Goal: Task Accomplishment & Management: Use online tool/utility

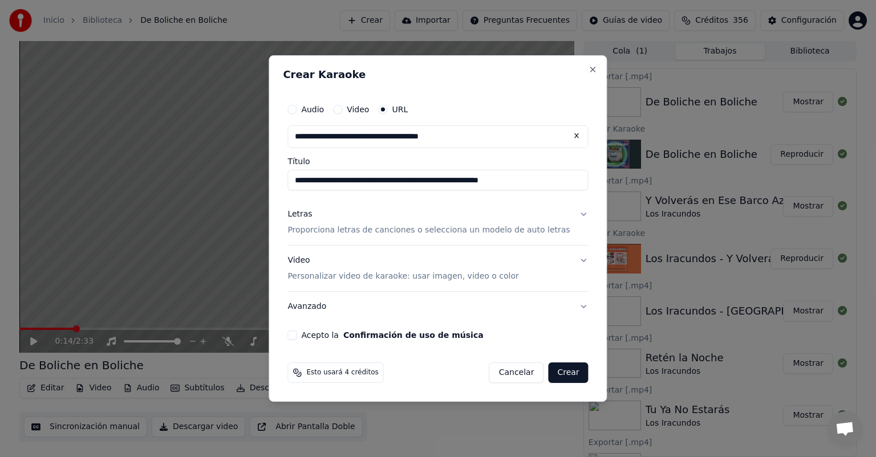
click at [333, 275] on p "Personalizar video de karaoke: usar imagen, video o color" at bounding box center [402, 276] width 231 height 11
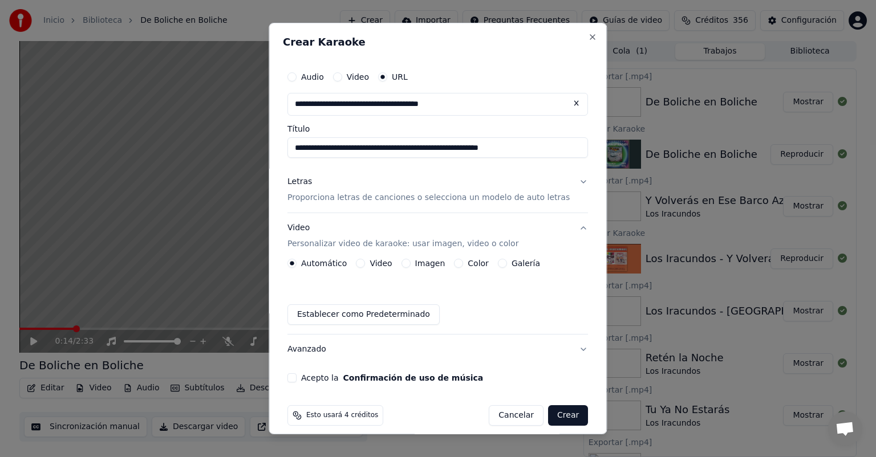
click at [339, 200] on p "Proporciona letras de canciones o selecciona un modelo de auto letras" at bounding box center [428, 197] width 282 height 11
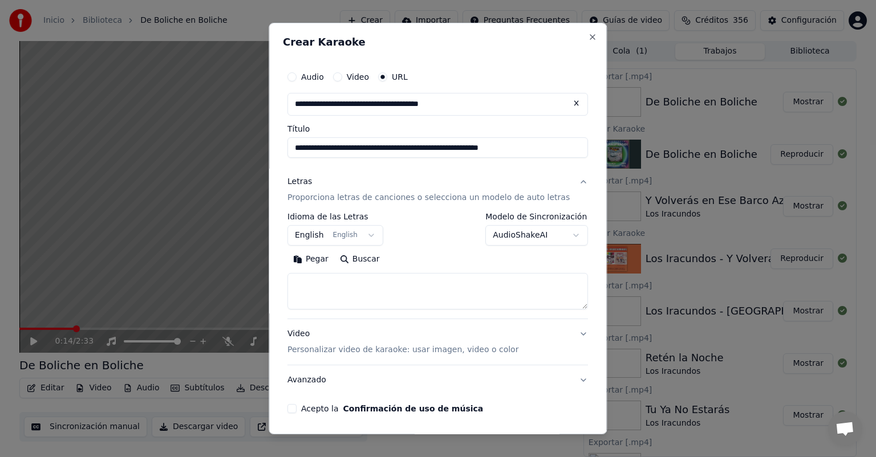
click at [307, 410] on div "Acepto la Confirmación de uso de música" at bounding box center [437, 408] width 300 height 9
click at [296, 410] on button "Acepto la Confirmación de uso de música" at bounding box center [291, 408] width 9 height 9
click at [468, 296] on textarea at bounding box center [437, 291] width 300 height 36
click at [323, 258] on button "Pegar" at bounding box center [310, 259] width 47 height 18
type textarea "**********"
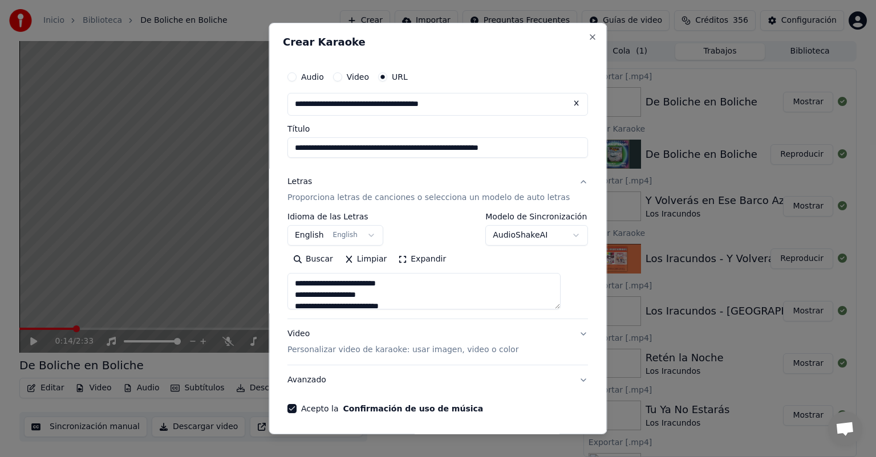
scroll to position [41, 0]
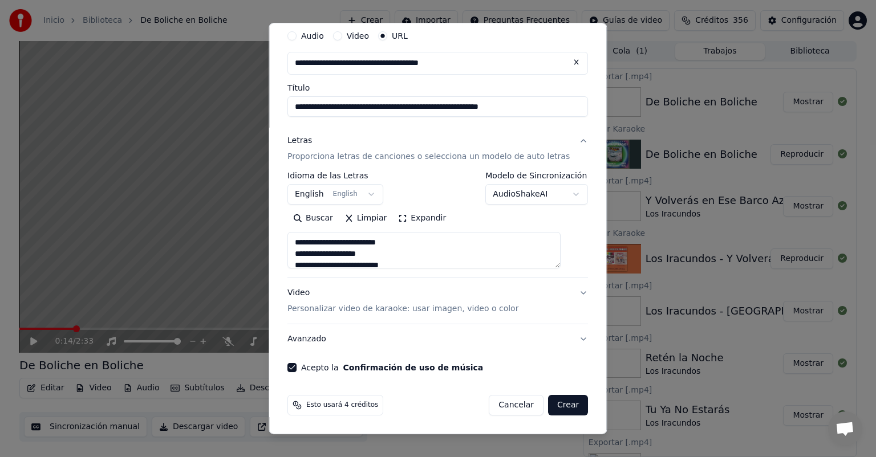
click at [548, 406] on button "Crear" at bounding box center [568, 405] width 40 height 21
select select "**"
type textarea "**********"
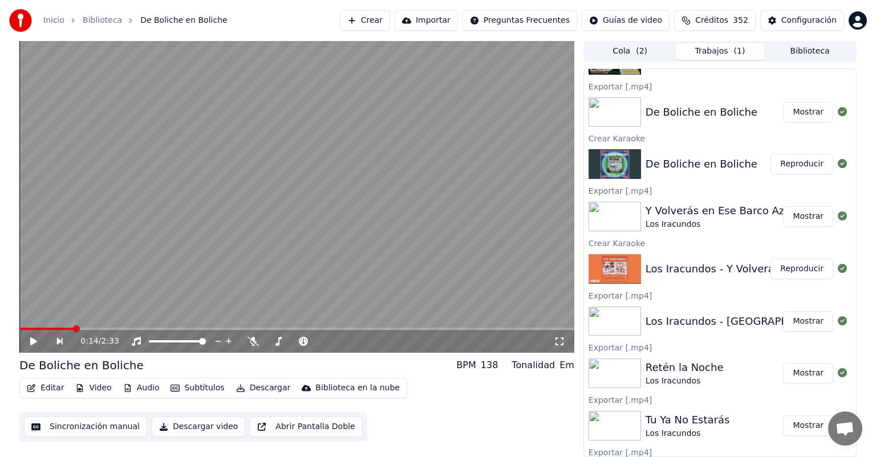
scroll to position [0, 0]
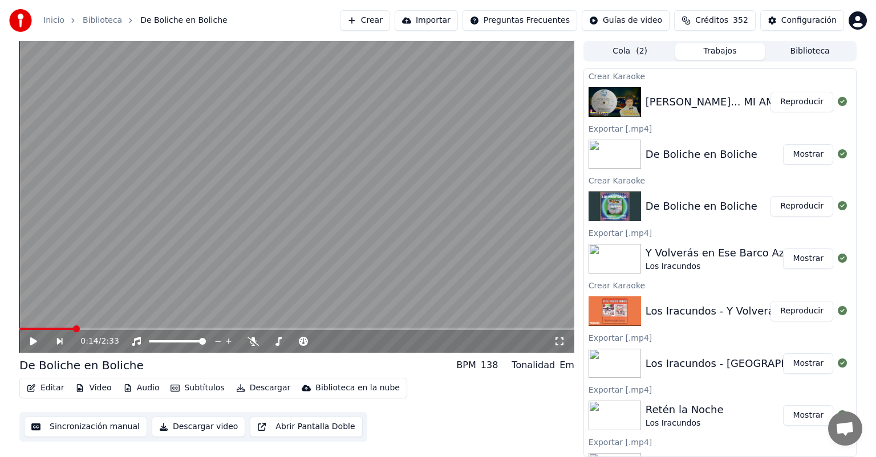
click at [7, 348] on div "0:14 / 2:33 De Boliche en Boliche BPM 138 Tonalidad Em Editar Video Audio Subtí…" at bounding box center [438, 249] width 876 height 416
click at [779, 101] on button "Reproducir" at bounding box center [801, 102] width 63 height 21
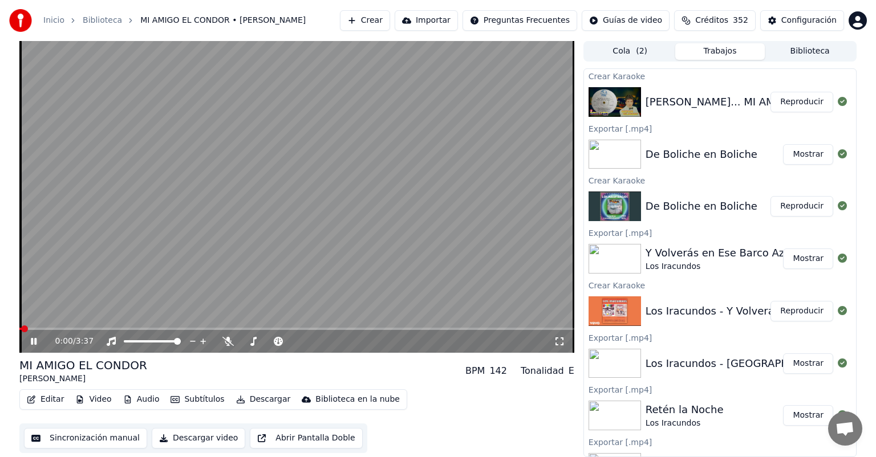
click at [48, 395] on button "Editar" at bounding box center [45, 400] width 46 height 16
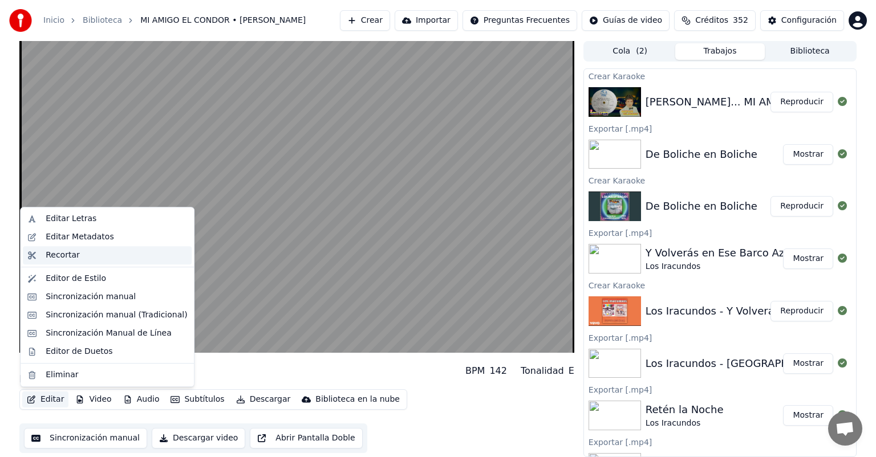
click at [80, 257] on div "Recortar" at bounding box center [116, 255] width 141 height 11
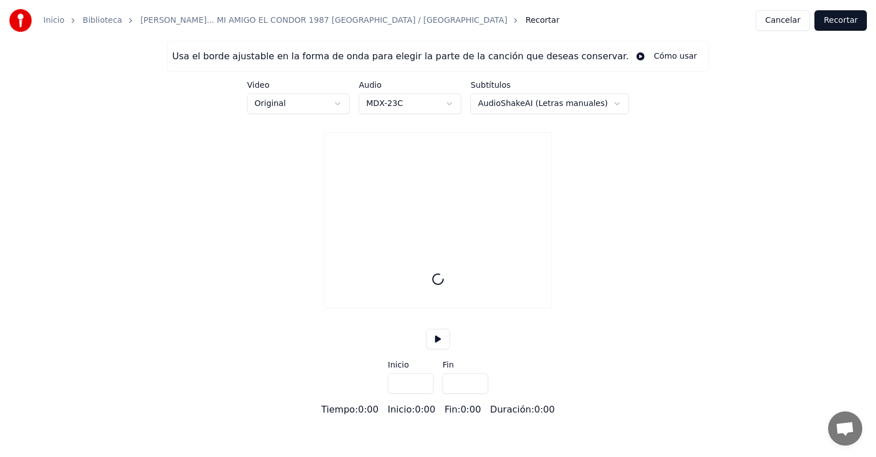
type input "*****"
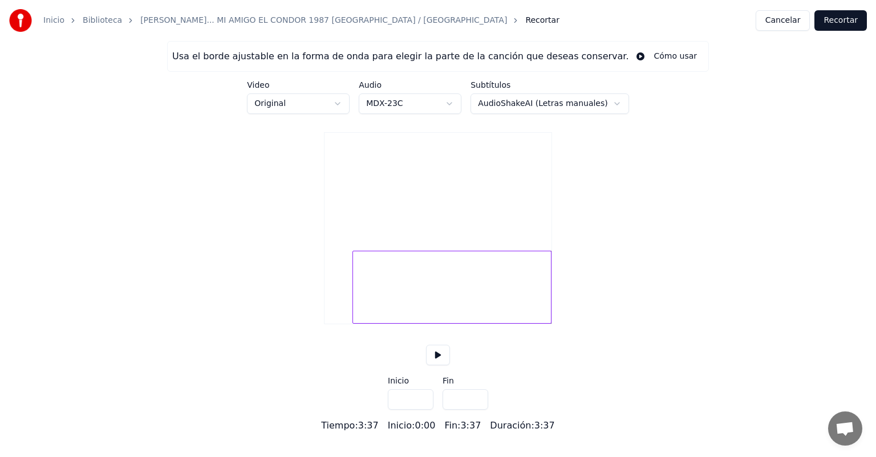
click at [353, 323] on div at bounding box center [354, 287] width 3 height 72
click at [438, 365] on button at bounding box center [438, 355] width 24 height 21
click at [351, 320] on div at bounding box center [352, 287] width 3 height 72
click at [350, 323] on div at bounding box center [350, 287] width 3 height 72
click at [351, 323] on div at bounding box center [350, 287] width 3 height 72
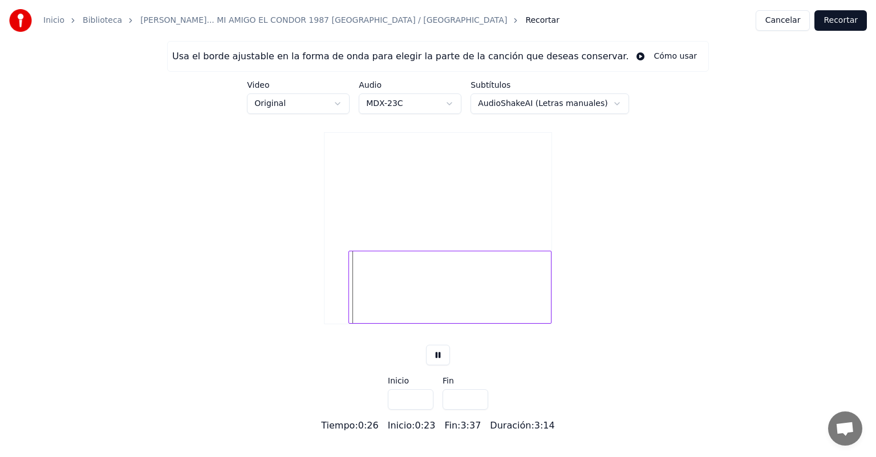
click at [351, 323] on div at bounding box center [350, 287] width 3 height 72
click at [365, 324] on div at bounding box center [449, 287] width 203 height 73
click at [351, 323] on div at bounding box center [350, 287] width 3 height 72
click at [440, 365] on button at bounding box center [438, 355] width 24 height 21
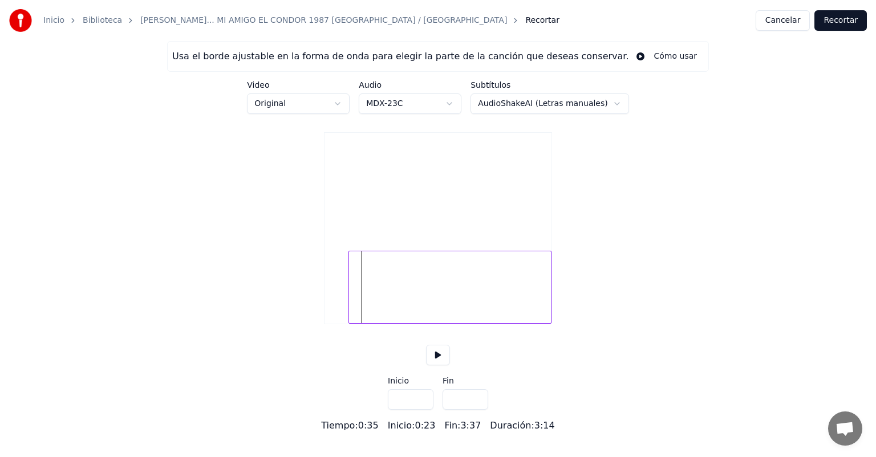
click at [365, 324] on div at bounding box center [449, 287] width 203 height 73
click at [442, 365] on button at bounding box center [438, 355] width 24 height 21
click at [441, 365] on button at bounding box center [438, 355] width 24 height 21
click at [377, 314] on div at bounding box center [449, 287] width 203 height 73
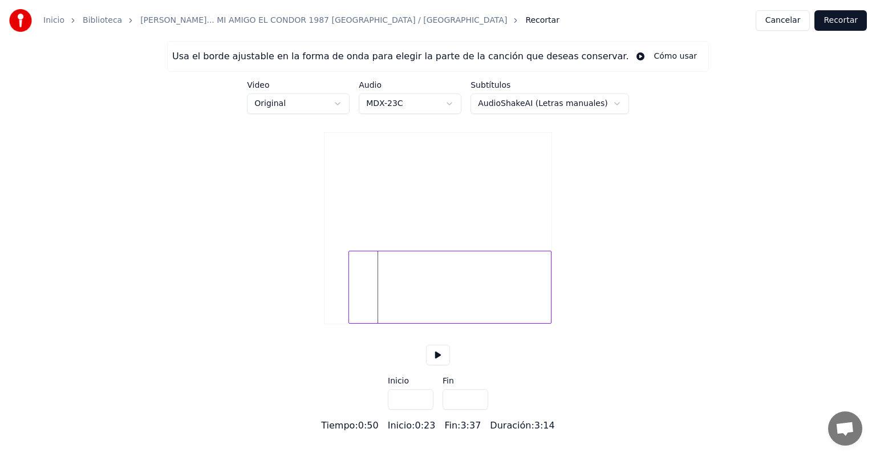
click at [377, 324] on div at bounding box center [449, 287] width 203 height 73
click at [350, 321] on div at bounding box center [350, 287] width 3 height 72
click at [441, 365] on button at bounding box center [438, 355] width 24 height 21
click at [351, 323] on div at bounding box center [352, 287] width 3 height 72
type input "****"
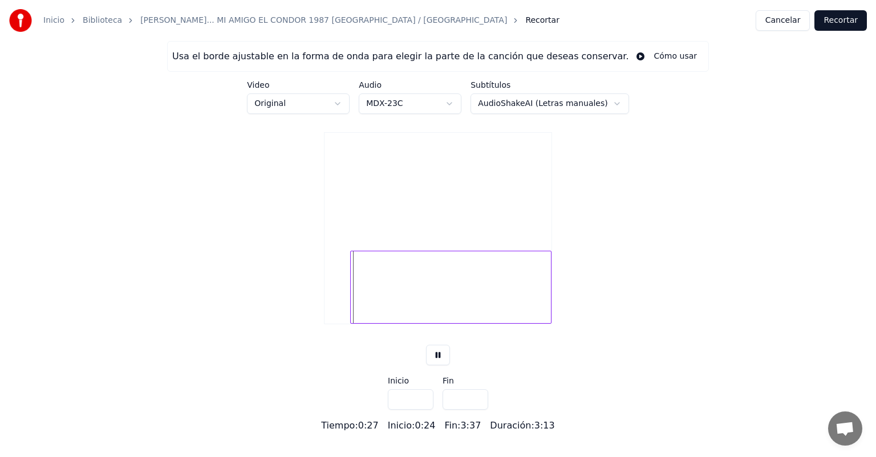
click at [852, 26] on button "Recortar" at bounding box center [840, 20] width 52 height 21
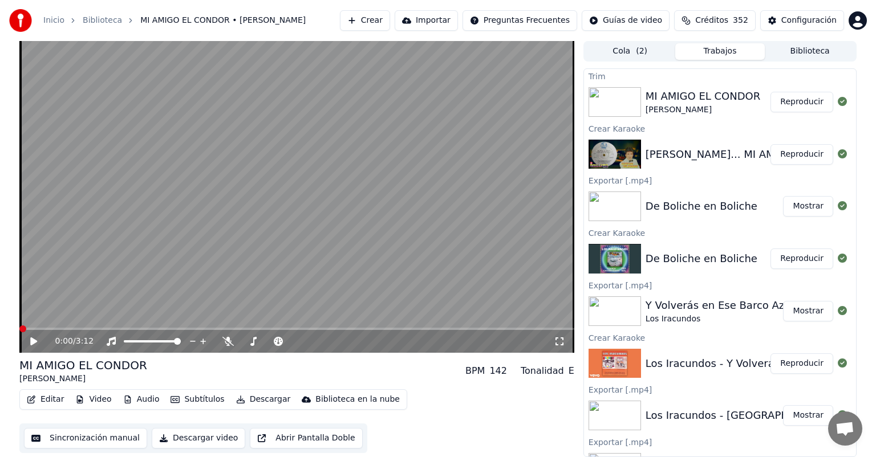
click at [794, 155] on button "Reproducir" at bounding box center [801, 154] width 63 height 21
click at [796, 149] on button "Reproducir" at bounding box center [801, 154] width 63 height 21
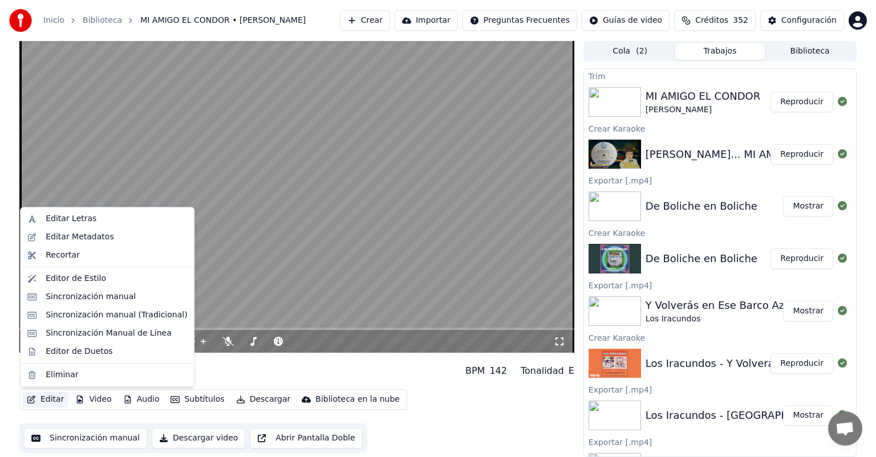
click at [42, 404] on button "Editar" at bounding box center [45, 400] width 46 height 16
click at [66, 246] on div "Recortar" at bounding box center [107, 255] width 169 height 18
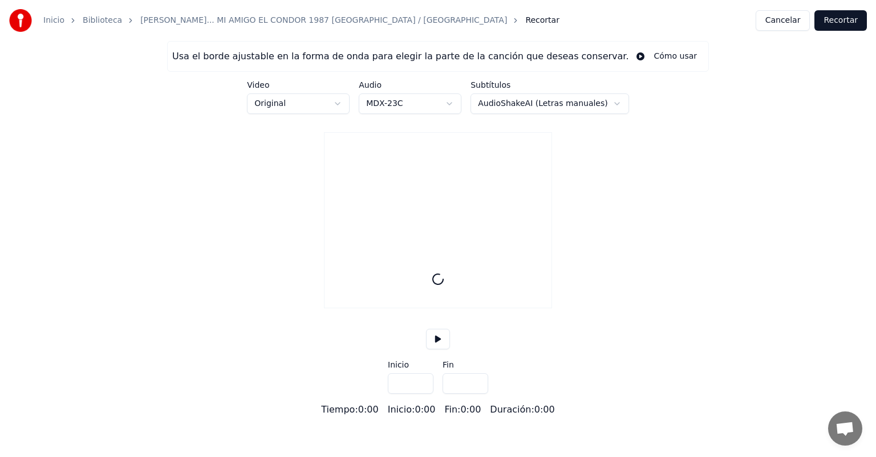
type input "*****"
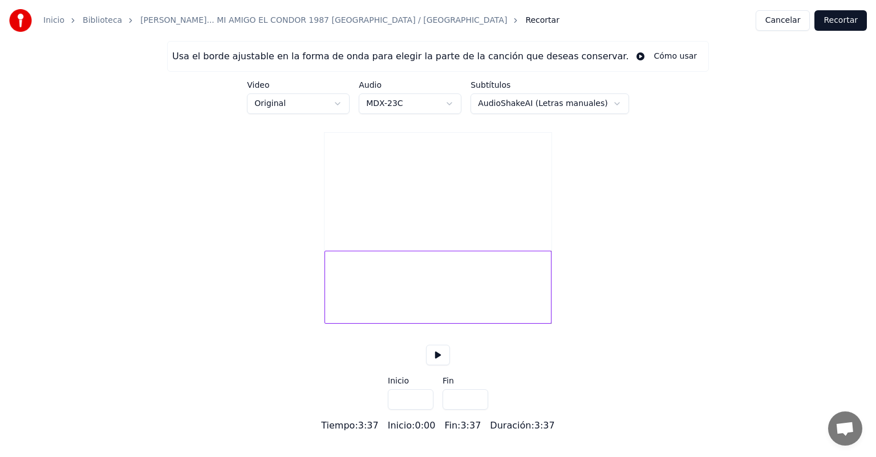
click at [428, 365] on button at bounding box center [438, 355] width 24 height 21
click at [436, 365] on button at bounding box center [438, 355] width 24 height 21
click at [346, 323] on div at bounding box center [345, 287] width 3 height 72
click at [436, 365] on button at bounding box center [438, 355] width 24 height 21
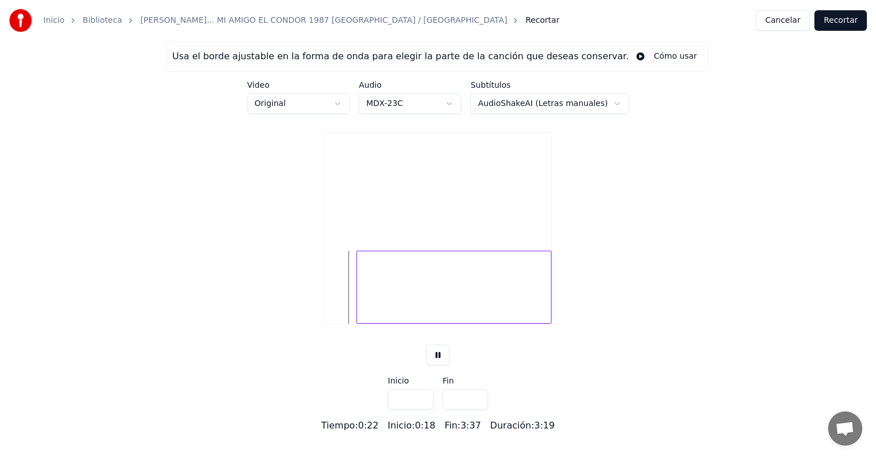
click at [358, 323] on div at bounding box center [358, 287] width 3 height 72
click at [357, 323] on div at bounding box center [356, 287] width 3 height 72
click at [356, 323] on div at bounding box center [354, 287] width 3 height 72
click at [353, 323] on div at bounding box center [352, 287] width 3 height 72
click at [352, 323] on div at bounding box center [351, 287] width 3 height 72
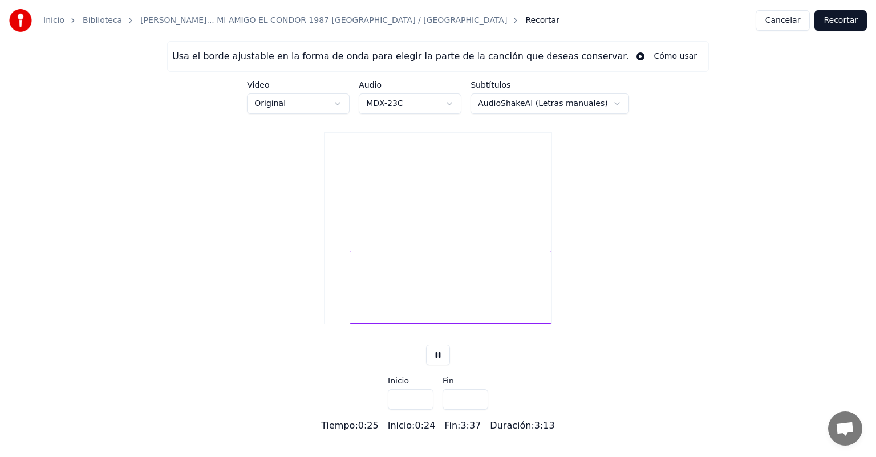
click at [352, 323] on div at bounding box center [351, 287] width 3 height 72
click at [351, 323] on div at bounding box center [352, 287] width 3 height 72
type input "****"
click at [439, 365] on button at bounding box center [438, 355] width 24 height 21
click at [839, 22] on button "Recortar" at bounding box center [840, 20] width 52 height 21
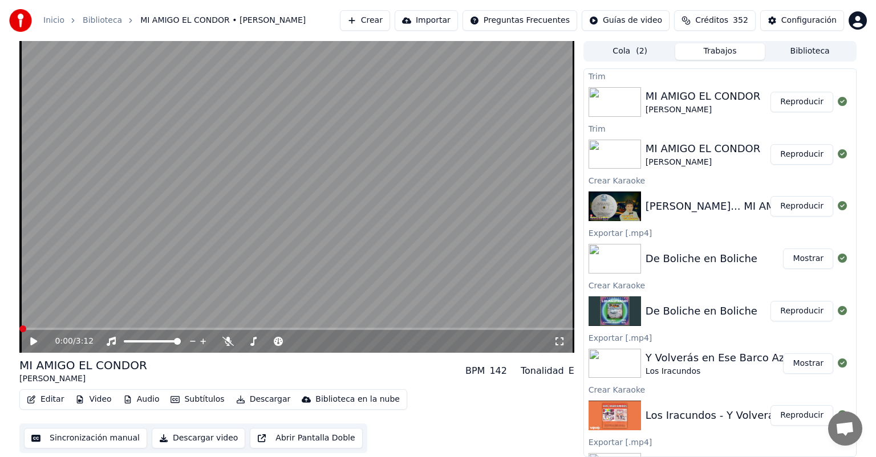
click at [790, 101] on button "Reproducir" at bounding box center [801, 102] width 63 height 21
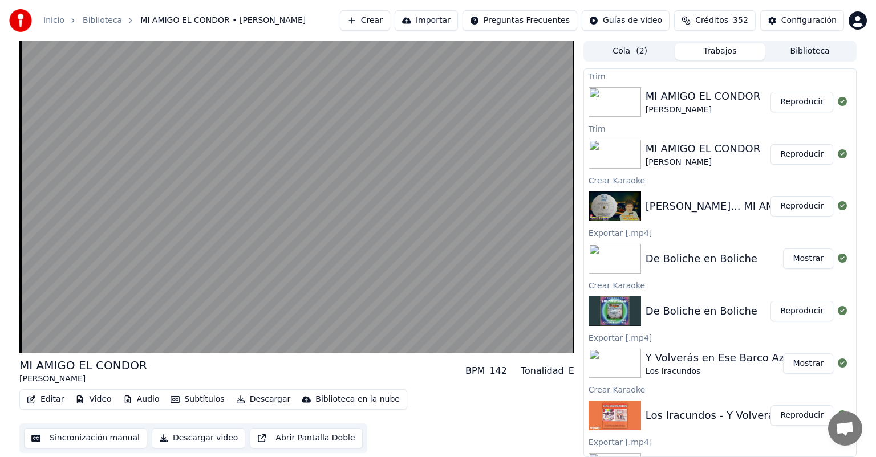
click at [790, 101] on button "Reproducir" at bounding box center [801, 102] width 63 height 21
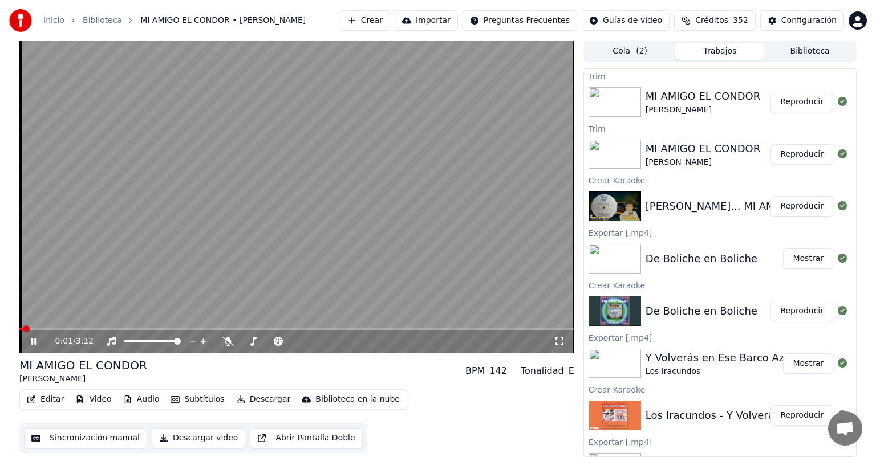
click at [47, 392] on button "Editar" at bounding box center [45, 400] width 46 height 16
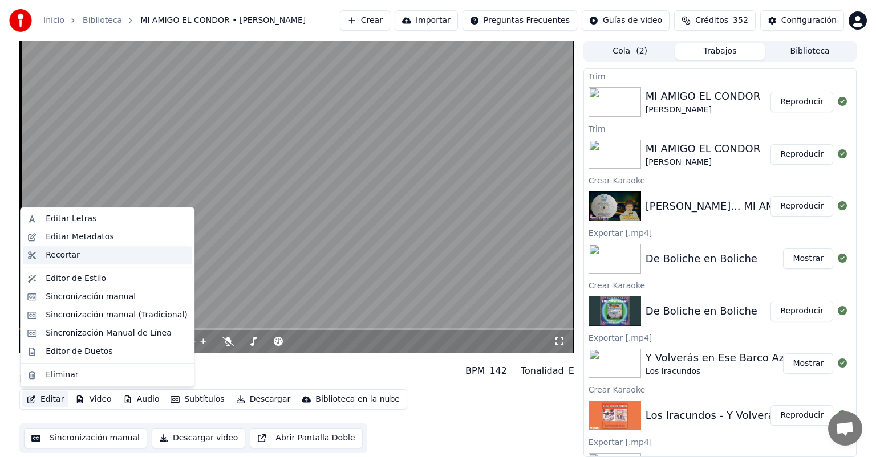
click at [82, 254] on div "Recortar" at bounding box center [116, 255] width 141 height 11
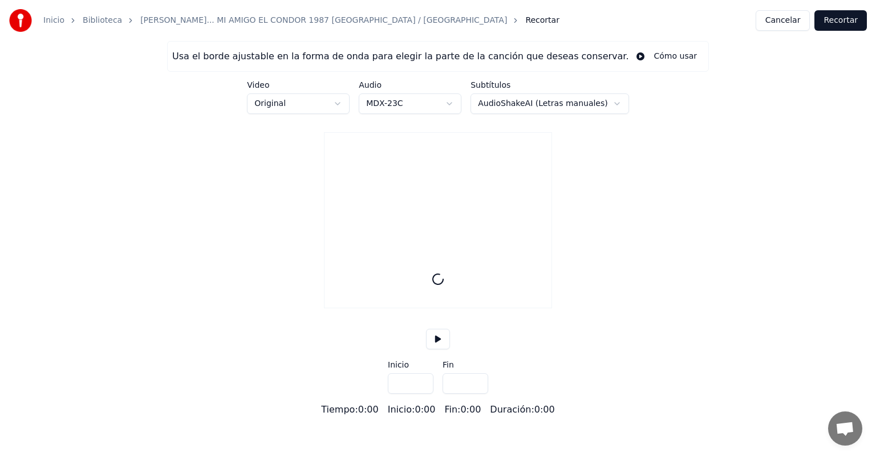
type input "*****"
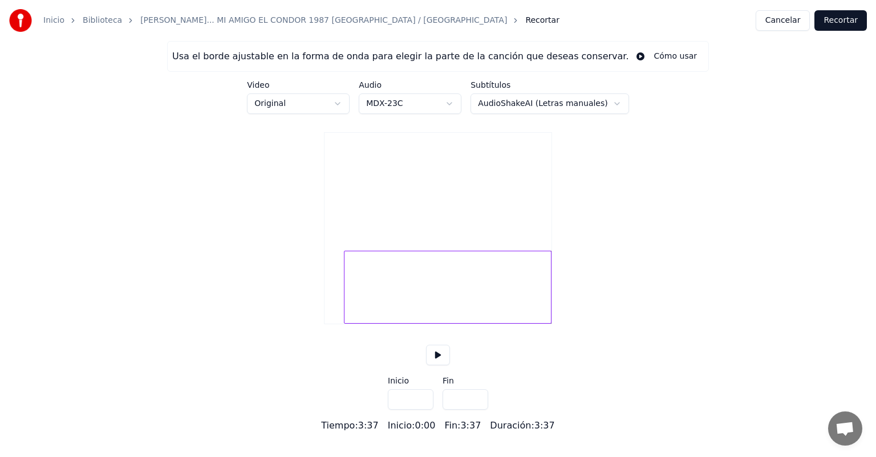
click at [345, 323] on div at bounding box center [345, 287] width 3 height 72
click at [350, 323] on div at bounding box center [350, 287] width 3 height 72
click at [351, 311] on div at bounding box center [351, 287] width 3 height 72
type input "****"
click at [844, 19] on button "Recortar" at bounding box center [840, 20] width 52 height 21
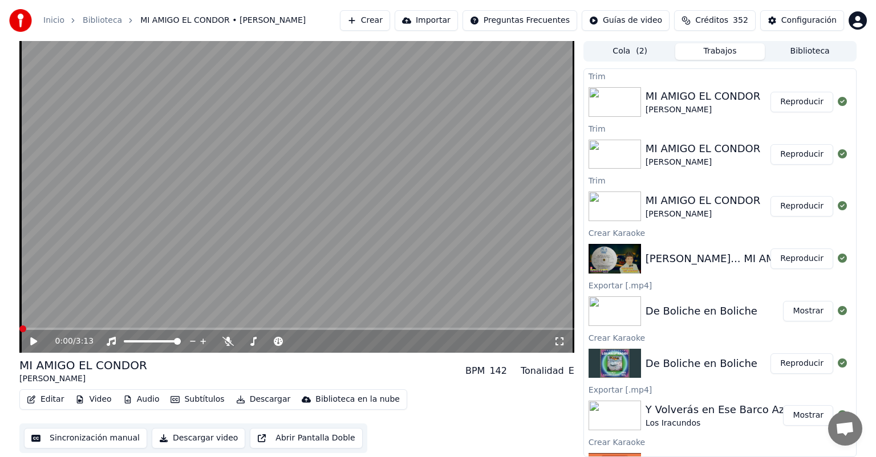
click at [793, 106] on button "Reproducir" at bounding box center [801, 102] width 63 height 21
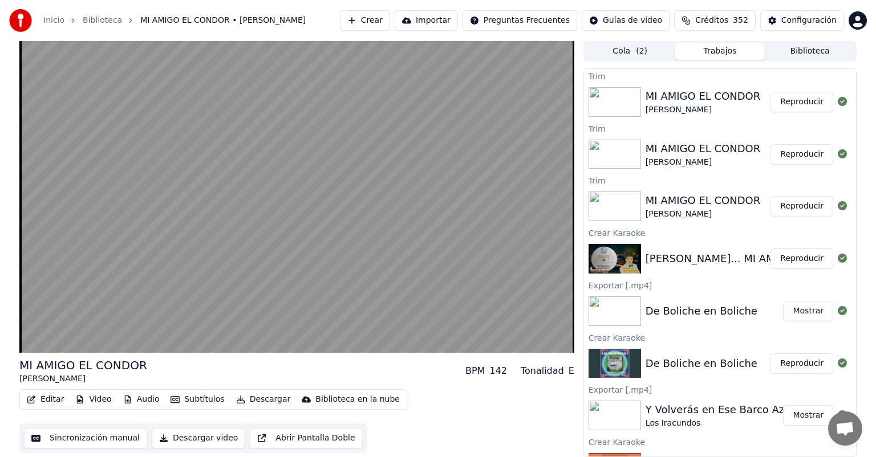
click at [793, 106] on button "Reproducir" at bounding box center [801, 102] width 63 height 21
click at [47, 397] on button "Editar" at bounding box center [45, 400] width 46 height 16
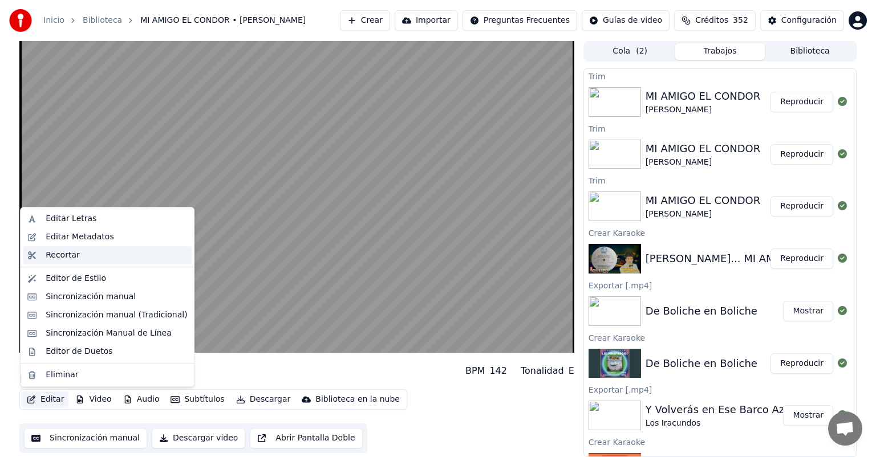
click at [68, 259] on div "Recortar" at bounding box center [63, 255] width 34 height 11
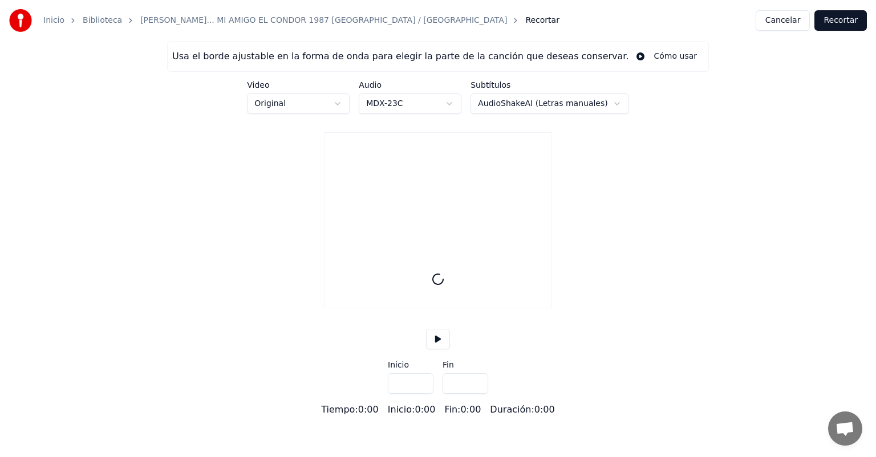
type input "*****"
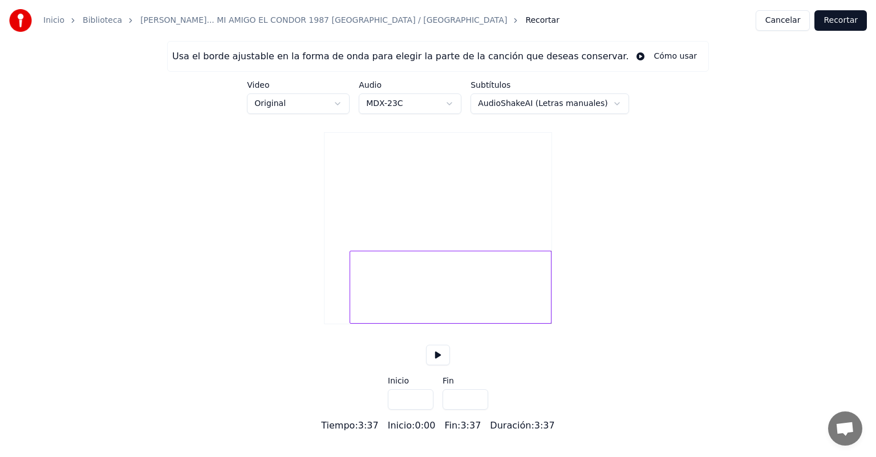
click at [352, 312] on div at bounding box center [351, 287] width 3 height 72
type input "****"
click at [432, 365] on button at bounding box center [438, 355] width 24 height 21
click at [842, 25] on button "Recortar" at bounding box center [840, 20] width 52 height 21
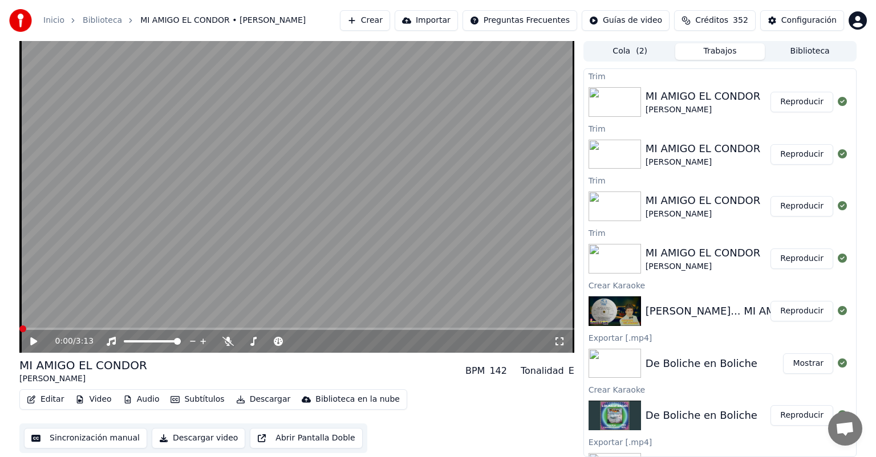
click at [46, 400] on button "Editar" at bounding box center [45, 400] width 46 height 16
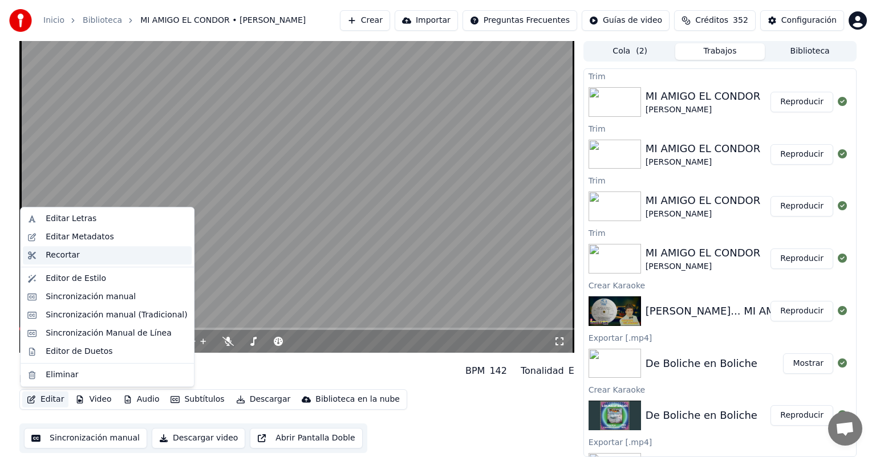
click at [83, 254] on div "Recortar" at bounding box center [116, 255] width 141 height 11
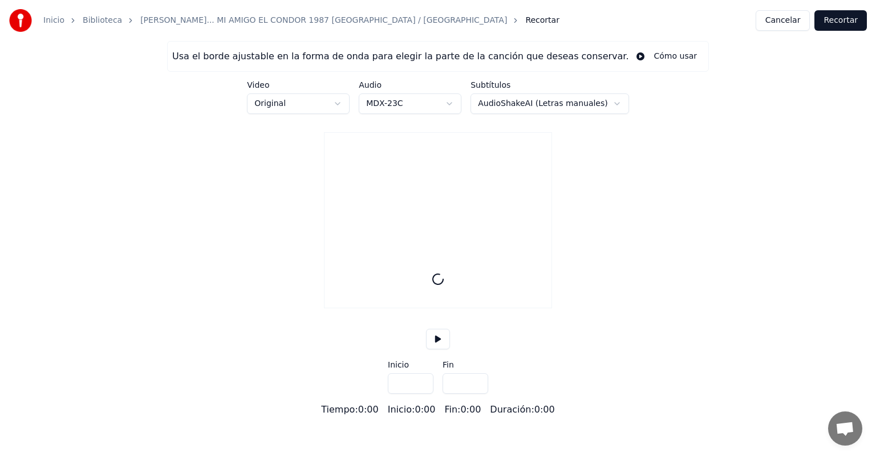
type input "*****"
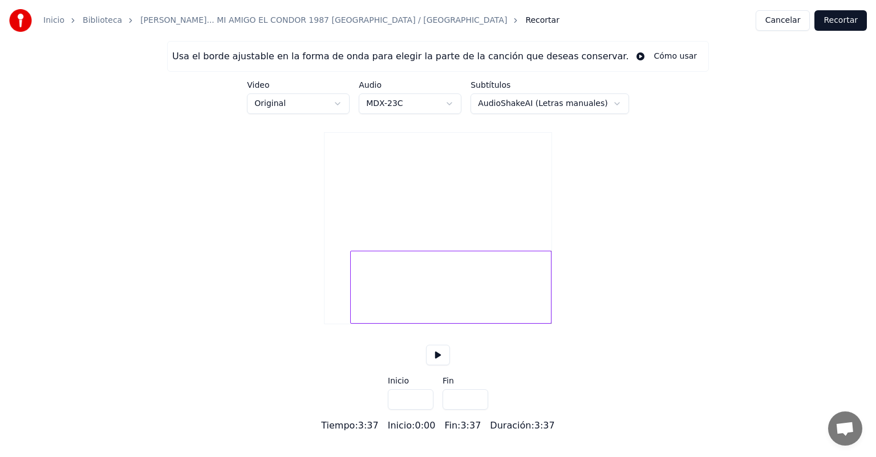
click at [351, 322] on div at bounding box center [352, 287] width 3 height 72
click at [439, 365] on button at bounding box center [438, 355] width 24 height 21
click at [352, 318] on div at bounding box center [352, 287] width 3 height 72
type input "****"
click at [834, 17] on button "Recortar" at bounding box center [840, 20] width 52 height 21
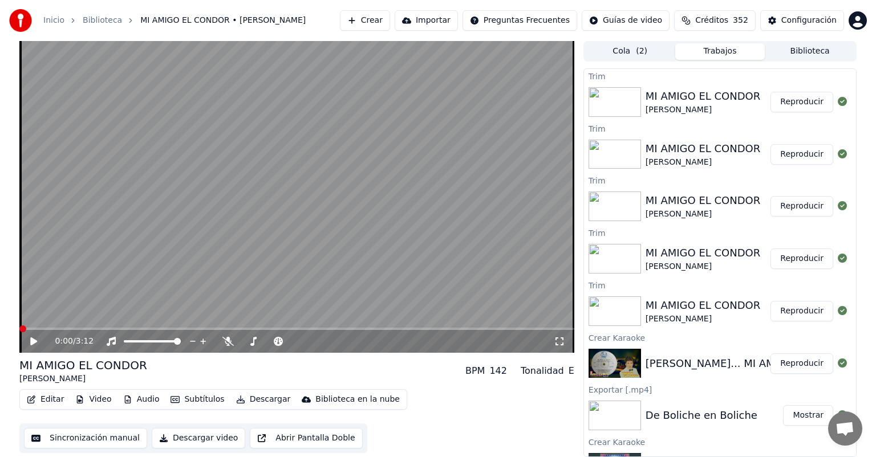
click at [787, 99] on button "Reproducir" at bounding box center [801, 102] width 63 height 21
click at [71, 393] on button "Video" at bounding box center [93, 400] width 45 height 16
click at [55, 396] on button "Editar" at bounding box center [45, 400] width 46 height 16
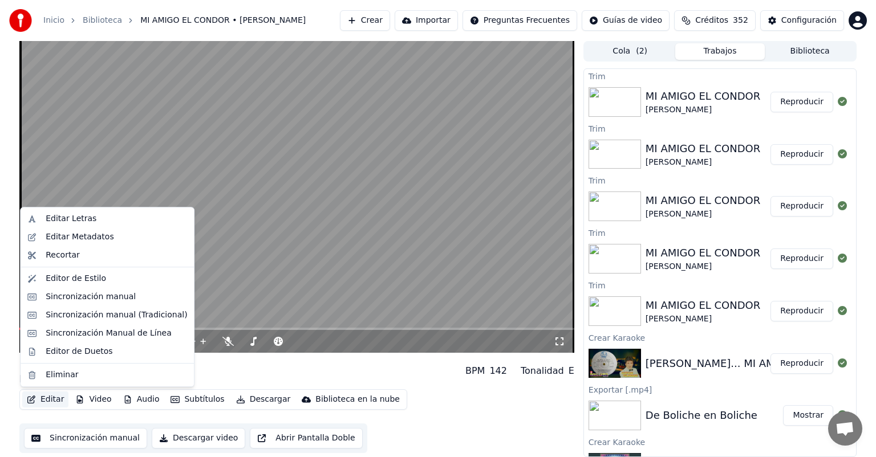
click at [55, 396] on button "Editar" at bounding box center [45, 400] width 46 height 16
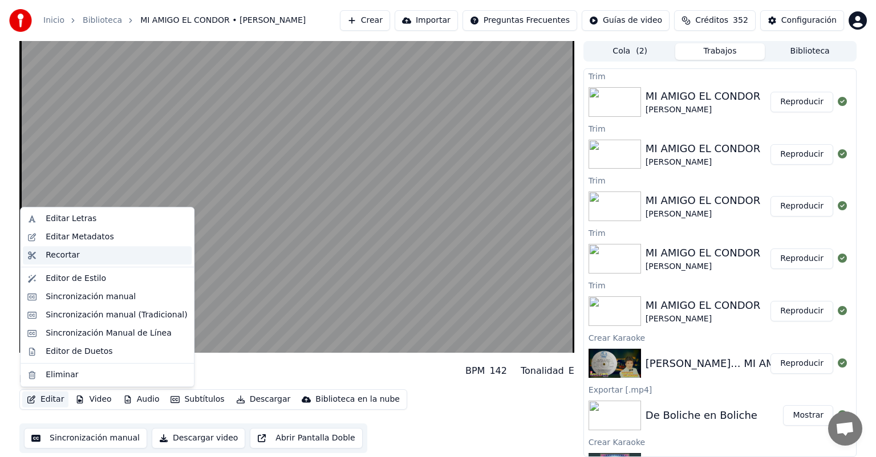
click at [83, 261] on div "Recortar" at bounding box center [116, 255] width 141 height 11
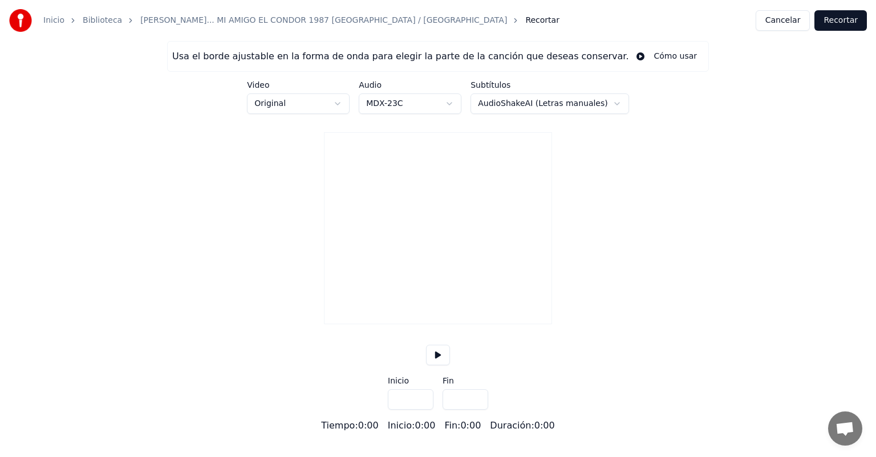
type input "*****"
click at [352, 314] on div at bounding box center [352, 287] width 3 height 72
type input "****"
click at [853, 29] on button "Recortar" at bounding box center [840, 20] width 52 height 21
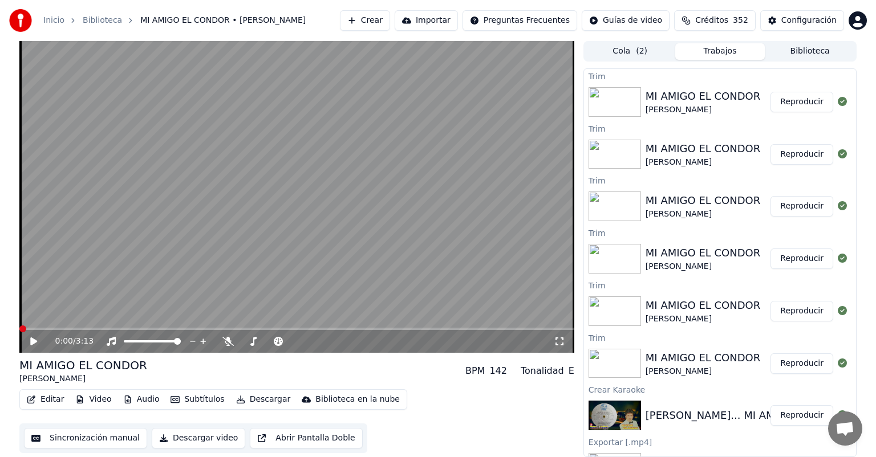
click at [784, 103] on button "Reproducir" at bounding box center [801, 102] width 63 height 21
click at [231, 340] on icon at bounding box center [227, 341] width 11 height 9
click at [50, 399] on button "Editar" at bounding box center [45, 400] width 46 height 16
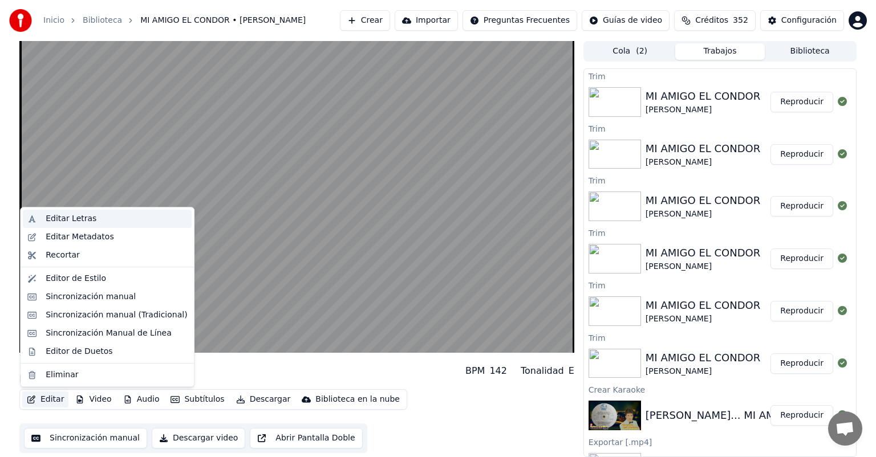
click at [79, 210] on div "Editar Letras" at bounding box center [107, 219] width 169 height 18
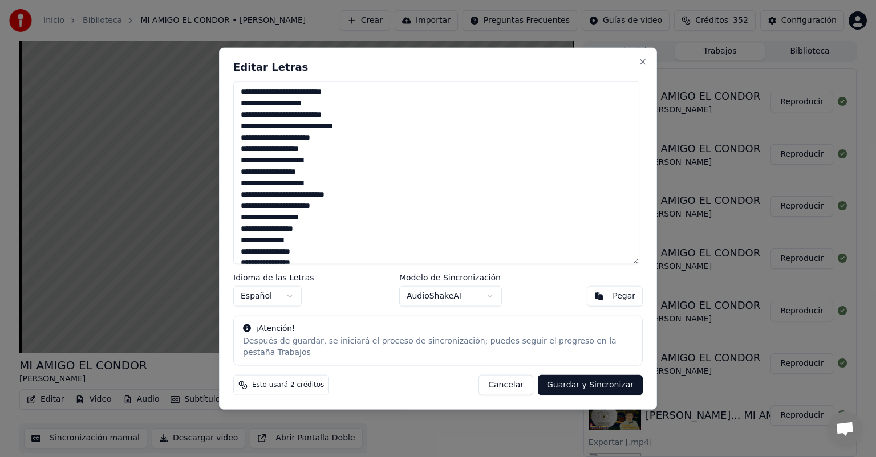
click at [509, 384] on button "Cancelar" at bounding box center [505, 385] width 55 height 21
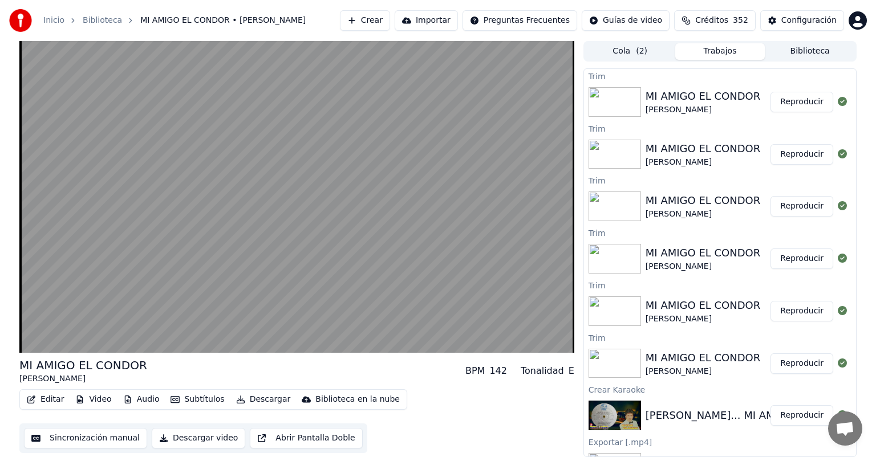
click at [43, 406] on button "Editar" at bounding box center [45, 400] width 46 height 16
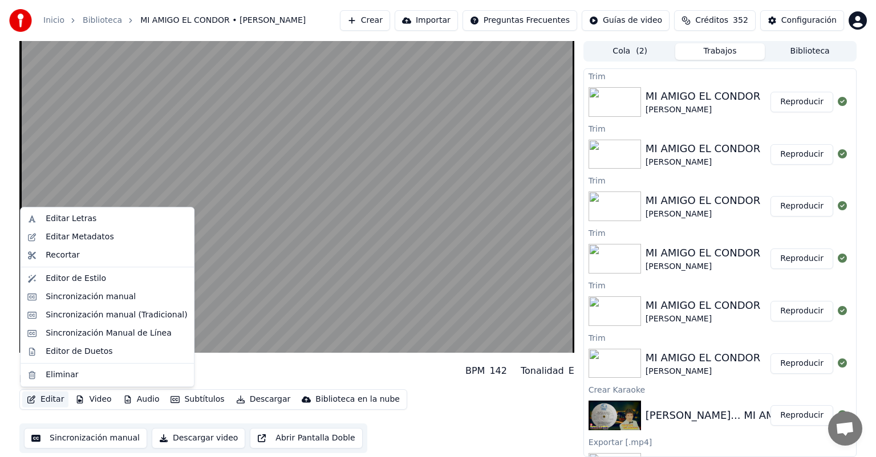
drag, startPoint x: 105, startPoint y: 305, endPoint x: 100, endPoint y: 323, distance: 18.4
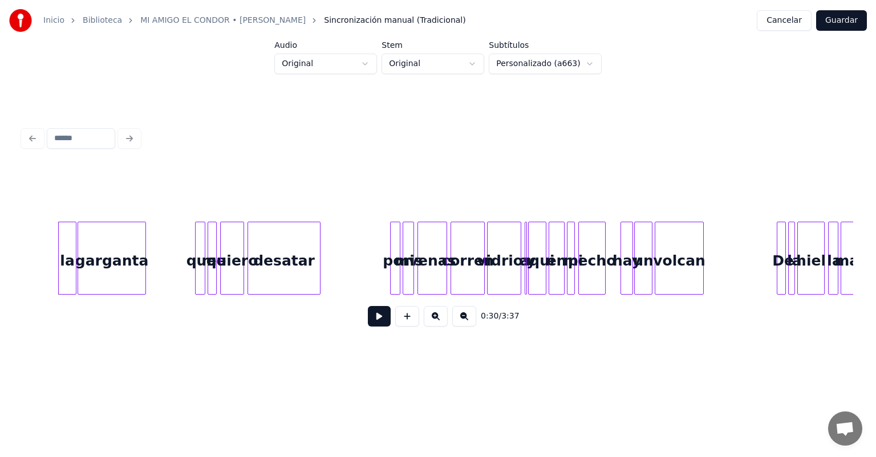
scroll to position [0, 1518]
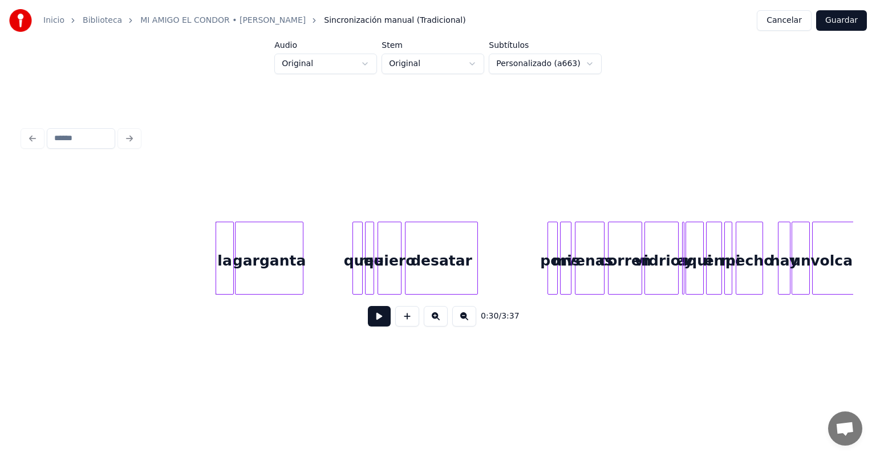
click at [368, 326] on button at bounding box center [379, 316] width 23 height 21
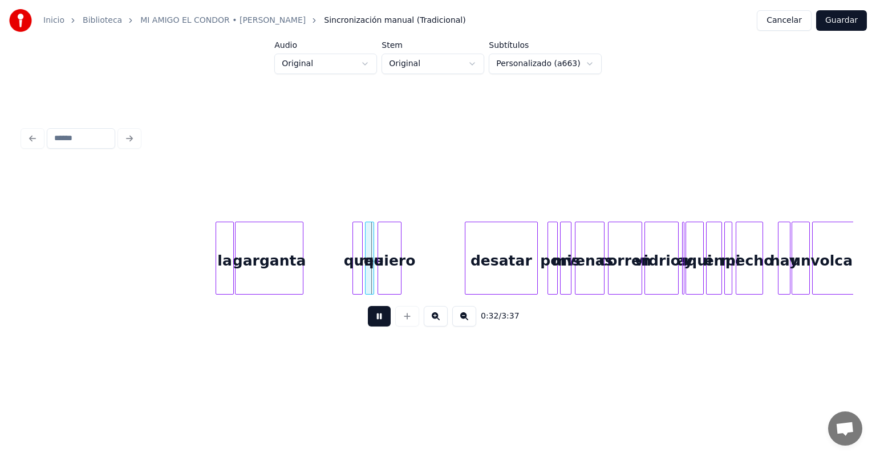
click at [494, 252] on div "desatar" at bounding box center [501, 261] width 72 height 78
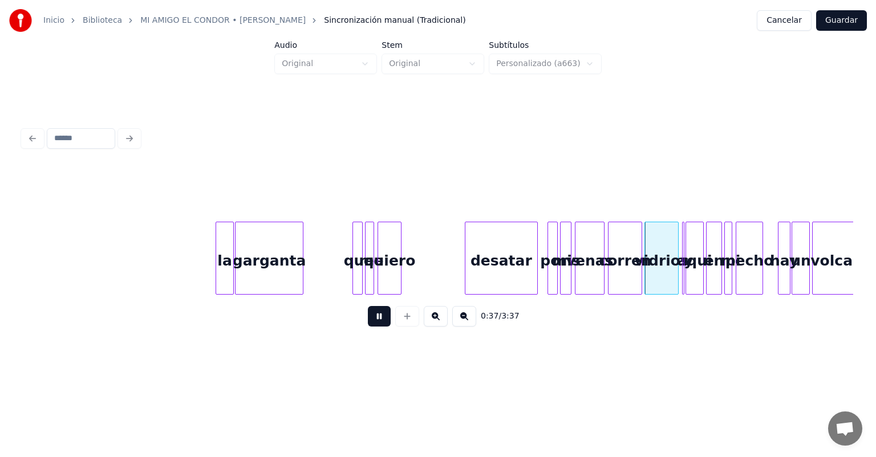
click at [777, 19] on button "Cancelar" at bounding box center [784, 20] width 55 height 21
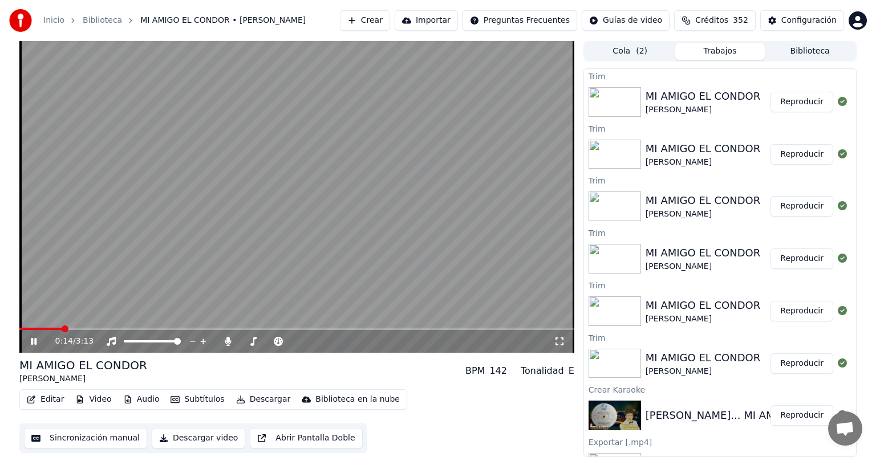
click at [55, 399] on button "Editar" at bounding box center [45, 400] width 46 height 16
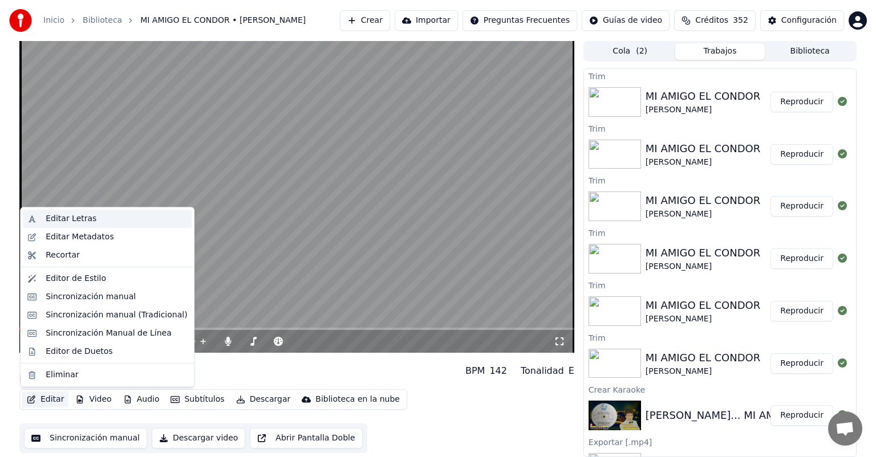
click at [78, 216] on div "Editar Letras" at bounding box center [71, 218] width 51 height 11
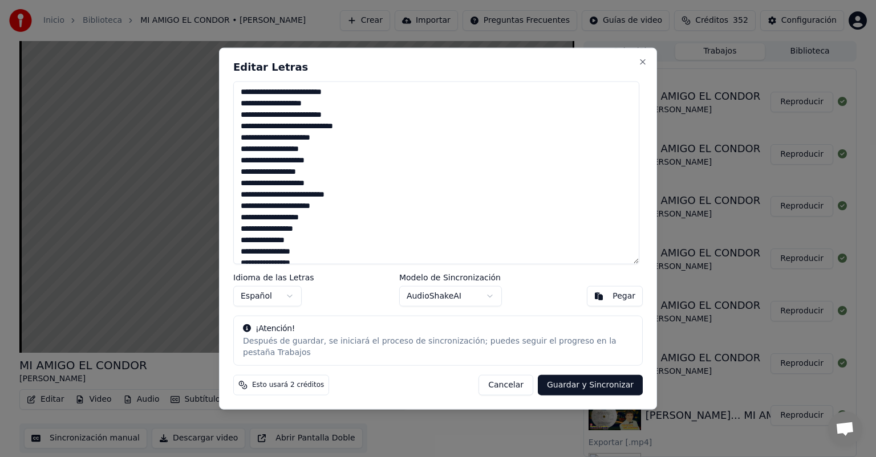
type textarea "**********"
click at [574, 385] on button "Guardar y Sincronizar" at bounding box center [590, 385] width 105 height 21
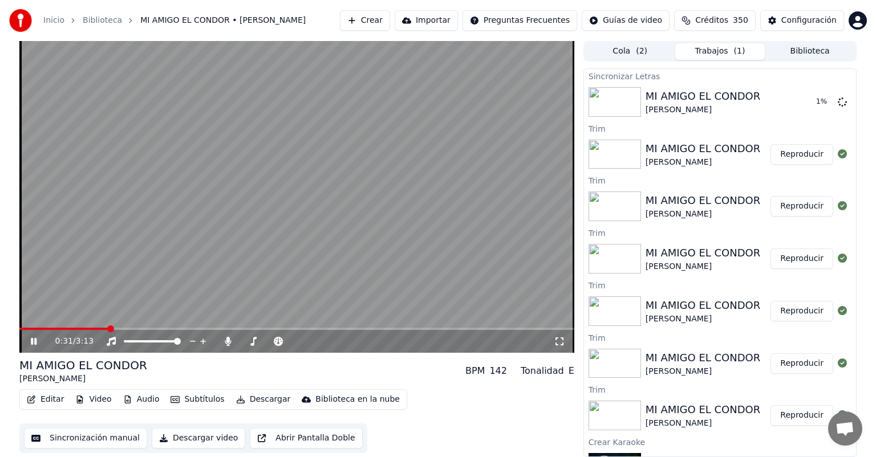
click at [29, 344] on icon at bounding box center [42, 341] width 27 height 9
click at [39, 327] on video at bounding box center [296, 197] width 555 height 312
click at [38, 328] on span at bounding box center [29, 329] width 20 height 2
click at [786, 108] on button "Reproducir" at bounding box center [801, 102] width 63 height 21
click at [49, 401] on button "Editar" at bounding box center [45, 400] width 46 height 16
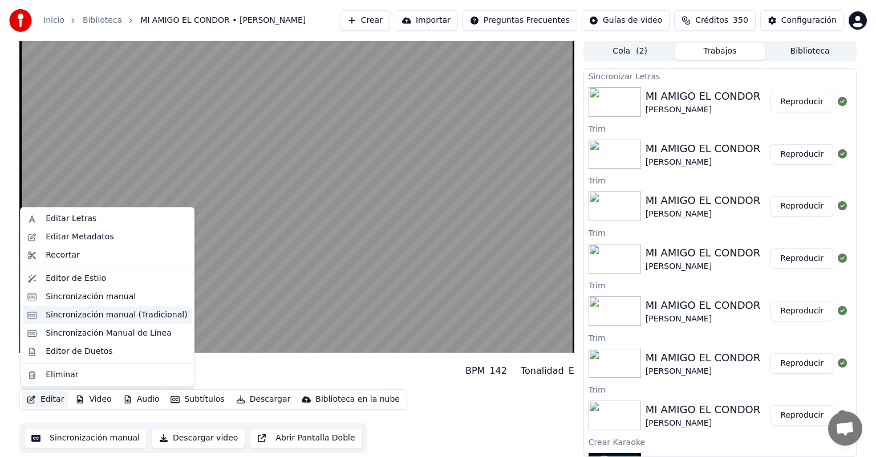
click at [83, 314] on div "Sincronización manual (Tradicional)" at bounding box center [116, 315] width 141 height 11
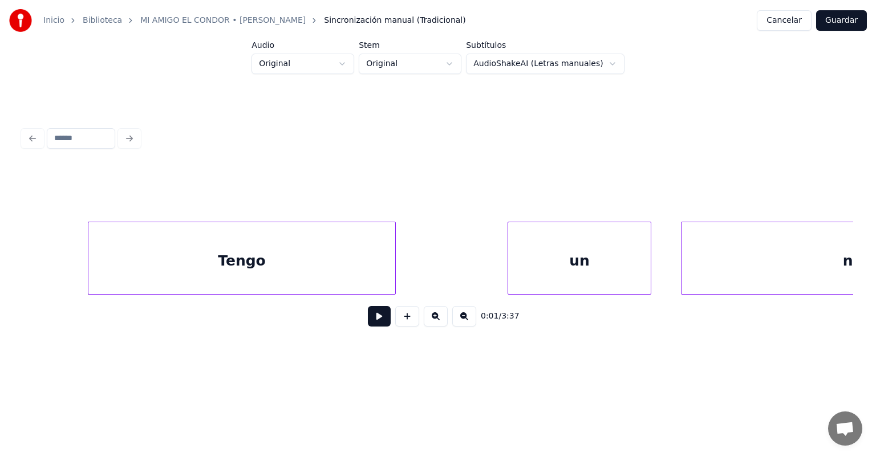
click at [469, 321] on button at bounding box center [464, 316] width 24 height 21
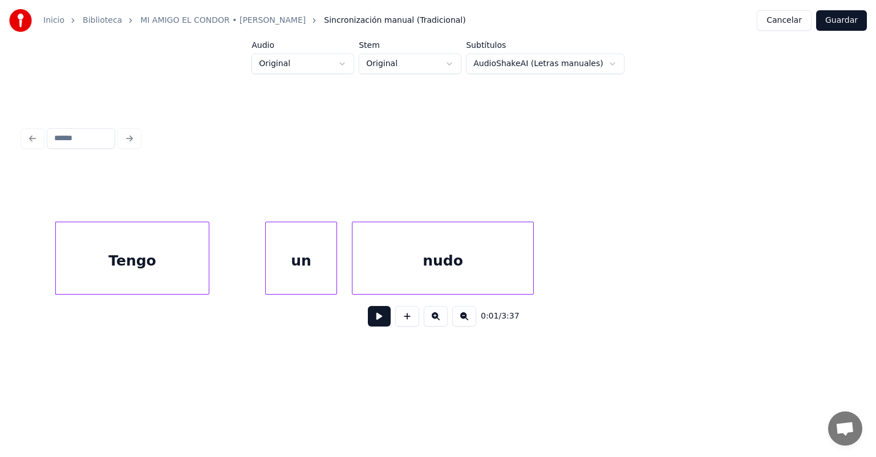
click at [469, 321] on button at bounding box center [464, 316] width 24 height 21
click at [469, 321] on div "0:01 / 3:37" at bounding box center [438, 316] width 812 height 25
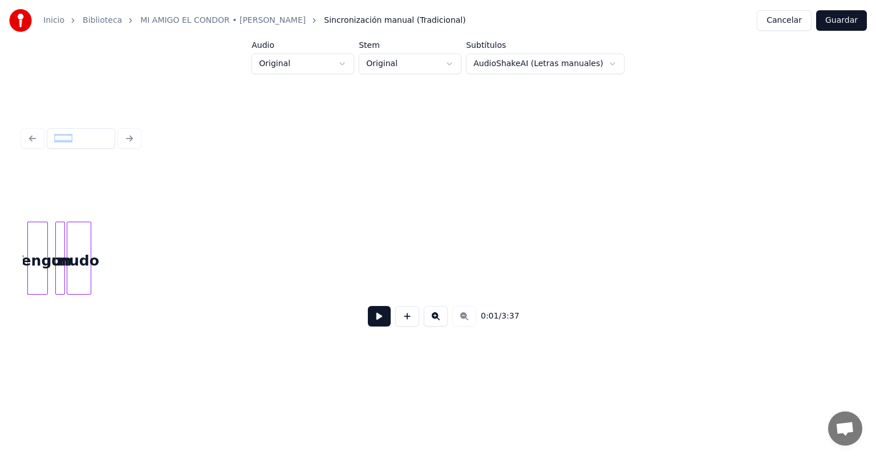
click at [469, 321] on div "0:01 / 3:37" at bounding box center [438, 316] width 812 height 25
click at [782, 24] on button "Cancelar" at bounding box center [784, 20] width 55 height 21
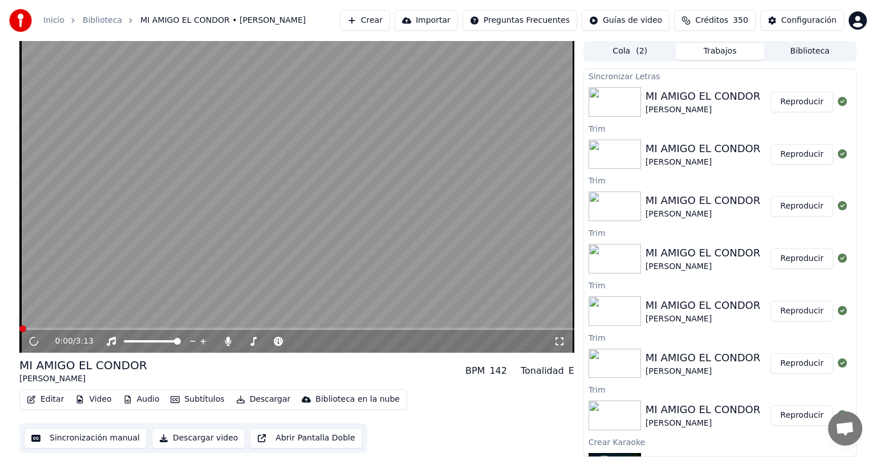
click at [40, 400] on button "Editar" at bounding box center [45, 400] width 46 height 16
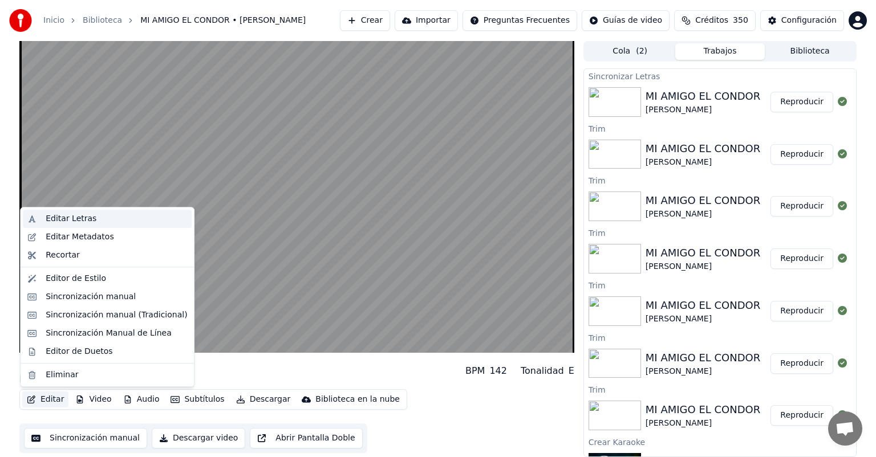
click at [83, 218] on div "Editar Letras" at bounding box center [71, 218] width 51 height 11
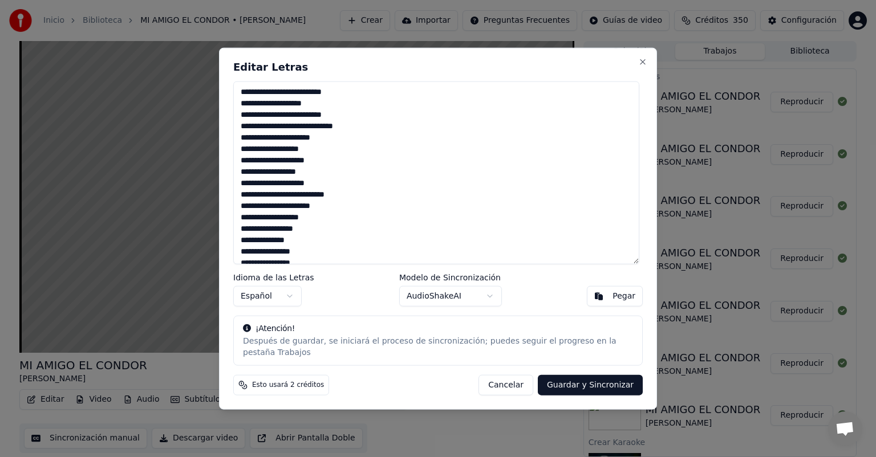
click at [510, 376] on button "Cancelar" at bounding box center [505, 385] width 55 height 21
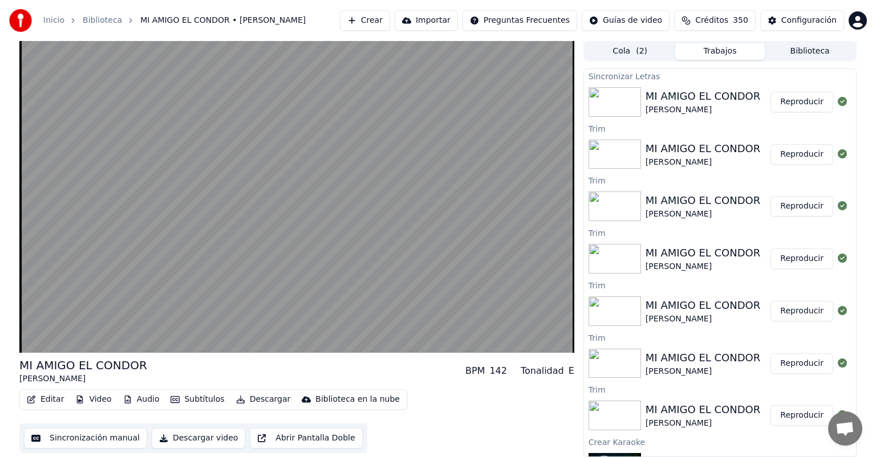
click at [31, 404] on button "Editar" at bounding box center [45, 400] width 46 height 16
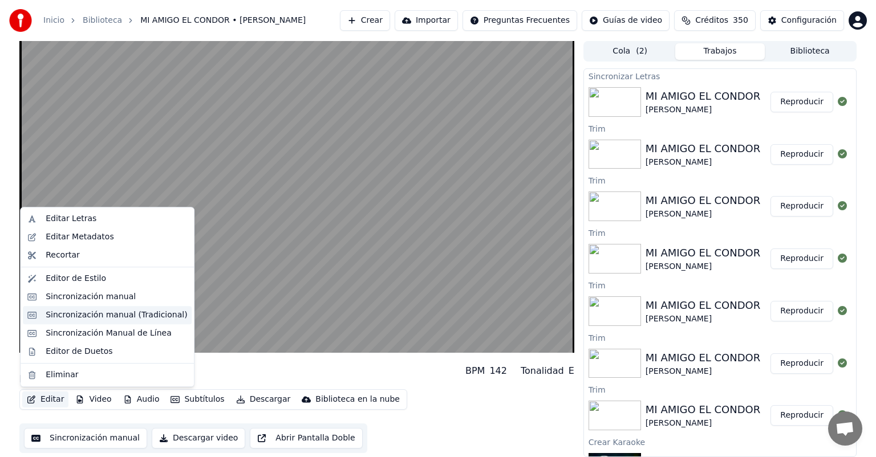
click at [62, 319] on div "Sincronización manual (Tradicional)" at bounding box center [116, 315] width 141 height 11
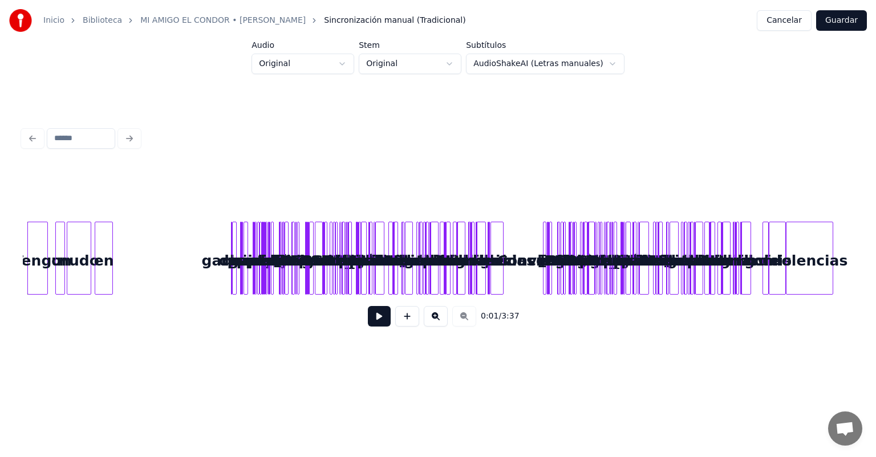
click at [438, 328] on div "0:01 / 3:37" at bounding box center [438, 316] width 812 height 25
click at [438, 323] on button at bounding box center [436, 316] width 24 height 21
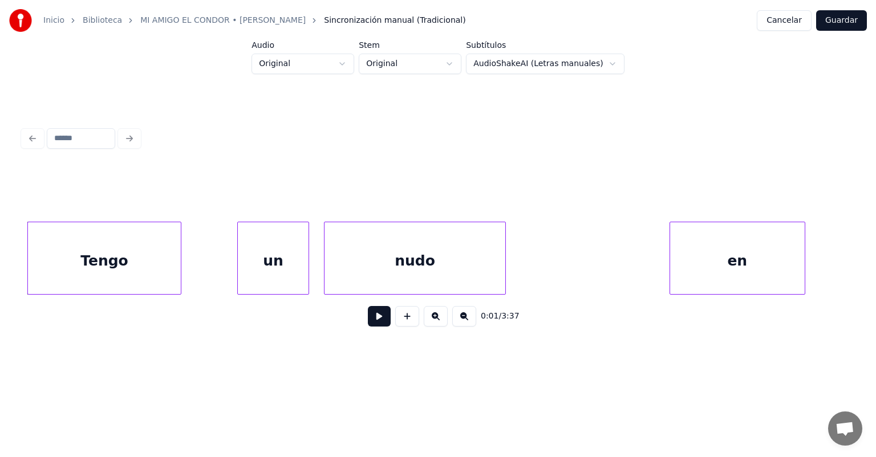
click at [766, 243] on div "en" at bounding box center [737, 261] width 135 height 78
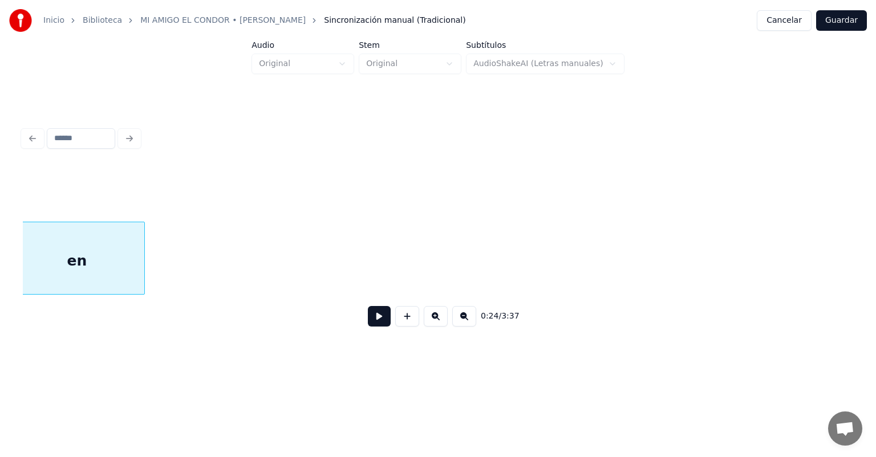
scroll to position [0, 585]
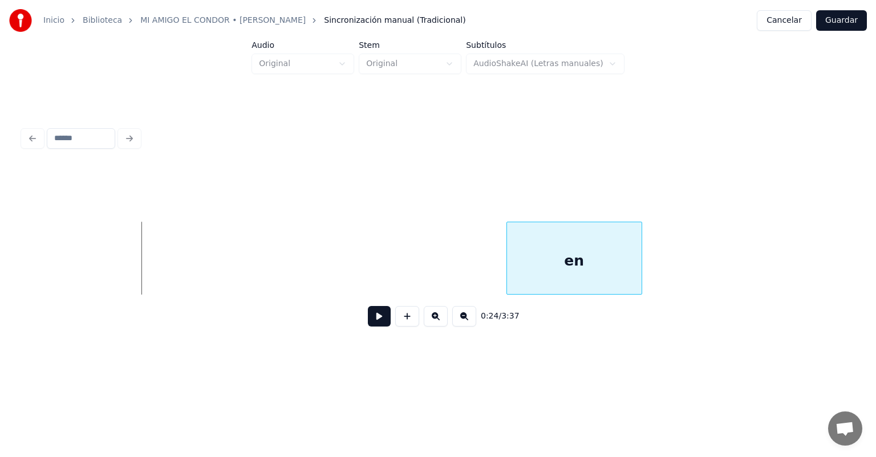
click at [529, 282] on div "en" at bounding box center [574, 261] width 135 height 78
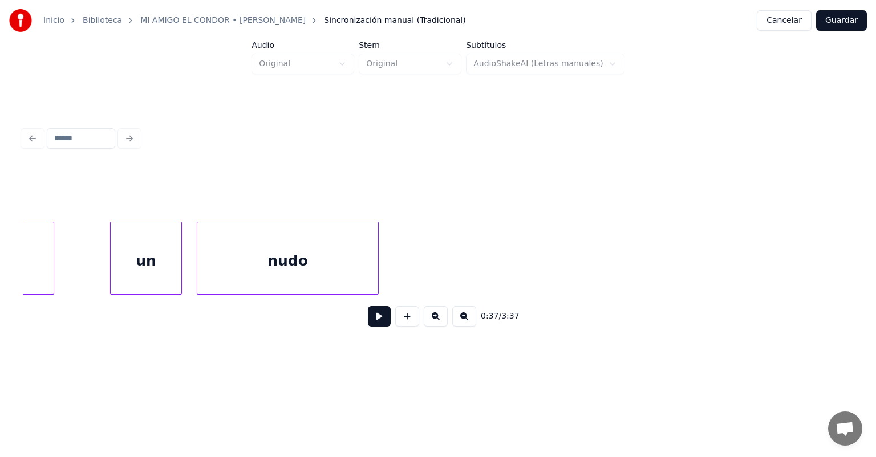
scroll to position [0, 0]
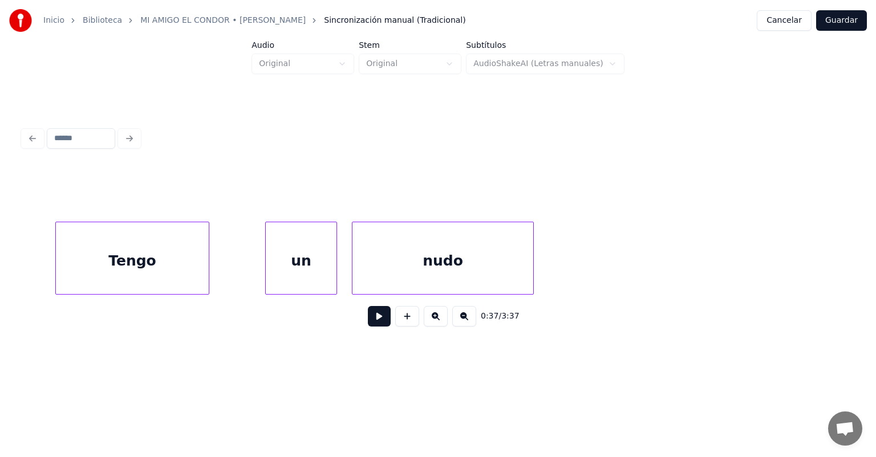
click at [129, 269] on div "Tengo" at bounding box center [132, 261] width 153 height 78
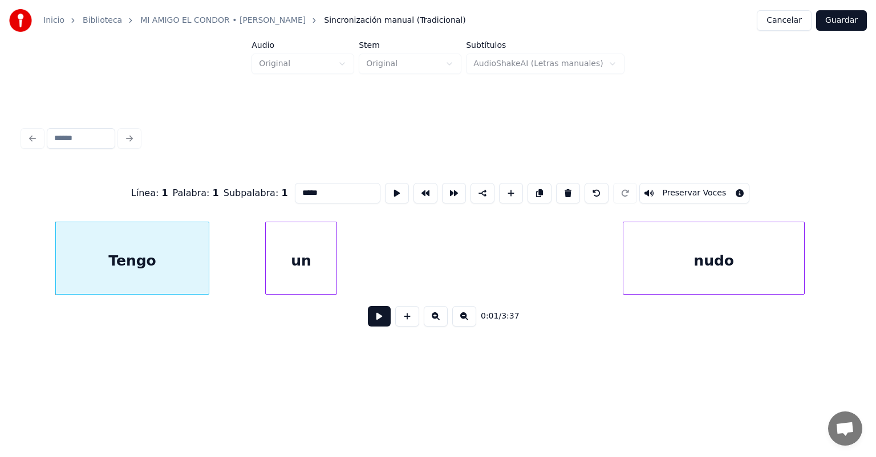
click at [702, 255] on div "nudo" at bounding box center [713, 261] width 181 height 78
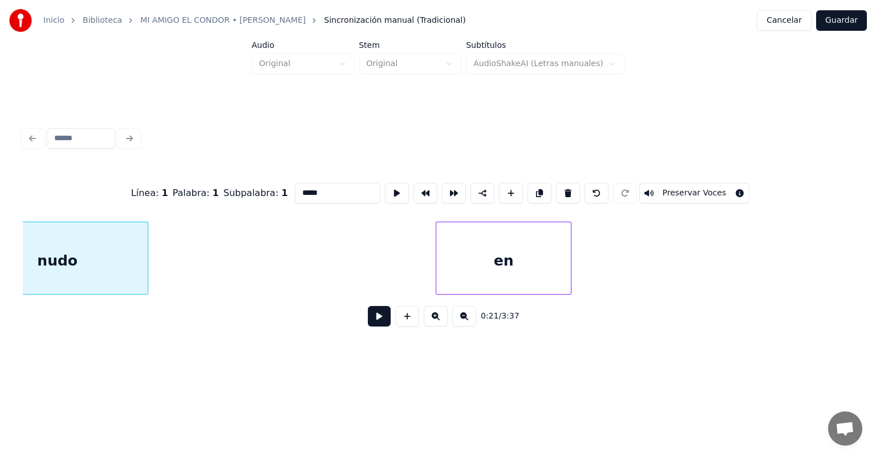
scroll to position [0, 604]
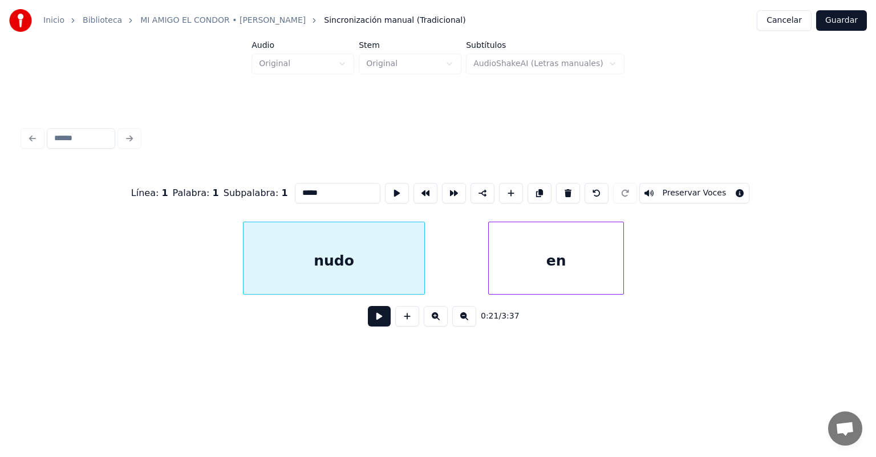
click at [367, 271] on div "nudo" at bounding box center [333, 261] width 181 height 78
click at [378, 317] on button at bounding box center [379, 316] width 23 height 21
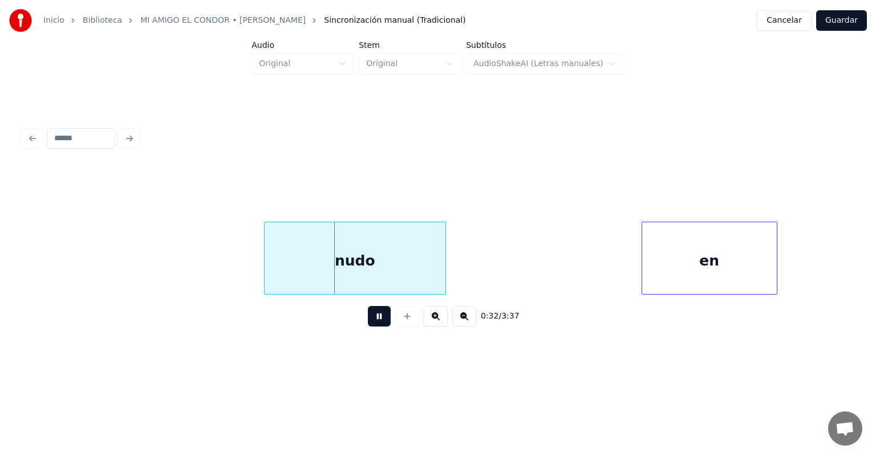
click at [674, 247] on div "en" at bounding box center [709, 261] width 135 height 78
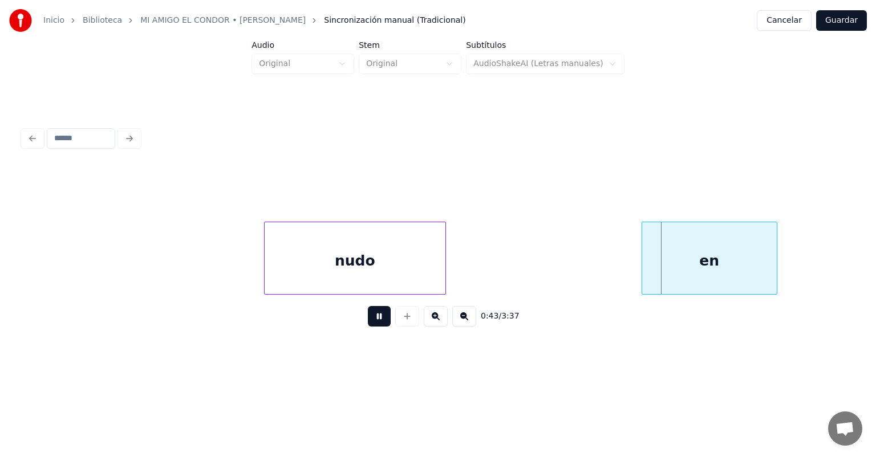
click at [354, 257] on div "nudo" at bounding box center [355, 261] width 181 height 78
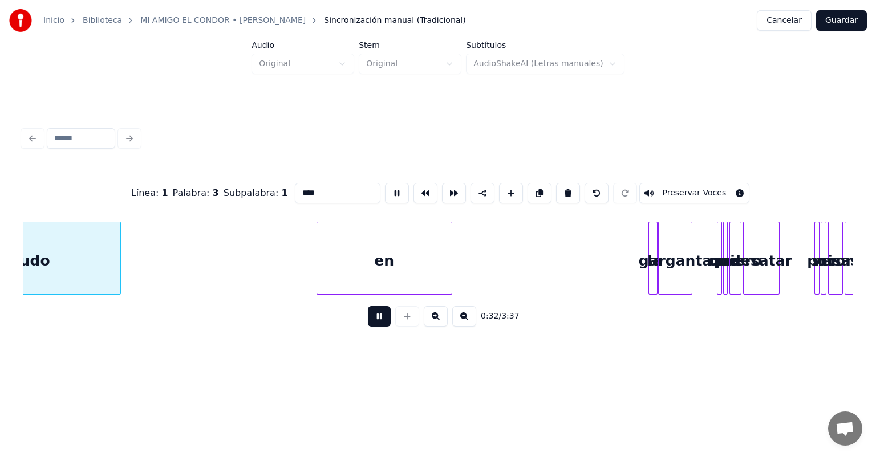
scroll to position [0, 931]
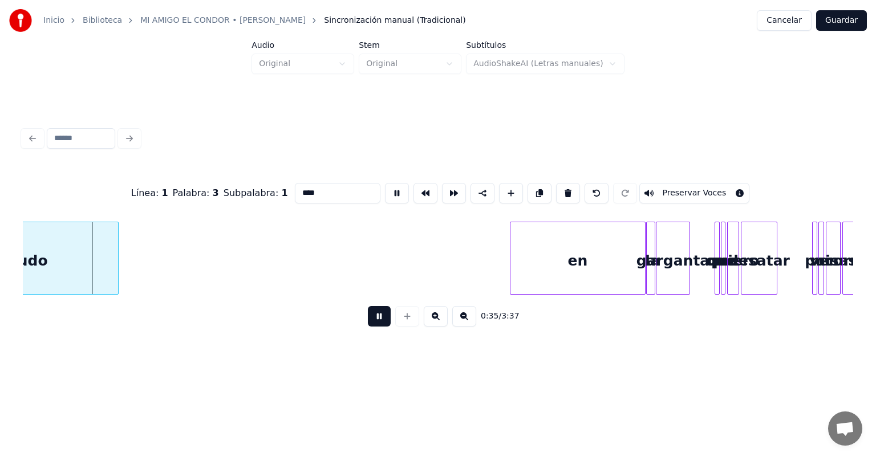
click at [609, 265] on div "en" at bounding box center [577, 261] width 135 height 78
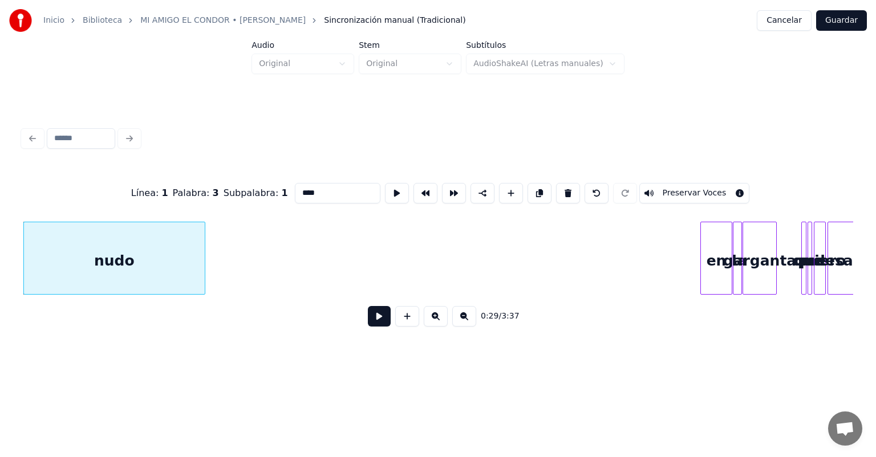
click at [704, 275] on div at bounding box center [702, 258] width 3 height 72
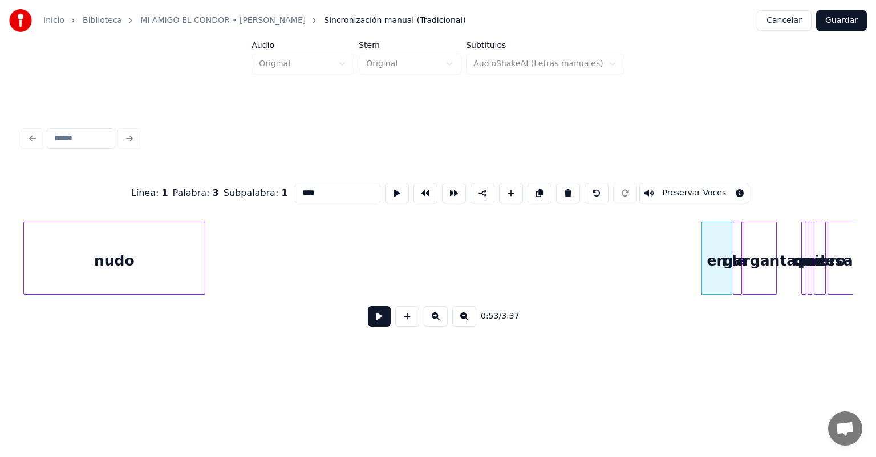
click at [385, 322] on button at bounding box center [379, 316] width 23 height 21
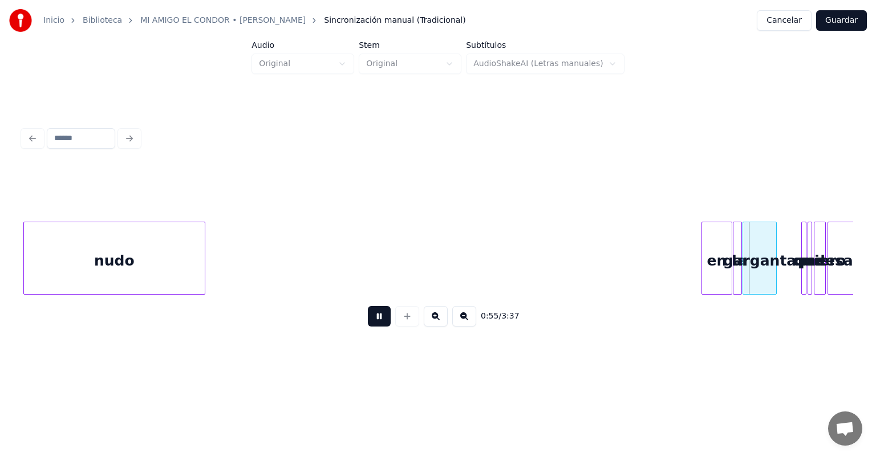
click at [373, 324] on button at bounding box center [379, 316] width 23 height 21
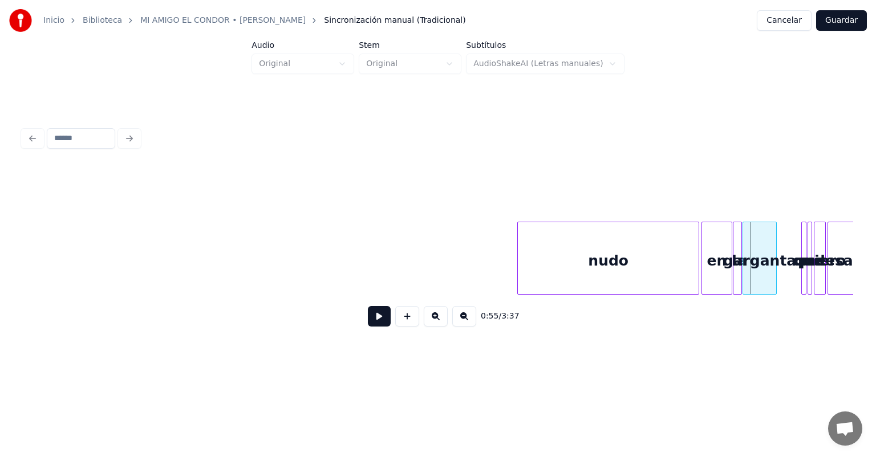
click at [648, 257] on div "nudo" at bounding box center [608, 261] width 181 height 78
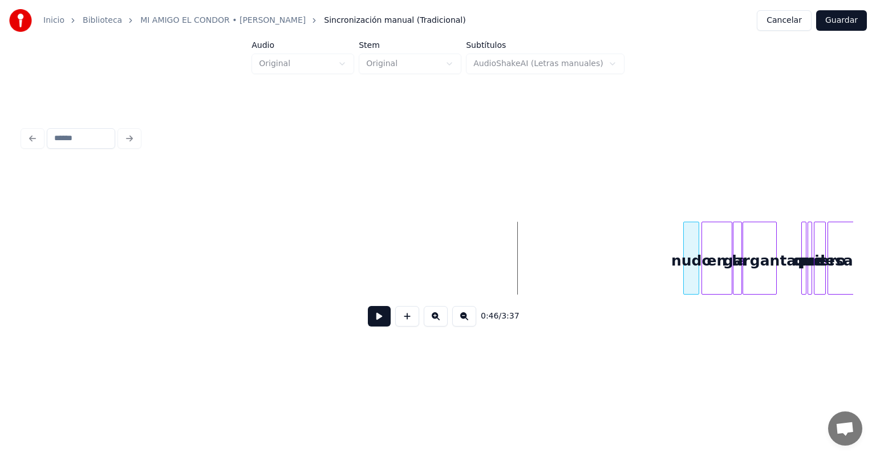
click at [684, 291] on div "en nudo la garganta que me quiero desatar" at bounding box center [438, 258] width 830 height 73
click at [444, 327] on button at bounding box center [436, 316] width 24 height 21
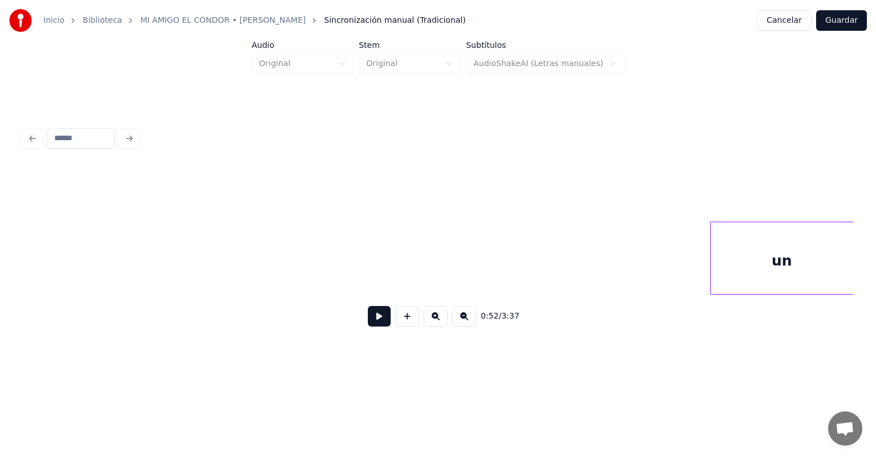
scroll to position [0, 471]
click at [868, 237] on div "Inicio Biblioteca MI AMIGO EL CONDOR • [PERSON_NAME] Sincronización manual (Tra…" at bounding box center [438, 183] width 876 height 367
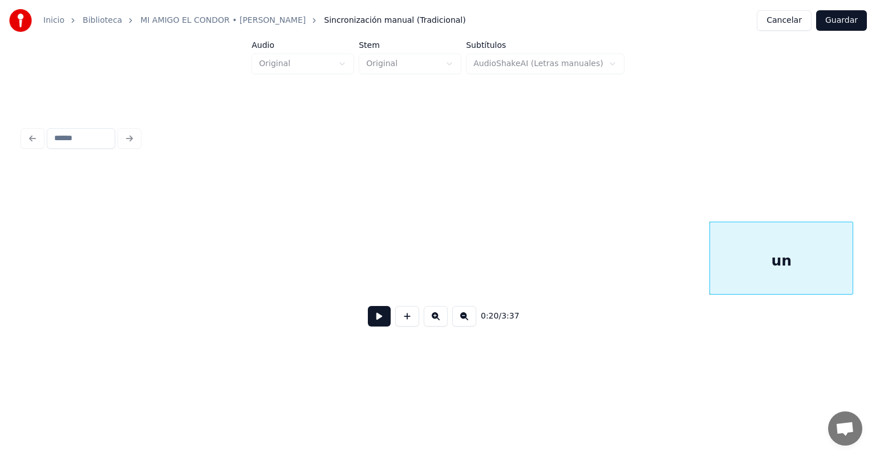
click at [471, 318] on button at bounding box center [464, 316] width 24 height 21
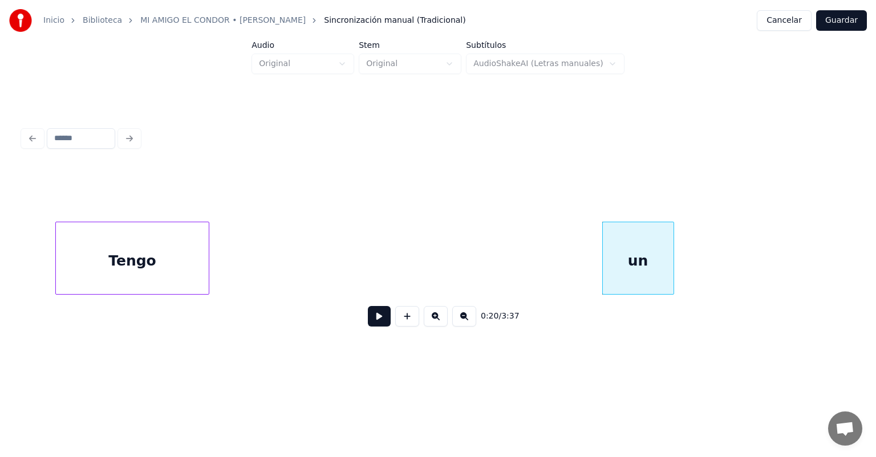
click at [471, 318] on button at bounding box center [464, 316] width 24 height 21
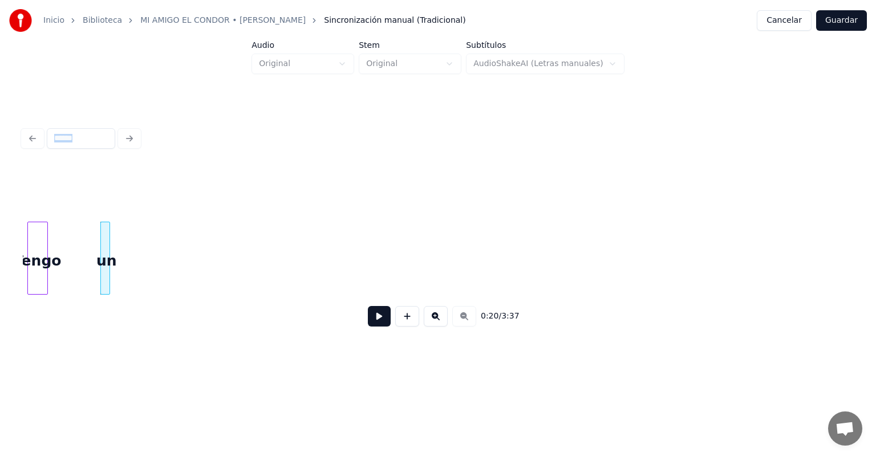
click at [471, 318] on div "0:20 / 3:37" at bounding box center [438, 316] width 812 height 25
click at [445, 315] on button at bounding box center [436, 316] width 24 height 21
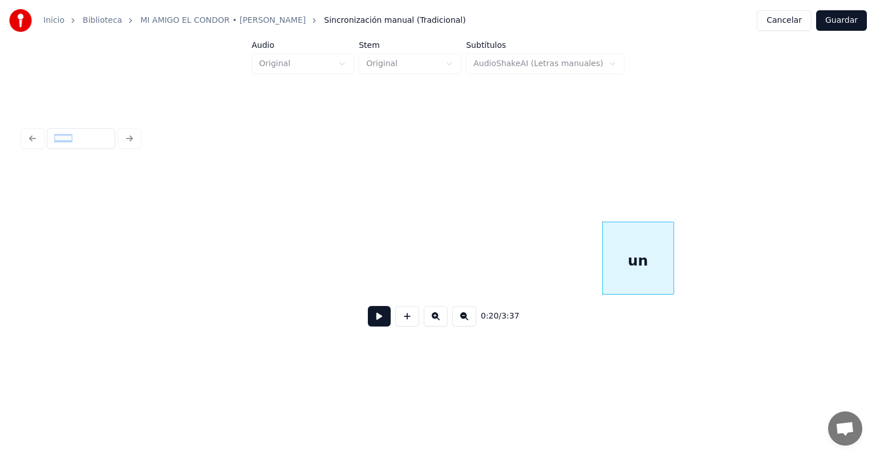
scroll to position [0, 502]
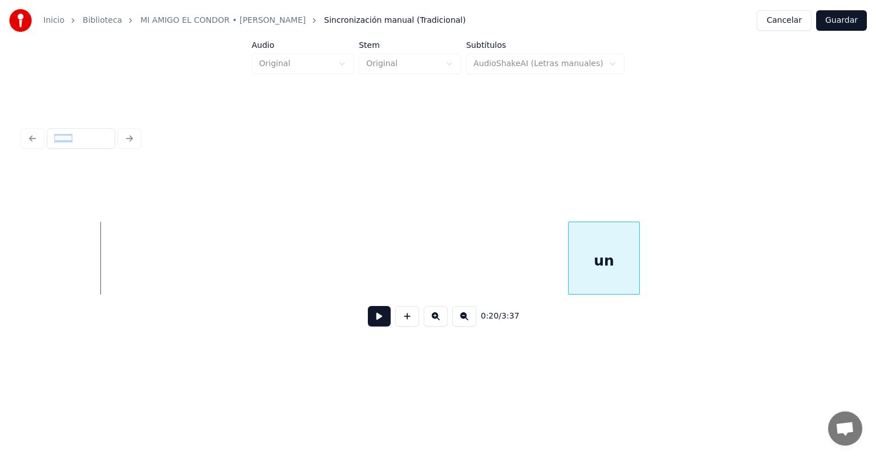
click at [591, 247] on div "un" at bounding box center [603, 261] width 71 height 78
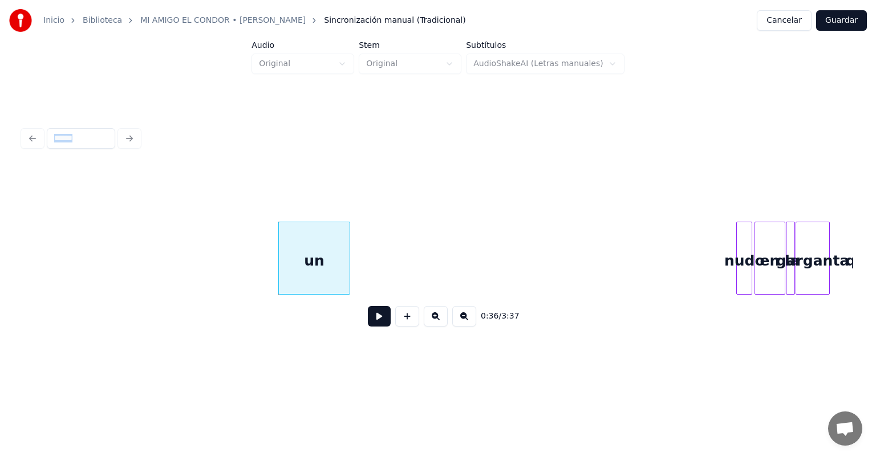
scroll to position [0, 893]
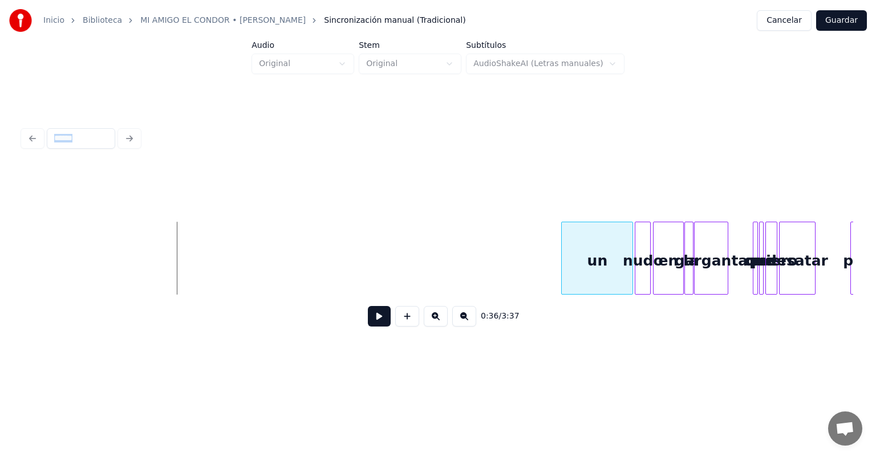
click at [617, 281] on div "un" at bounding box center [597, 261] width 71 height 78
click at [624, 284] on div at bounding box center [622, 258] width 3 height 72
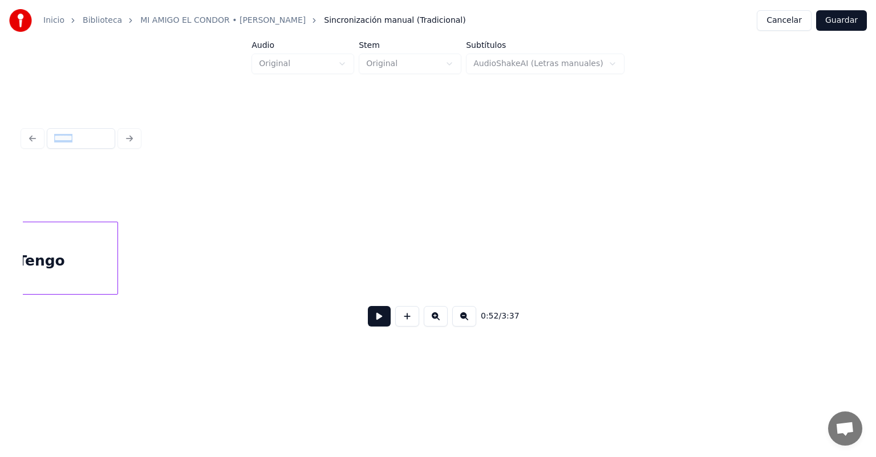
scroll to position [0, 0]
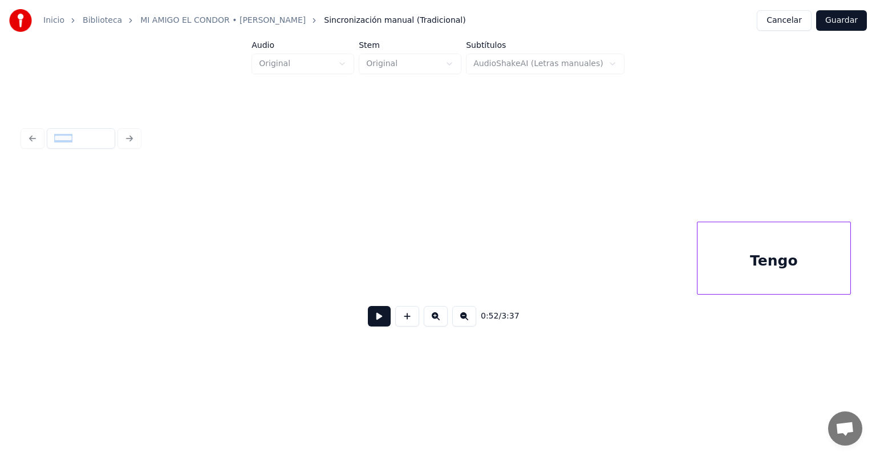
click at [775, 284] on div "Tengo" at bounding box center [773, 261] width 153 height 78
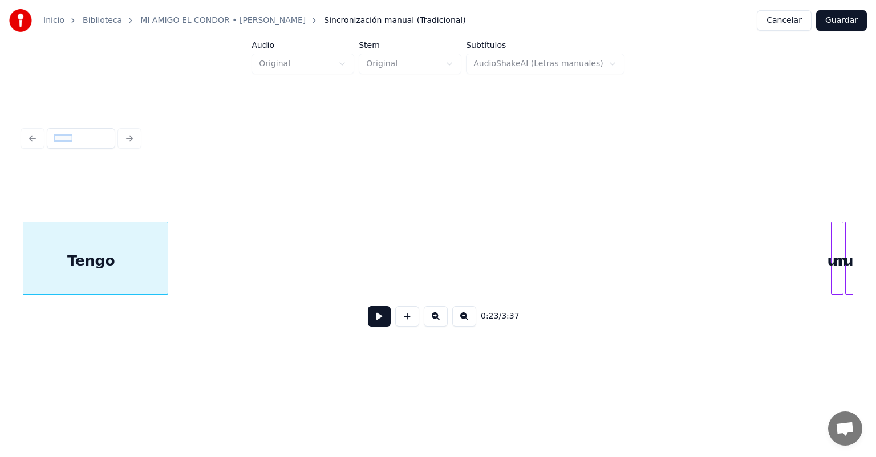
scroll to position [0, 670]
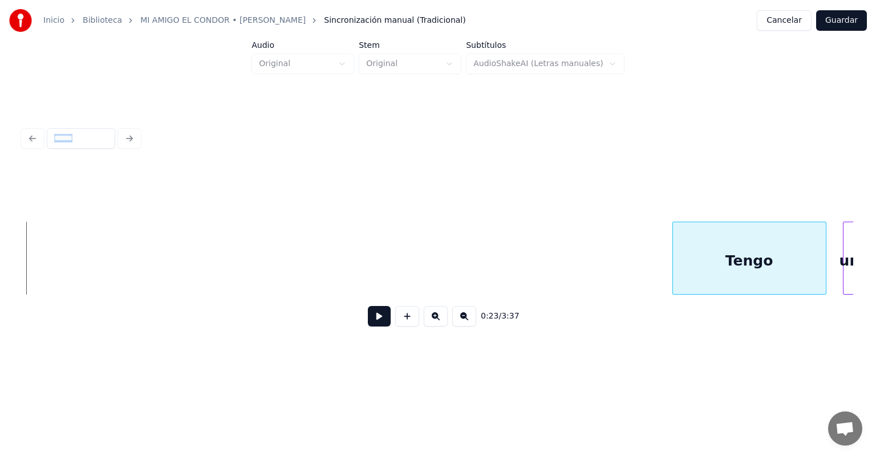
click at [799, 278] on div "Tengo" at bounding box center [749, 261] width 153 height 78
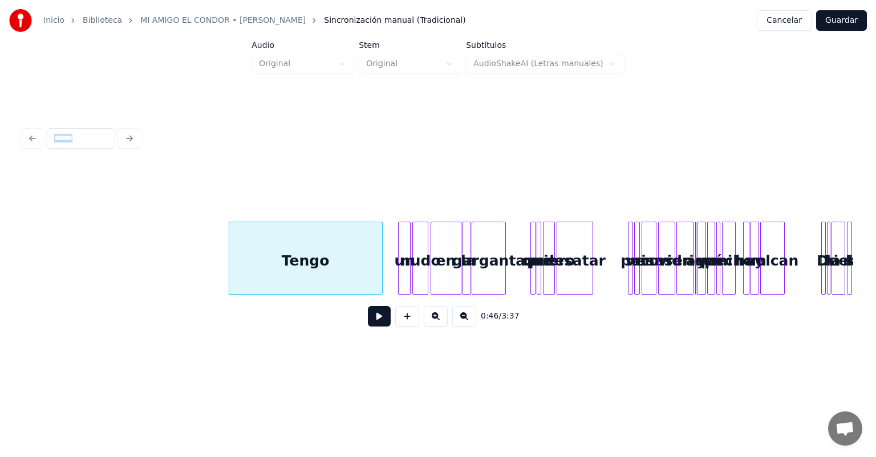
scroll to position [0, 1121]
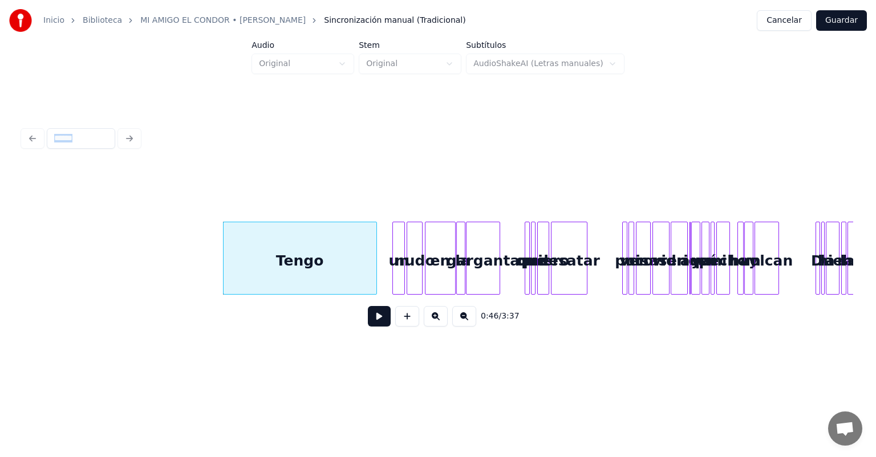
click at [368, 327] on button at bounding box center [379, 316] width 23 height 21
click at [368, 319] on button at bounding box center [379, 316] width 23 height 21
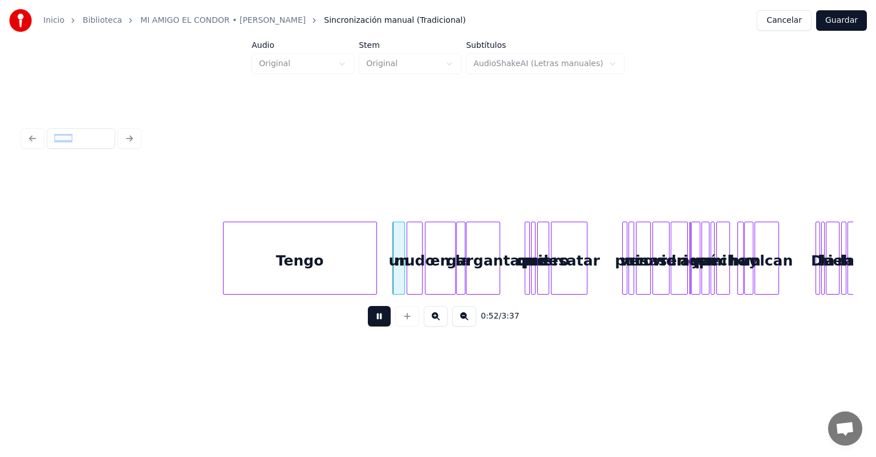
click at [368, 314] on button at bounding box center [379, 316] width 23 height 21
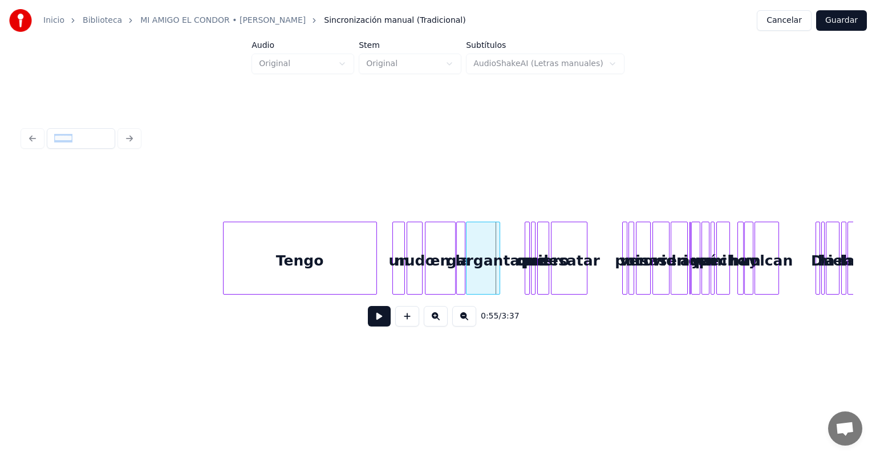
click at [368, 314] on button at bounding box center [379, 316] width 23 height 21
click at [348, 251] on div "Tengo" at bounding box center [299, 261] width 153 height 78
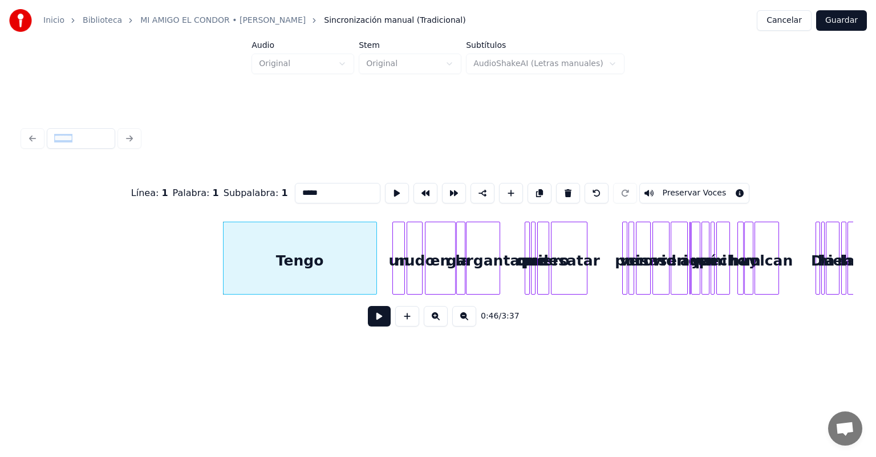
click at [440, 322] on button at bounding box center [436, 316] width 24 height 21
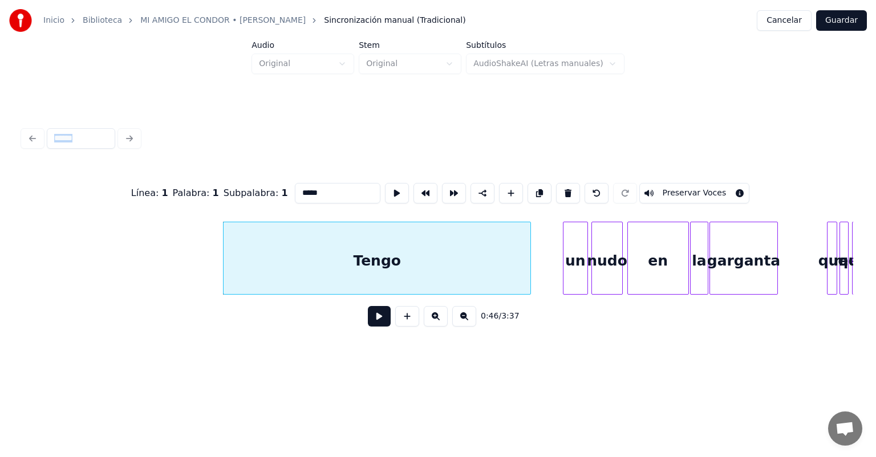
click at [440, 322] on button at bounding box center [436, 316] width 24 height 21
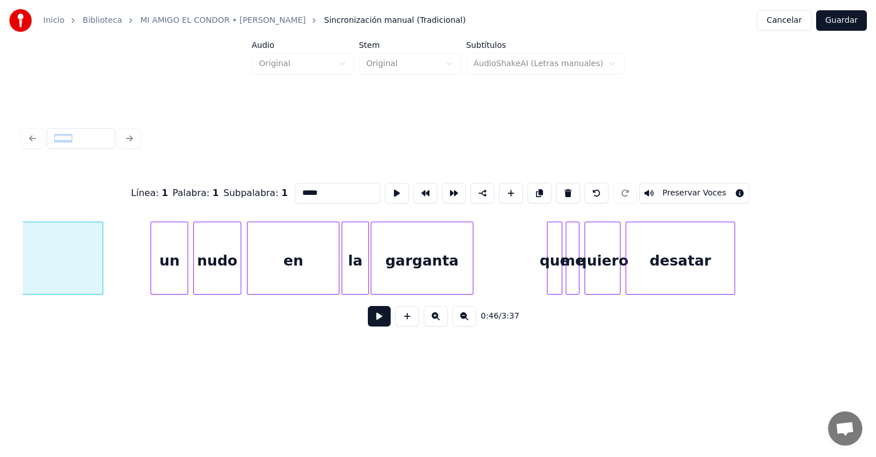
scroll to position [0, 4401]
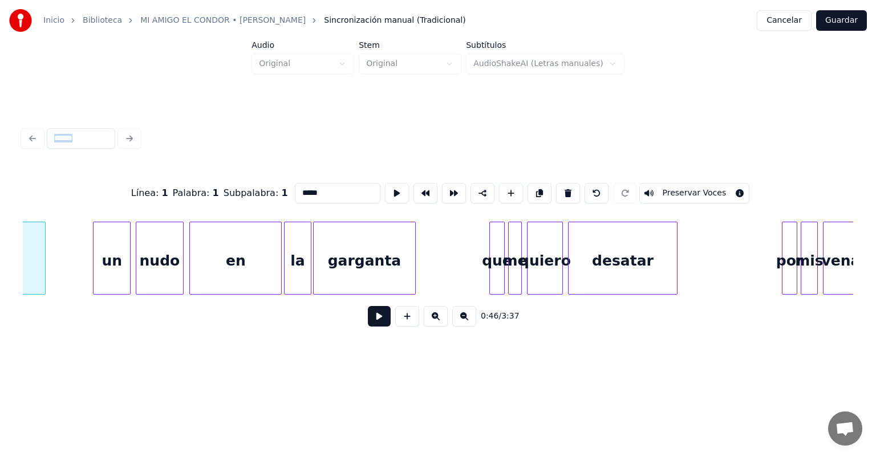
click at [324, 273] on div "garganta" at bounding box center [364, 261] width 101 height 78
type input "********"
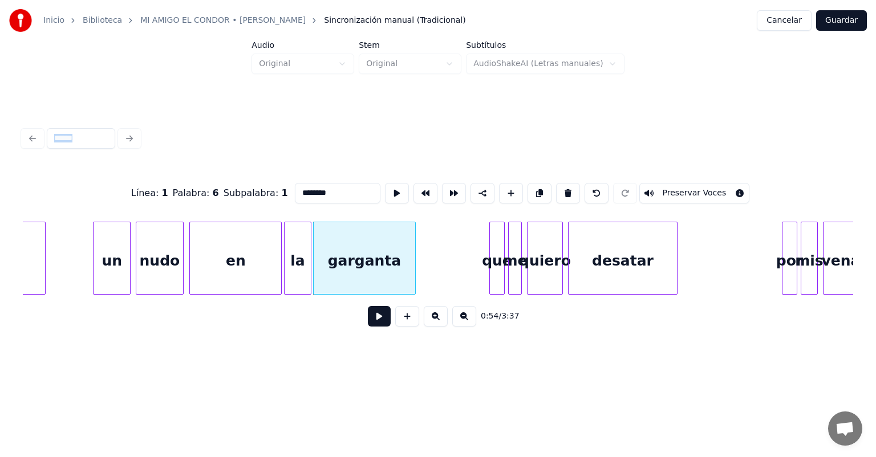
click at [368, 318] on button at bounding box center [379, 316] width 23 height 21
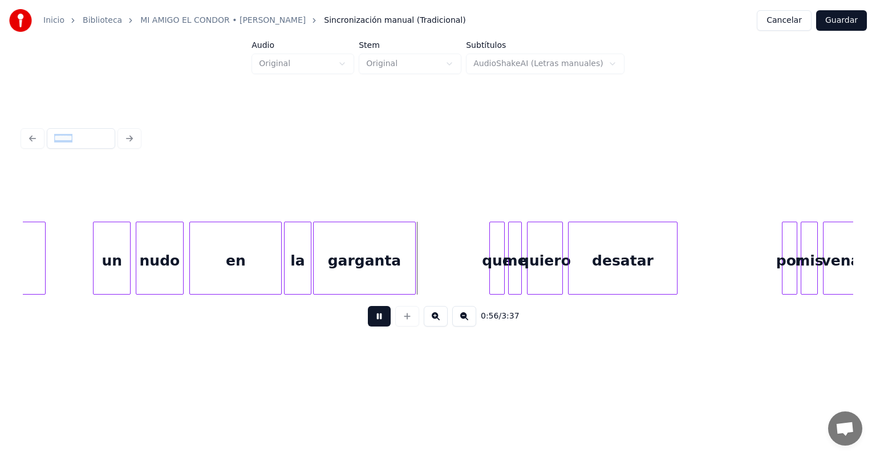
click at [368, 318] on button at bounding box center [379, 316] width 23 height 21
click at [276, 260] on div "en" at bounding box center [235, 261] width 91 height 78
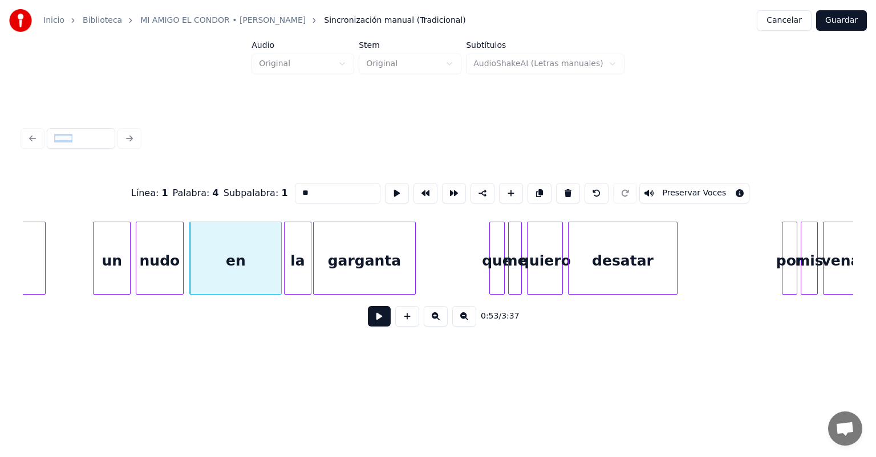
click at [288, 263] on div "la" at bounding box center [297, 261] width 26 height 78
type input "**"
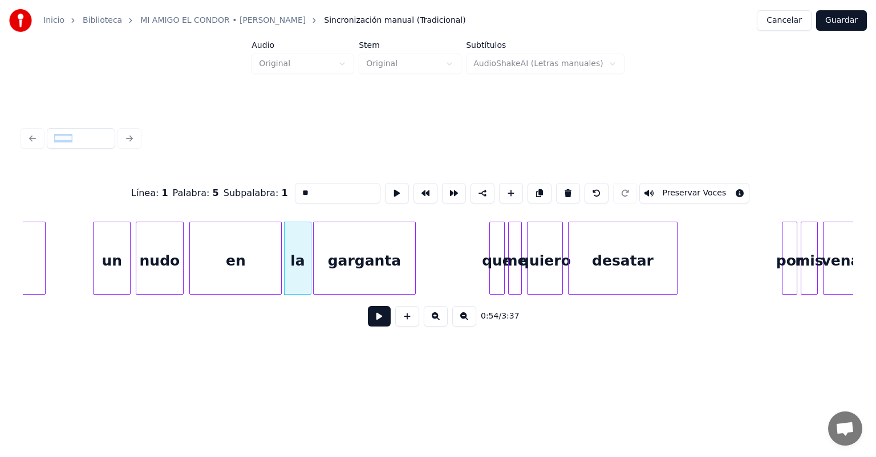
click at [368, 319] on button at bounding box center [379, 316] width 23 height 21
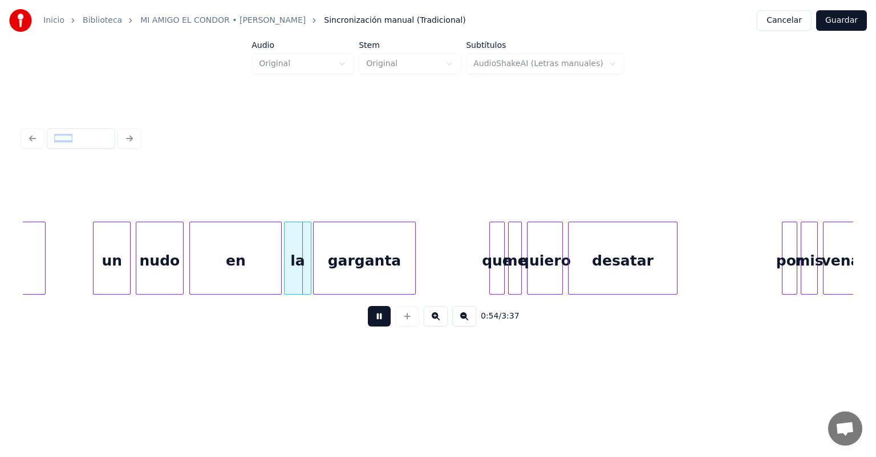
click at [368, 319] on button at bounding box center [379, 316] width 23 height 21
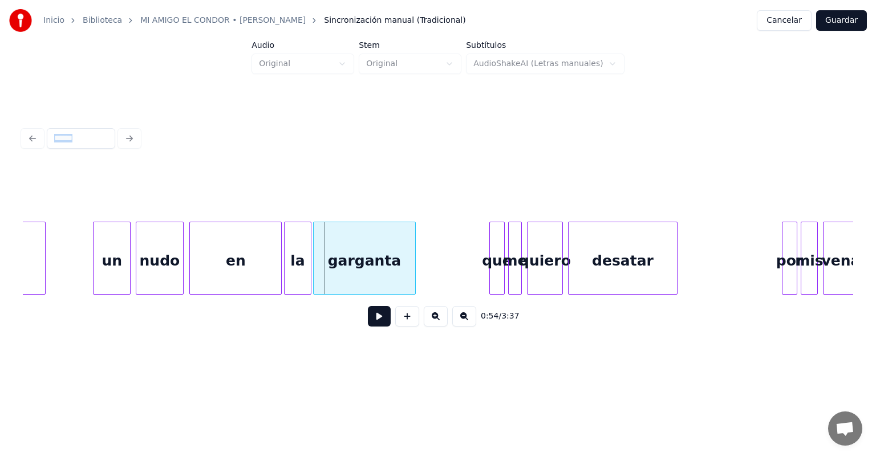
click at [256, 284] on div "en" at bounding box center [235, 261] width 91 height 78
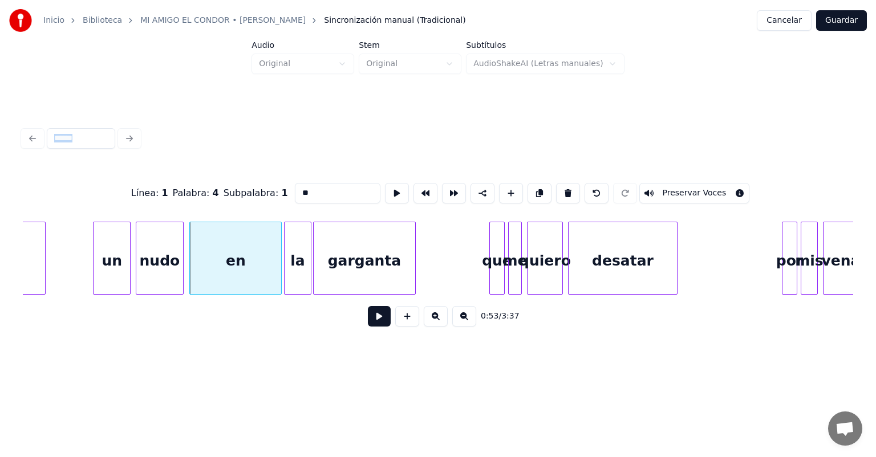
click at [370, 327] on button at bounding box center [379, 316] width 23 height 21
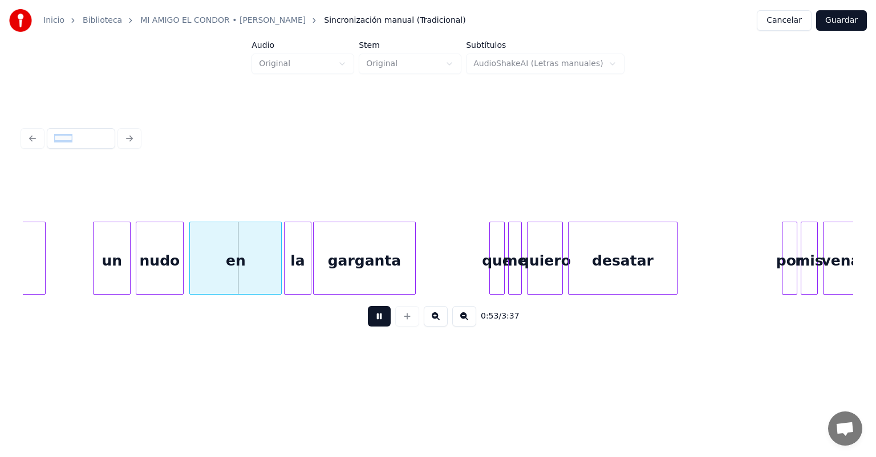
click at [370, 327] on button at bounding box center [379, 316] width 23 height 21
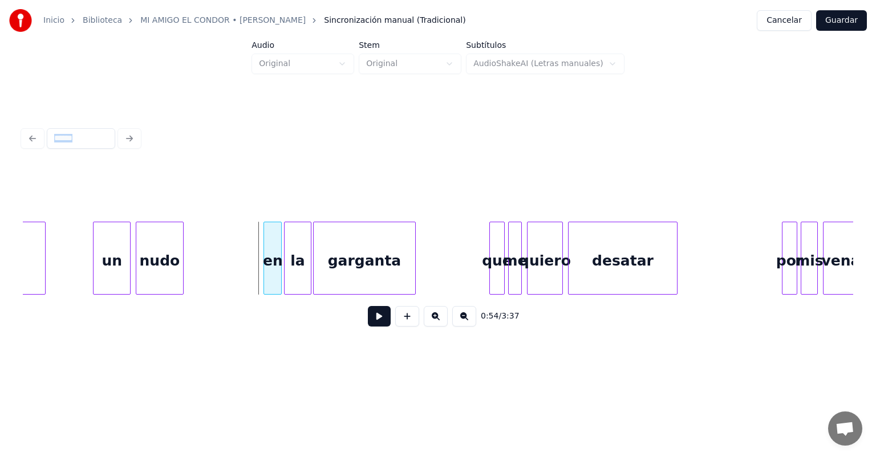
click at [265, 276] on div at bounding box center [265, 258] width 3 height 72
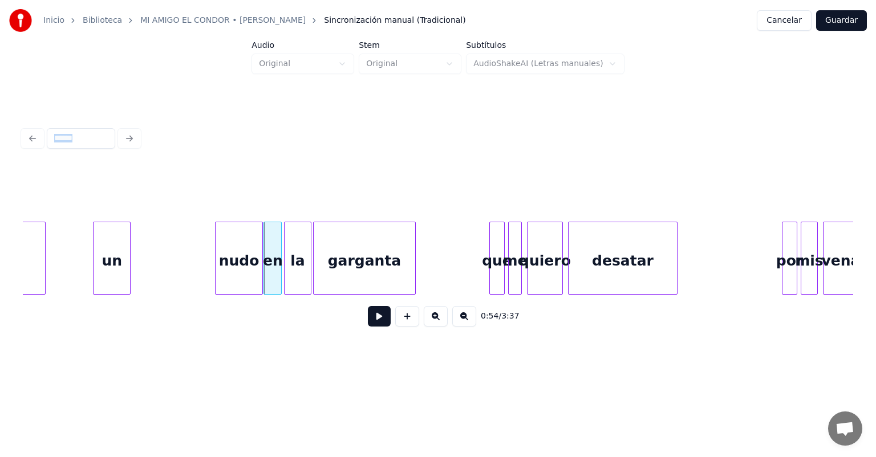
click at [249, 262] on div "nudo" at bounding box center [239, 261] width 46 height 78
click at [368, 321] on button at bounding box center [379, 316] width 23 height 21
click at [233, 278] on div at bounding box center [234, 258] width 3 height 72
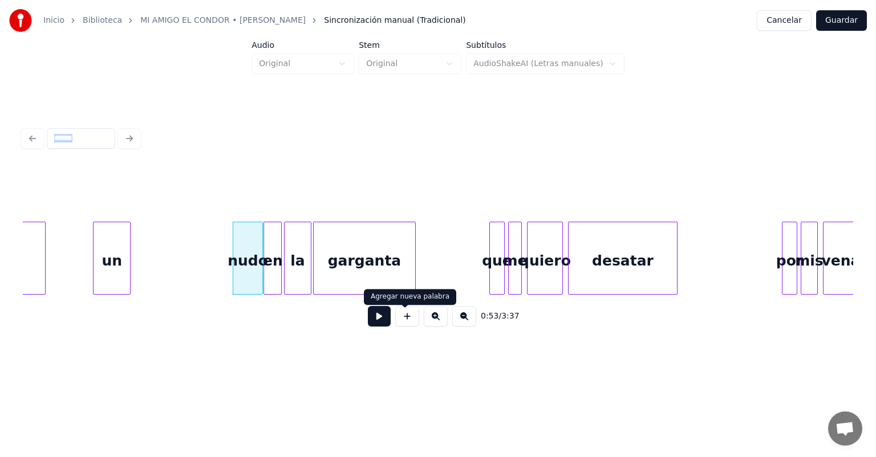
click at [433, 319] on button at bounding box center [436, 316] width 24 height 21
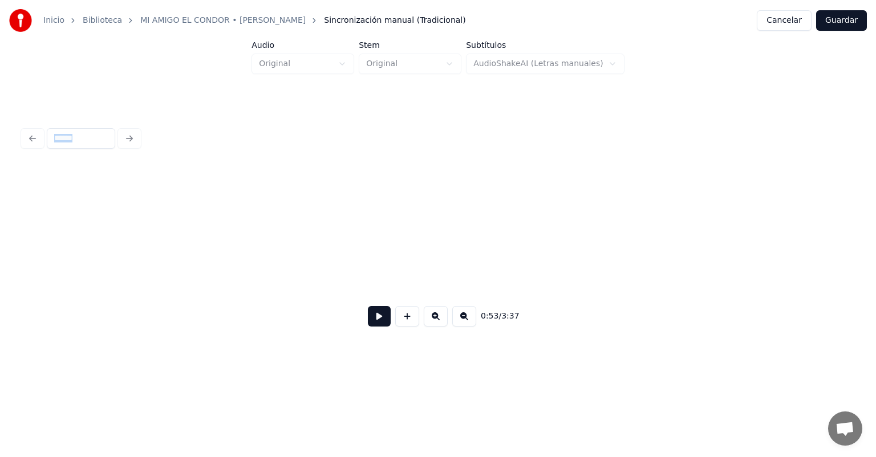
scroll to position [0, 5938]
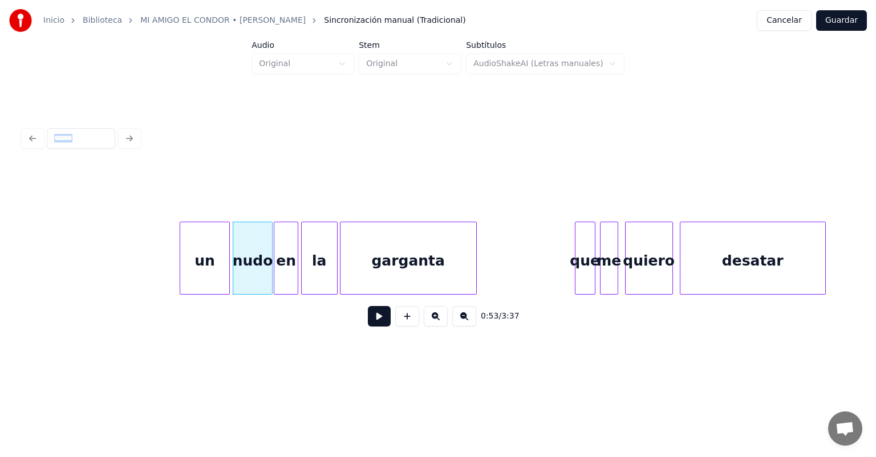
click at [193, 251] on div "un" at bounding box center [204, 261] width 49 height 78
click at [212, 265] on div at bounding box center [213, 258] width 3 height 72
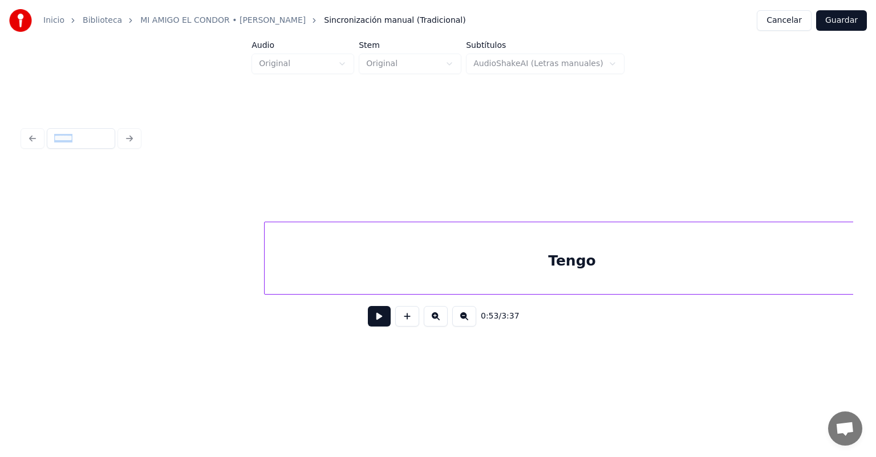
scroll to position [0, 5324]
click at [335, 267] on div "Tengo" at bounding box center [545, 261] width 615 height 78
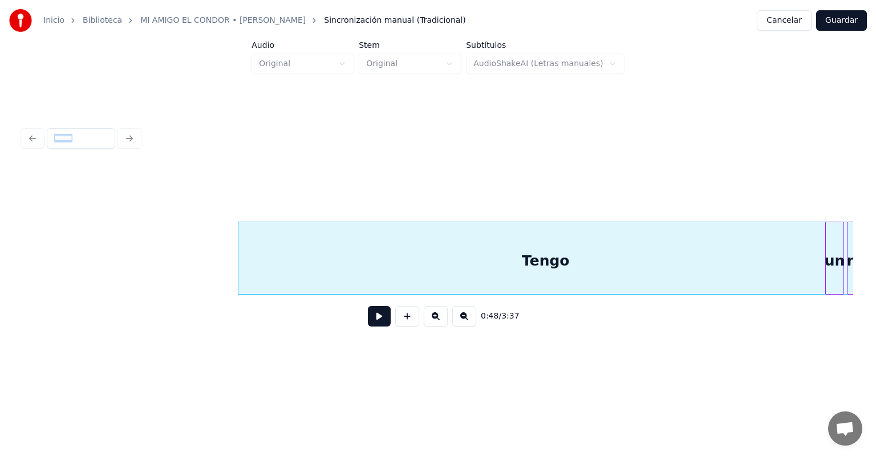
click at [238, 271] on div "Tengo" at bounding box center [546, 258] width 616 height 73
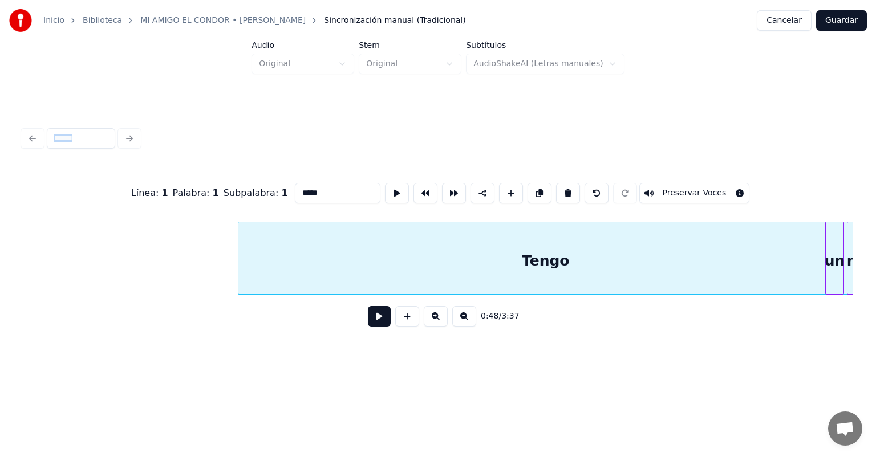
click at [238, 271] on div "Tengo" at bounding box center [546, 258] width 616 height 73
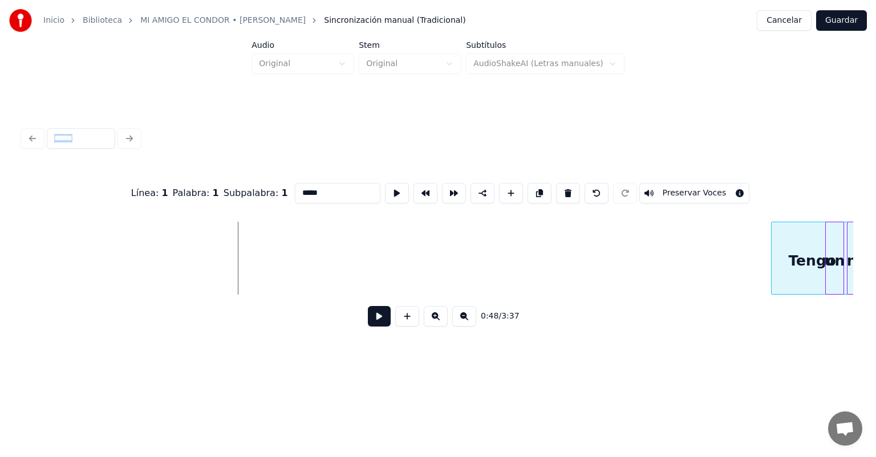
click at [775, 245] on div at bounding box center [772, 258] width 3 height 72
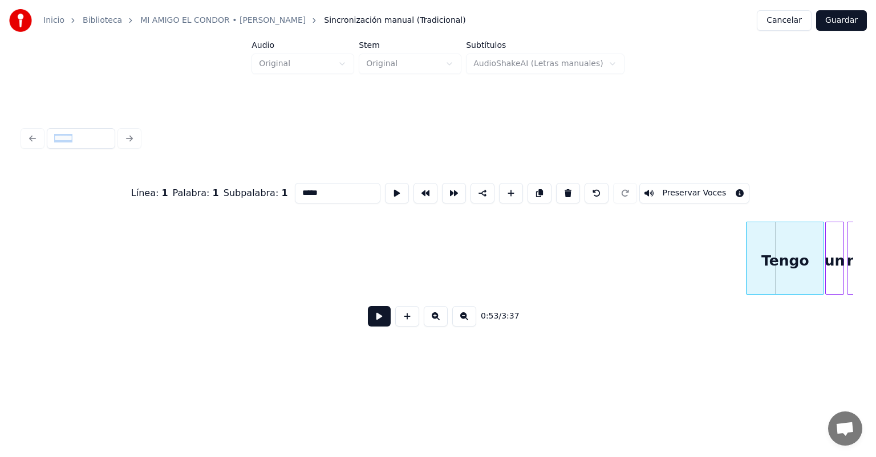
click at [765, 262] on div "Tengo" at bounding box center [784, 261] width 77 height 78
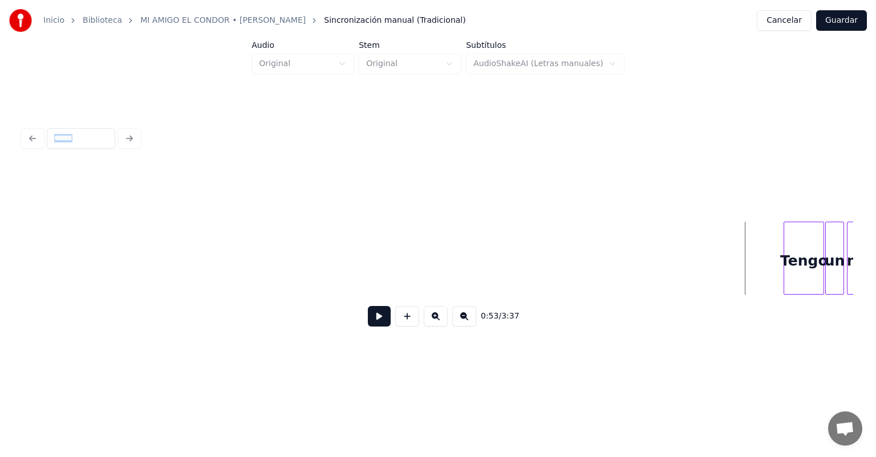
click at [787, 272] on div at bounding box center [785, 258] width 3 height 72
click at [368, 326] on button at bounding box center [379, 316] width 23 height 21
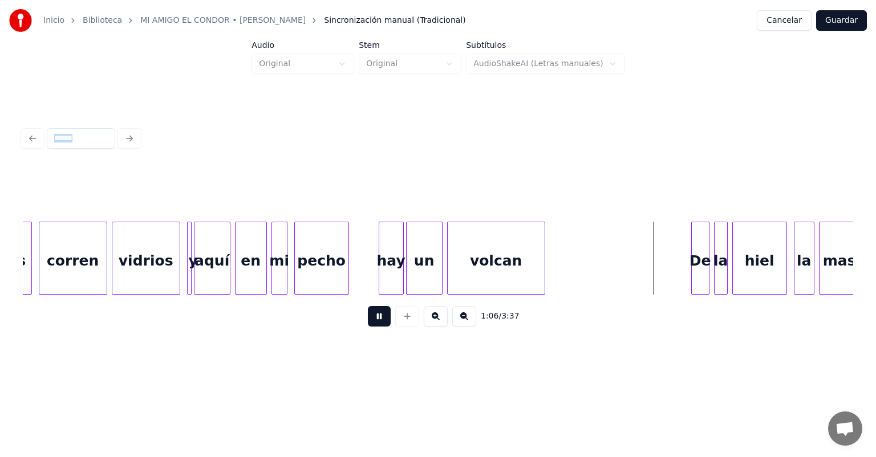
click at [845, 25] on button "Guardar" at bounding box center [841, 20] width 51 height 21
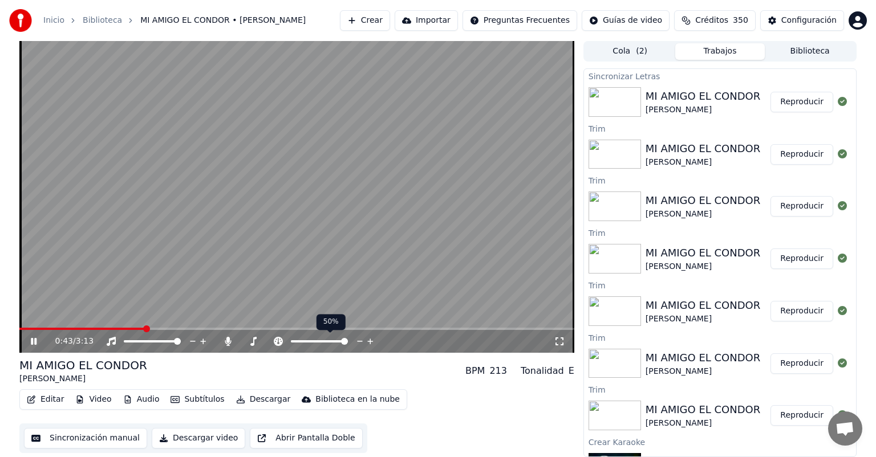
click at [348, 345] on span at bounding box center [344, 341] width 7 height 7
click at [404, 332] on span at bounding box center [400, 329] width 7 height 7
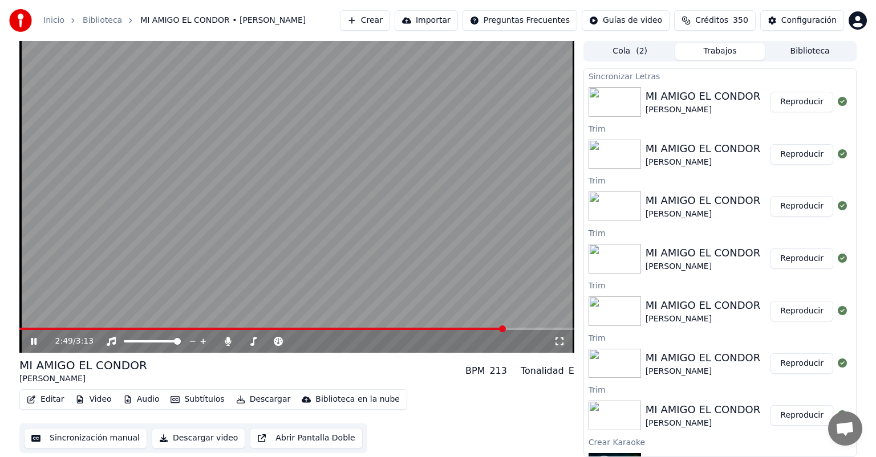
click at [506, 331] on span at bounding box center [502, 329] width 7 height 7
click at [55, 407] on button "Editar" at bounding box center [45, 400] width 46 height 16
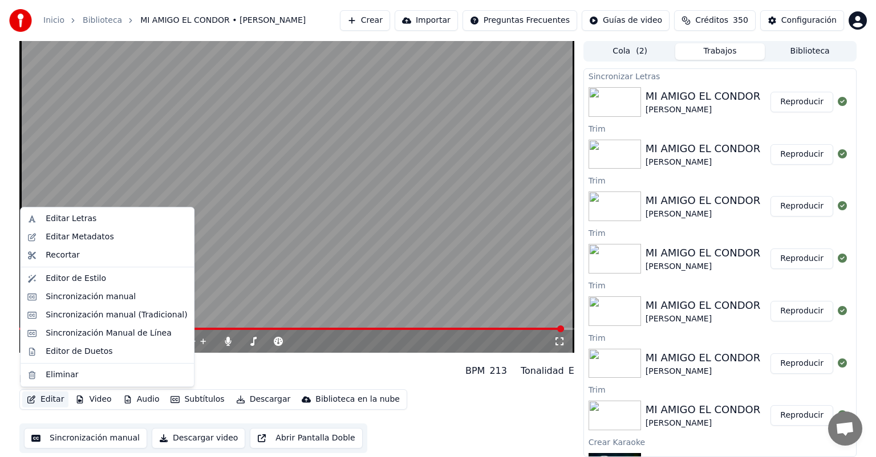
click at [260, 221] on video at bounding box center [296, 197] width 555 height 312
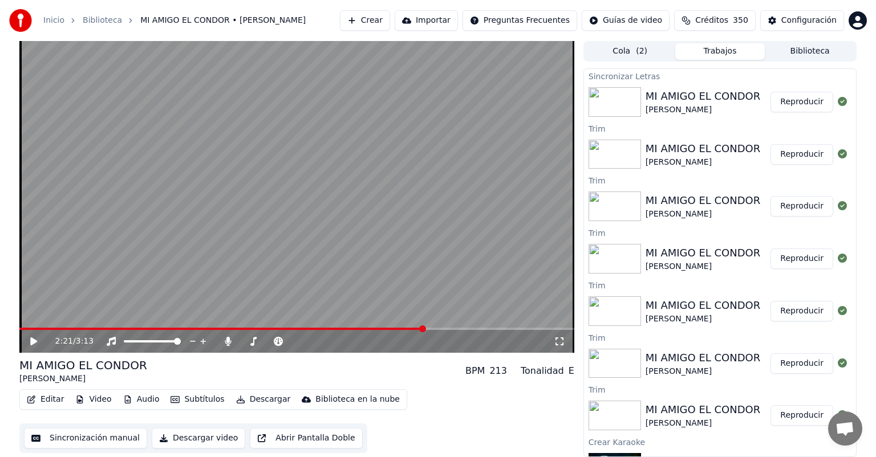
click at [419, 329] on span at bounding box center [422, 329] width 7 height 7
click at [300, 332] on span at bounding box center [303, 329] width 7 height 7
click at [127, 327] on span at bounding box center [130, 329] width 7 height 7
click at [52, 405] on button "Editar" at bounding box center [45, 400] width 46 height 16
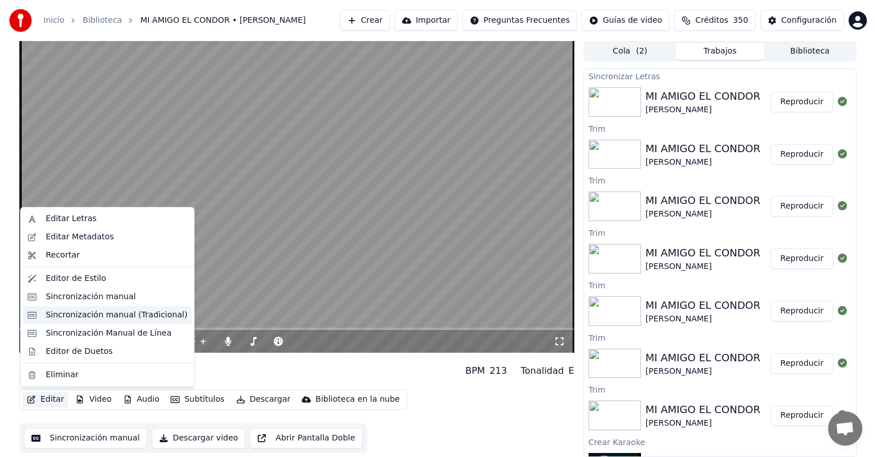
click at [99, 312] on div "Sincronización manual (Tradicional)" at bounding box center [116, 315] width 141 height 11
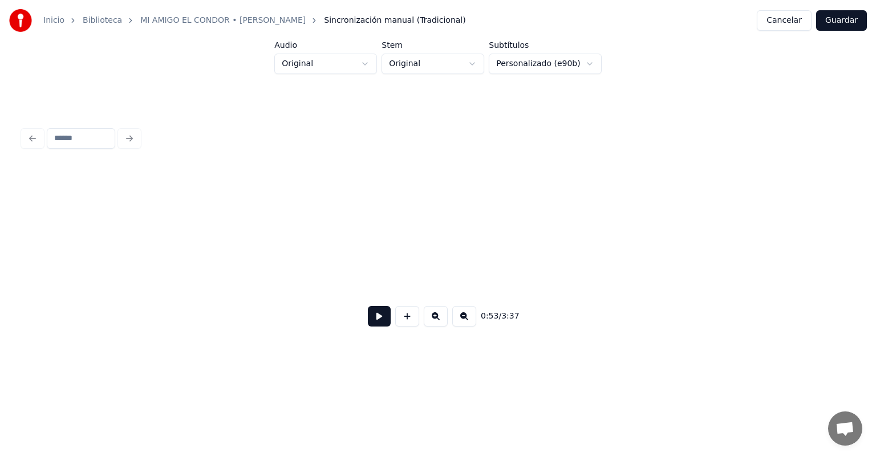
scroll to position [0, 6085]
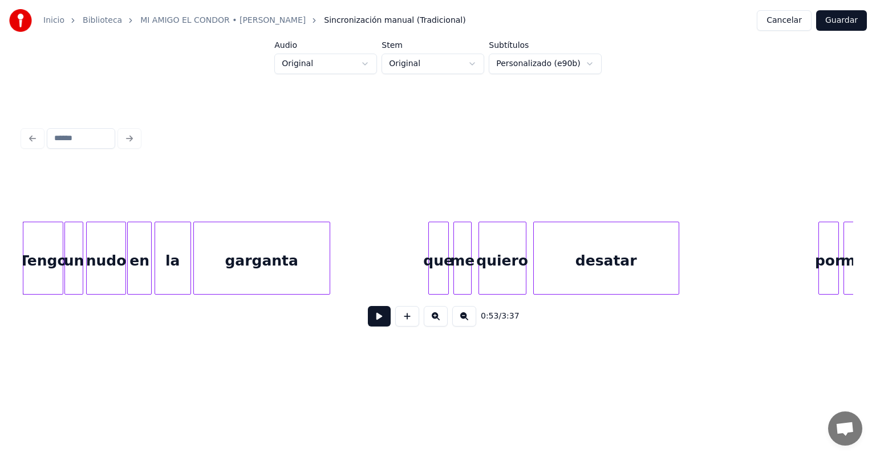
click at [373, 314] on button at bounding box center [379, 316] width 23 height 21
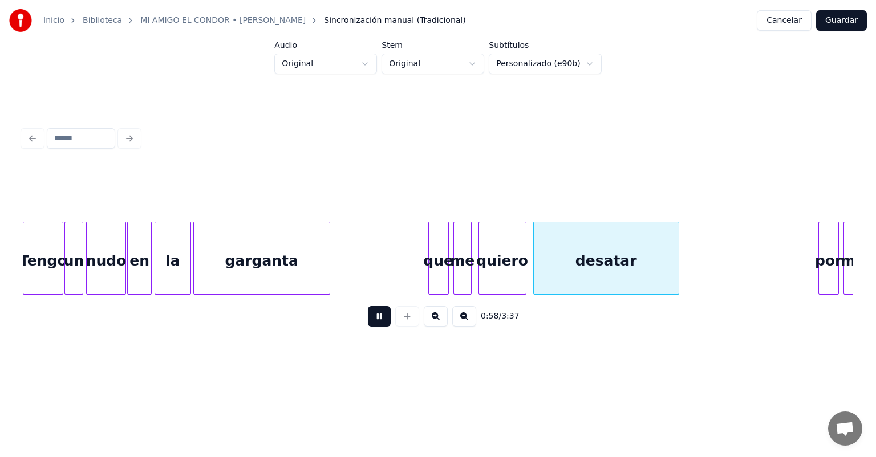
click at [410, 70] on html "Inicio Biblioteca MI AMIGO EL CONDOR • [PERSON_NAME] Sincronización manual (Tra…" at bounding box center [438, 192] width 876 height 385
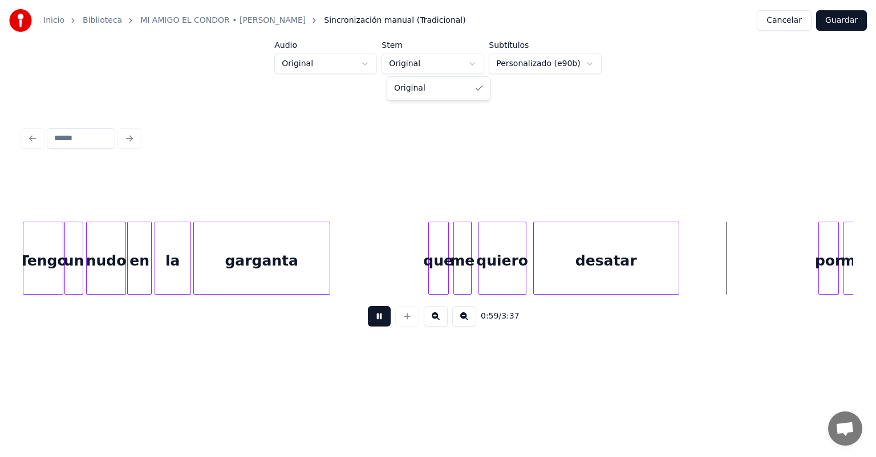
click at [360, 70] on html "Inicio Biblioteca MI AMIGO EL CONDOR • [PERSON_NAME] Sincronización manual (Tra…" at bounding box center [438, 192] width 876 height 385
click at [380, 317] on button at bounding box center [379, 316] width 23 height 21
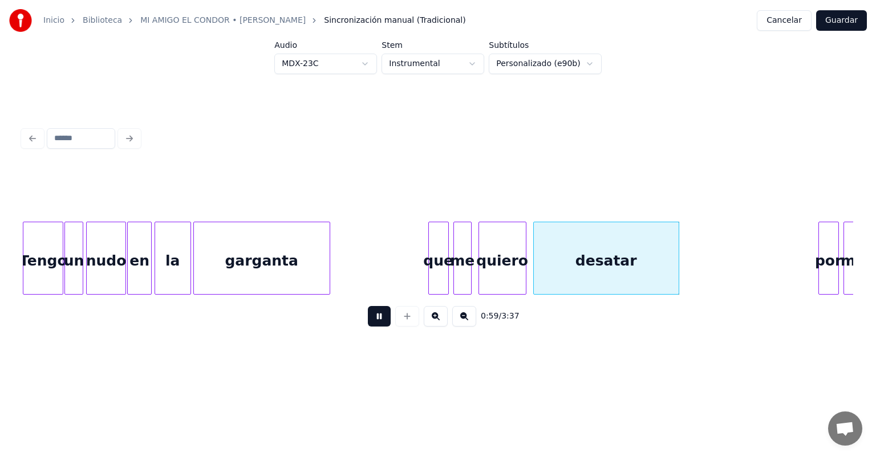
click at [836, 21] on button "Guardar" at bounding box center [841, 20] width 51 height 21
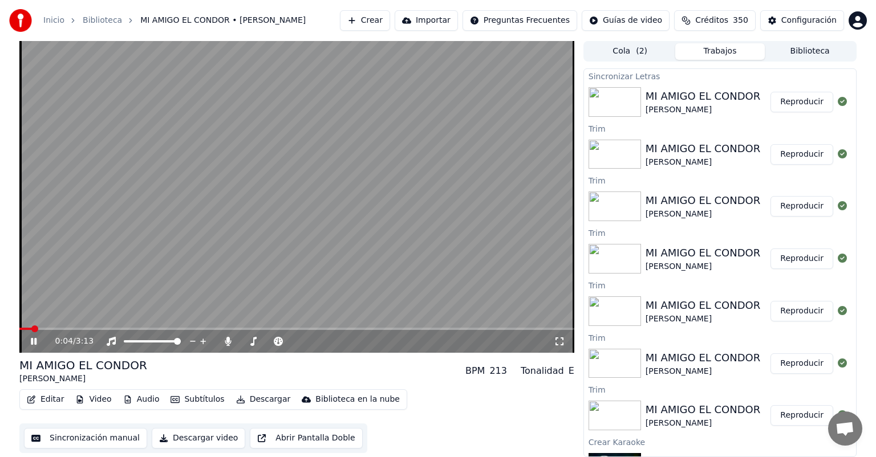
click at [779, 104] on button "Reproducir" at bounding box center [801, 102] width 63 height 21
click at [111, 328] on span at bounding box center [296, 329] width 555 height 2
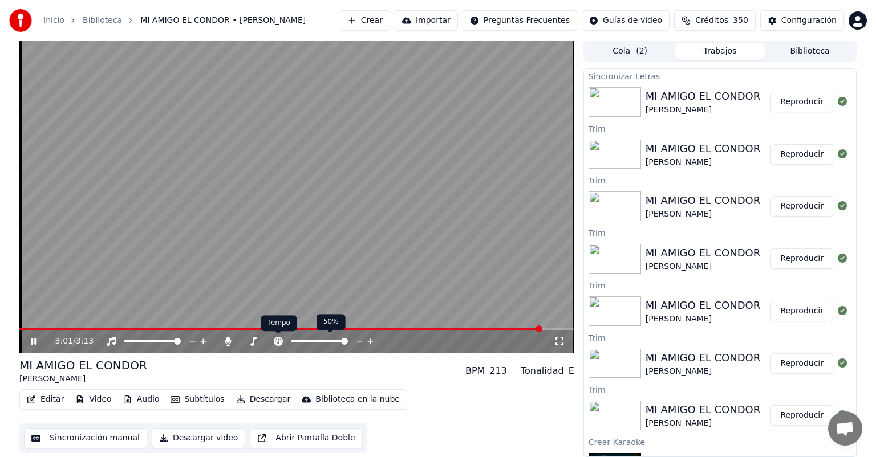
click at [278, 344] on icon at bounding box center [278, 341] width 11 height 9
click at [33, 341] on icon at bounding box center [42, 341] width 27 height 9
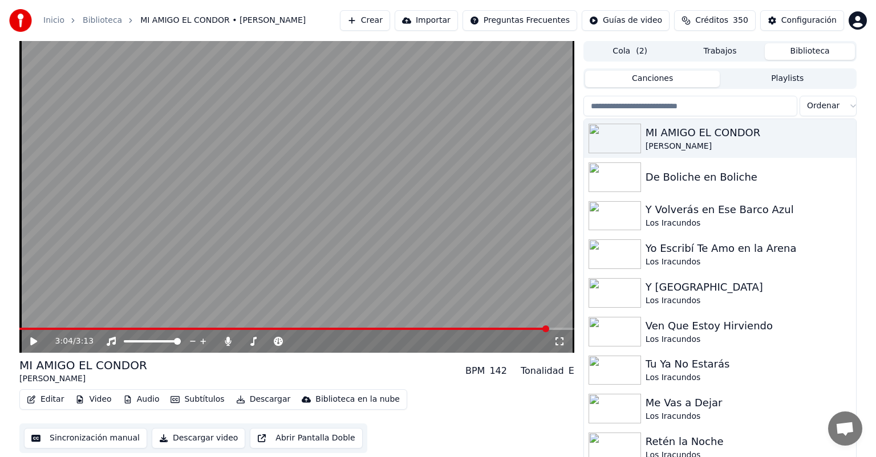
click at [798, 44] on button "Biblioteca" at bounding box center [810, 51] width 90 height 17
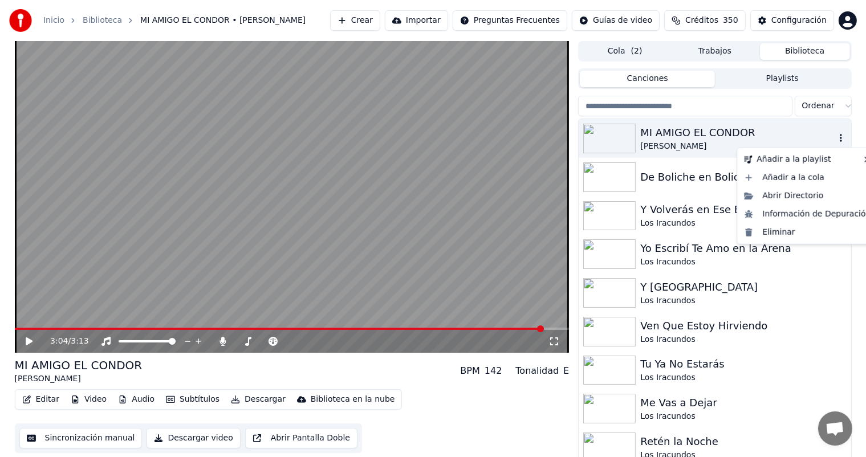
click at [835, 140] on icon "button" at bounding box center [840, 137] width 11 height 9
click at [790, 231] on div "Eliminar" at bounding box center [807, 232] width 136 height 18
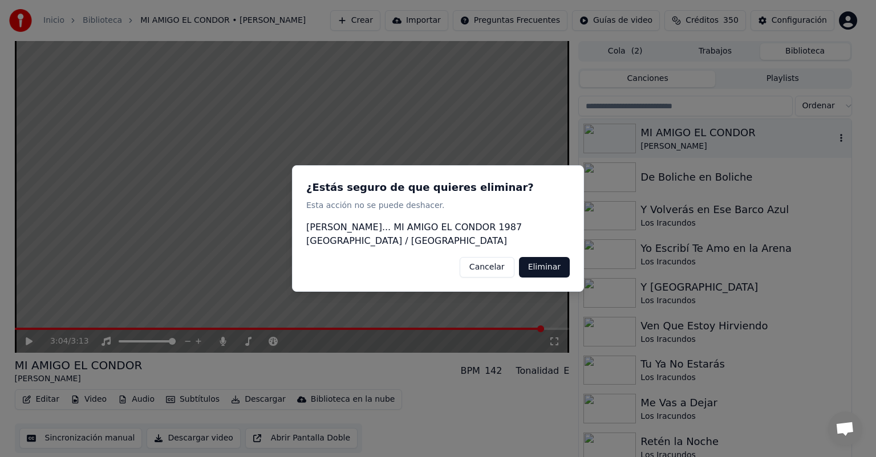
click at [547, 267] on button "Eliminar" at bounding box center [544, 267] width 51 height 21
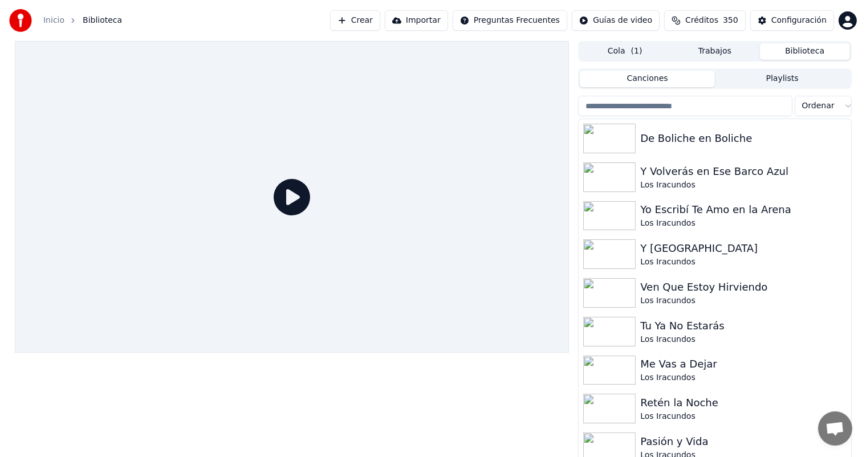
click at [375, 21] on button "Crear" at bounding box center [355, 20] width 50 height 21
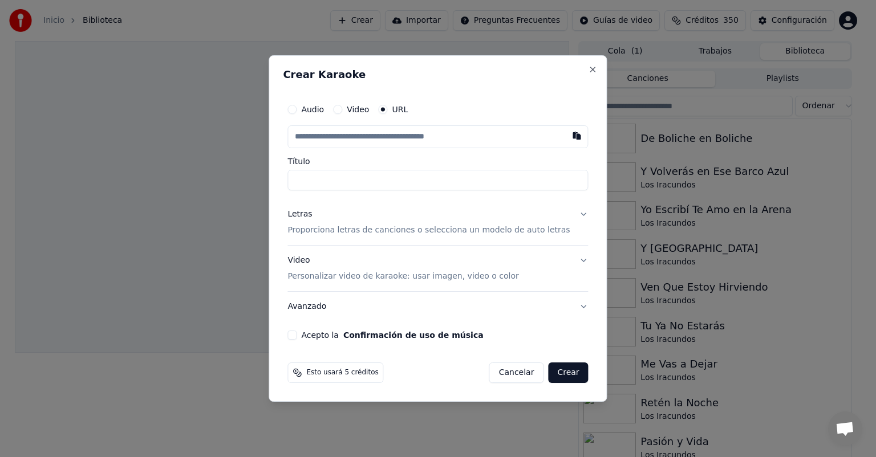
click at [342, 108] on button "Video" at bounding box center [337, 109] width 9 height 9
click at [362, 137] on div "Seleccionar archivo" at bounding box center [336, 137] width 96 height 21
type input "**********"
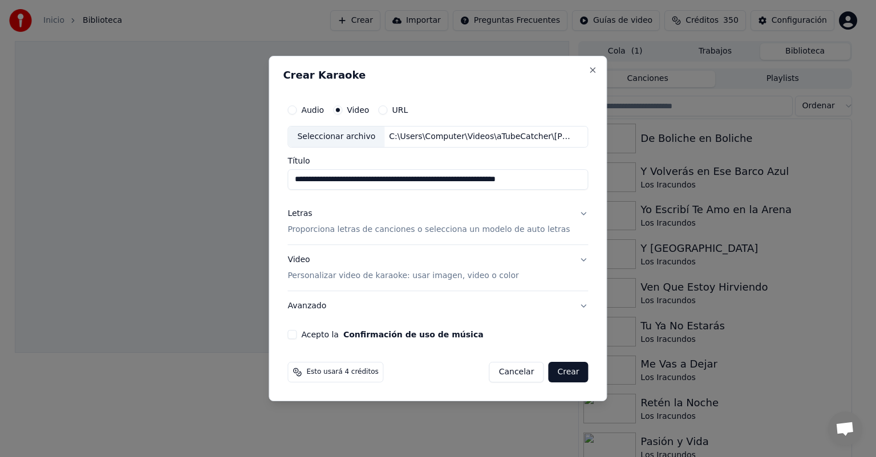
click at [426, 231] on p "Proporciona letras de canciones o selecciona un modelo de auto letras" at bounding box center [428, 229] width 282 height 11
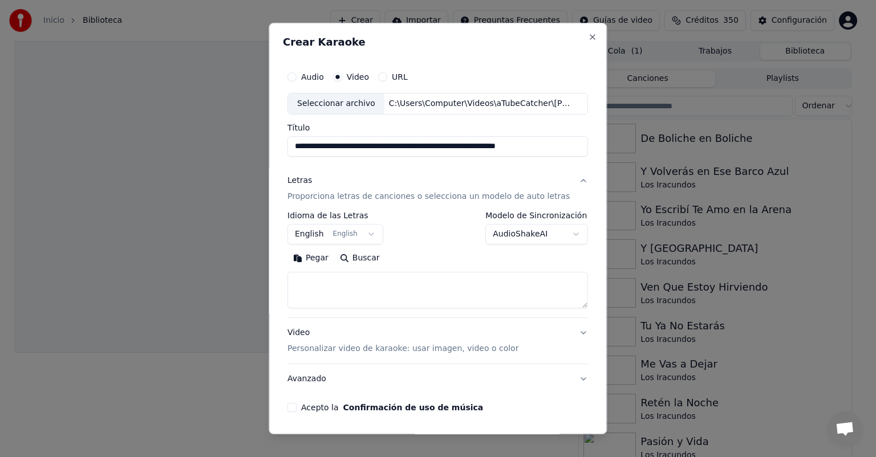
click at [358, 231] on body "**********" at bounding box center [433, 228] width 866 height 457
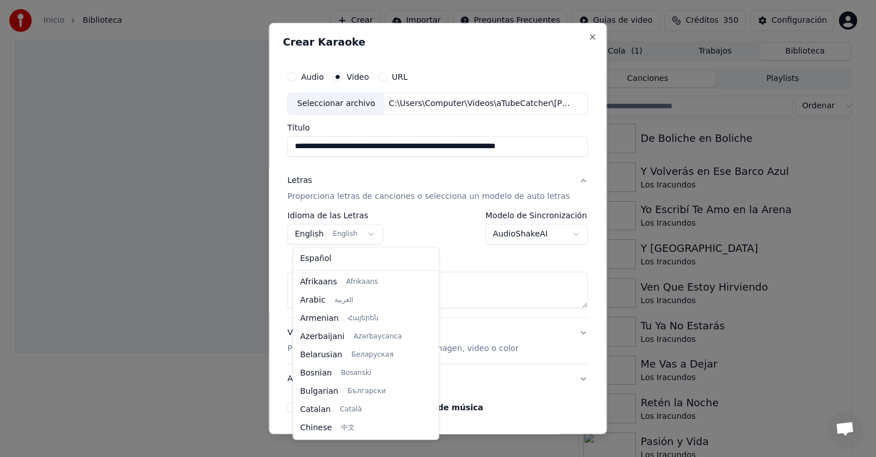
scroll to position [91, 0]
select select "**"
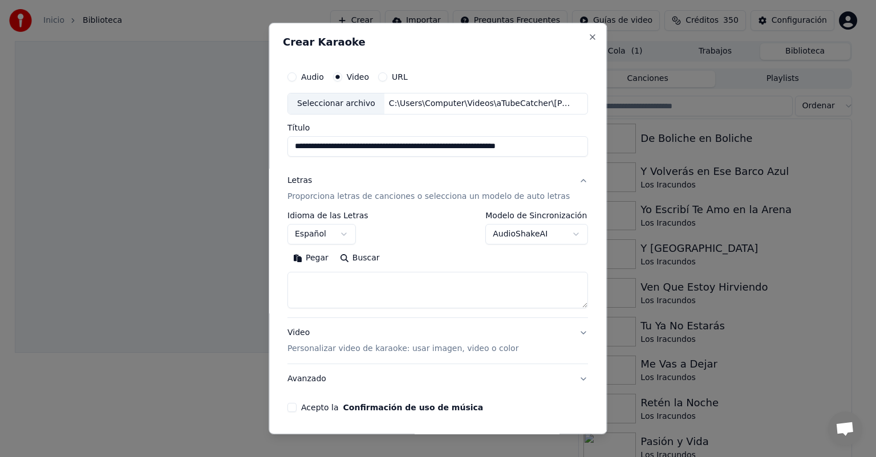
click at [466, 287] on textarea at bounding box center [437, 290] width 300 height 36
paste textarea "**********"
type textarea "**********"
click at [330, 348] on p "Personalizar video de karaoke: usar imagen, video o color" at bounding box center [402, 348] width 231 height 11
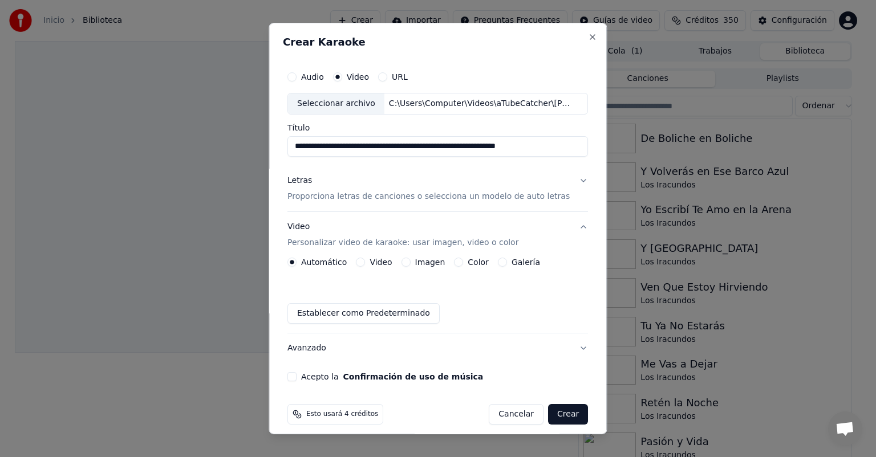
click at [365, 263] on button "Video" at bounding box center [360, 262] width 9 height 9
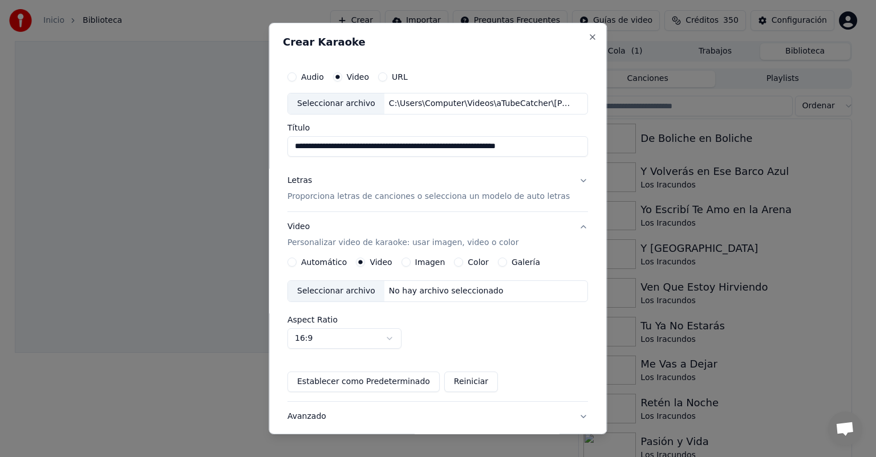
click at [358, 291] on div "Seleccionar archivo" at bounding box center [336, 291] width 96 height 21
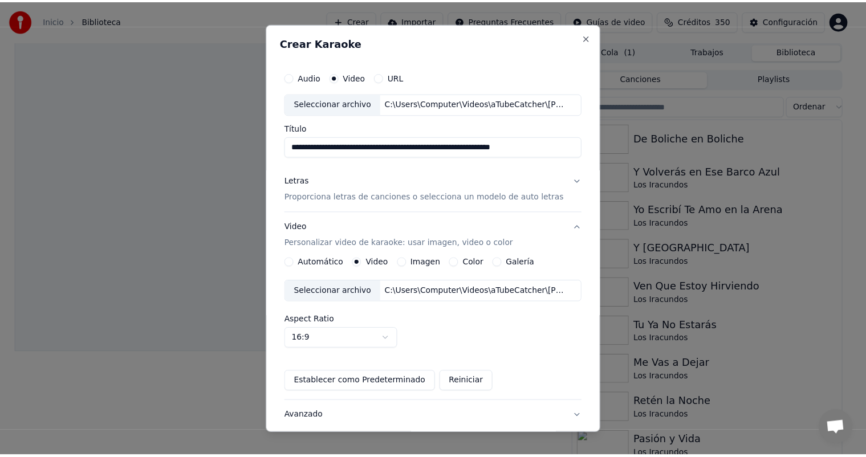
scroll to position [78, 0]
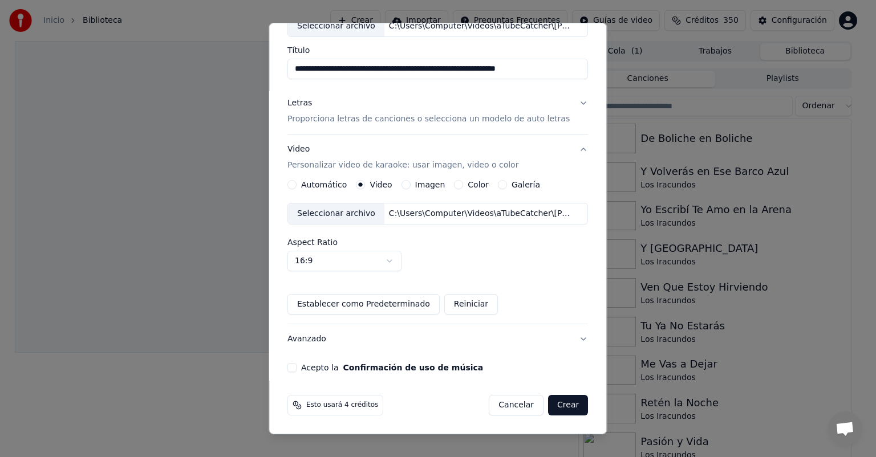
click at [294, 373] on div "**********" at bounding box center [438, 179] width 310 height 393
click at [296, 369] on button "Acepto la Confirmación de uso de música" at bounding box center [291, 367] width 9 height 9
click at [558, 405] on button "Crear" at bounding box center [568, 405] width 40 height 21
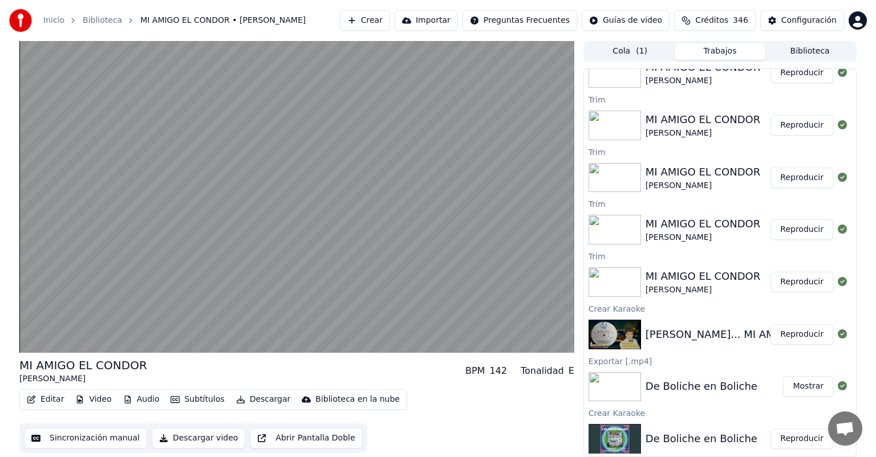
scroll to position [0, 0]
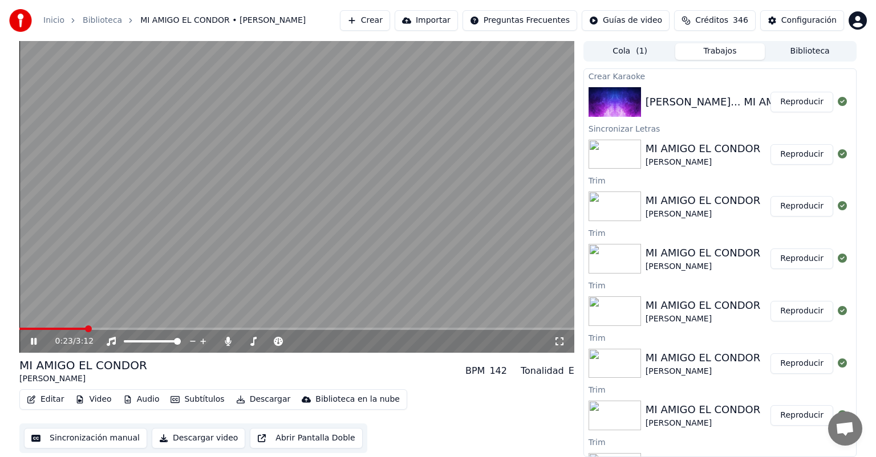
click at [85, 328] on span at bounding box center [52, 329] width 66 height 2
click at [228, 339] on icon at bounding box center [228, 341] width 6 height 9
click at [290, 342] on span at bounding box center [278, 341] width 24 height 2
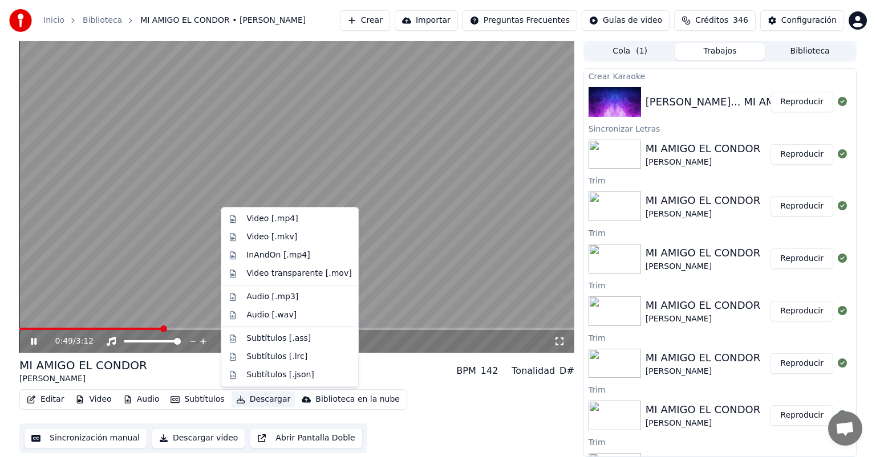
click at [250, 404] on button "Descargar" at bounding box center [263, 400] width 64 height 16
click at [257, 218] on div "Video [.mp4]" at bounding box center [271, 218] width 51 height 11
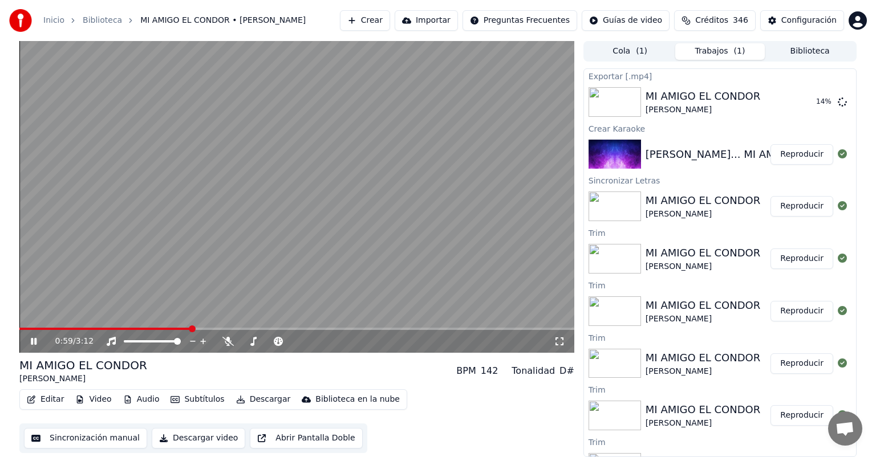
click at [35, 340] on icon at bounding box center [34, 341] width 6 height 7
click at [363, 25] on button "Crear" at bounding box center [365, 20] width 50 height 21
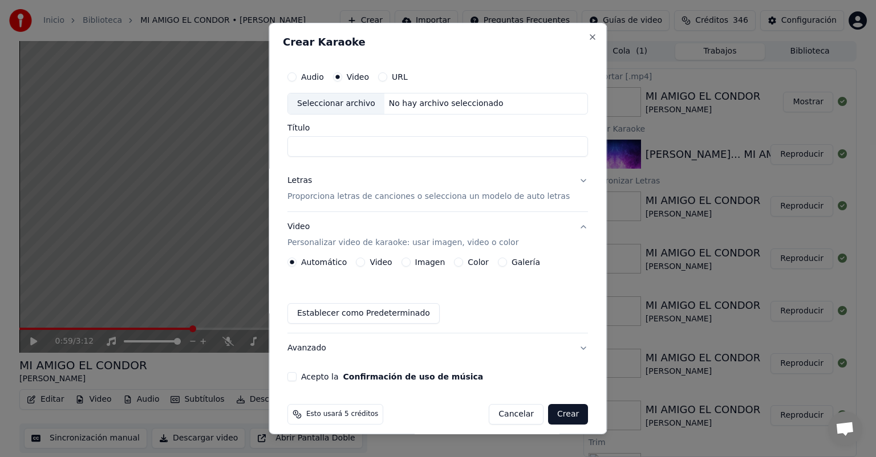
click at [396, 81] on div "URL" at bounding box center [393, 76] width 30 height 9
click at [395, 81] on div "URL" at bounding box center [393, 76] width 30 height 9
click at [392, 81] on div "URL" at bounding box center [393, 76] width 30 height 9
click at [387, 81] on button "URL" at bounding box center [382, 76] width 9 height 9
drag, startPoint x: 428, startPoint y: 123, endPoint x: 548, endPoint y: 103, distance: 122.4
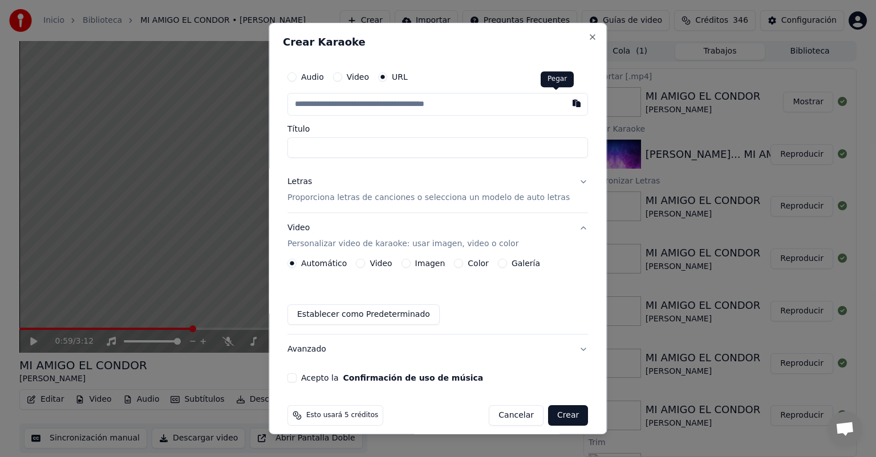
click at [548, 103] on div "Audio Video URL Título" at bounding box center [437, 112] width 300 height 92
click at [566, 103] on button "button" at bounding box center [577, 103] width 23 height 21
type input "**********"
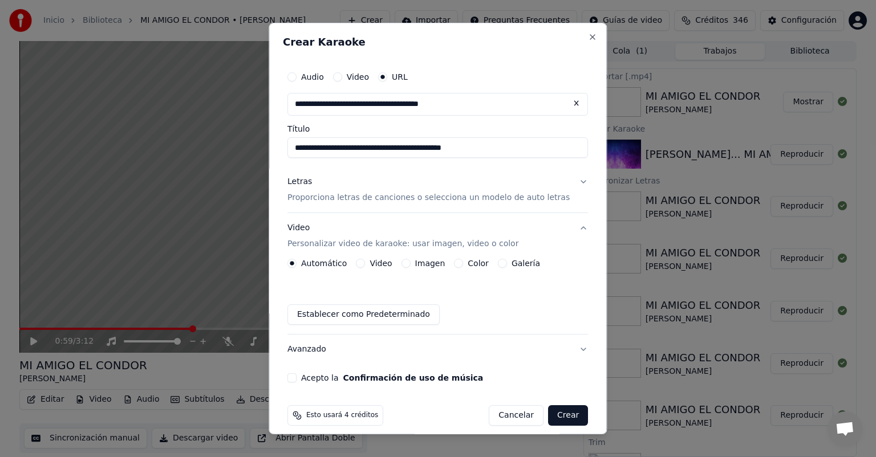
click at [348, 192] on div "Letras Proporciona letras de canciones o selecciona un modelo de auto letras" at bounding box center [428, 189] width 282 height 27
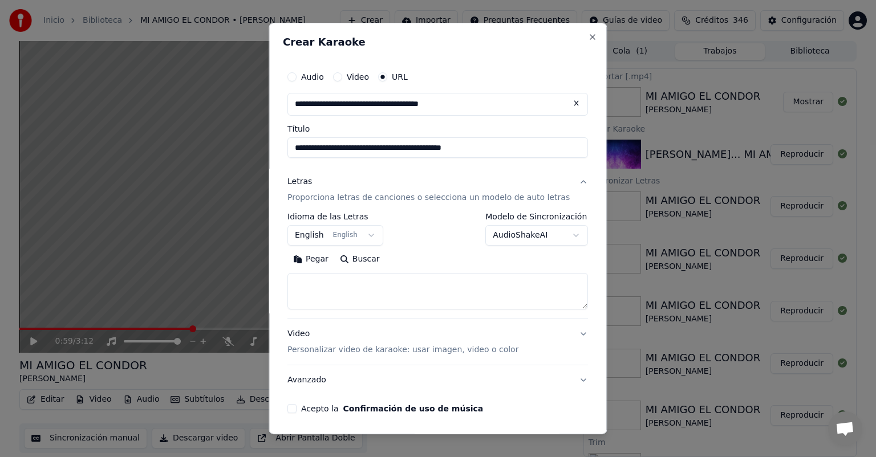
click at [322, 258] on button "Pegar" at bounding box center [310, 259] width 47 height 18
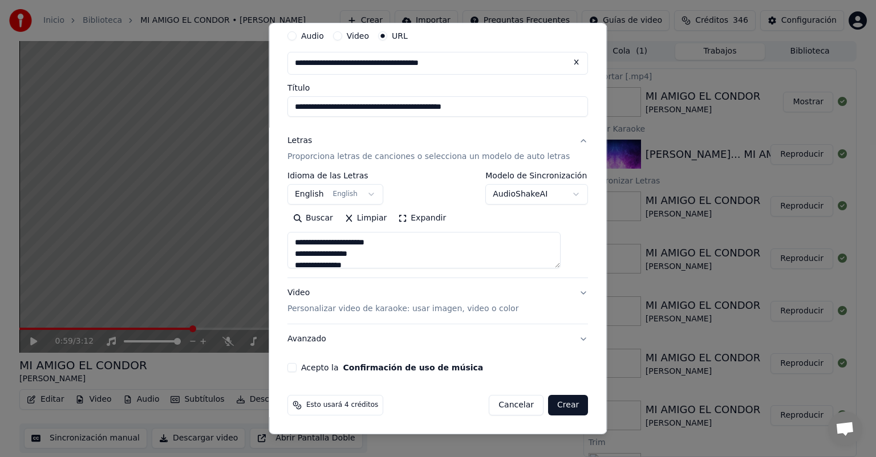
type textarea "**********"
click at [296, 370] on button "Acepto la Confirmación de uso de música" at bounding box center [291, 367] width 9 height 9
click at [550, 401] on button "Crear" at bounding box center [568, 405] width 40 height 21
select select "**"
type textarea "**********"
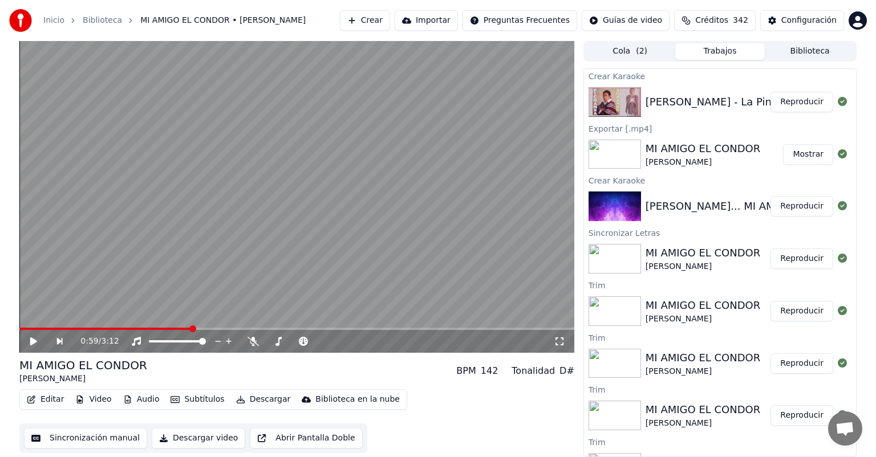
click at [759, 99] on div "[PERSON_NAME] - La Pinta, la niña y la Santa [PERSON_NAME]" at bounding box center [805, 102] width 320 height 16
click at [777, 100] on button "Reproducir" at bounding box center [801, 102] width 63 height 21
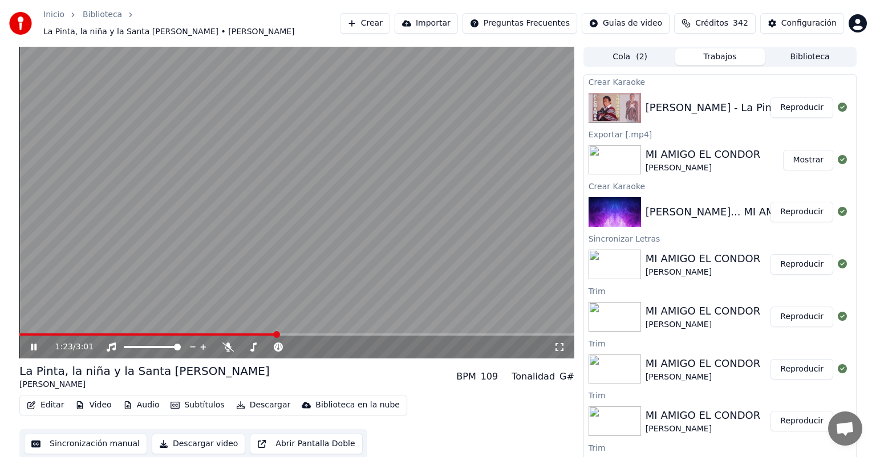
click at [85, 307] on video at bounding box center [296, 203] width 555 height 312
click at [19, 331] on span at bounding box center [22, 334] width 7 height 7
click at [30, 343] on icon at bounding box center [33, 347] width 7 height 8
click at [30, 343] on icon at bounding box center [42, 347] width 27 height 9
click at [30, 343] on icon at bounding box center [33, 347] width 7 height 8
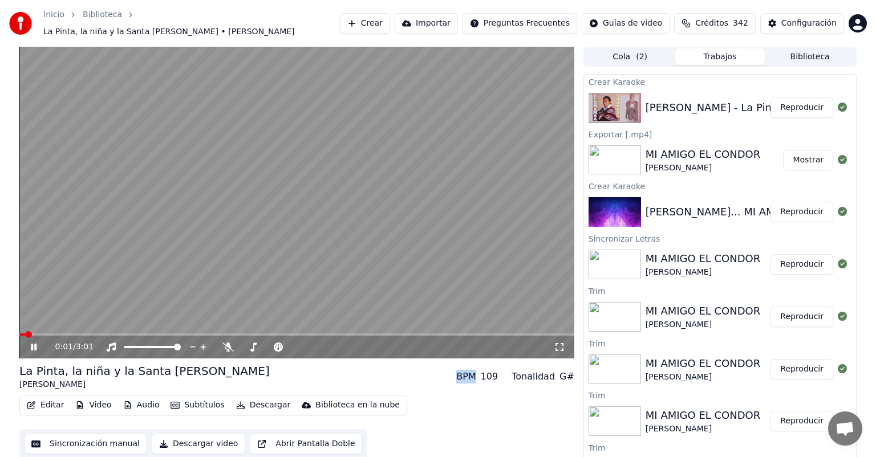
click at [30, 343] on icon at bounding box center [42, 347] width 27 height 9
click at [19, 331] on span at bounding box center [22, 334] width 7 height 7
click at [32, 343] on icon at bounding box center [33, 347] width 7 height 8
click at [32, 344] on icon at bounding box center [34, 347] width 6 height 7
click at [791, 209] on button "Reproducir" at bounding box center [801, 212] width 63 height 21
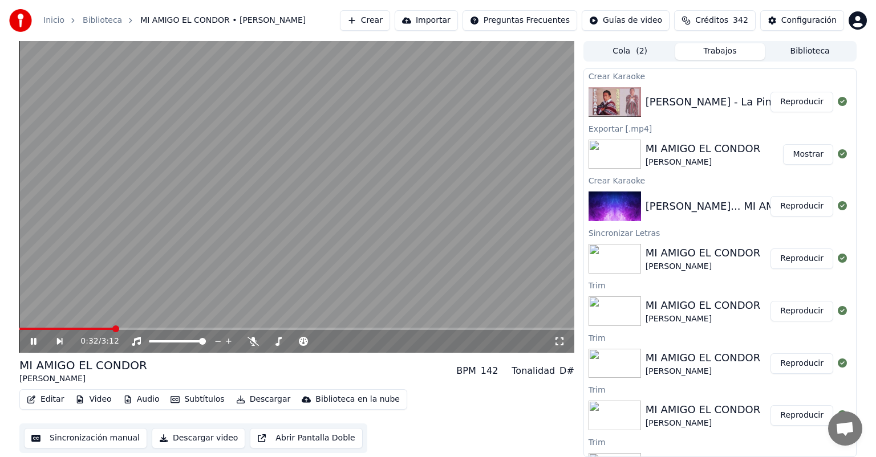
click at [36, 340] on icon at bounding box center [34, 341] width 6 height 7
click at [781, 103] on button "Reproducir" at bounding box center [801, 102] width 63 height 21
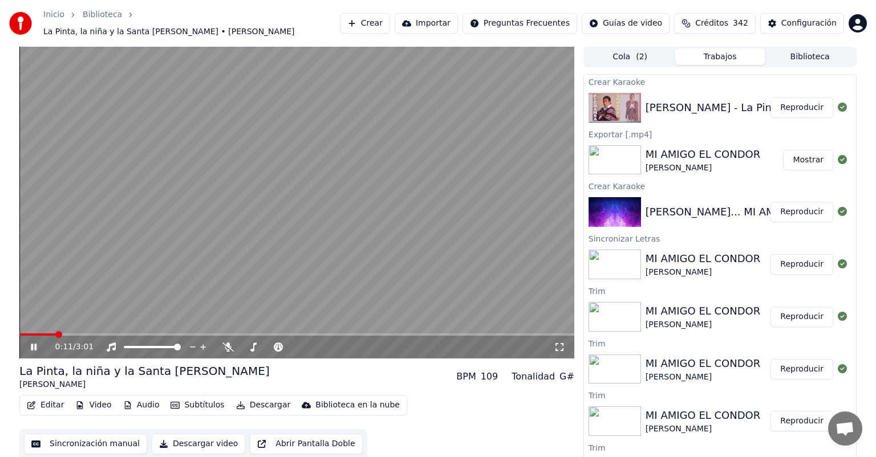
click at [43, 401] on button "Editar" at bounding box center [45, 405] width 46 height 16
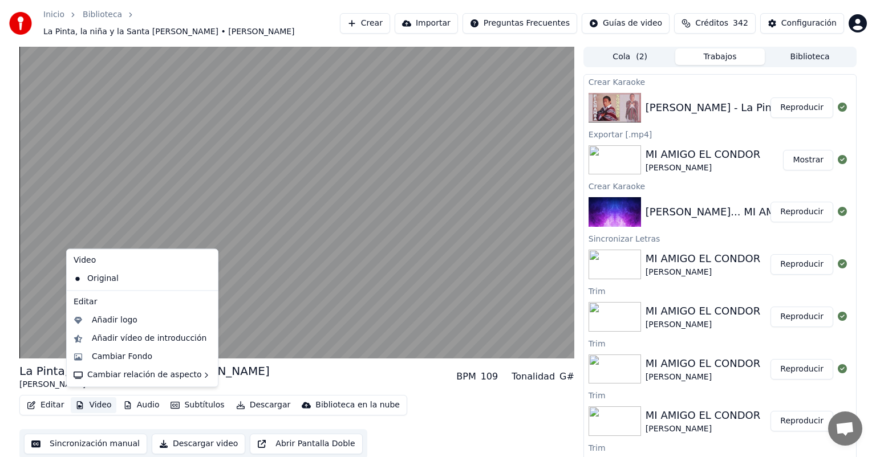
click at [96, 404] on button "Video" at bounding box center [93, 405] width 45 height 16
click at [113, 361] on div "Cambiar Fondo" at bounding box center [122, 356] width 60 height 11
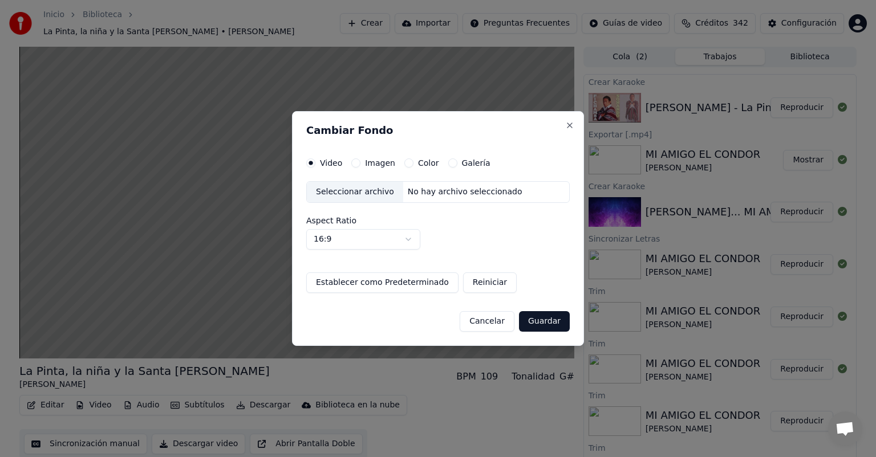
click at [360, 196] on div "Seleccionar archivo" at bounding box center [355, 192] width 96 height 21
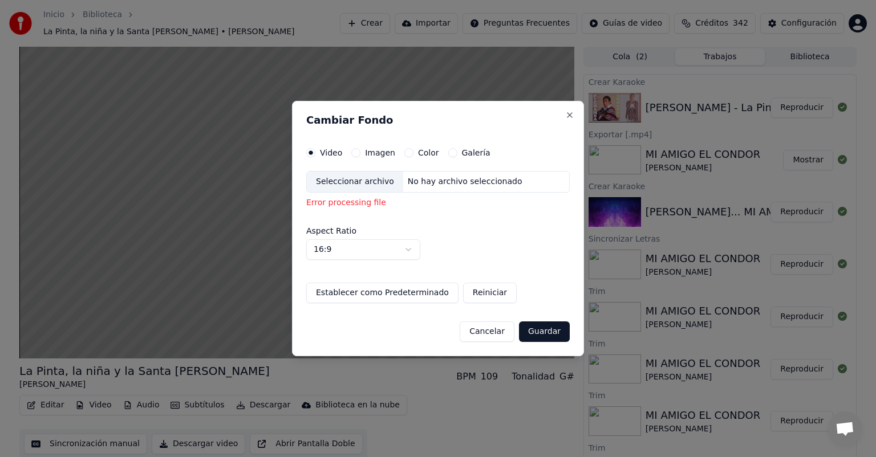
click at [371, 184] on div "Seleccionar archivo" at bounding box center [355, 182] width 96 height 21
click at [497, 335] on button "Cancelar" at bounding box center [487, 332] width 55 height 21
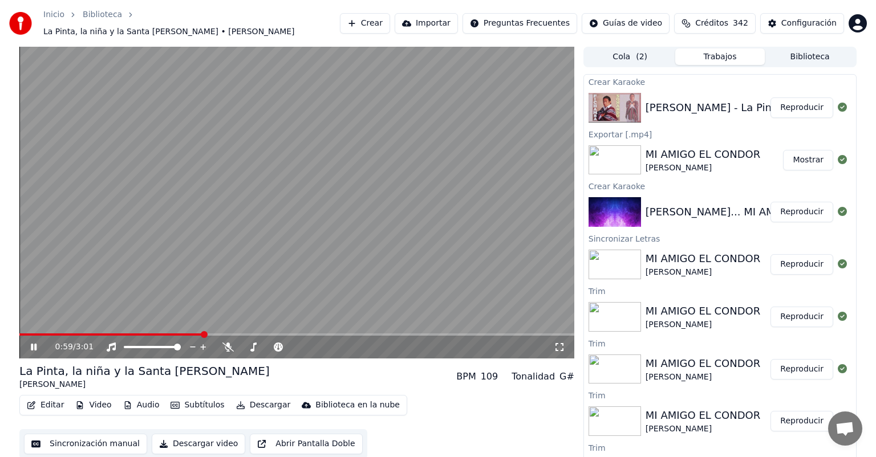
click at [202, 249] on video at bounding box center [296, 203] width 555 height 312
click at [85, 409] on div "Editar Video Audio Subtítulos Descargar Biblioteca en la nube" at bounding box center [213, 405] width 388 height 21
click at [96, 400] on button "Video" at bounding box center [93, 405] width 45 height 16
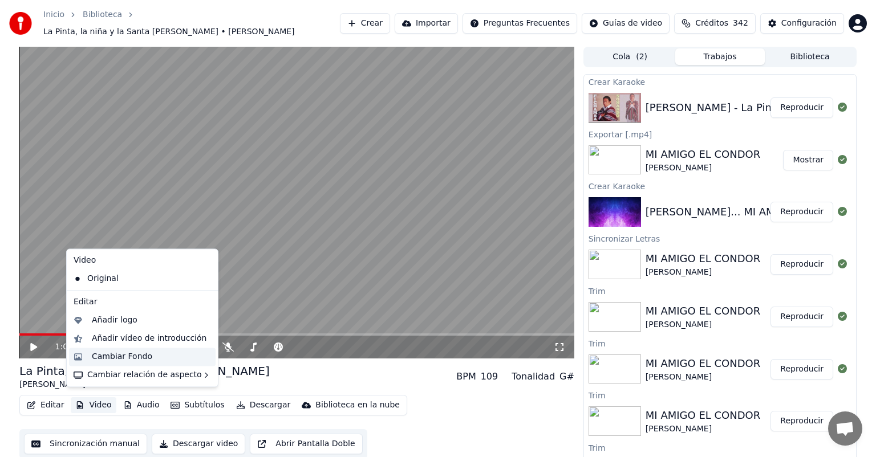
click at [112, 359] on div "Cambiar Fondo" at bounding box center [122, 356] width 60 height 11
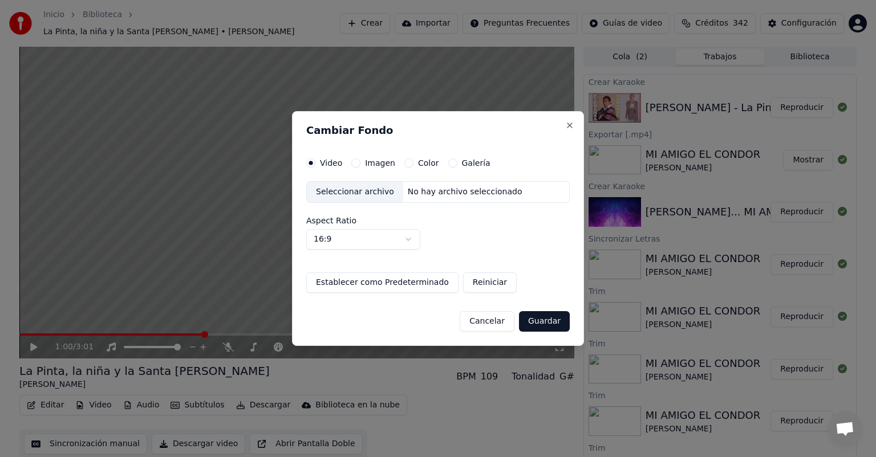
click at [354, 175] on div "Video Imagen Color Galería Seleccionar archivo No hay archivo seleccionado Aspe…" at bounding box center [437, 225] width 263 height 135
click at [355, 190] on div "Seleccionar archivo" at bounding box center [355, 192] width 96 height 21
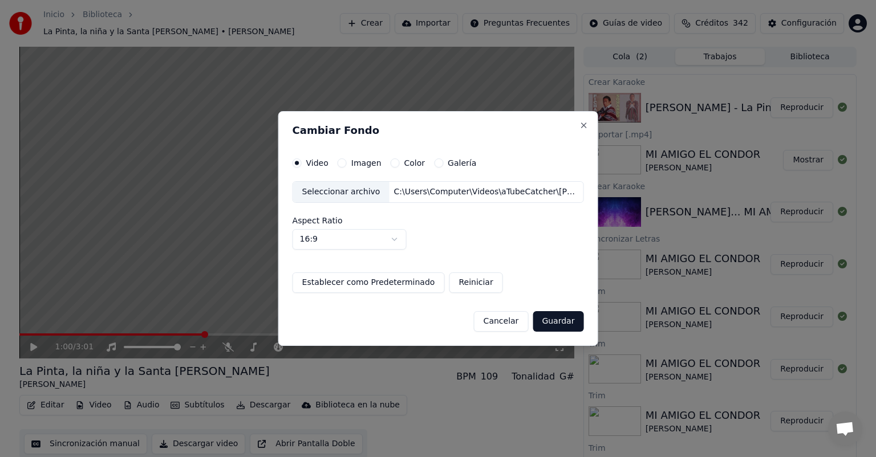
click at [550, 321] on button "Guardar" at bounding box center [557, 321] width 51 height 21
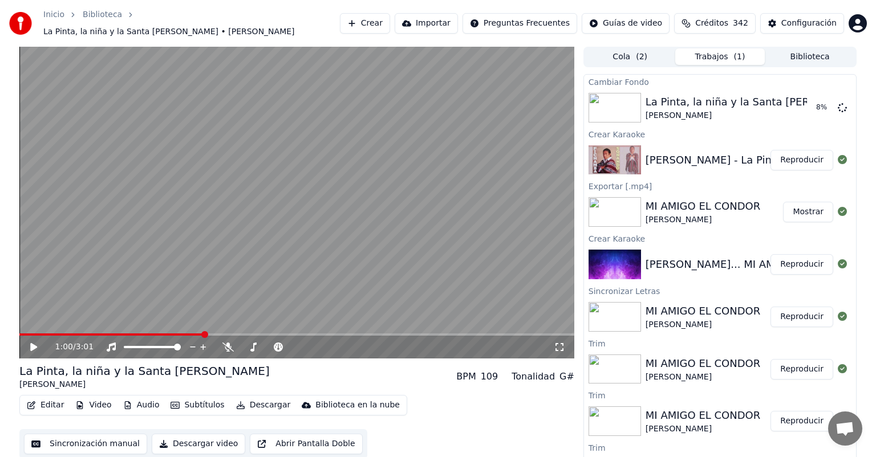
click at [794, 261] on button "Reproducir" at bounding box center [801, 264] width 63 height 21
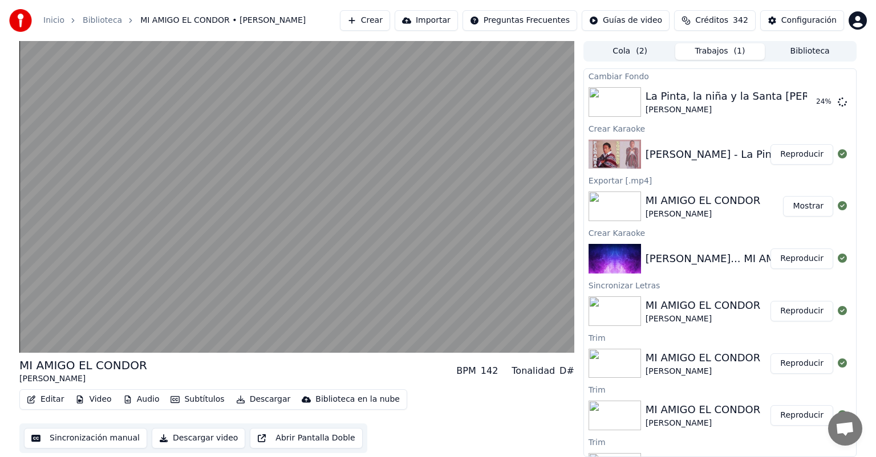
click at [90, 0] on div "Inicio Biblioteca MI AMIGO EL CONDOR • [PERSON_NAME] Crear Importar Preguntas F…" at bounding box center [438, 20] width 876 height 41
click at [99, 186] on video at bounding box center [296, 197] width 555 height 312
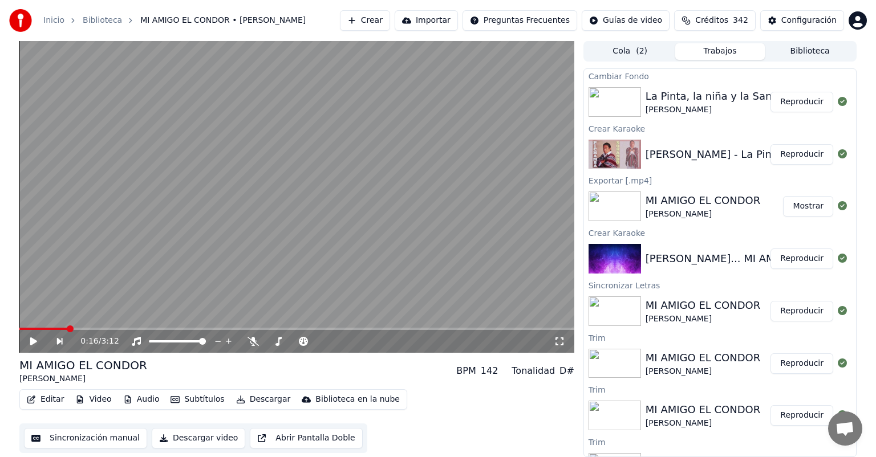
click at [773, 108] on button "Reproducir" at bounding box center [801, 102] width 63 height 21
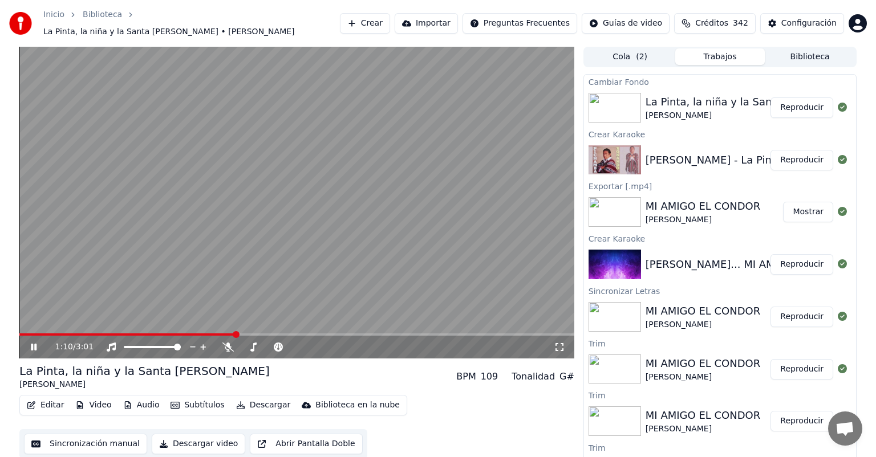
click at [100, 399] on button "Video" at bounding box center [93, 405] width 45 height 16
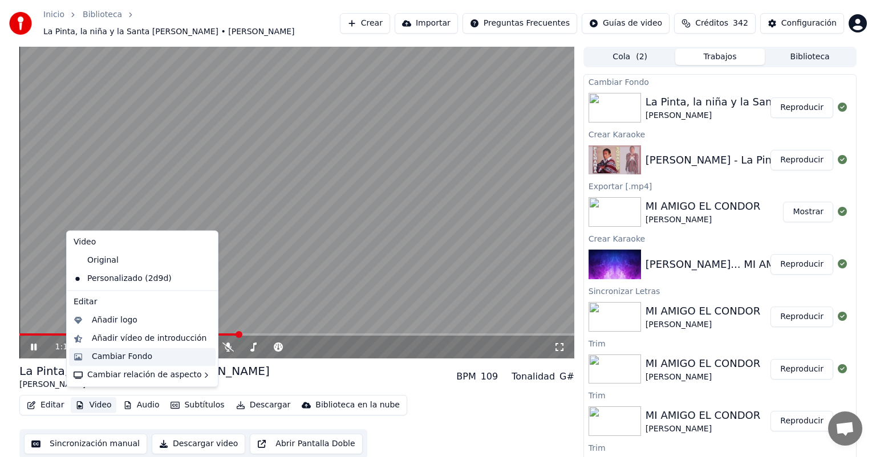
click at [101, 356] on div "Cambiar Fondo" at bounding box center [122, 356] width 60 height 11
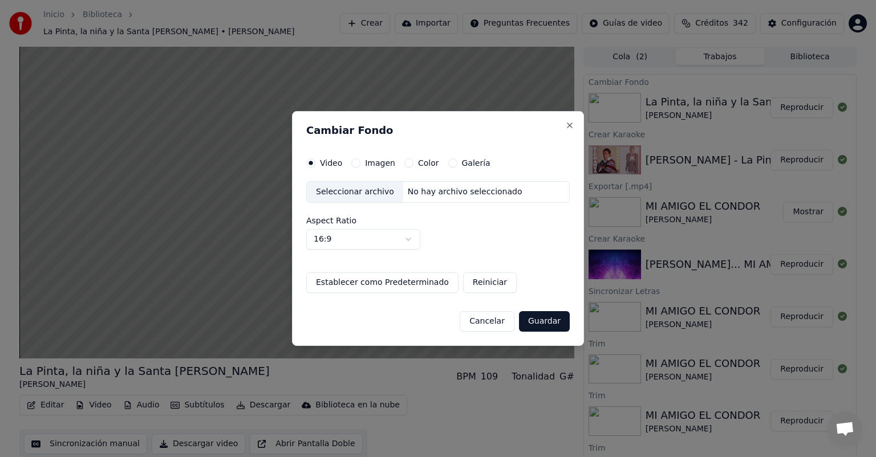
click at [367, 198] on div "Seleccionar archivo" at bounding box center [355, 192] width 96 height 21
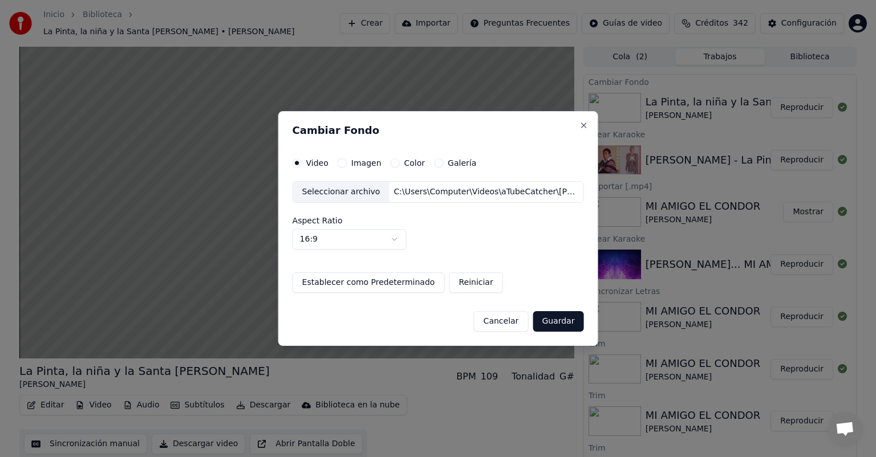
click at [542, 318] on button "Guardar" at bounding box center [557, 321] width 51 height 21
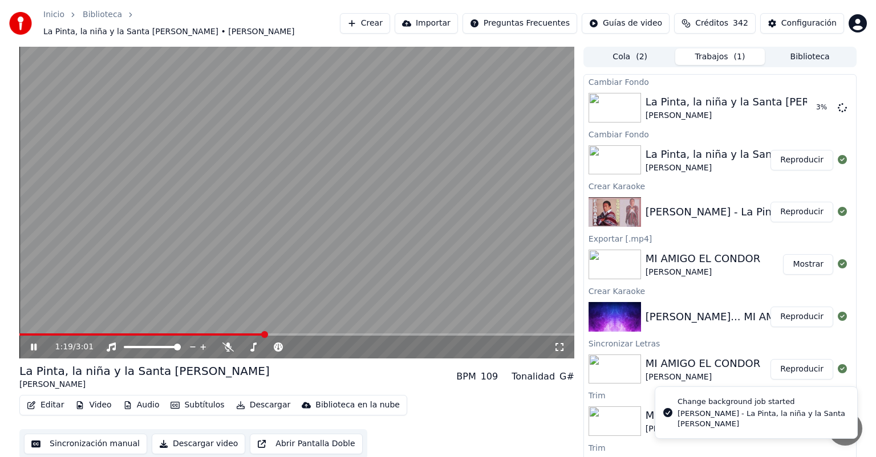
click at [803, 311] on button "Reproducir" at bounding box center [801, 317] width 63 height 21
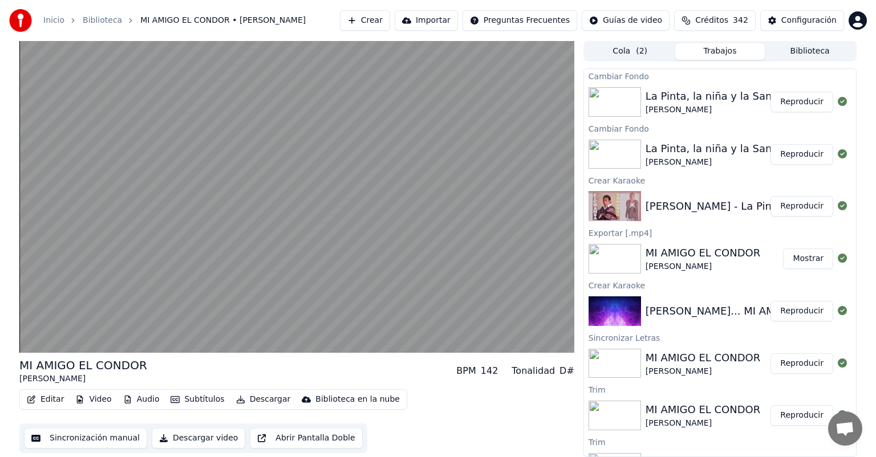
click at [788, 107] on button "Reproducir" at bounding box center [801, 102] width 63 height 21
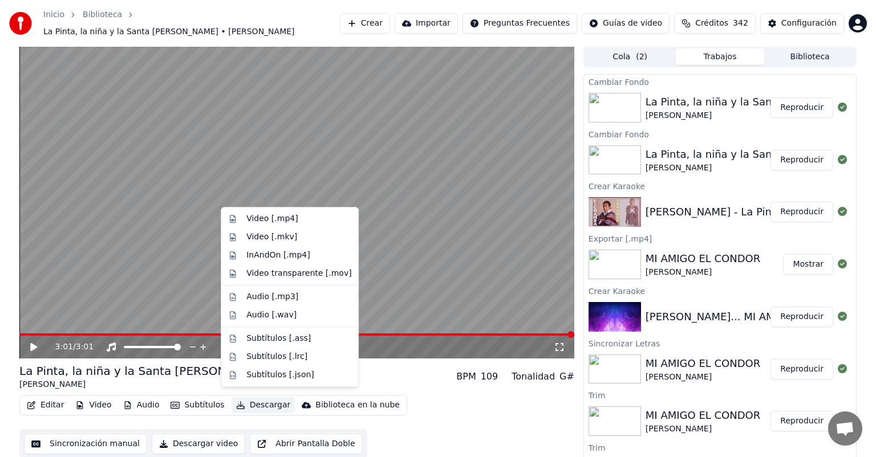
click at [268, 398] on button "Descargar" at bounding box center [263, 405] width 64 height 16
click at [273, 220] on div "Video [.mp4]" at bounding box center [271, 218] width 51 height 11
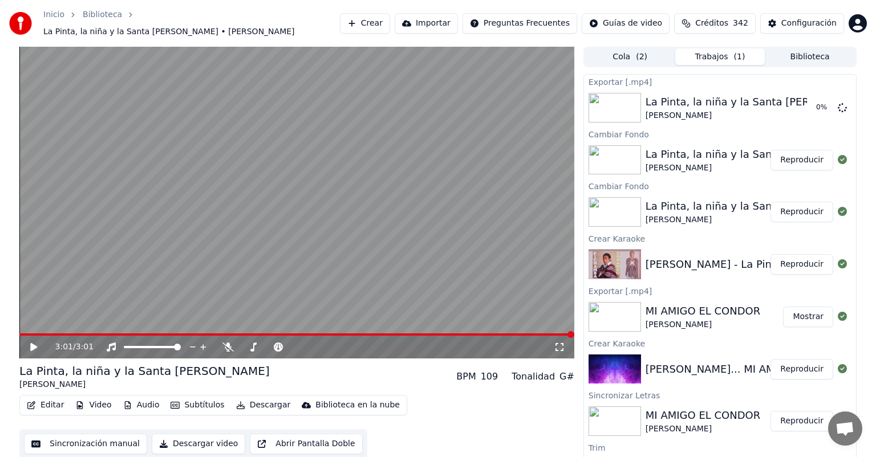
click at [792, 368] on button "Reproducir" at bounding box center [801, 369] width 63 height 21
click at [70, 309] on video at bounding box center [296, 203] width 555 height 312
click at [373, 13] on button "Crear" at bounding box center [365, 23] width 50 height 21
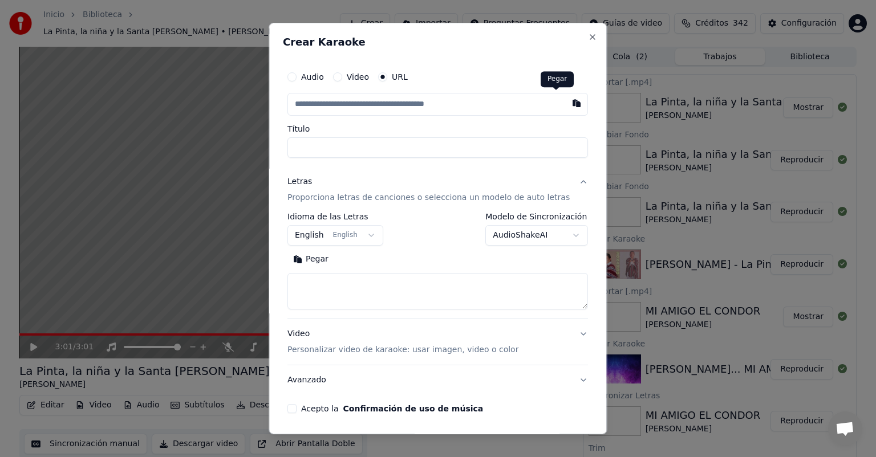
click at [566, 105] on button "button" at bounding box center [577, 103] width 23 height 21
type input "**********"
click at [363, 198] on p "Proporciona letras de canciones o selecciona un modelo de auto letras" at bounding box center [428, 197] width 282 height 11
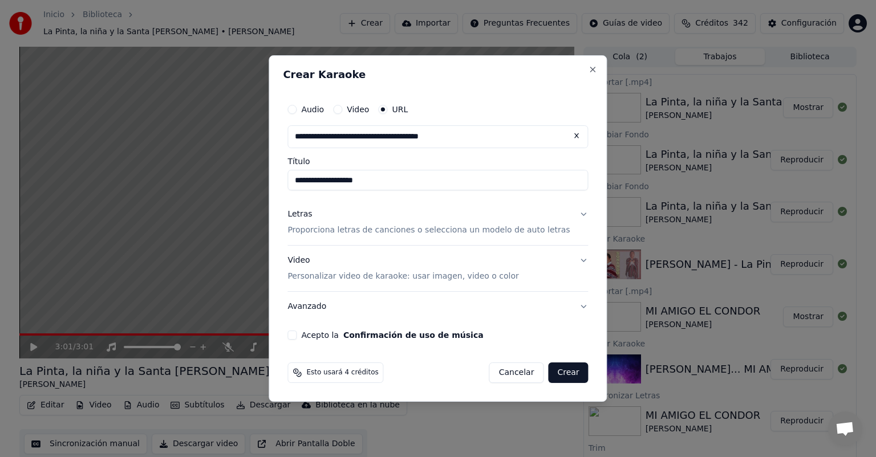
click at [334, 233] on p "Proporciona letras de canciones o selecciona un modelo de auto letras" at bounding box center [428, 230] width 282 height 11
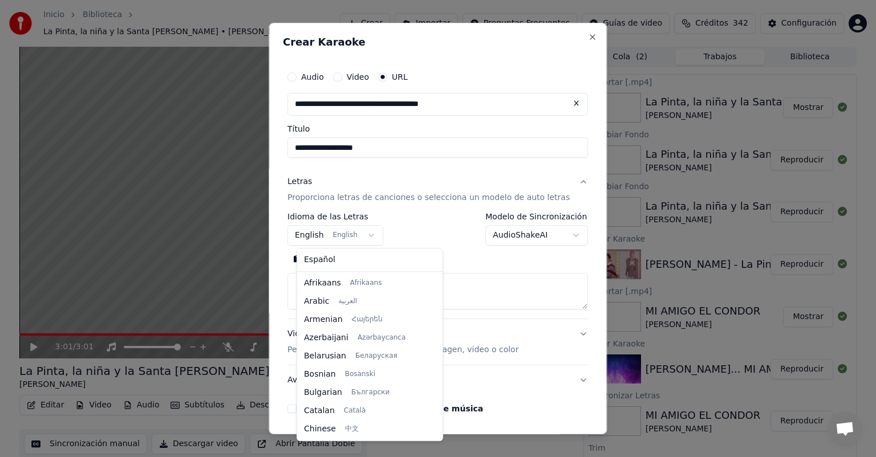
click at [333, 237] on body "Inicio Biblioteca La Pinta, la niña y la Santa [PERSON_NAME] • [PERSON_NAME] Cr…" at bounding box center [438, 228] width 876 height 457
select select "**"
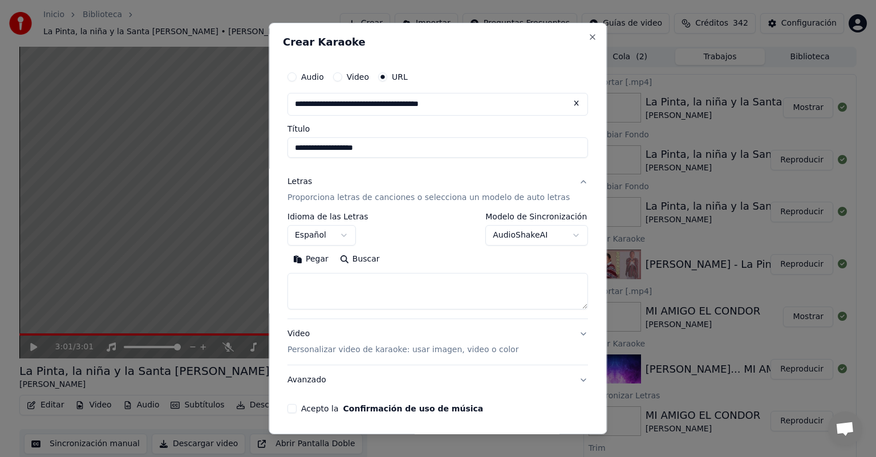
click at [334, 255] on button "Pegar" at bounding box center [310, 259] width 47 height 18
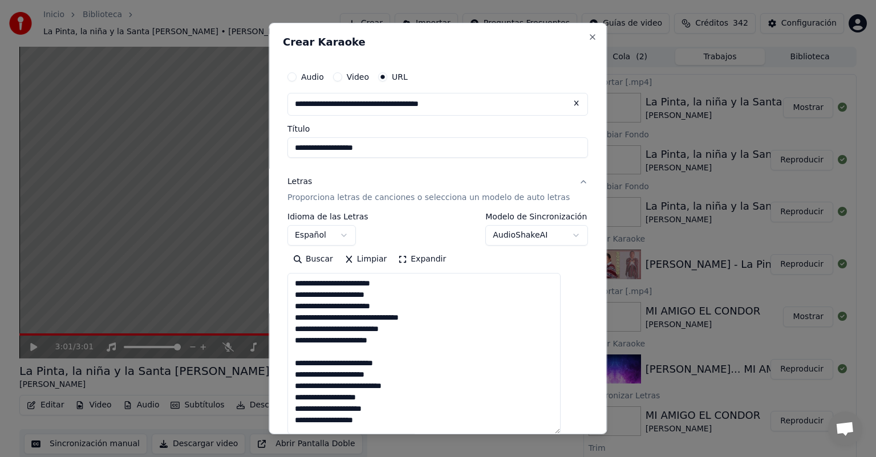
drag, startPoint x: 567, startPoint y: 308, endPoint x: 560, endPoint y: 435, distance: 126.8
click at [560, 435] on body "Inicio Biblioteca La Pinta, la niña y la Santa [PERSON_NAME] • [PERSON_NAME] Cr…" at bounding box center [438, 228] width 876 height 457
click at [428, 376] on textarea "**********" at bounding box center [423, 355] width 273 height 164
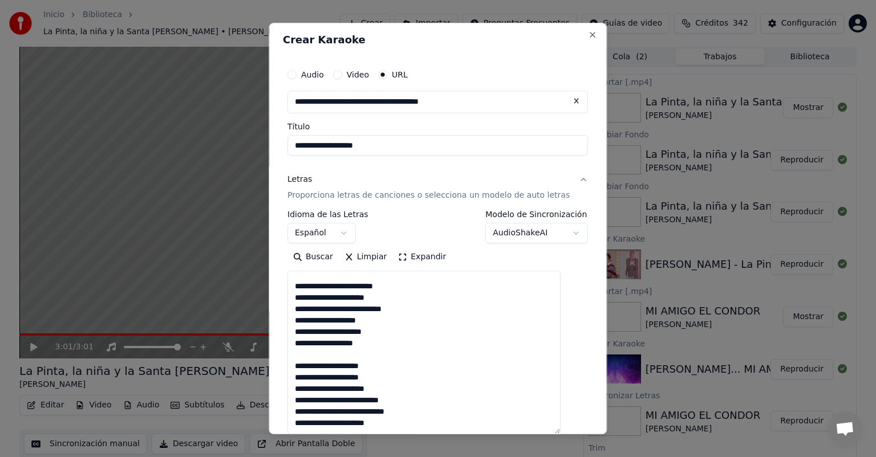
scroll to position [92, 0]
click at [302, 348] on textarea "**********" at bounding box center [423, 353] width 273 height 164
paste textarea "**********"
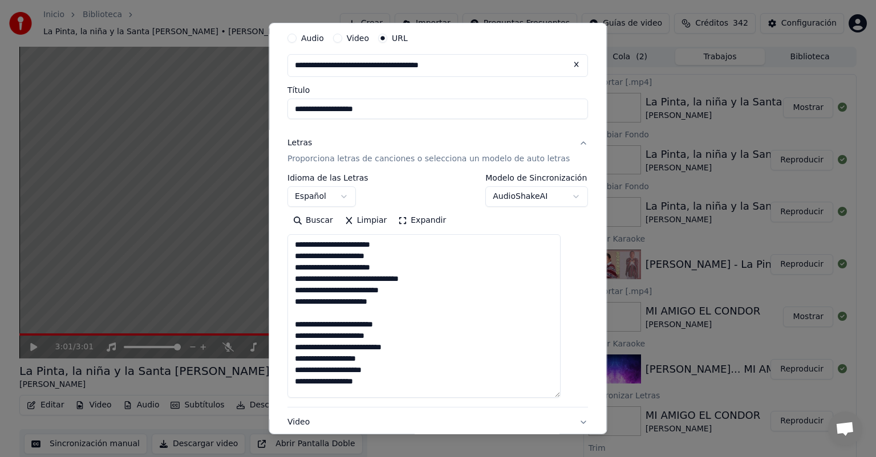
scroll to position [38, 0]
click at [373, 247] on textarea "**********" at bounding box center [423, 317] width 273 height 164
type textarea "**********"
click at [352, 155] on p "Proporciona letras de canciones o selecciona un modelo de auto letras" at bounding box center [428, 159] width 282 height 11
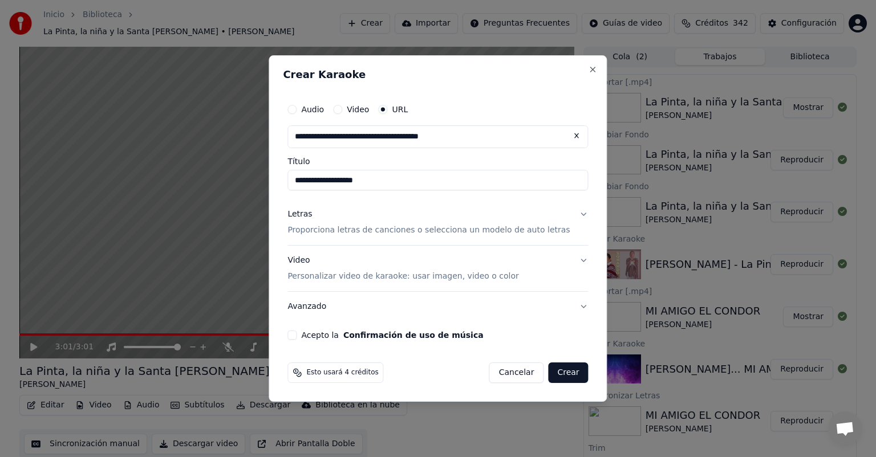
click at [349, 271] on p "Personalizar video de karaoke: usar imagen, video o color" at bounding box center [402, 276] width 231 height 11
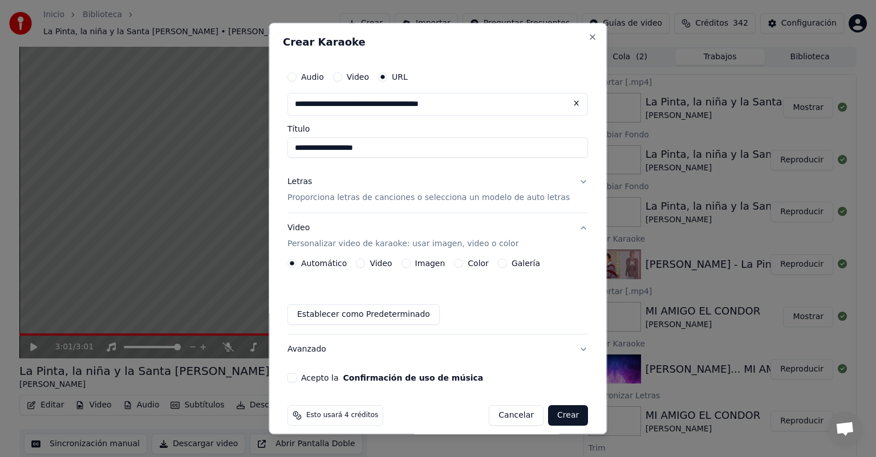
click at [417, 261] on div "Imagen" at bounding box center [423, 263] width 44 height 9
click at [406, 261] on button "Imagen" at bounding box center [405, 263] width 9 height 9
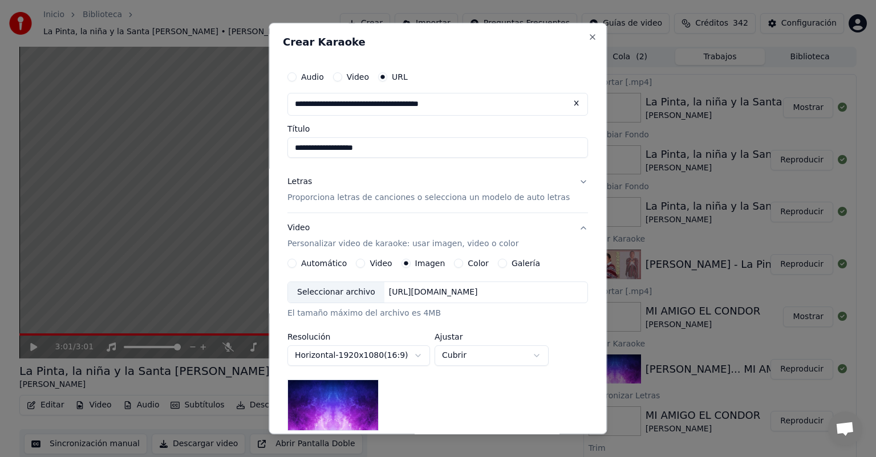
click at [343, 289] on div "Seleccionar archivo" at bounding box center [336, 292] width 96 height 21
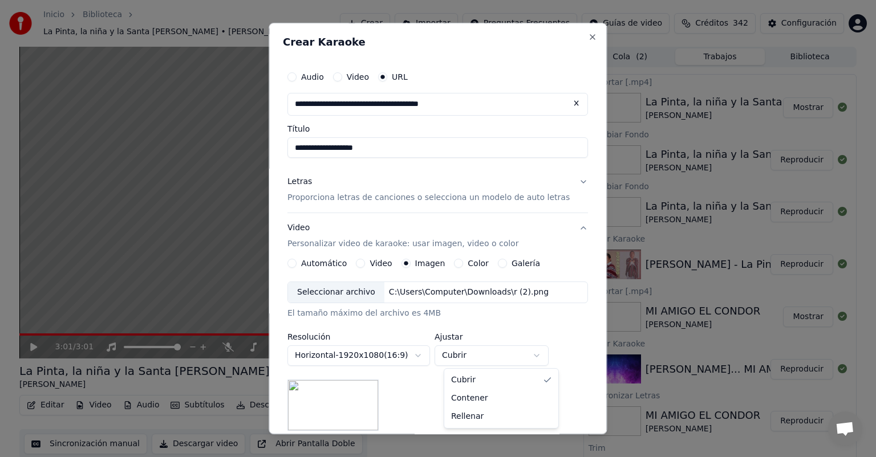
click at [486, 351] on body "Inicio Biblioteca La Pinta, la niña y la Santa [PERSON_NAME] • [PERSON_NAME] Cr…" at bounding box center [438, 228] width 876 height 457
select select "*******"
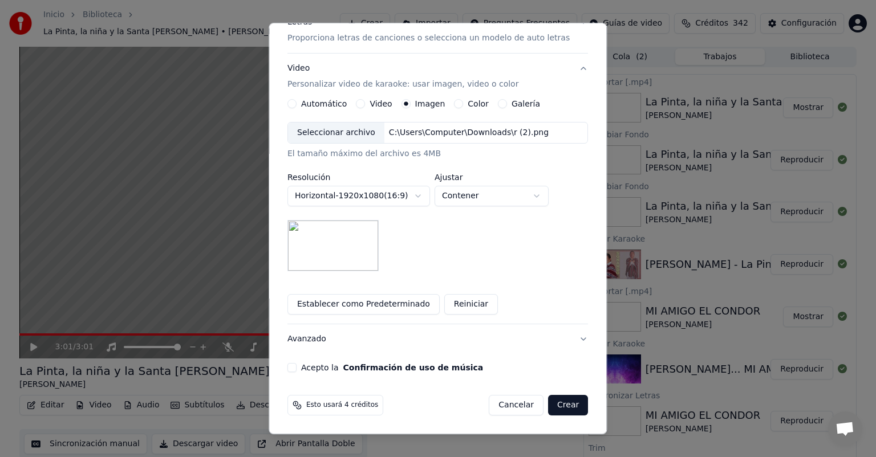
click at [296, 371] on button "Acepto la Confirmación de uso de música" at bounding box center [291, 367] width 9 height 9
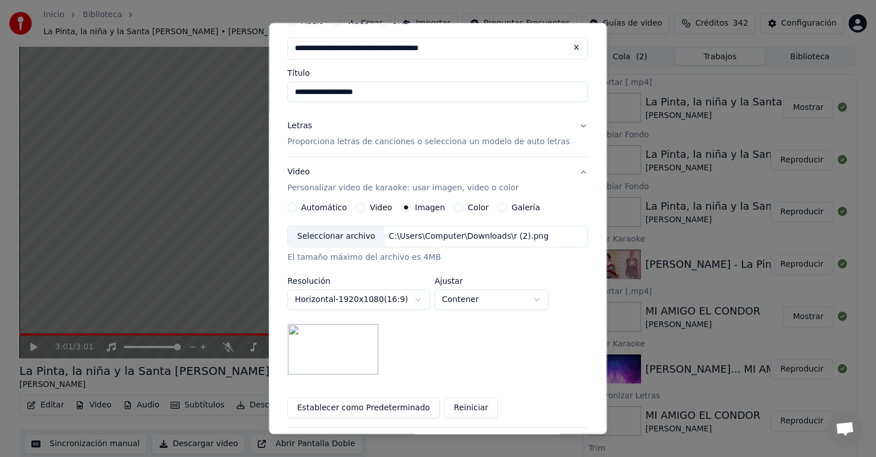
click at [439, 143] on p "Proporciona letras de canciones o selecciona un modelo de auto letras" at bounding box center [428, 141] width 282 height 11
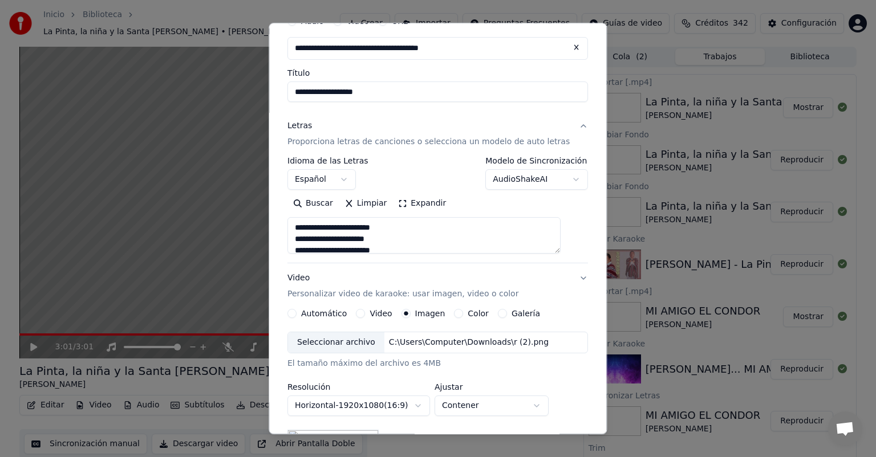
scroll to position [41, 0]
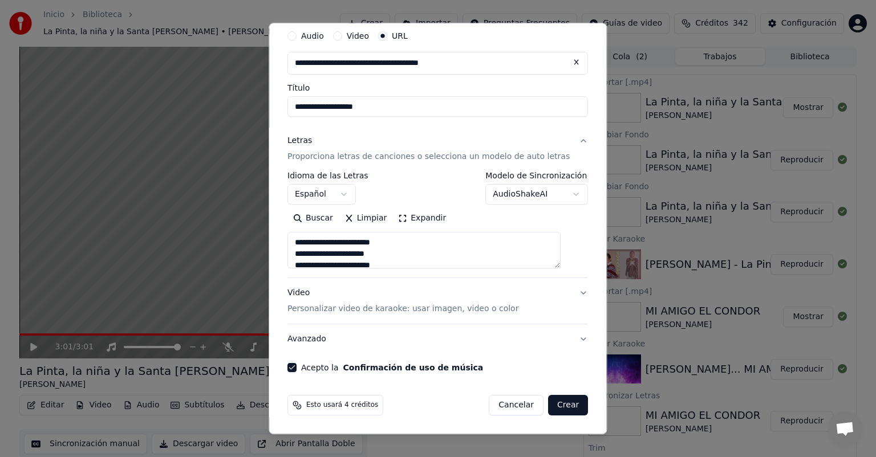
click at [403, 250] on textarea "**********" at bounding box center [423, 250] width 273 height 36
paste textarea "**********"
type textarea "**********"
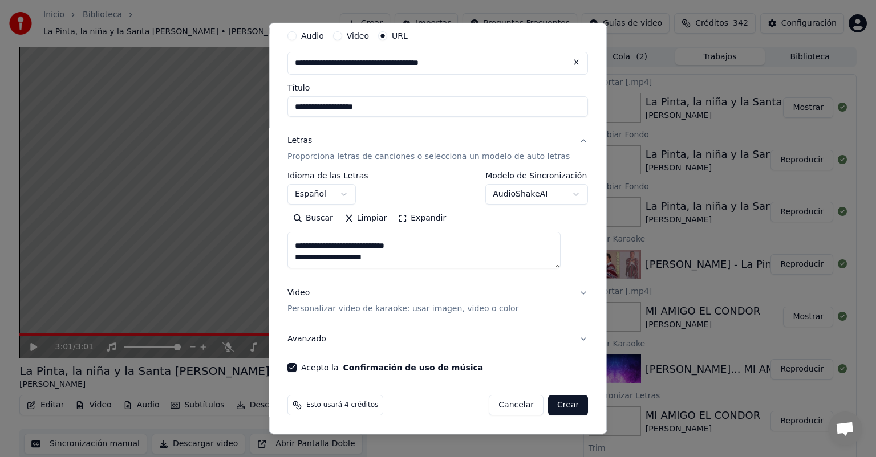
click at [548, 408] on button "Crear" at bounding box center [568, 405] width 40 height 21
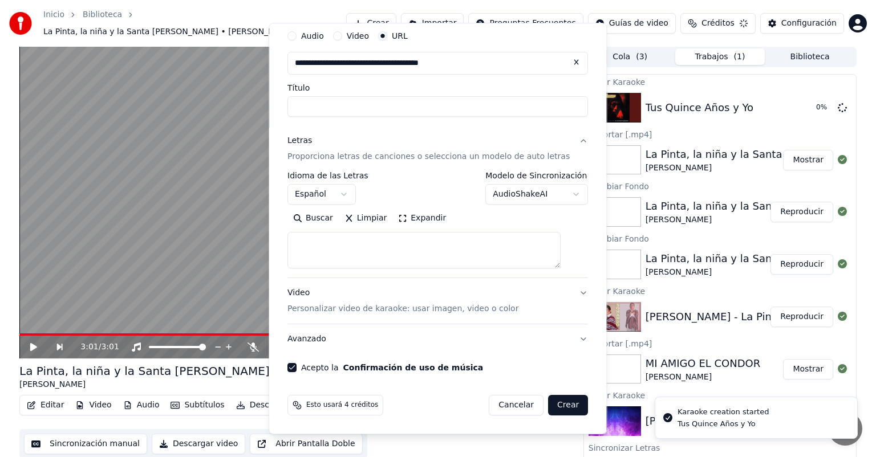
scroll to position [0, 0]
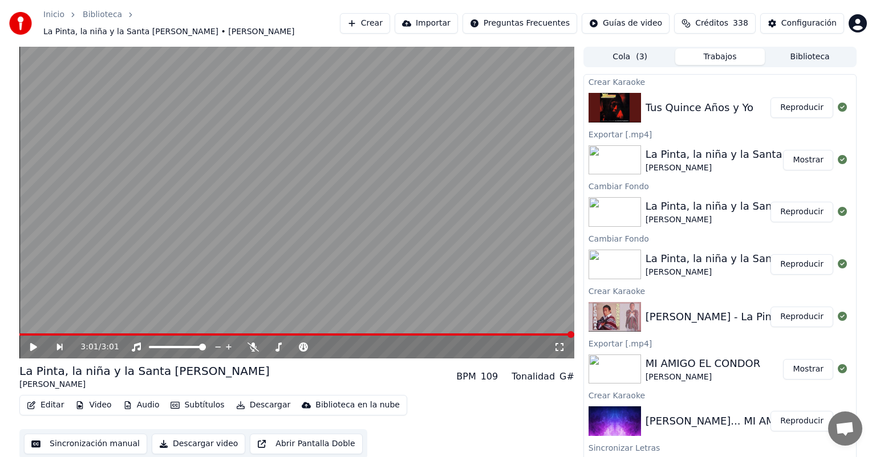
click at [362, 15] on button "Crear" at bounding box center [365, 23] width 50 height 21
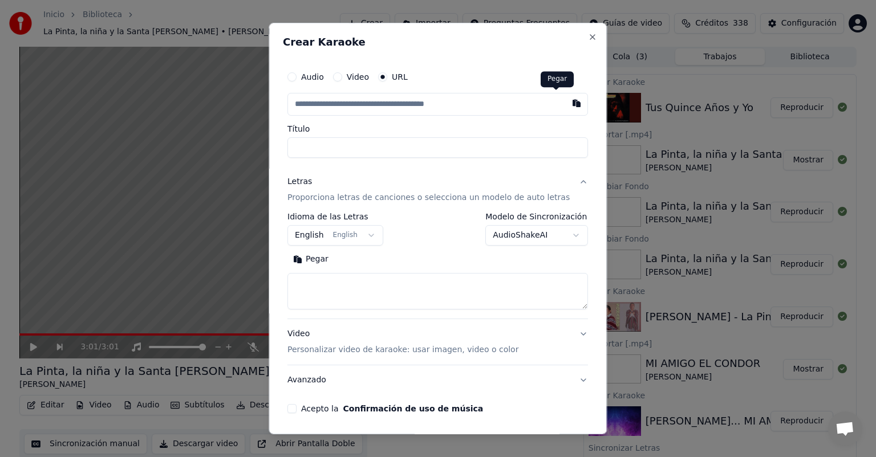
click at [566, 107] on button "button" at bounding box center [577, 103] width 23 height 21
type input "**********"
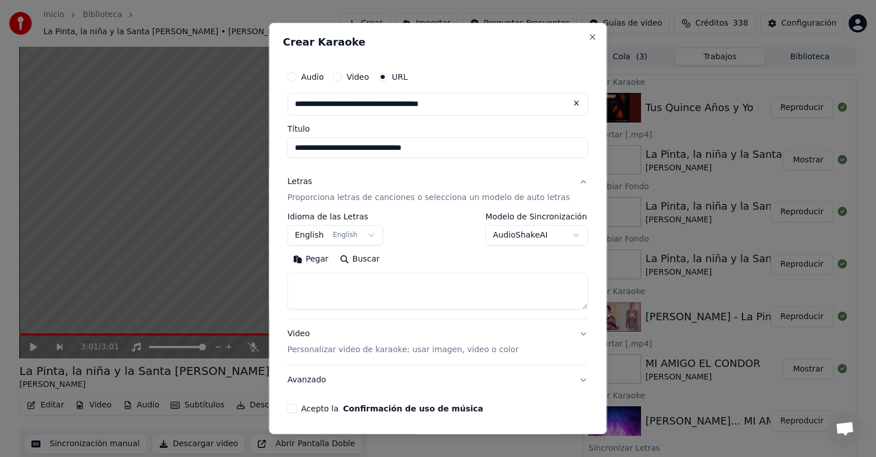
click at [319, 265] on button "Pegar" at bounding box center [310, 259] width 47 height 18
click at [332, 351] on p "Personalizar video de karaoke: usar imagen, video o color" at bounding box center [402, 349] width 231 height 11
type textarea "**********"
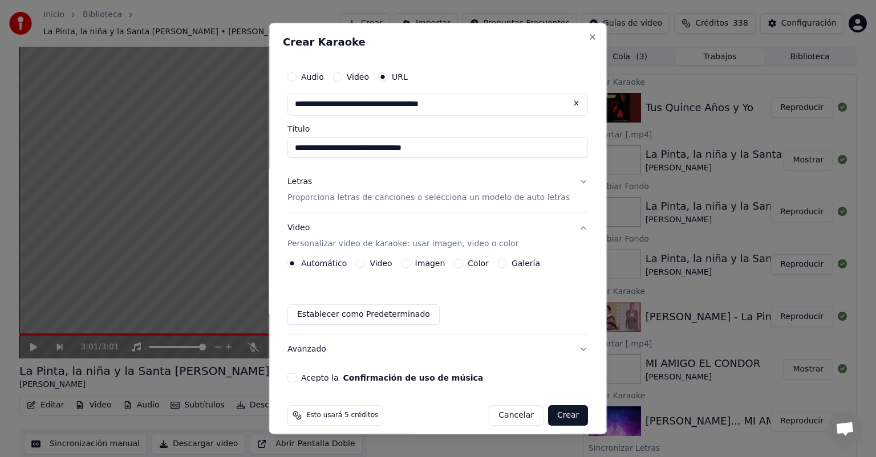
click at [511, 298] on div "Automático Video Imagen Color Galería Establecer como Predeterminado" at bounding box center [437, 292] width 300 height 66
click at [296, 379] on button "Acepto la Confirmación de uso de música" at bounding box center [291, 377] width 9 height 9
click at [557, 421] on button "Crear" at bounding box center [568, 415] width 40 height 21
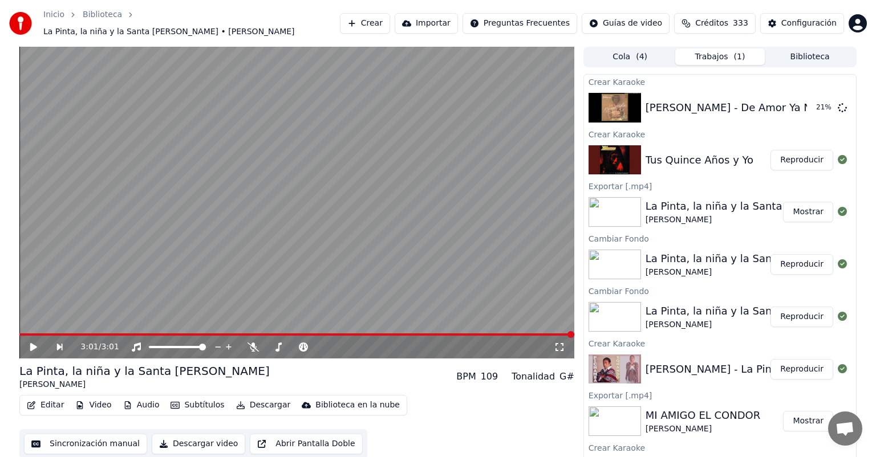
click at [375, 22] on button "Crear" at bounding box center [365, 23] width 50 height 21
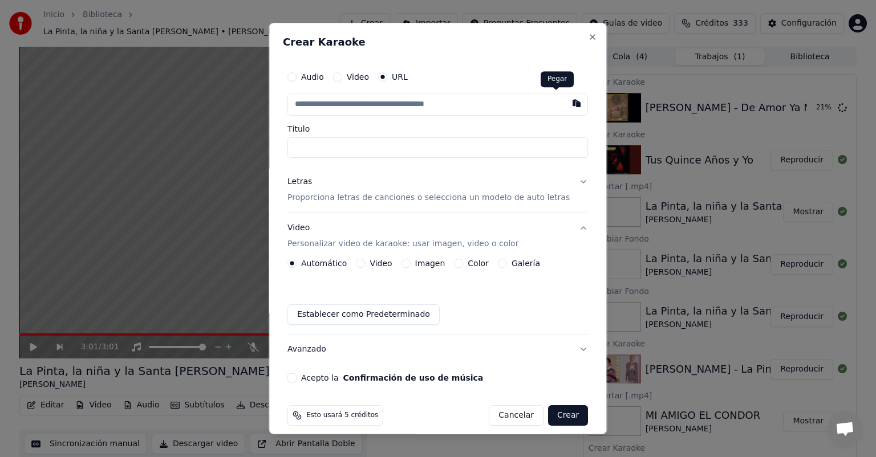
click at [566, 103] on button "button" at bounding box center [577, 103] width 23 height 21
type input "**********"
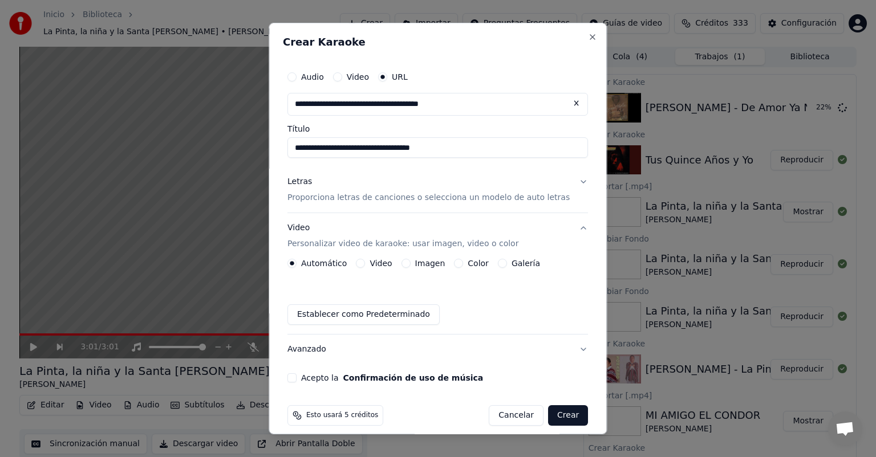
click at [351, 199] on p "Proporciona letras de canciones o selecciona un modelo de auto letras" at bounding box center [428, 197] width 282 height 11
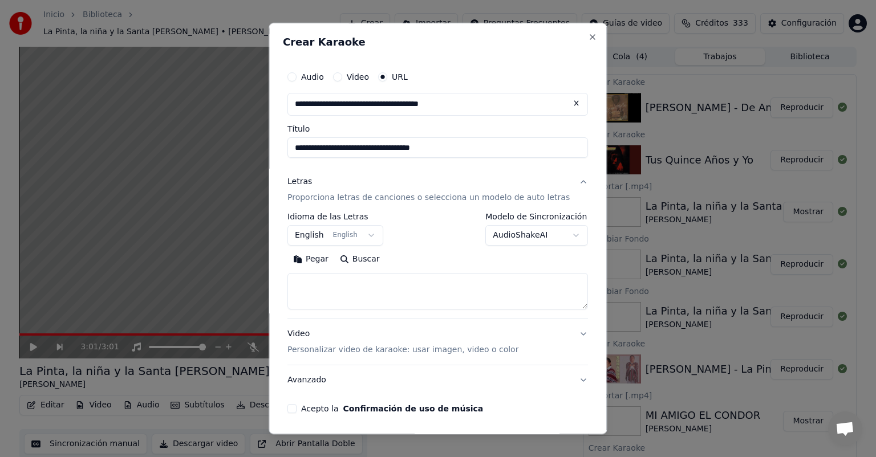
click at [321, 258] on button "Pegar" at bounding box center [310, 259] width 47 height 18
click at [365, 353] on p "Personalizar video de karaoke: usar imagen, video o color" at bounding box center [402, 349] width 231 height 11
type textarea "**********"
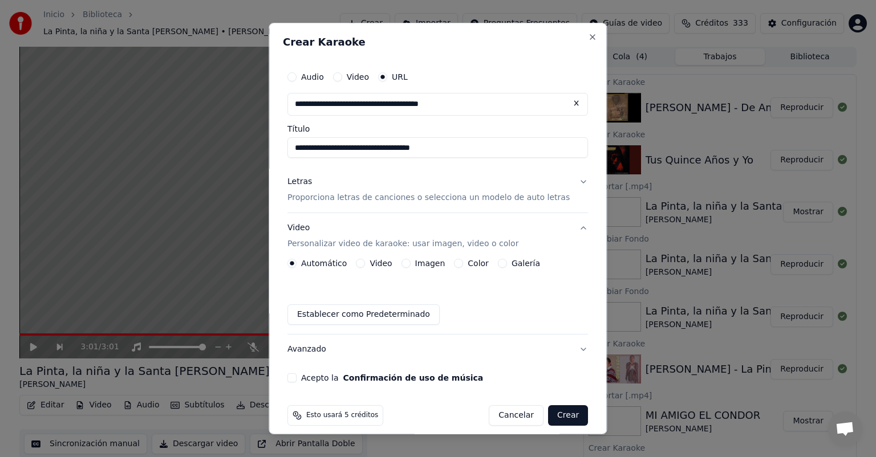
click at [410, 263] on button "Imagen" at bounding box center [405, 263] width 9 height 9
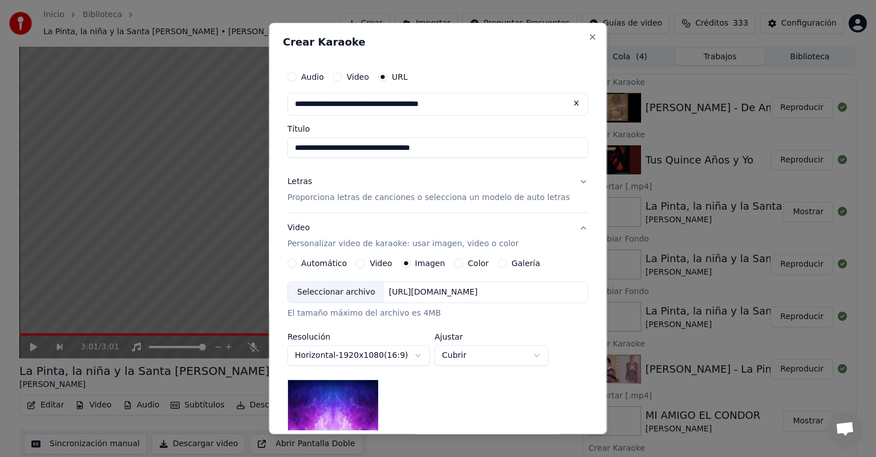
click at [350, 291] on div "Seleccionar archivo" at bounding box center [336, 292] width 96 height 21
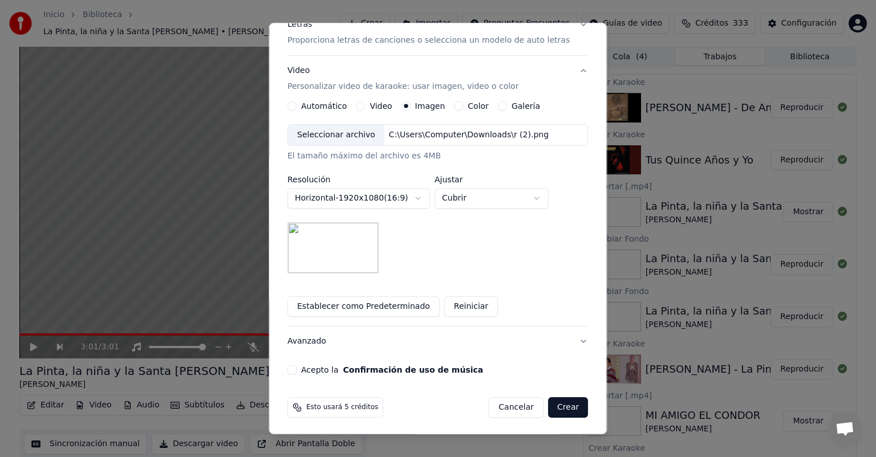
scroll to position [160, 0]
click at [548, 404] on button "Crear" at bounding box center [568, 405] width 40 height 21
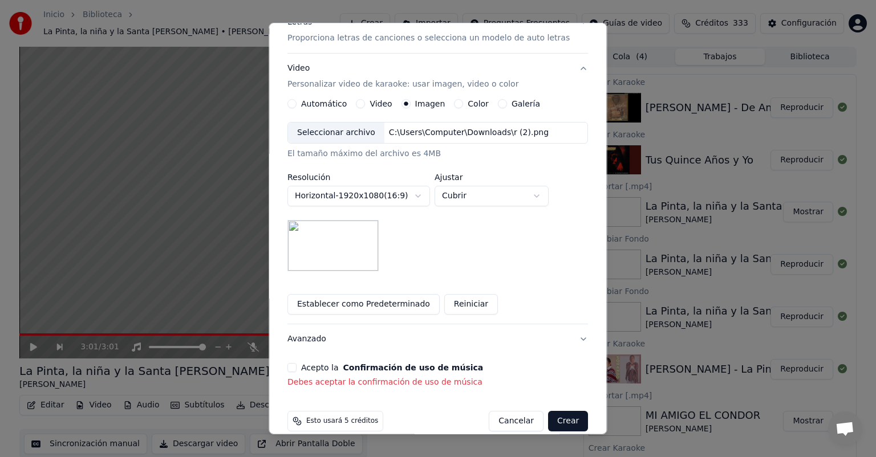
click at [296, 364] on button "Acepto la Confirmación de uso de música" at bounding box center [291, 367] width 9 height 9
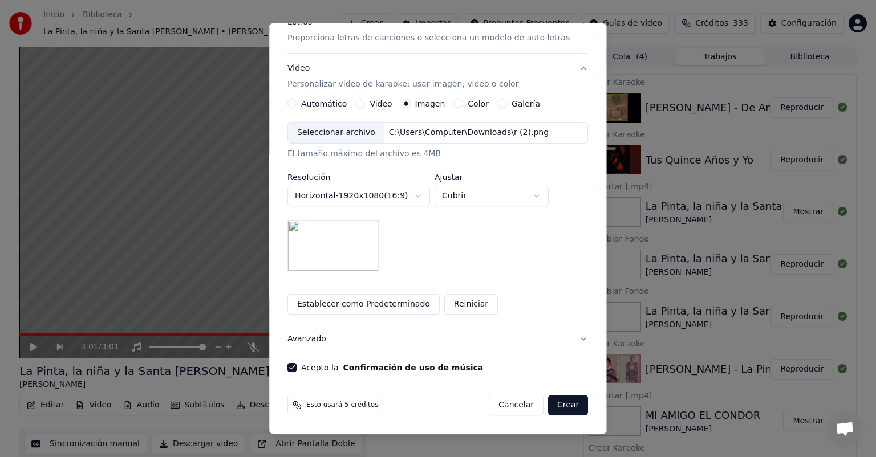
click at [548, 400] on button "Crear" at bounding box center [568, 405] width 40 height 21
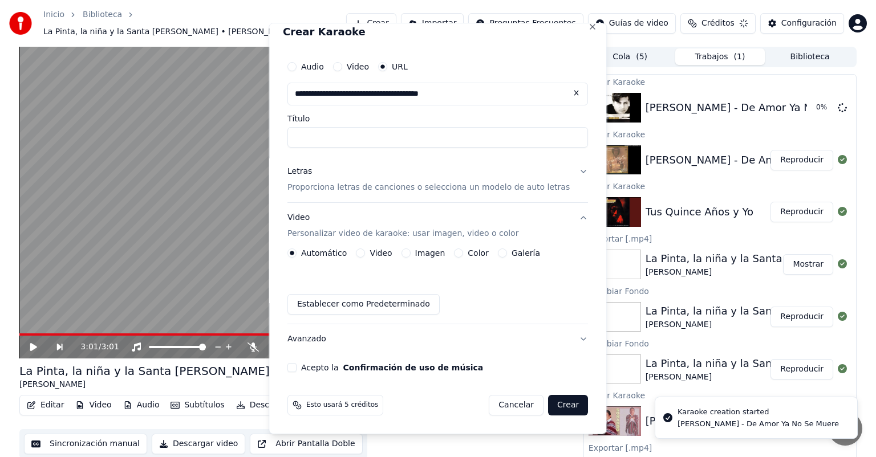
scroll to position [10, 0]
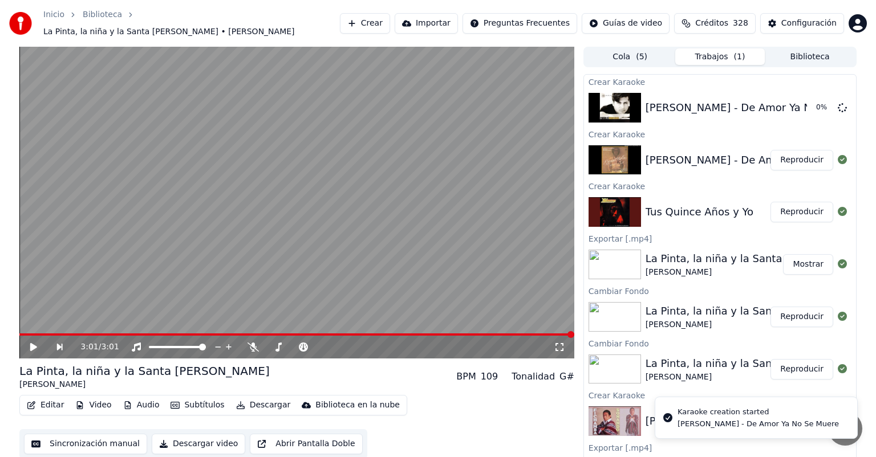
click at [790, 159] on button "Reproducir" at bounding box center [801, 160] width 63 height 21
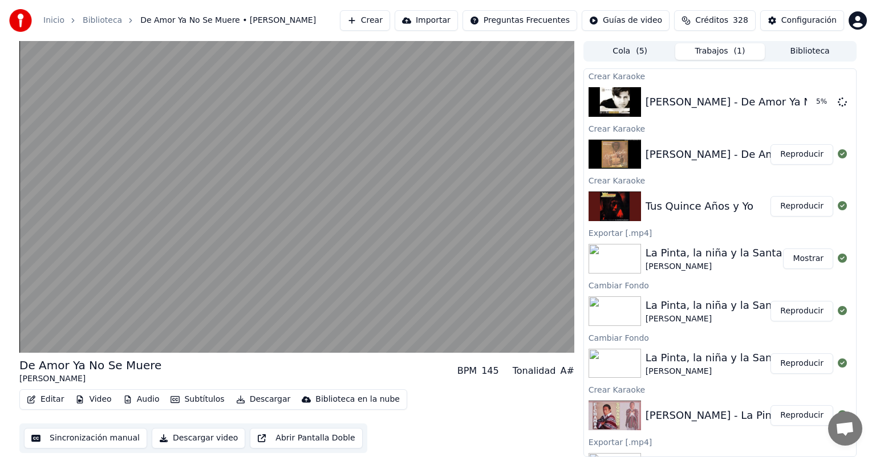
click at [53, 397] on button "Editar" at bounding box center [45, 400] width 46 height 16
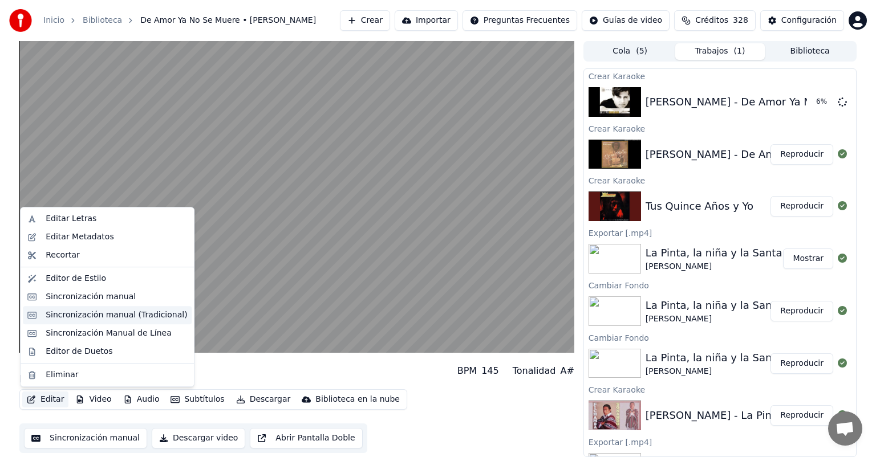
click at [73, 318] on div "Sincronización manual (Tradicional)" at bounding box center [116, 315] width 141 height 11
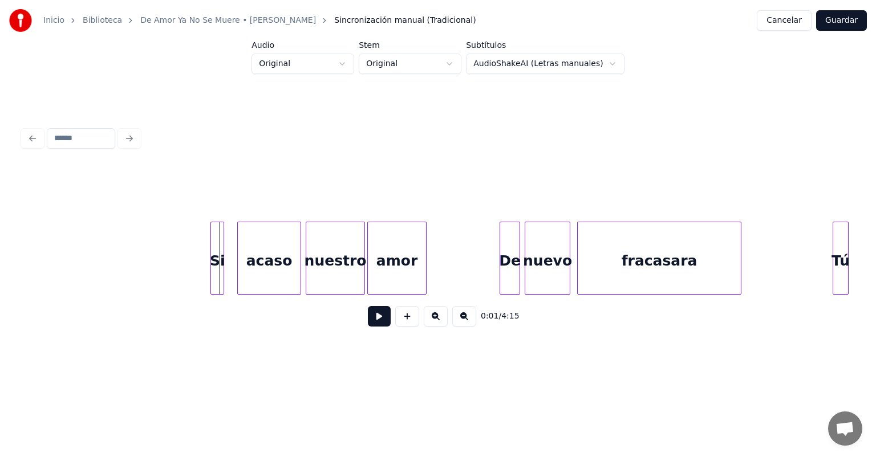
click at [219, 268] on div "Si" at bounding box center [217, 261] width 13 height 78
click at [375, 322] on button at bounding box center [379, 316] width 23 height 21
click at [226, 285] on div at bounding box center [226, 258] width 3 height 72
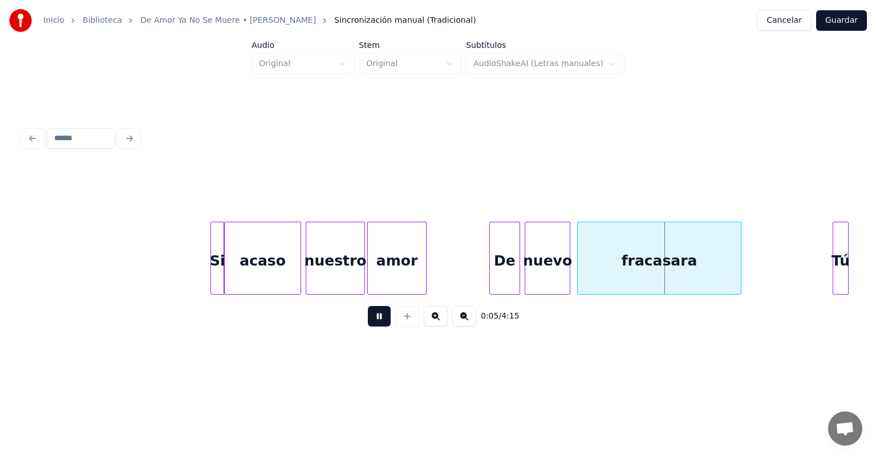
click at [490, 269] on div at bounding box center [491, 258] width 3 height 72
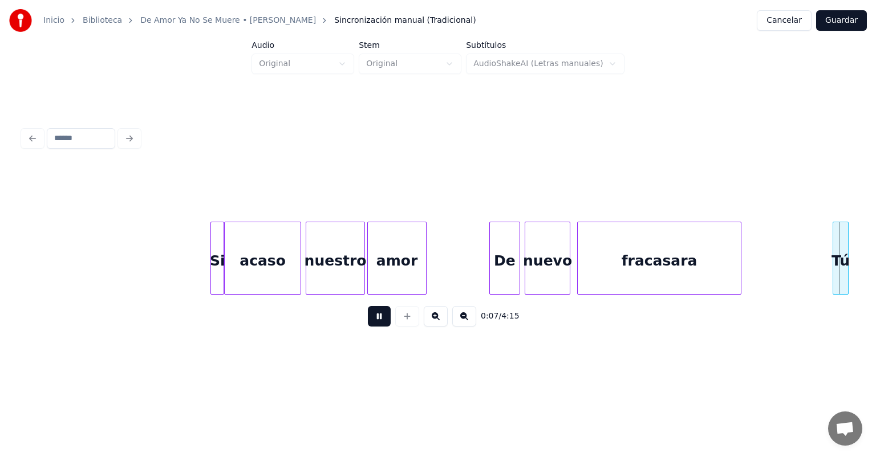
scroll to position [0, 831]
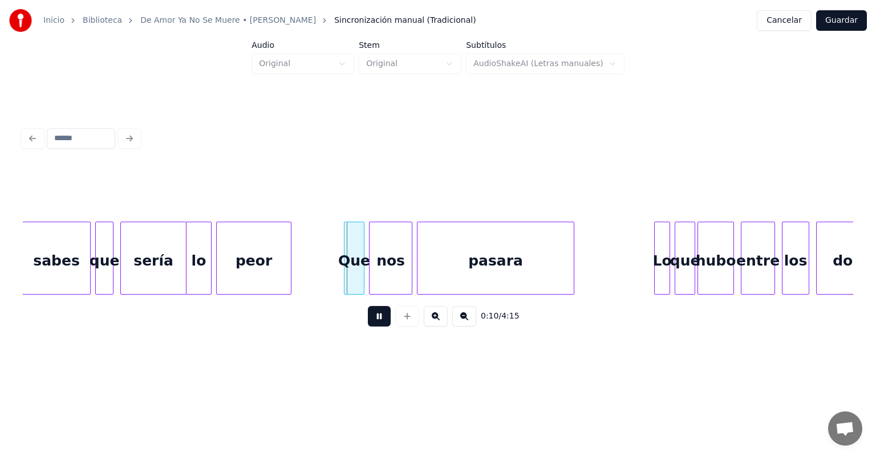
click at [187, 267] on div at bounding box center [187, 258] width 3 height 72
click at [647, 271] on div at bounding box center [647, 258] width 3 height 72
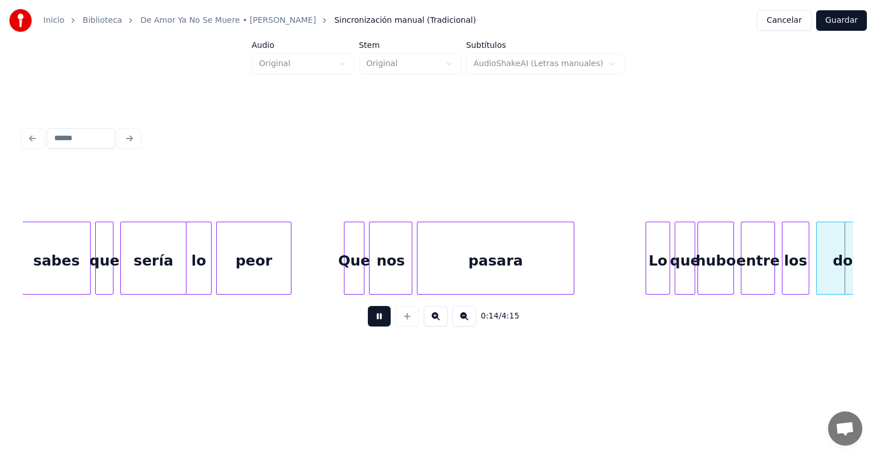
scroll to position [0, 1661]
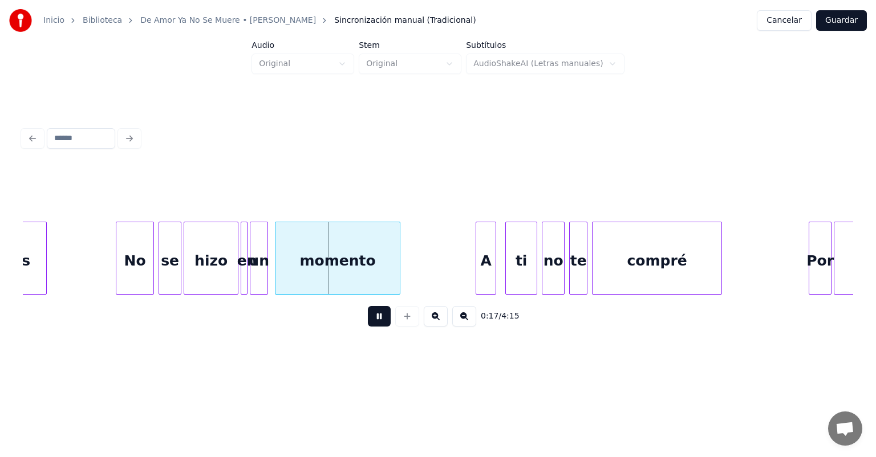
click at [117, 274] on div at bounding box center [117, 258] width 3 height 72
click at [470, 253] on div at bounding box center [471, 258] width 3 height 72
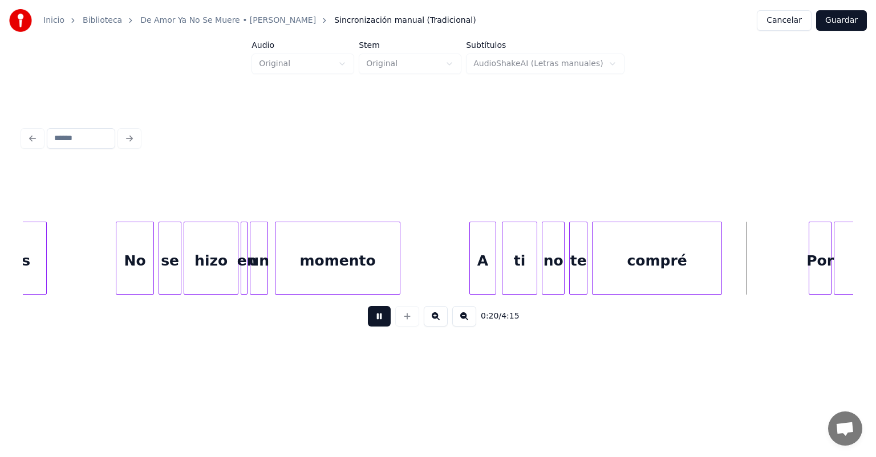
click at [502, 261] on div at bounding box center [503, 258] width 3 height 72
click at [588, 263] on div at bounding box center [589, 258] width 3 height 72
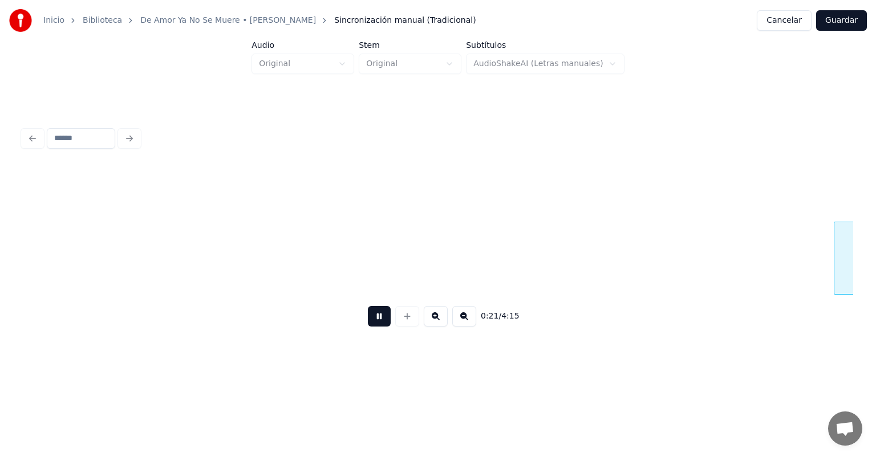
scroll to position [0, 2492]
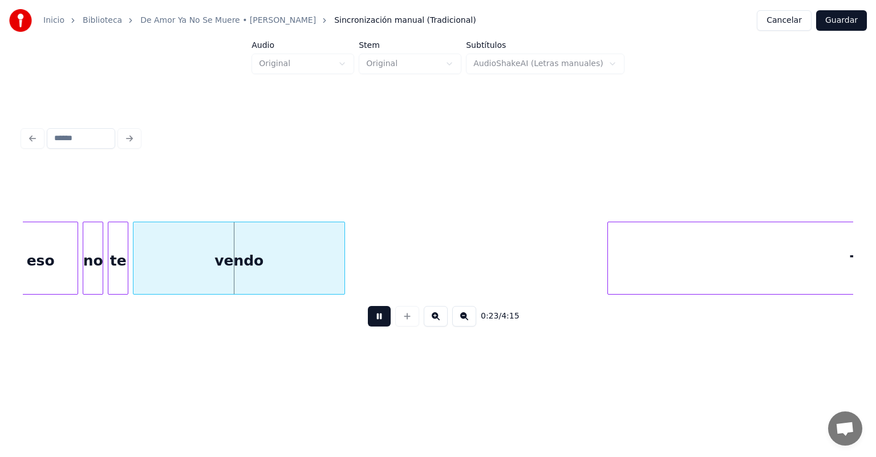
click at [637, 247] on div "Tú," at bounding box center [861, 261] width 507 height 78
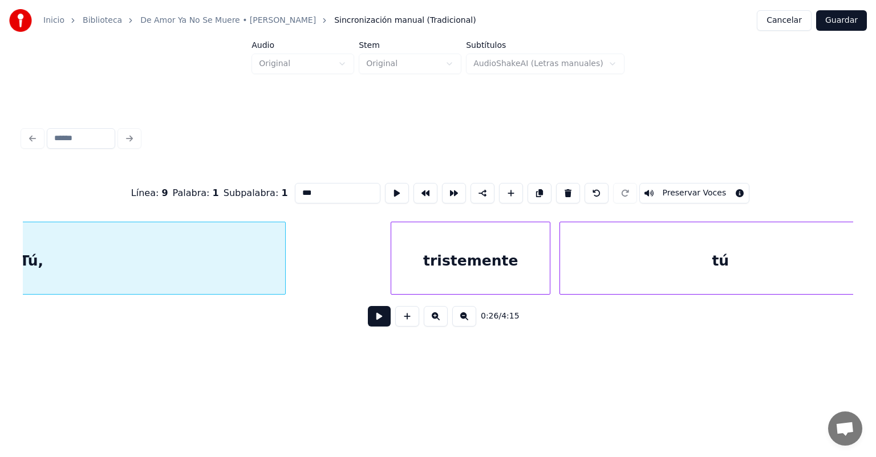
scroll to position [0, 3076]
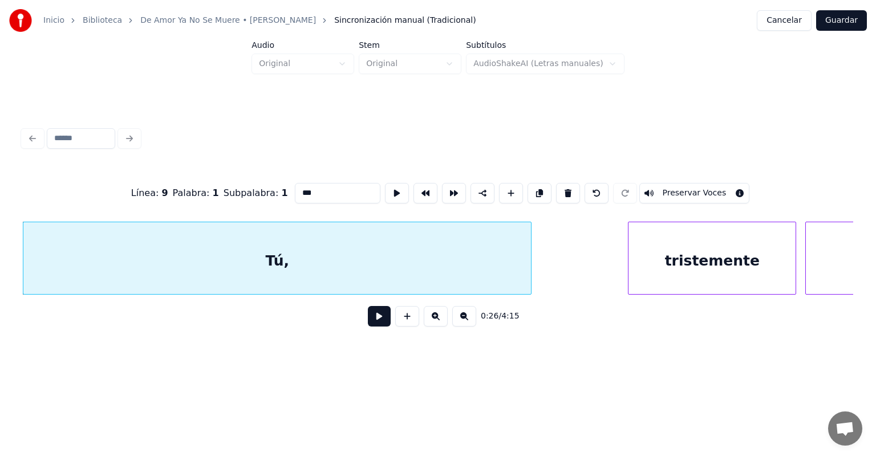
click at [629, 247] on div at bounding box center [629, 258] width 3 height 72
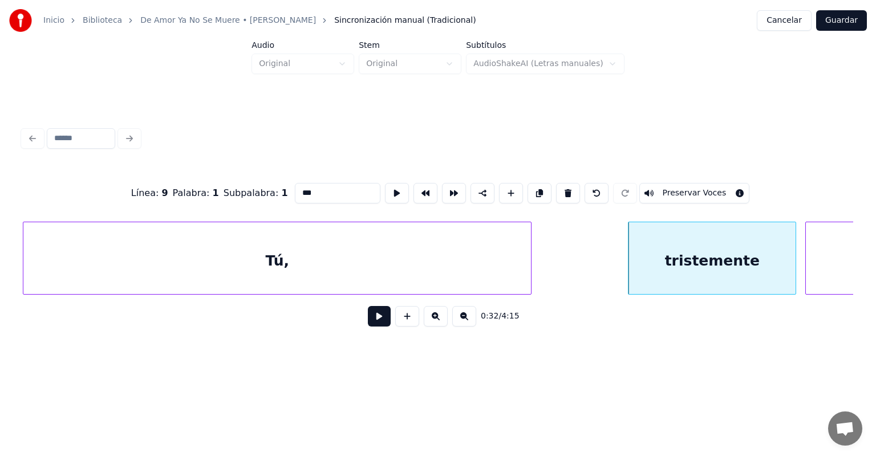
click at [382, 322] on button at bounding box center [379, 316] width 23 height 21
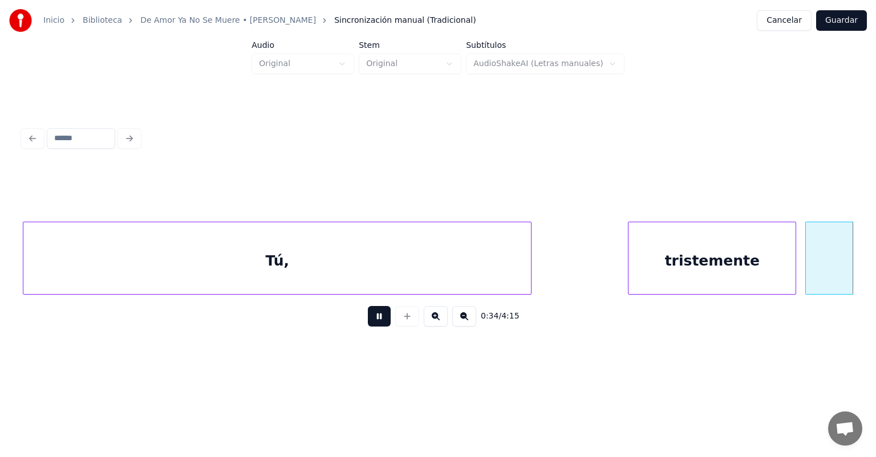
scroll to position [0, 3908]
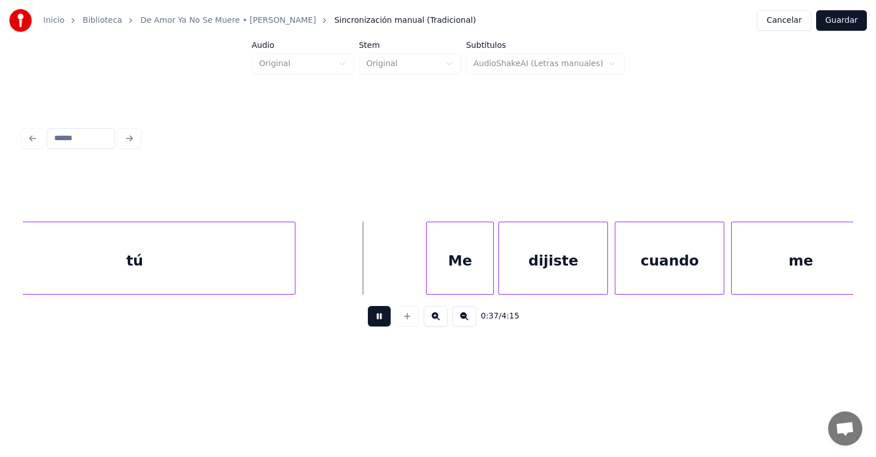
click at [428, 241] on div at bounding box center [427, 258] width 3 height 72
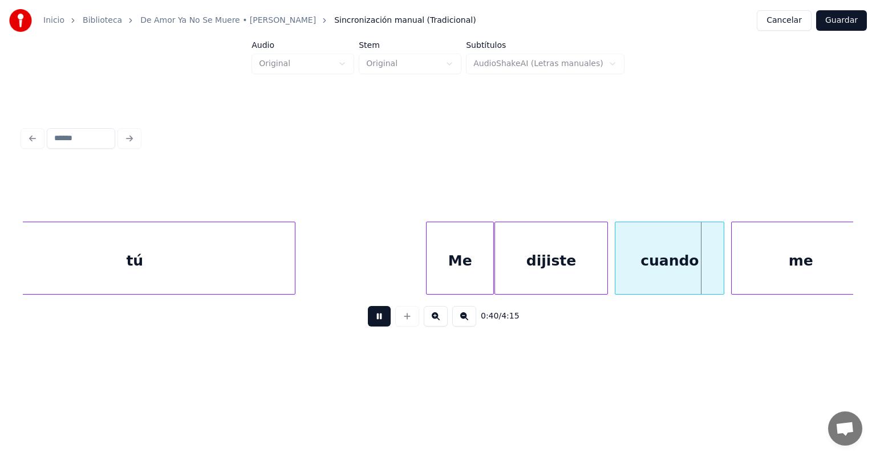
click at [496, 257] on div at bounding box center [496, 258] width 3 height 72
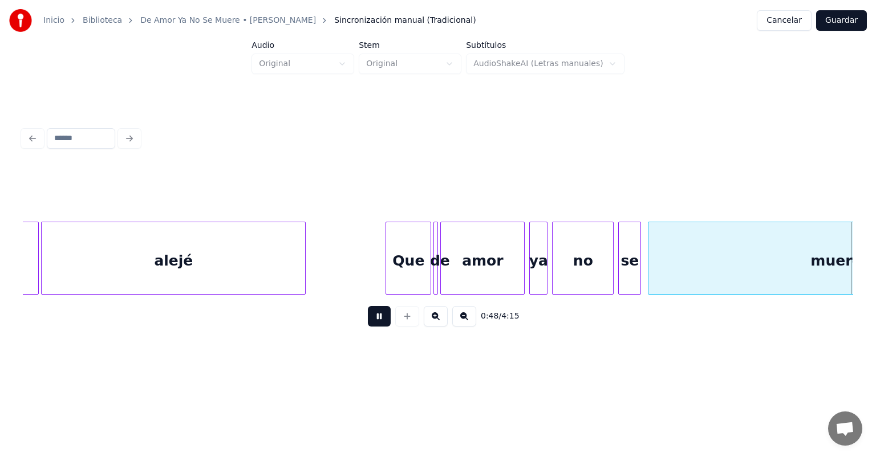
scroll to position [0, 5571]
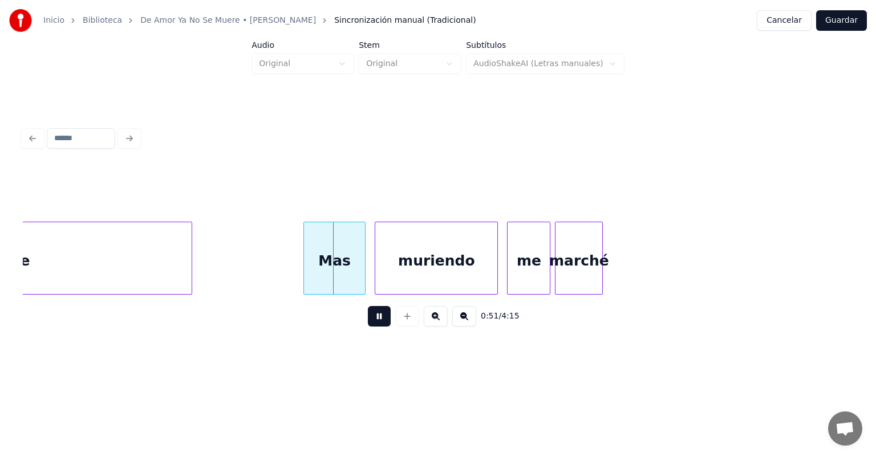
click at [304, 271] on div at bounding box center [305, 258] width 3 height 72
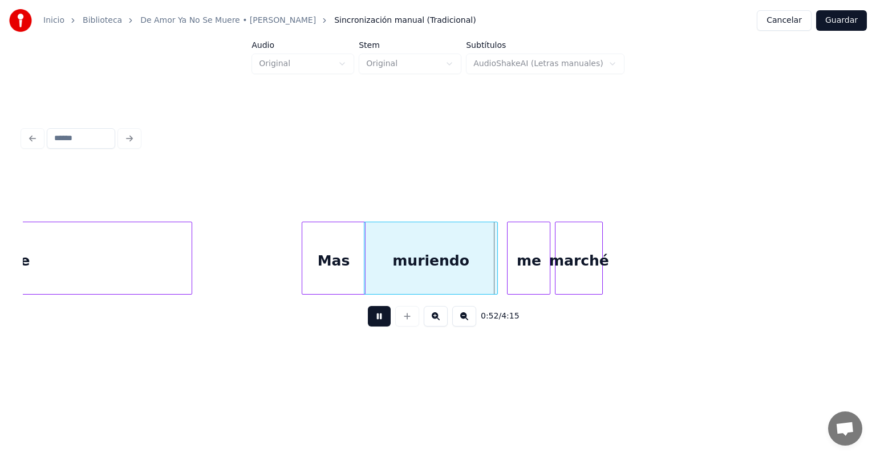
click at [364, 266] on div at bounding box center [365, 258] width 3 height 72
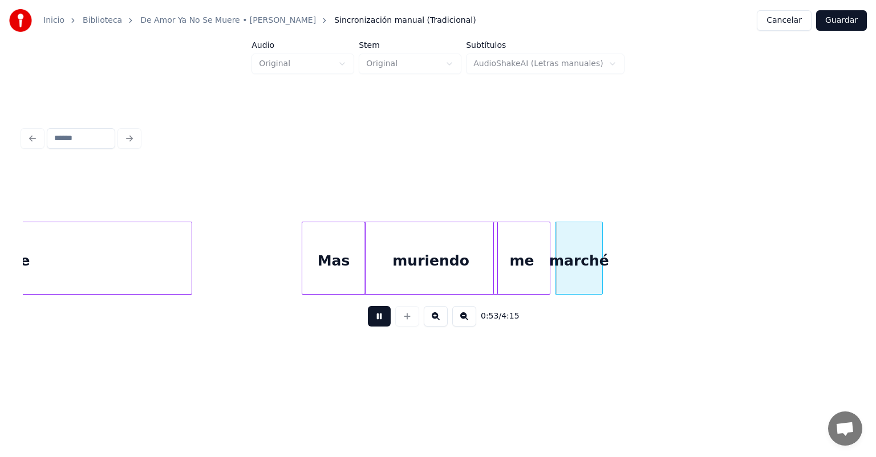
click at [495, 244] on div at bounding box center [495, 258] width 3 height 72
click at [368, 319] on button at bounding box center [379, 316] width 23 height 21
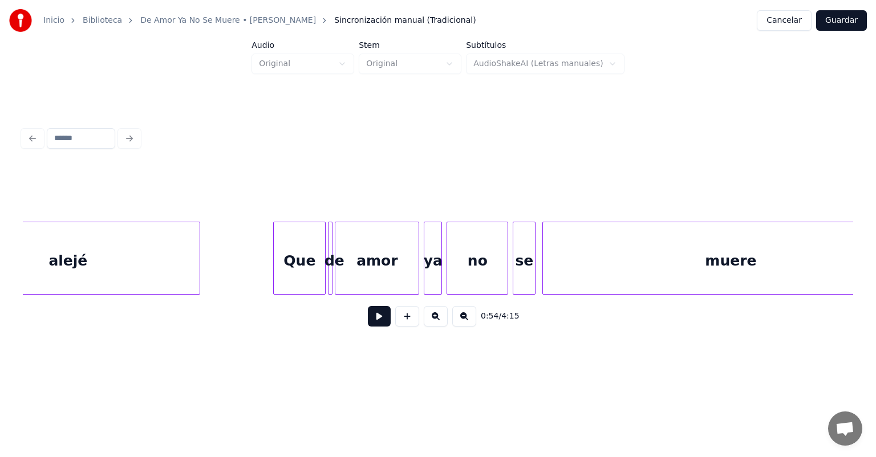
click at [275, 266] on div at bounding box center [275, 258] width 3 height 72
click at [148, 300] on div "0:44 / 4:15" at bounding box center [438, 316] width 830 height 43
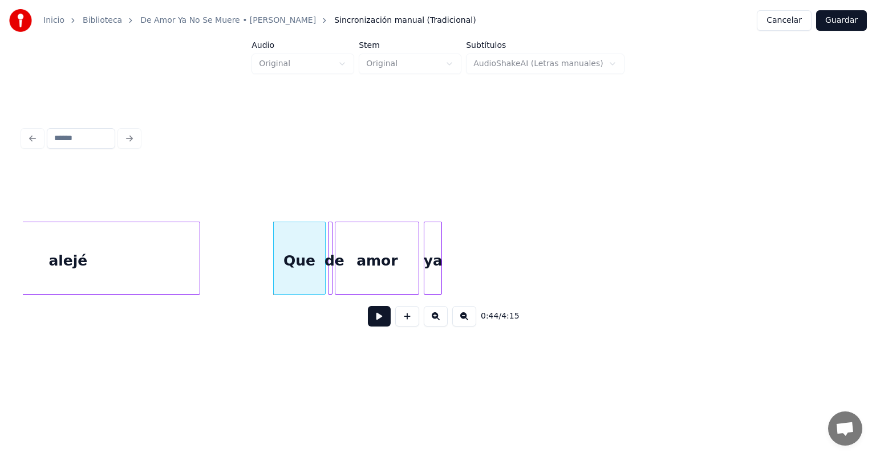
scroll to position [0, 4118]
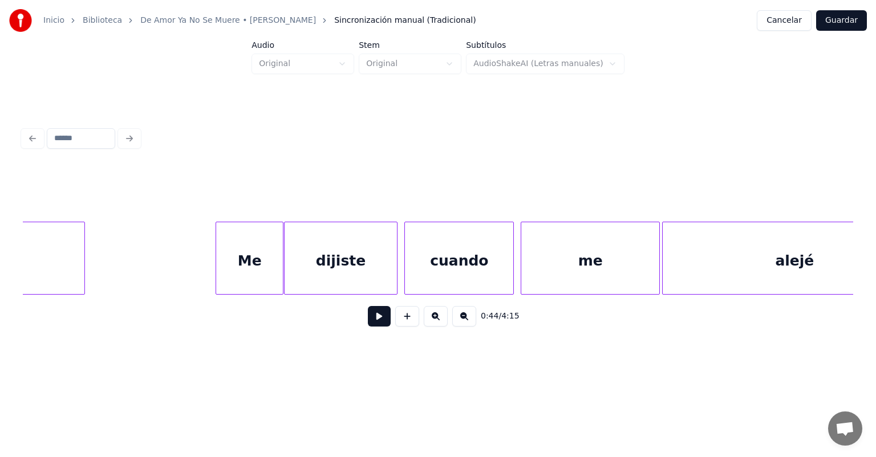
click at [233, 262] on div "Me" at bounding box center [249, 261] width 67 height 78
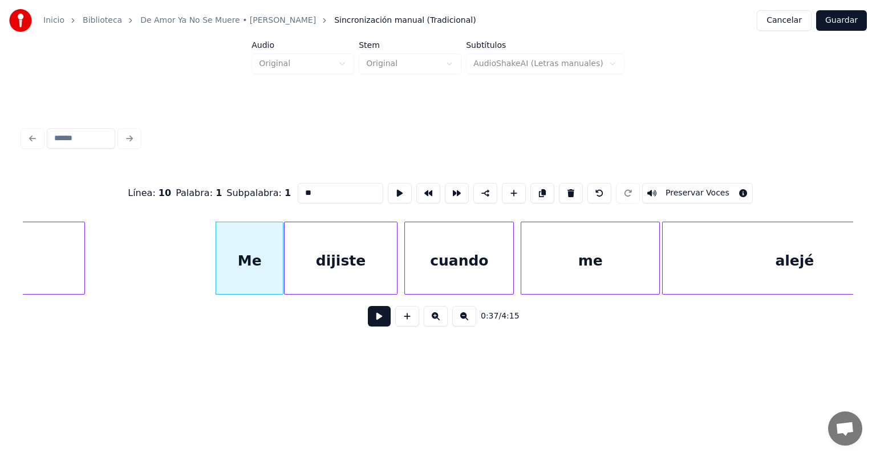
click at [368, 317] on button at bounding box center [379, 316] width 23 height 21
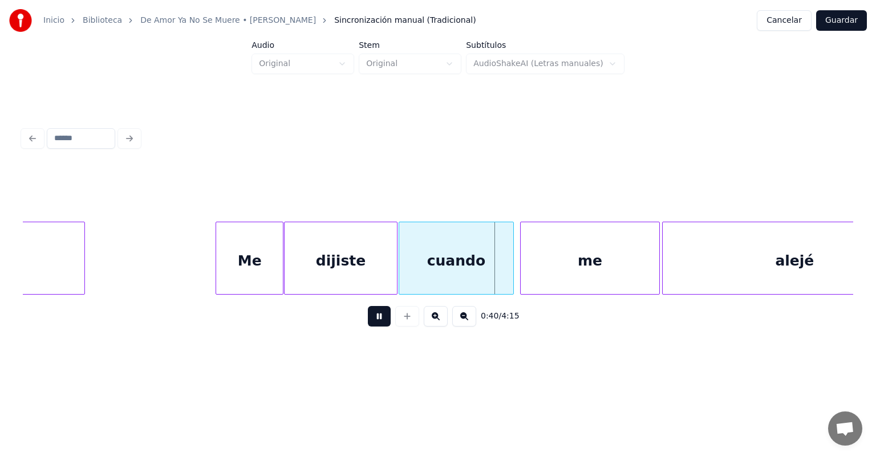
click at [522, 262] on div "me" at bounding box center [590, 261] width 139 height 78
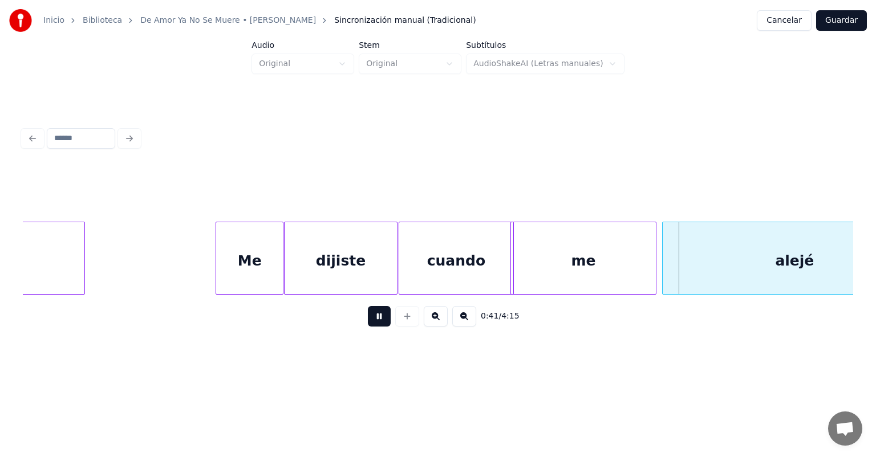
click at [651, 265] on div "me" at bounding box center [583, 261] width 144 height 78
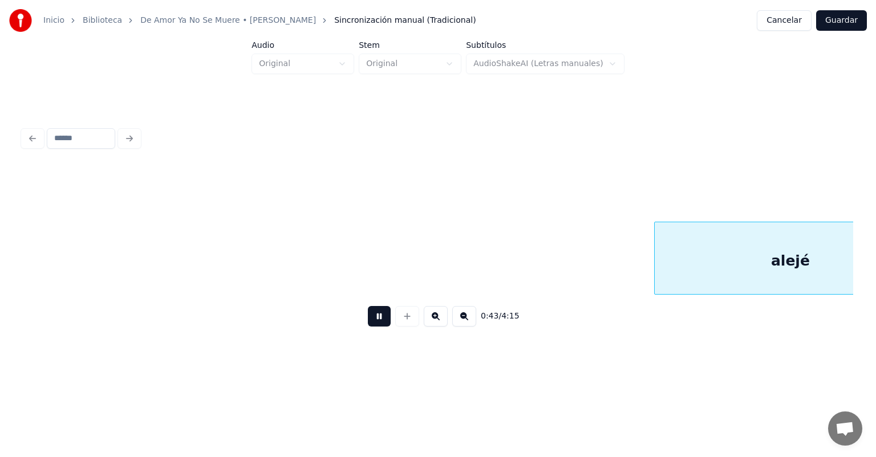
scroll to position [0, 4950]
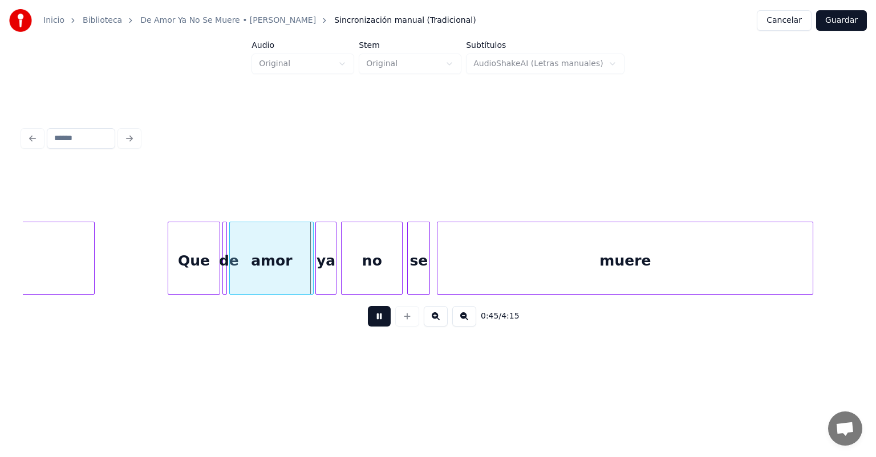
click at [319, 274] on div "ya" at bounding box center [326, 261] width 21 height 78
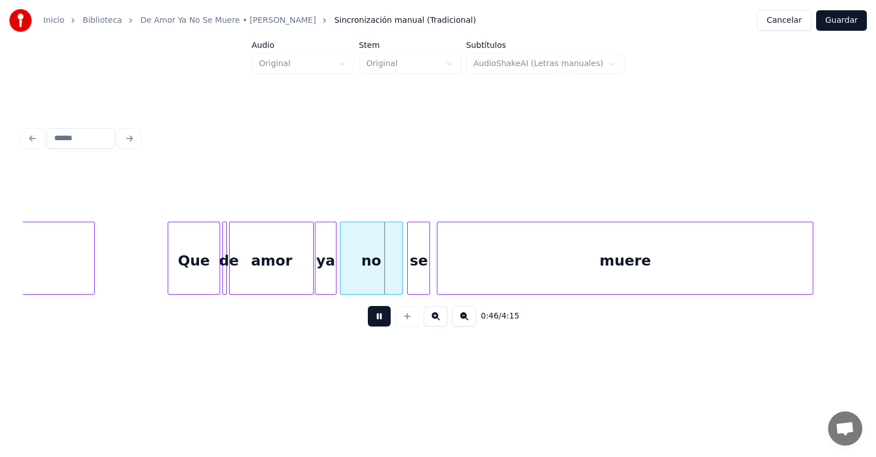
click at [342, 273] on div "no" at bounding box center [371, 261] width 62 height 78
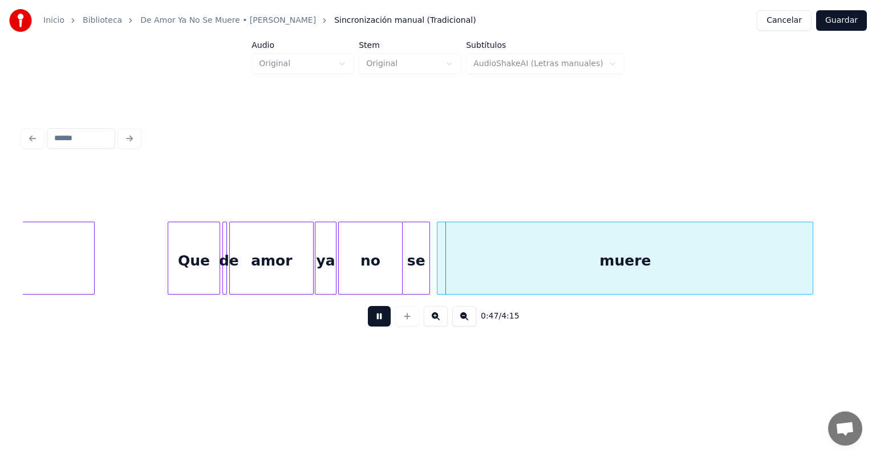
click at [408, 274] on div "se" at bounding box center [416, 261] width 27 height 78
click at [438, 274] on div "muere" at bounding box center [621, 261] width 383 height 78
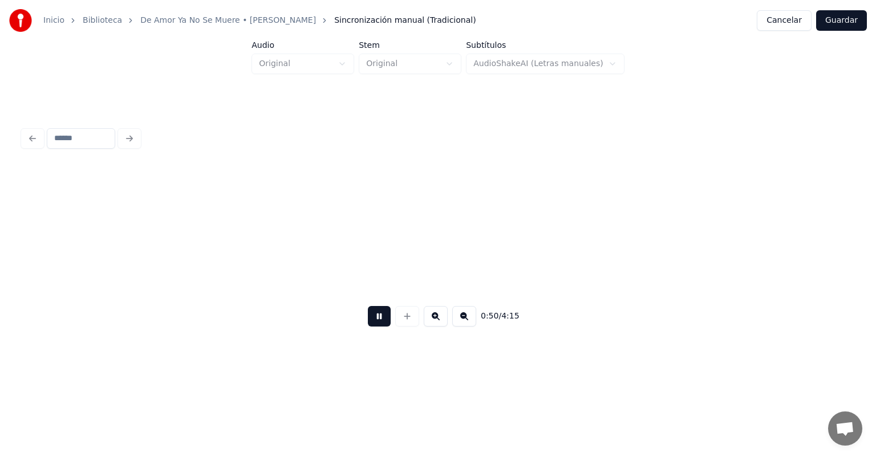
scroll to position [0, 5780]
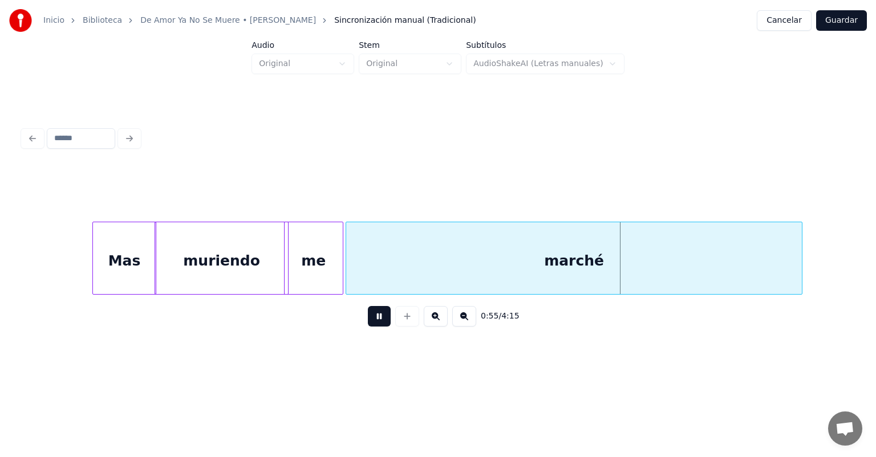
click at [339, 277] on div "me" at bounding box center [313, 261] width 58 height 78
click at [333, 271] on div "me" at bounding box center [315, 261] width 62 height 78
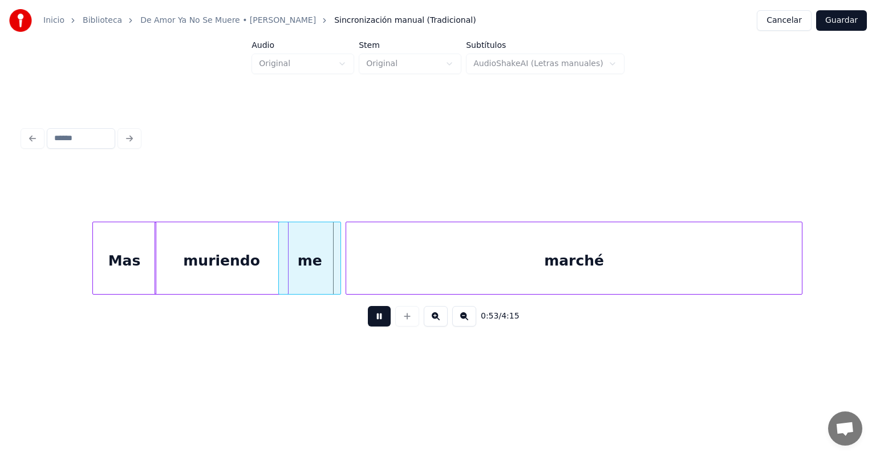
click at [310, 271] on div "me" at bounding box center [310, 261] width 62 height 78
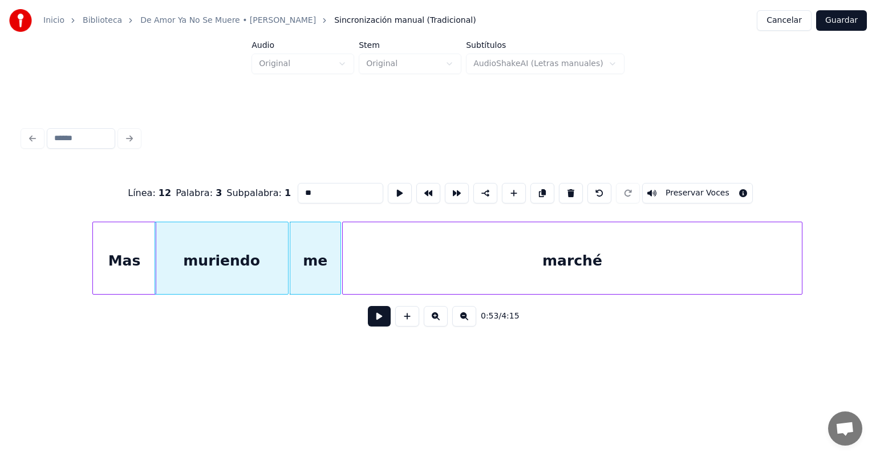
click at [347, 275] on div "marché" at bounding box center [572, 261] width 459 height 78
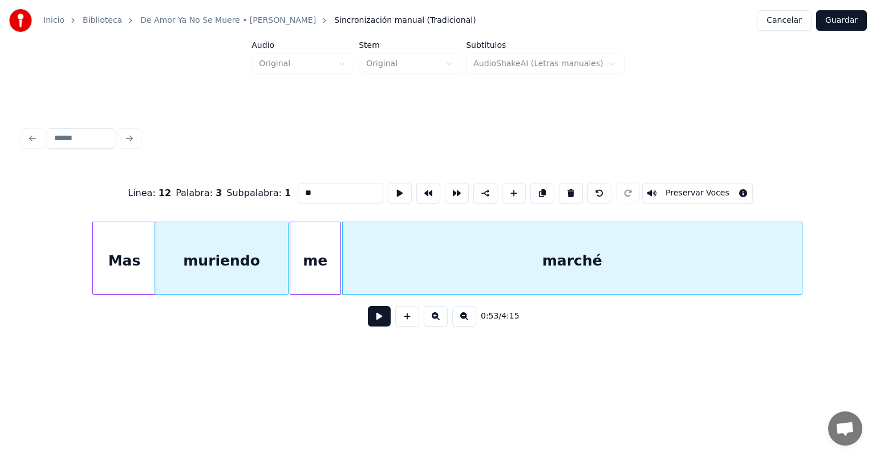
click at [373, 327] on button at bounding box center [379, 316] width 23 height 21
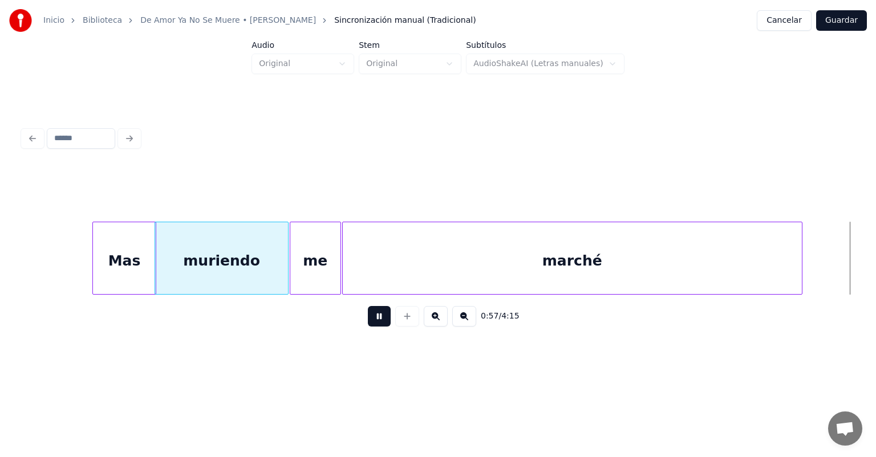
scroll to position [0, 6612]
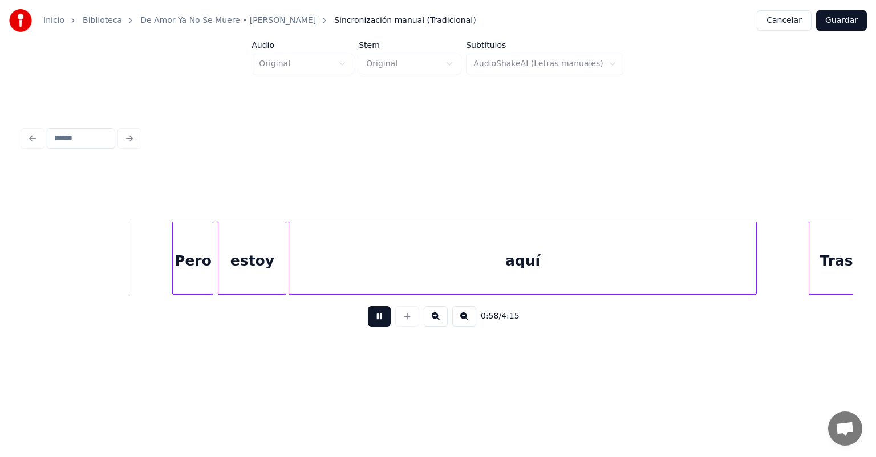
click at [174, 276] on div "Pero" at bounding box center [193, 261] width 40 height 78
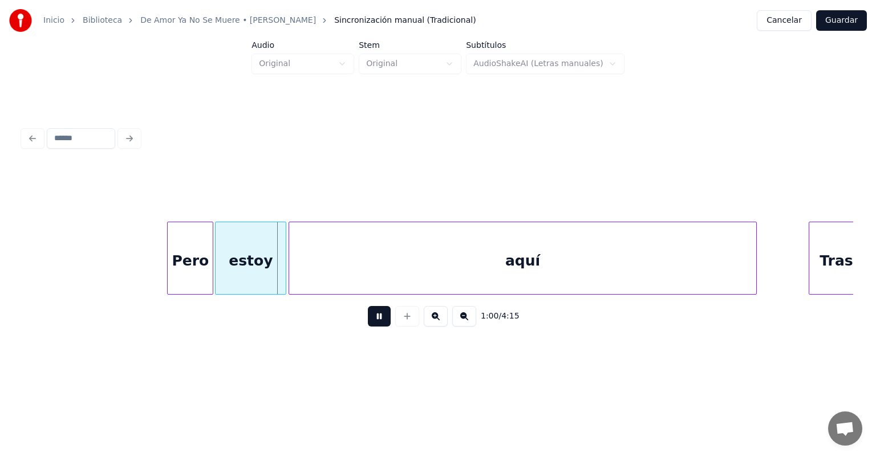
click at [219, 279] on div "estoy" at bounding box center [251, 261] width 70 height 78
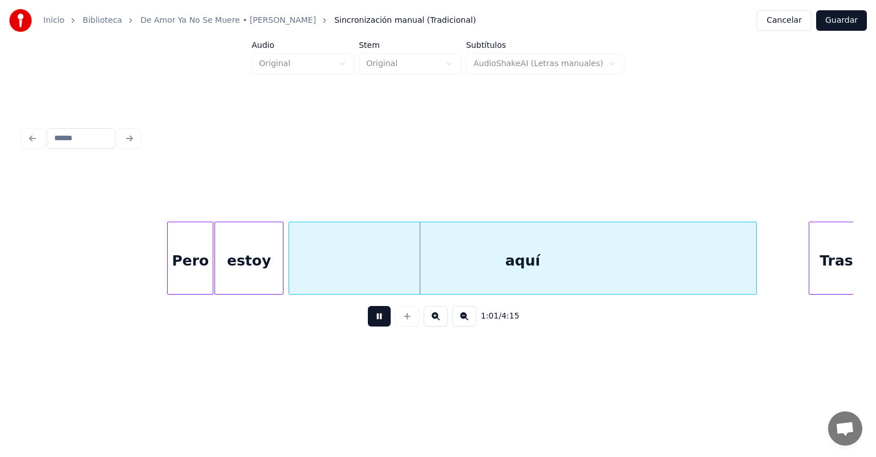
click at [282, 281] on div "estoy" at bounding box center [248, 258] width 69 height 73
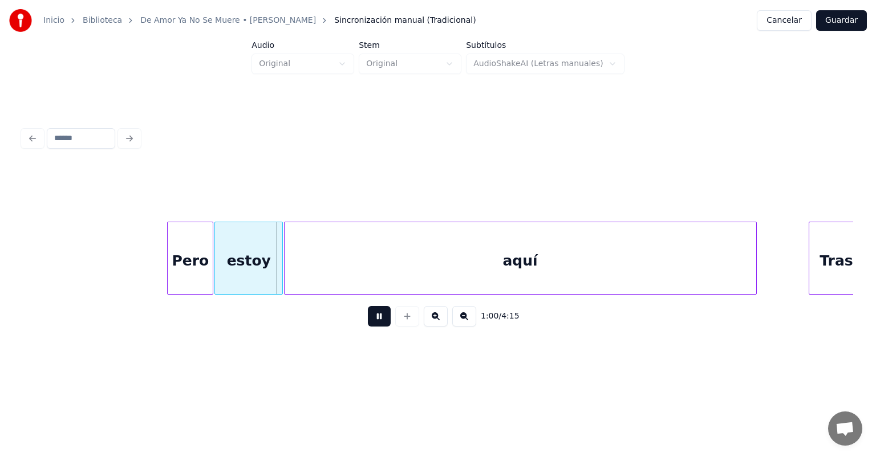
click at [291, 277] on div "aquí" at bounding box center [519, 261] width 471 height 78
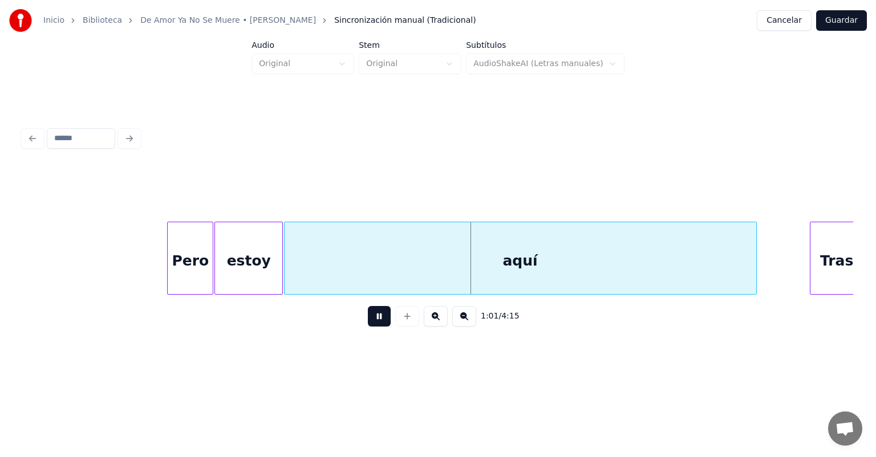
click at [810, 258] on div "Tras" at bounding box center [836, 261] width 53 height 78
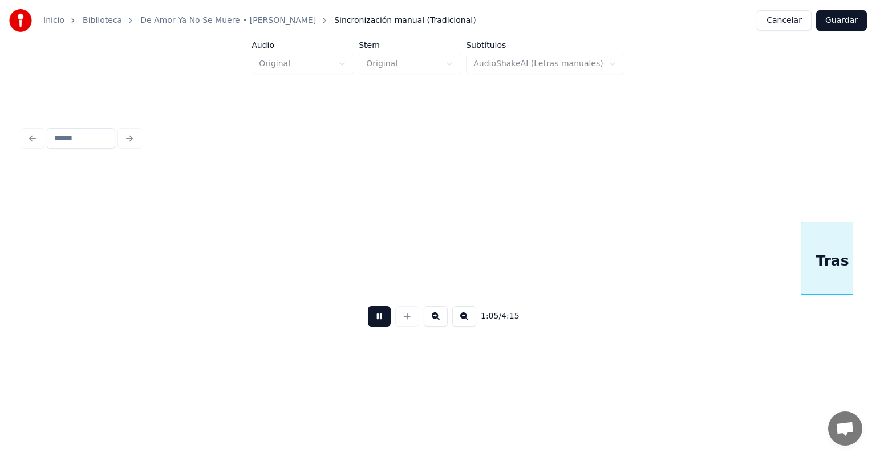
scroll to position [0, 7443]
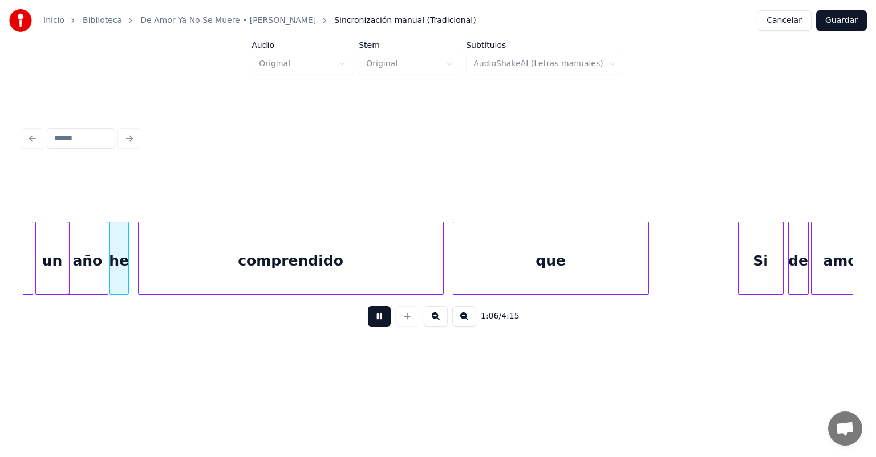
click at [111, 281] on div at bounding box center [111, 258] width 3 height 72
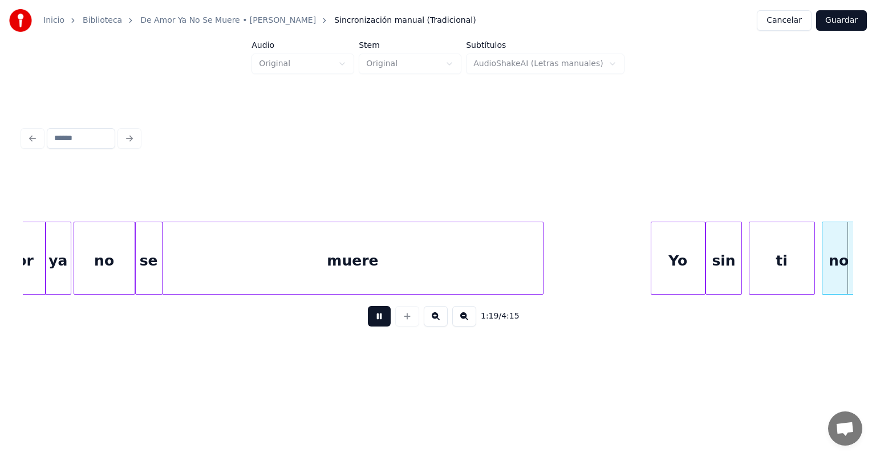
scroll to position [0, 8956]
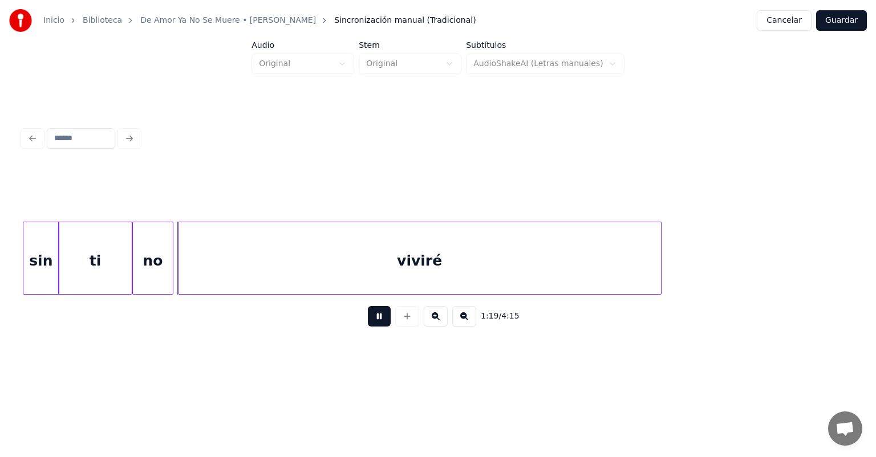
click at [141, 271] on div "no" at bounding box center [153, 261] width 40 height 78
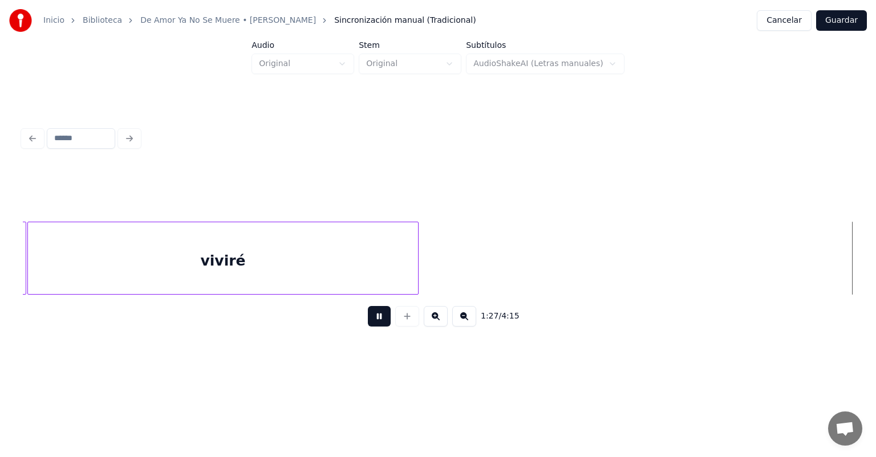
scroll to position [0, 9934]
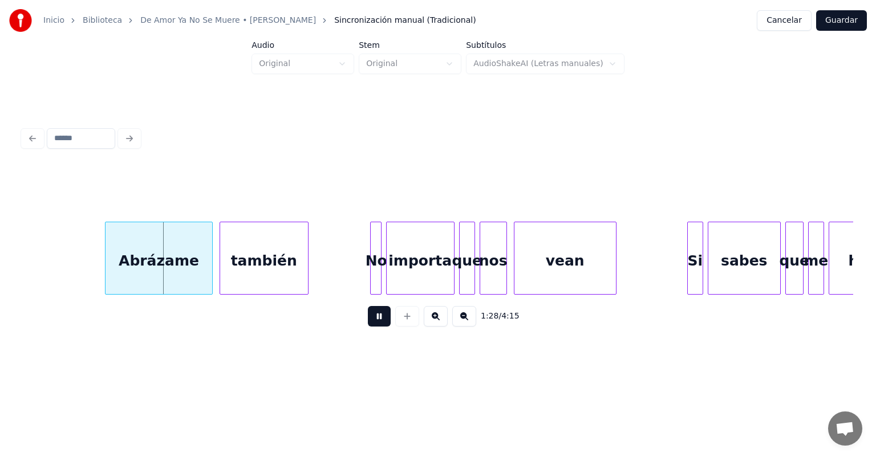
click at [112, 274] on div "Abrázame" at bounding box center [158, 261] width 106 height 78
click at [221, 279] on div "también" at bounding box center [261, 261] width 94 height 78
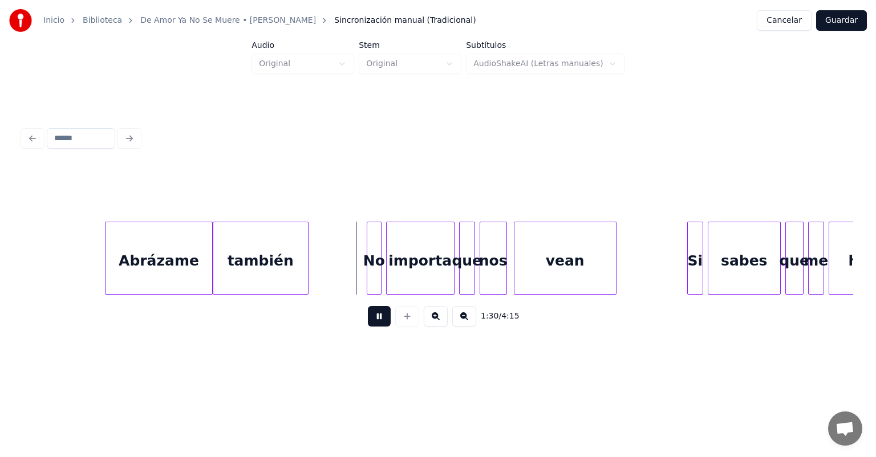
click at [372, 278] on div "No" at bounding box center [374, 261] width 14 height 78
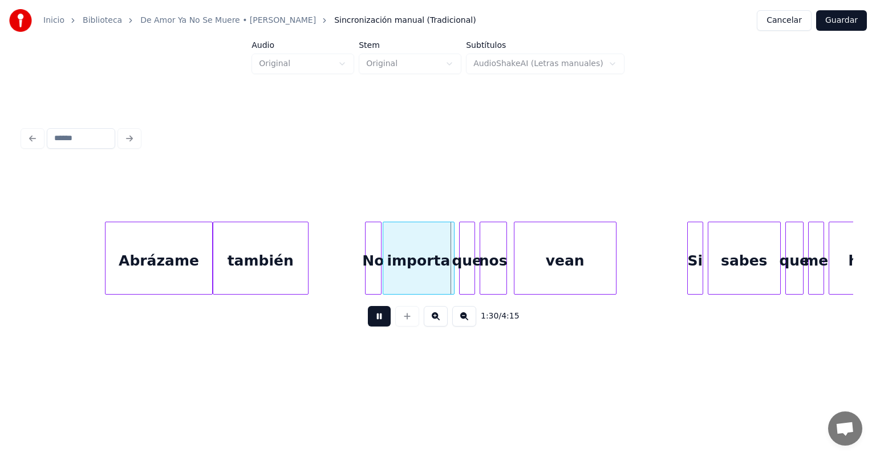
click at [388, 278] on div "importa" at bounding box center [418, 261] width 71 height 78
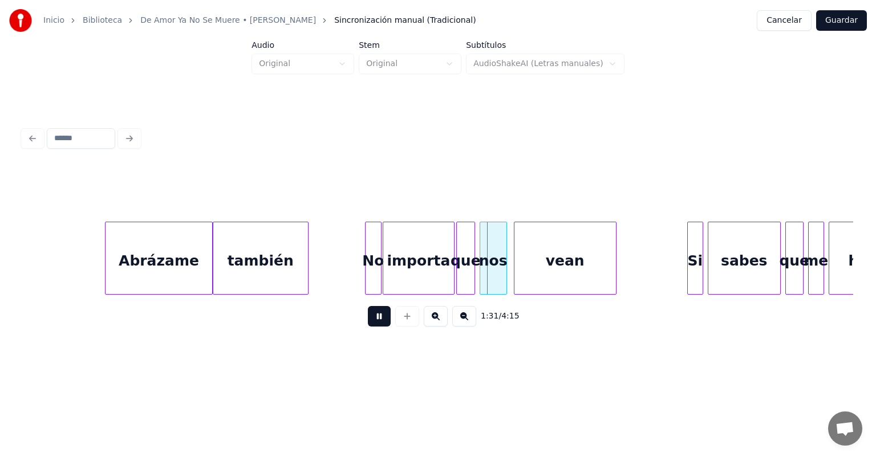
click at [461, 275] on div "que" at bounding box center [466, 261] width 18 height 78
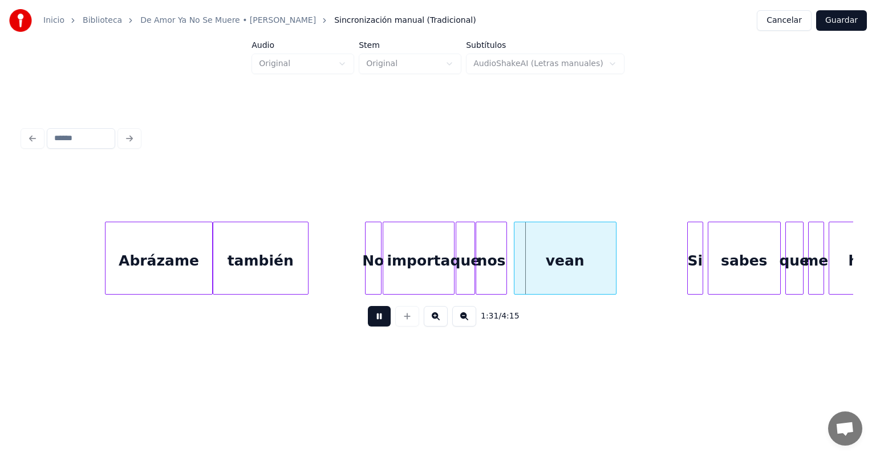
click at [482, 276] on div "nos" at bounding box center [491, 261] width 30 height 78
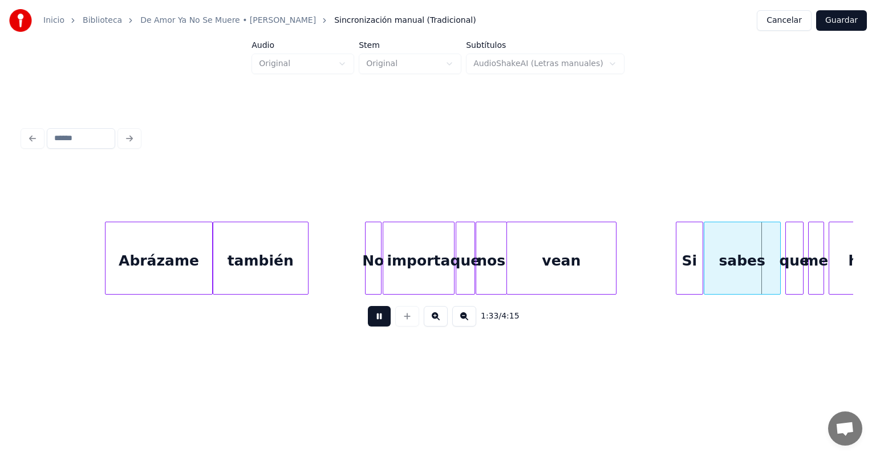
click at [709, 268] on div "sabes" at bounding box center [742, 261] width 76 height 78
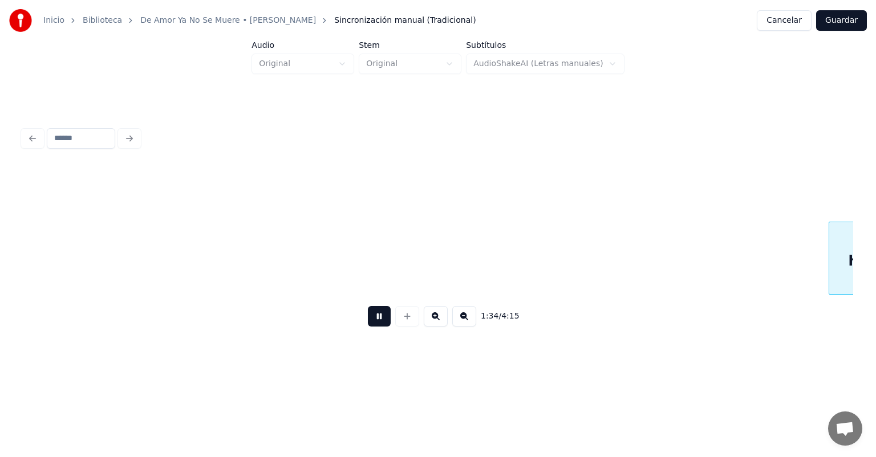
scroll to position [0, 10766]
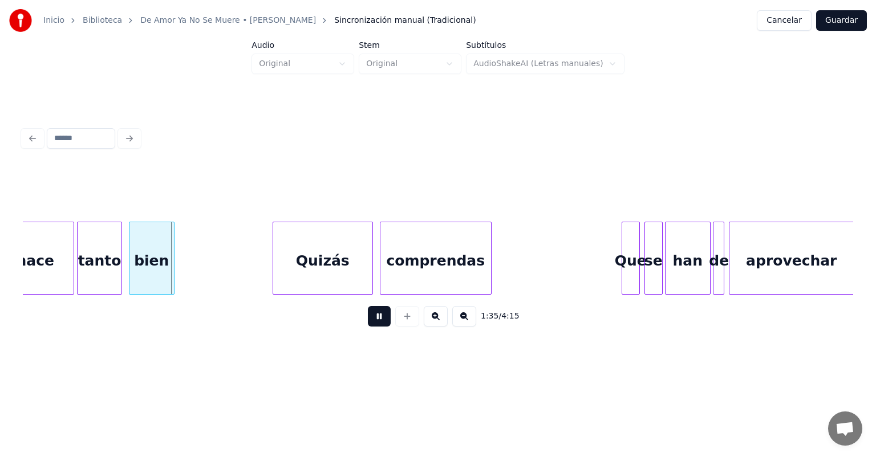
click at [80, 277] on div "tanto" at bounding box center [99, 261] width 43 height 78
click at [132, 278] on div "bien" at bounding box center [150, 261] width 48 height 78
click at [274, 279] on div "Quizás" at bounding box center [319, 261] width 105 height 78
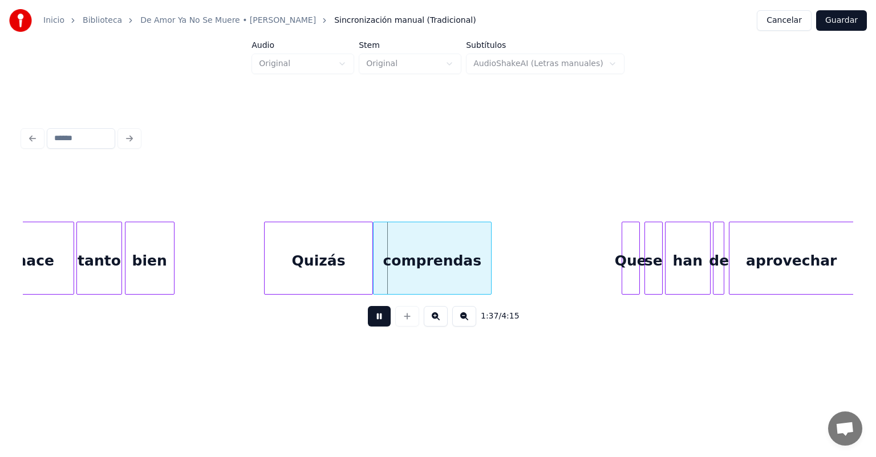
click at [381, 274] on div "comprendas" at bounding box center [431, 261] width 117 height 78
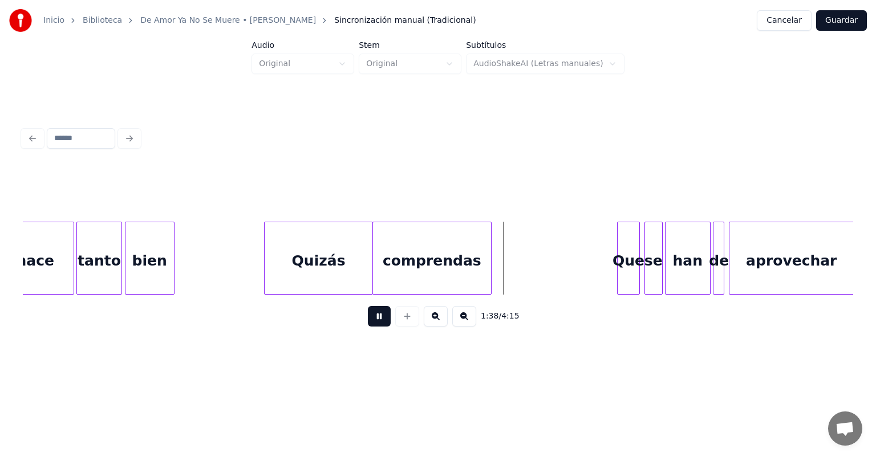
click at [623, 273] on div "Que" at bounding box center [628, 261] width 22 height 78
click at [647, 270] on div "se" at bounding box center [651, 261] width 19 height 78
click at [666, 275] on div "han" at bounding box center [687, 261] width 46 height 78
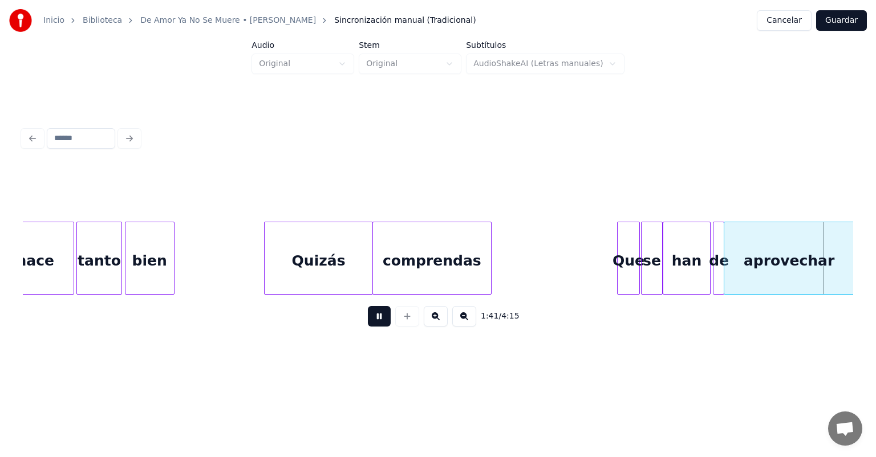
click at [732, 270] on div "aprovechar" at bounding box center [788, 261] width 129 height 78
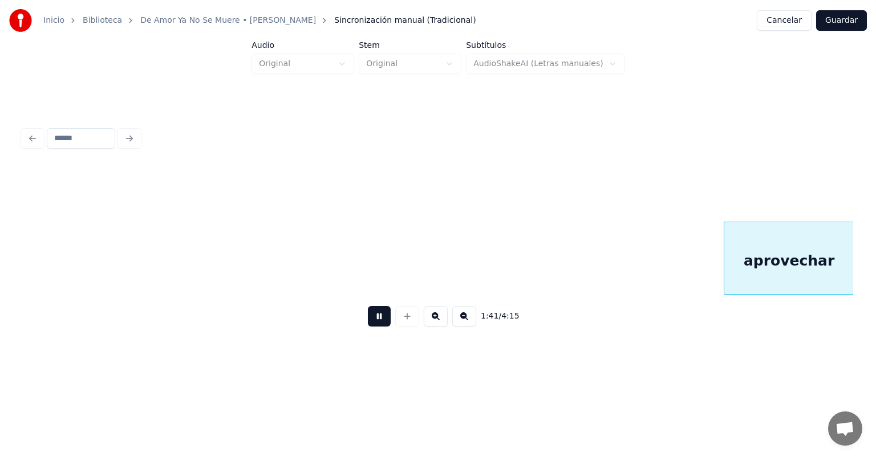
scroll to position [0, 11596]
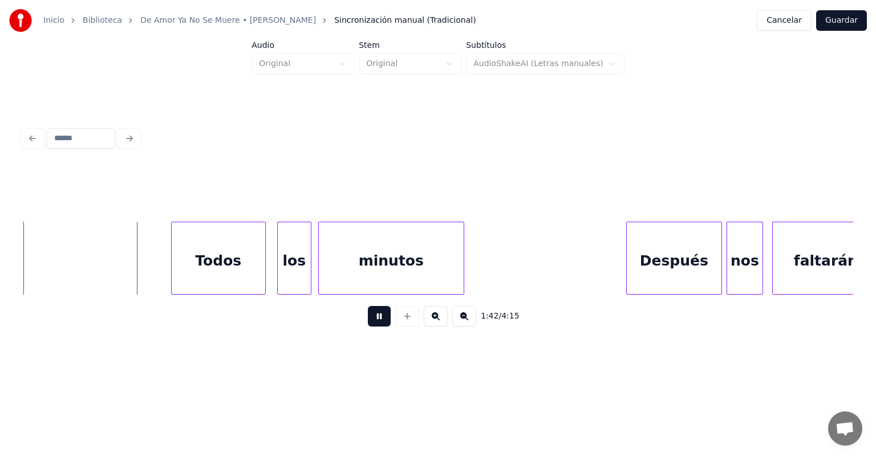
click at [176, 280] on div "Todos" at bounding box center [219, 261] width 94 height 78
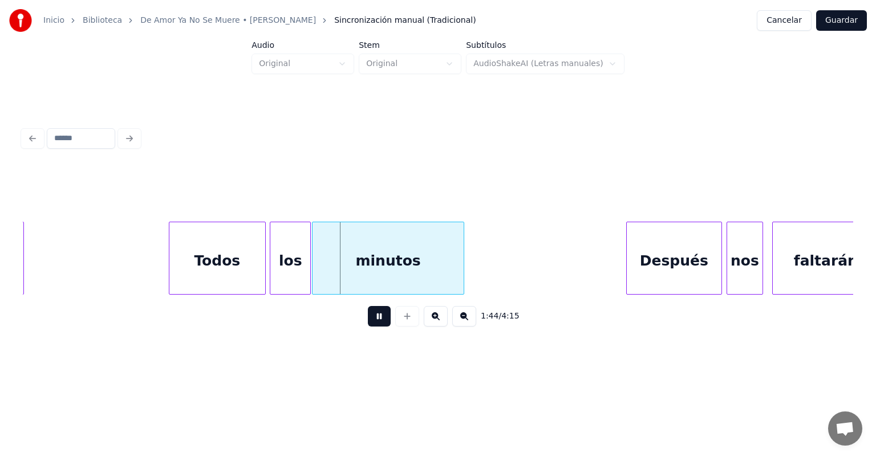
click at [320, 279] on div "minutos" at bounding box center [387, 261] width 151 height 78
click at [628, 271] on div "Después" at bounding box center [674, 261] width 95 height 78
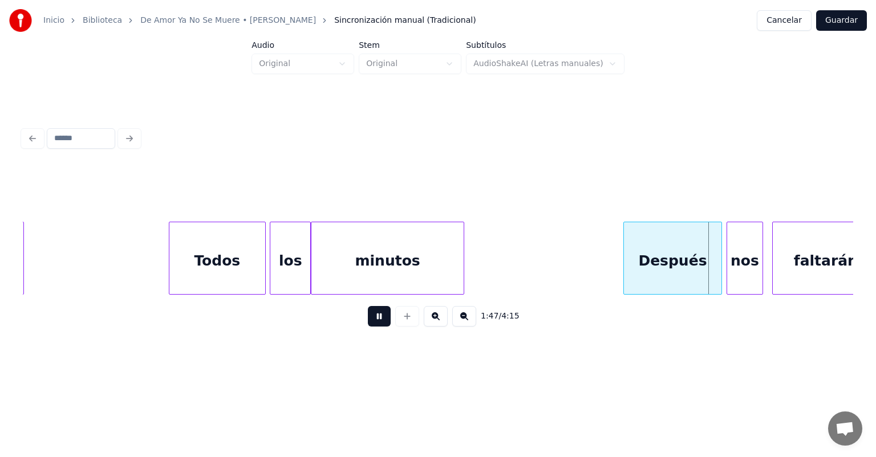
click at [727, 270] on div "nos" at bounding box center [744, 261] width 35 height 78
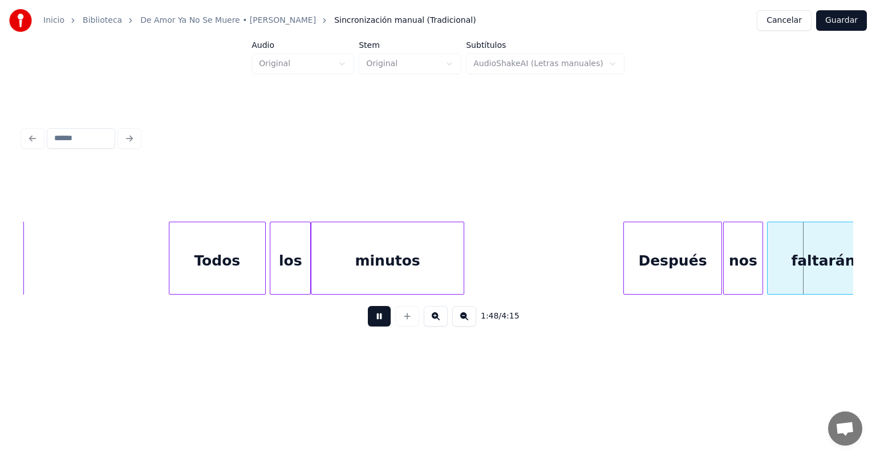
click at [774, 274] on div "faltarán" at bounding box center [822, 261] width 111 height 78
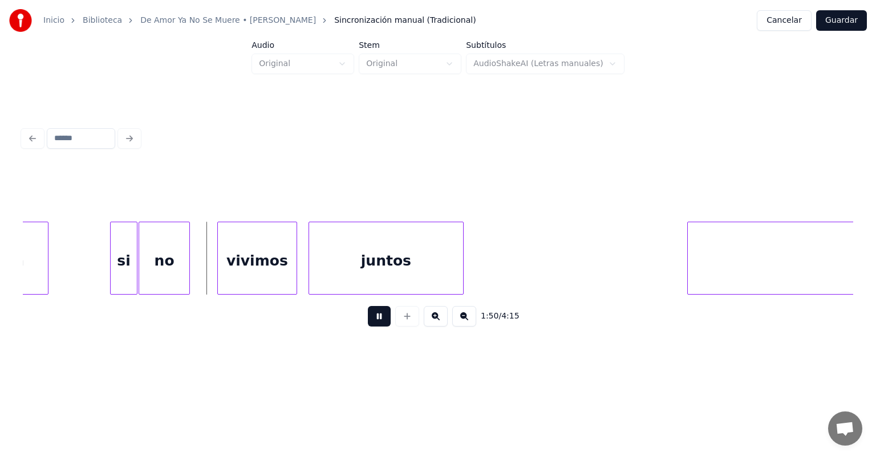
click at [144, 282] on div "no" at bounding box center [164, 261] width 50 height 78
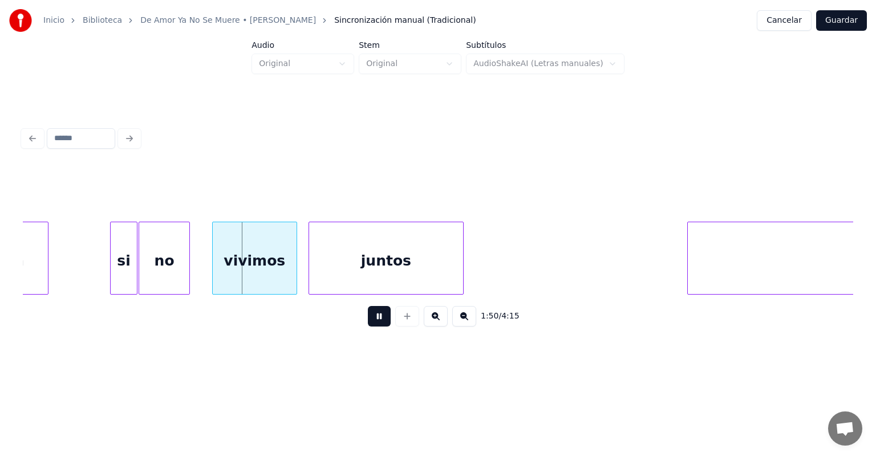
click at [219, 280] on div "vivimos" at bounding box center [255, 261] width 84 height 78
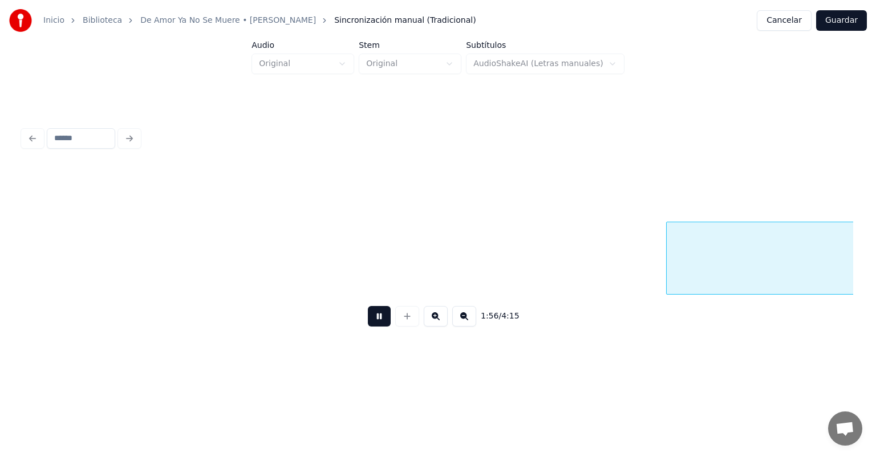
scroll to position [0, 13257]
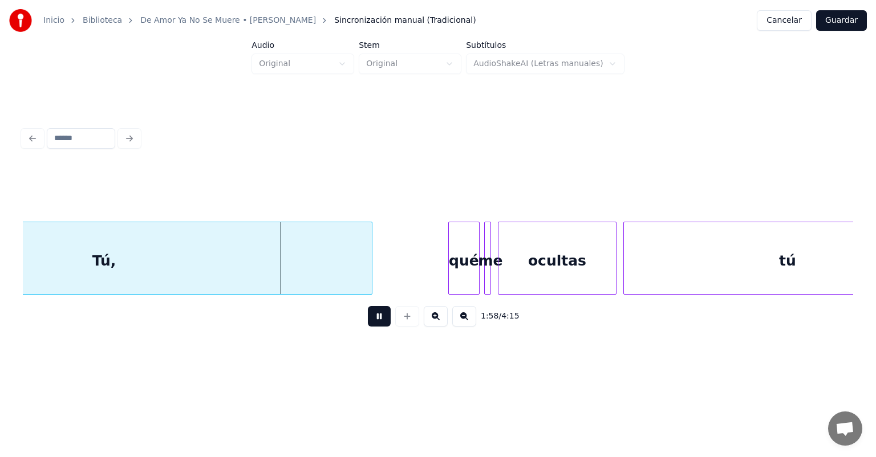
click at [452, 273] on div "qué" at bounding box center [464, 261] width 30 height 78
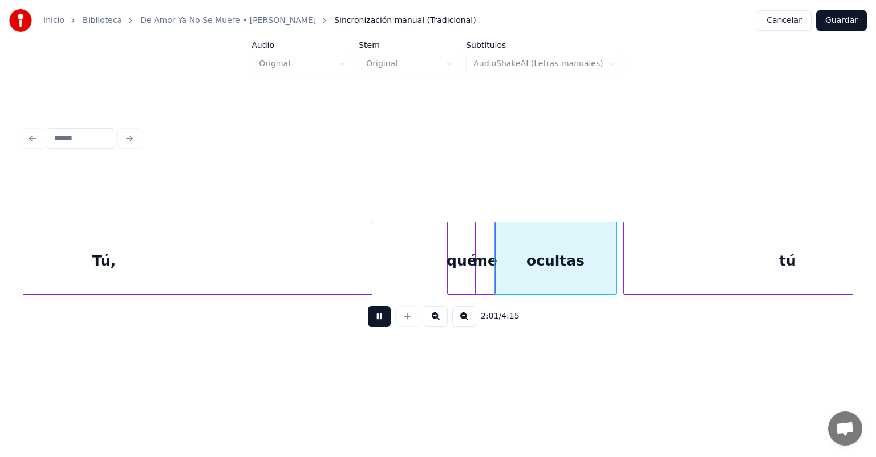
click at [499, 278] on div "ocultas" at bounding box center [555, 261] width 121 height 78
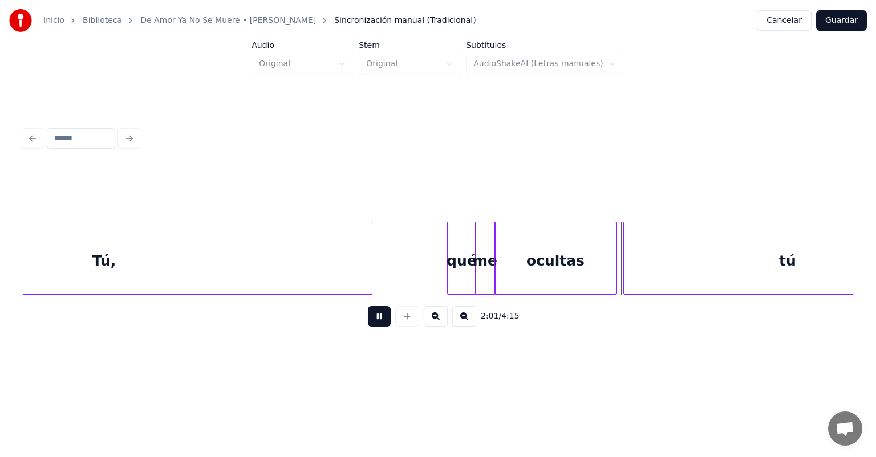
click at [483, 269] on div "me" at bounding box center [484, 261] width 19 height 78
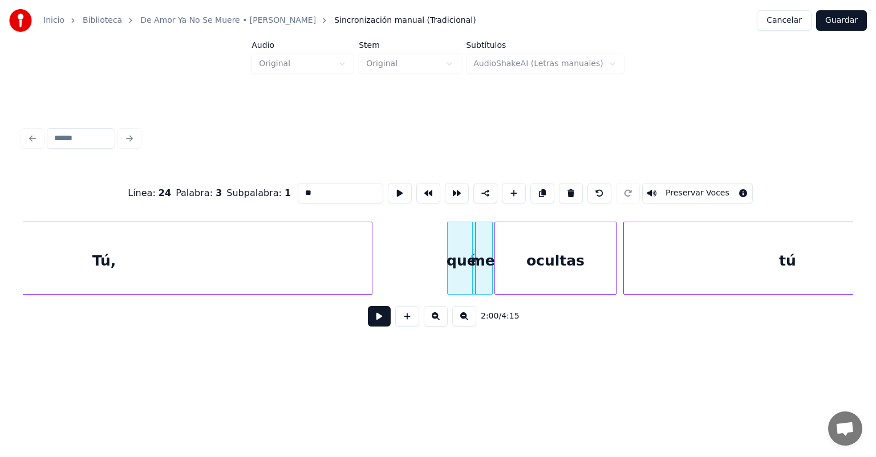
click at [487, 270] on div "me" at bounding box center [482, 261] width 19 height 78
click at [473, 269] on div at bounding box center [473, 258] width 3 height 72
click at [497, 274] on div "ocultas" at bounding box center [554, 261] width 123 height 78
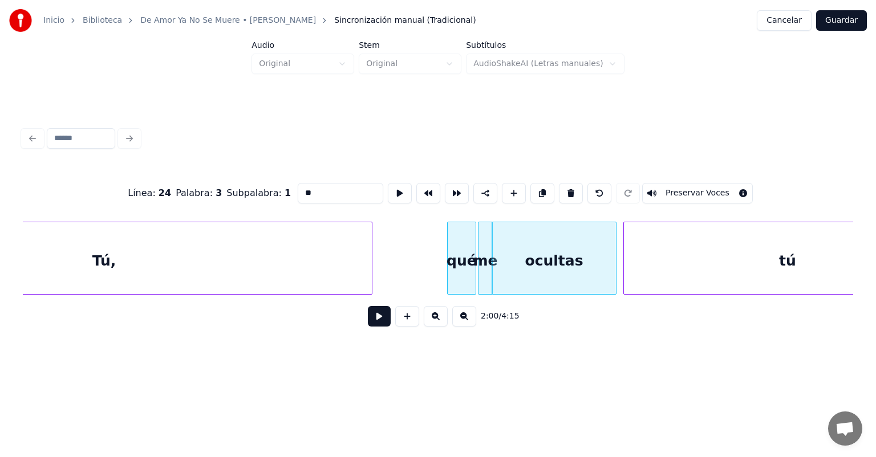
click at [372, 323] on button at bounding box center [379, 316] width 23 height 21
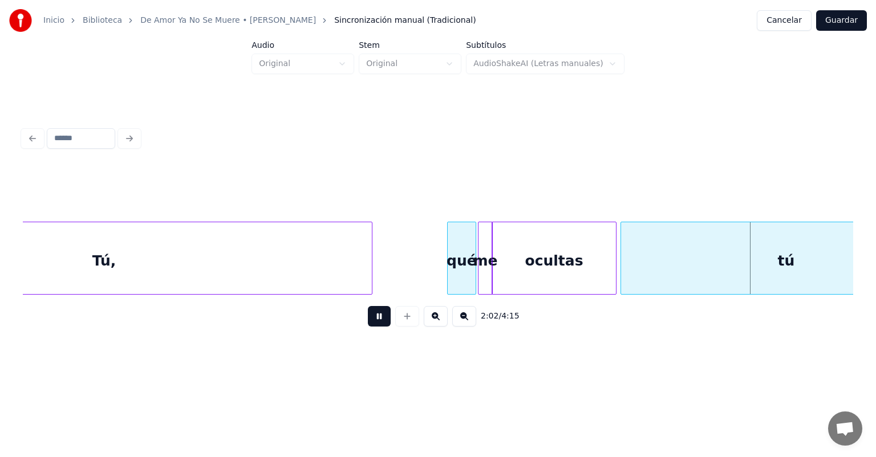
click at [625, 266] on div "tú" at bounding box center [786, 261] width 330 height 78
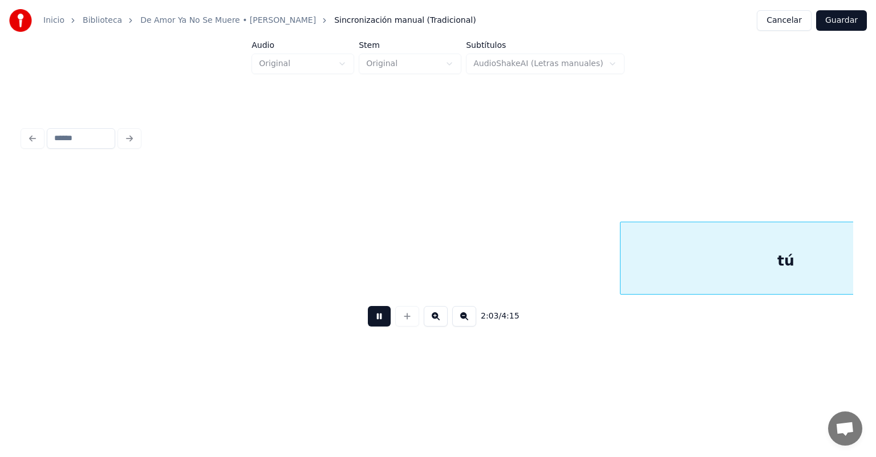
scroll to position [0, 14087]
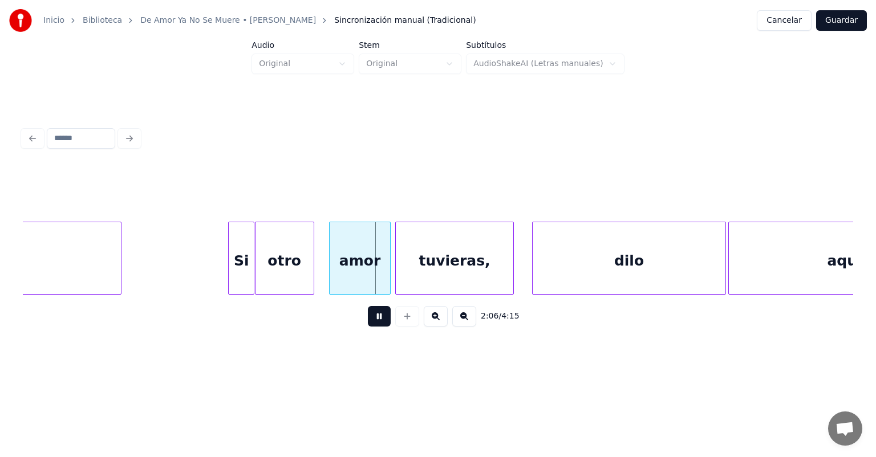
click at [308, 279] on div "otro" at bounding box center [284, 261] width 58 height 78
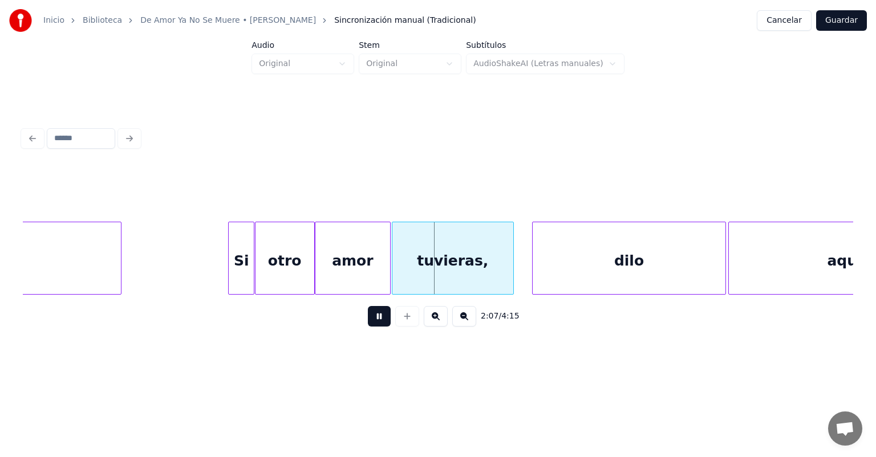
click at [398, 274] on div "tuvieras," at bounding box center [452, 261] width 121 height 78
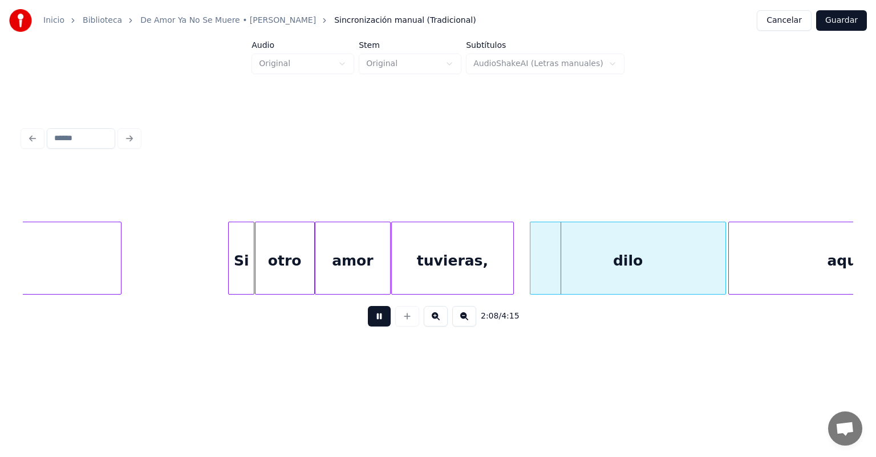
click at [532, 263] on div at bounding box center [531, 258] width 3 height 72
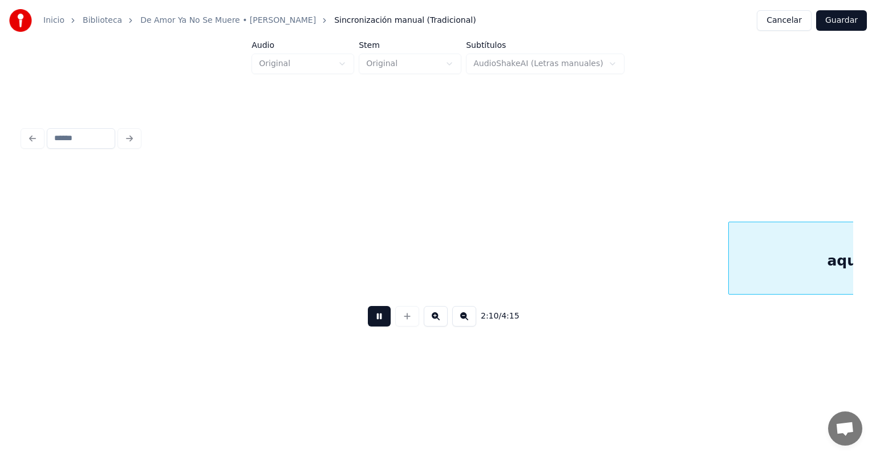
scroll to position [0, 14917]
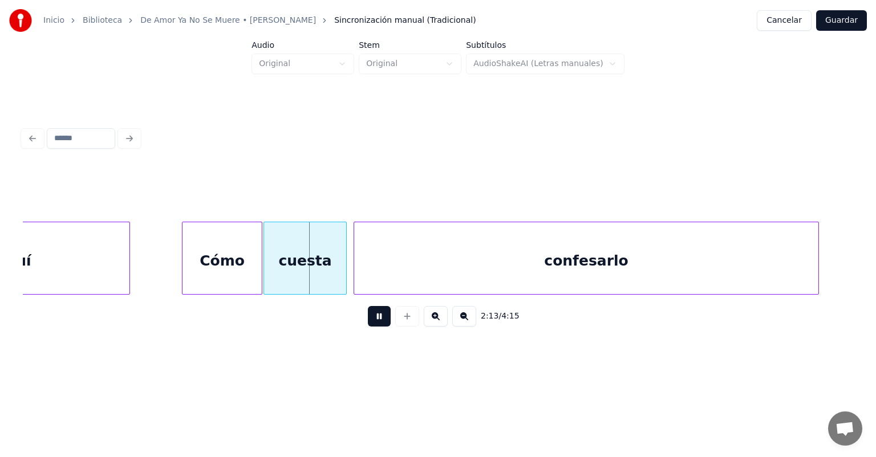
click at [269, 277] on div "cuesta" at bounding box center [305, 261] width 82 height 78
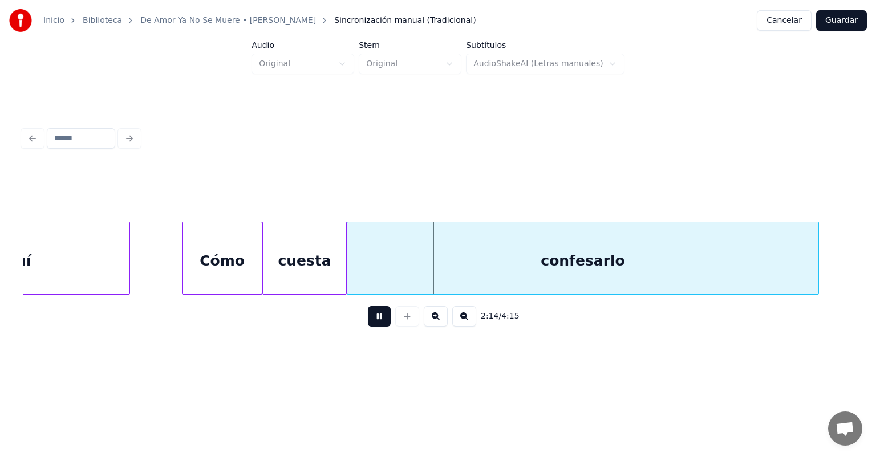
click at [351, 275] on div "confesarlo" at bounding box center [582, 261] width 471 height 78
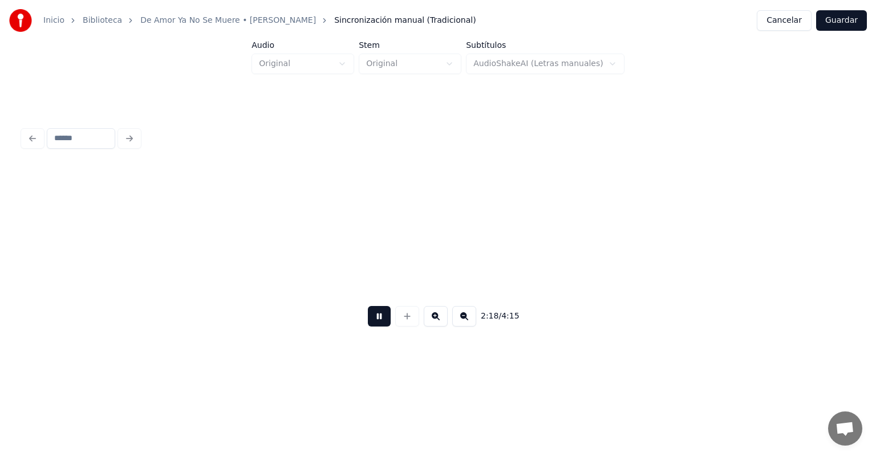
scroll to position [0, 15747]
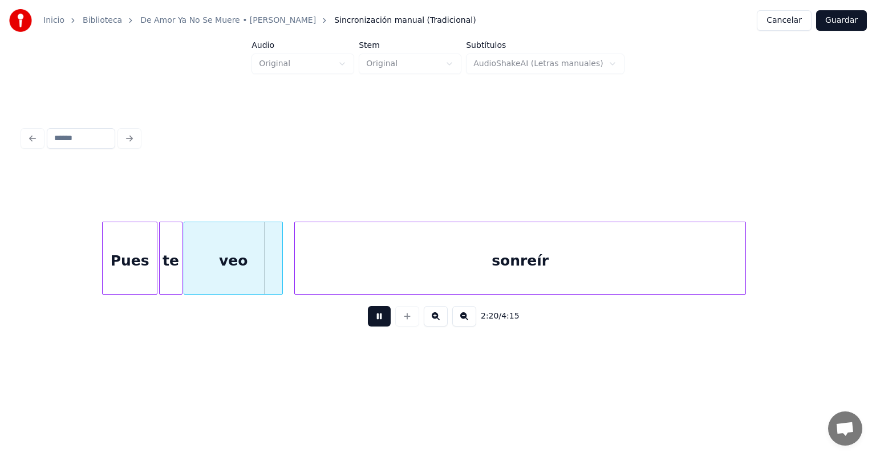
click at [189, 276] on div "veo" at bounding box center [233, 261] width 98 height 78
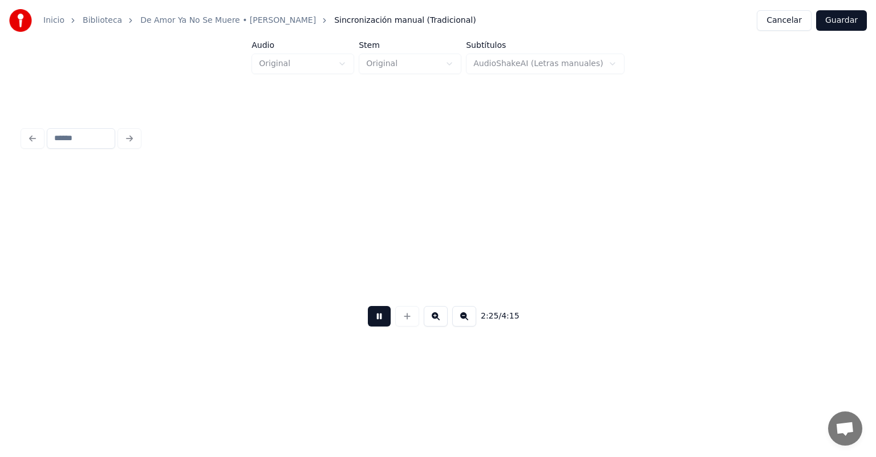
scroll to position [0, 16578]
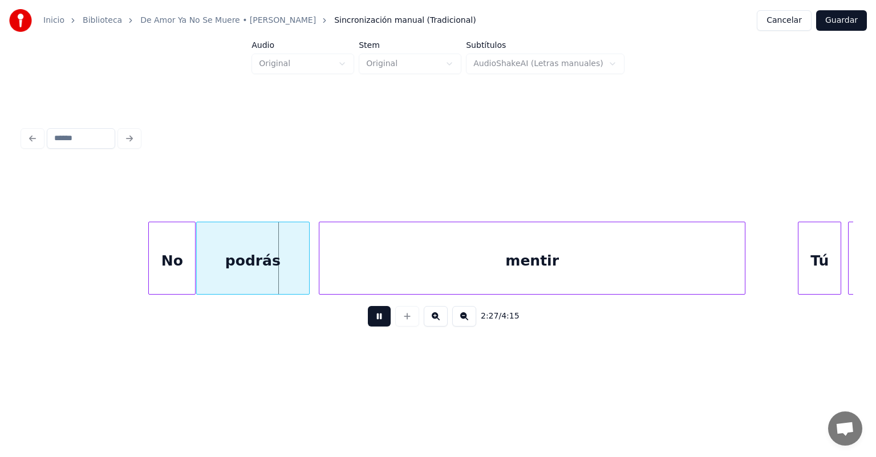
click at [204, 280] on div "podrás" at bounding box center [253, 261] width 113 height 78
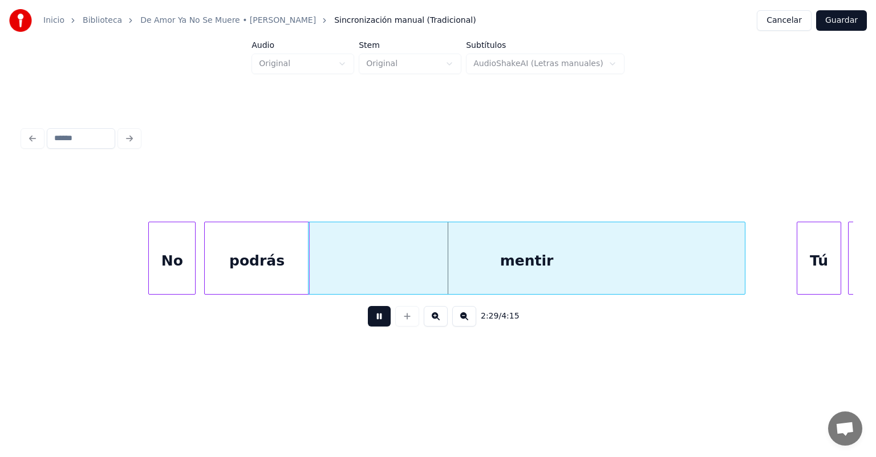
click at [800, 259] on div "Tú" at bounding box center [818, 261] width 43 height 78
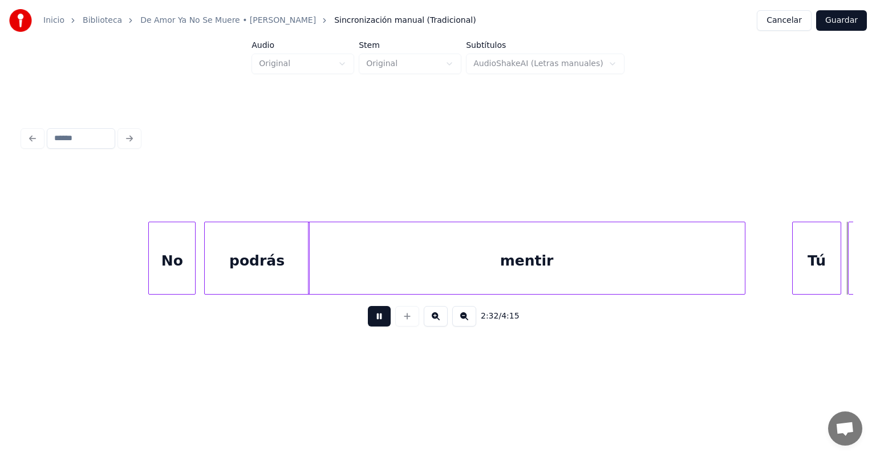
scroll to position [0, 17408]
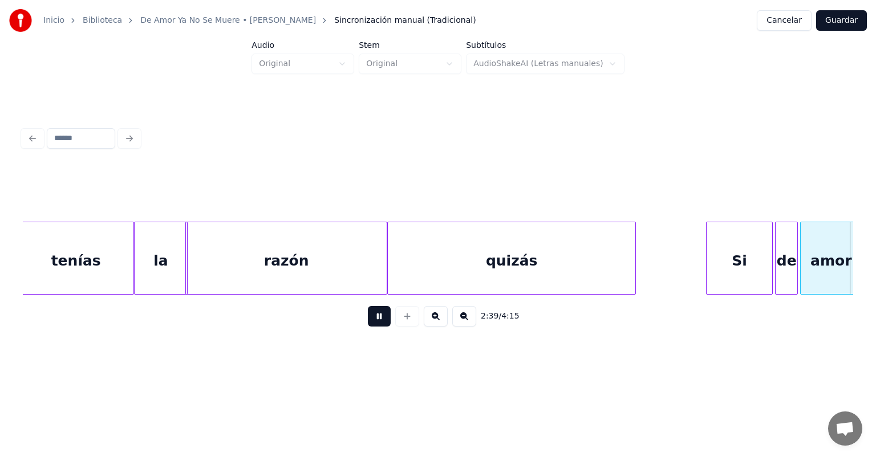
scroll to position [0, 18240]
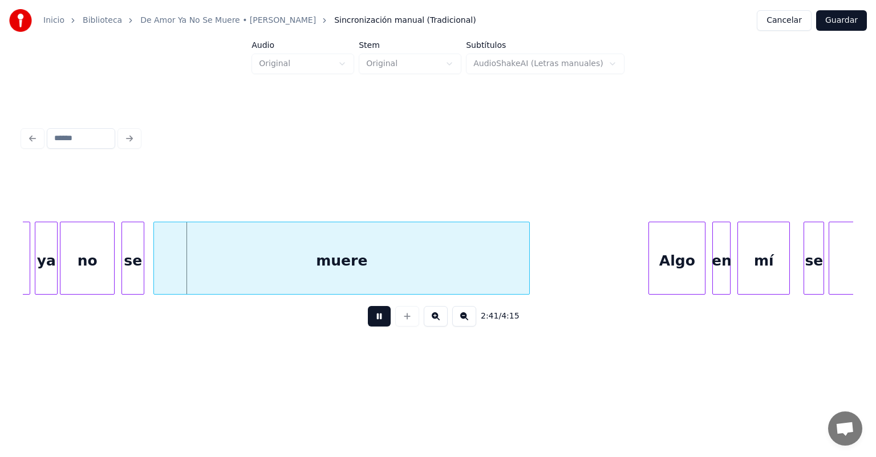
click at [97, 275] on div "no" at bounding box center [87, 261] width 54 height 78
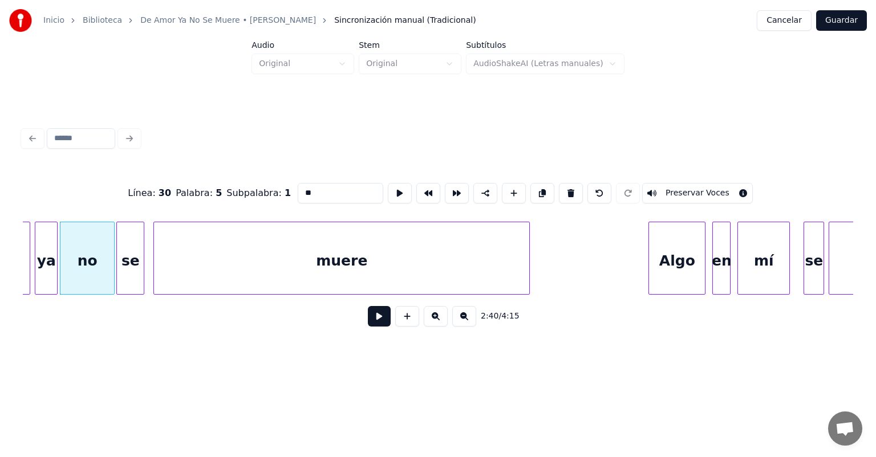
click at [123, 276] on div "se" at bounding box center [130, 261] width 27 height 78
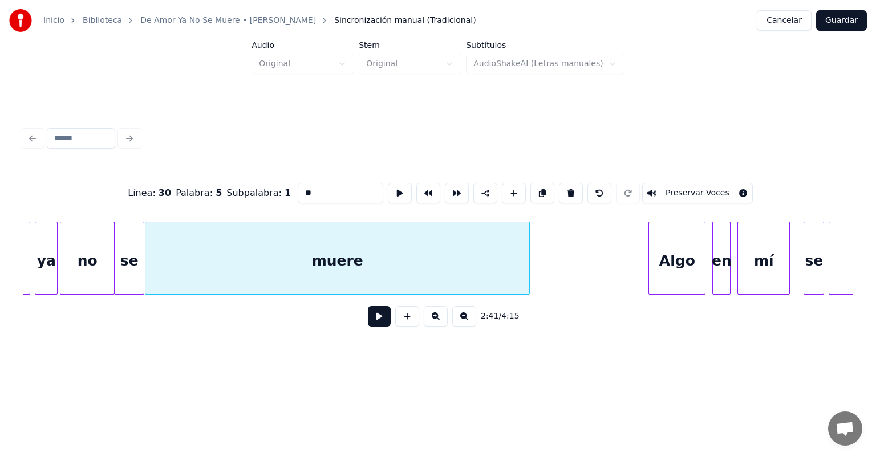
click at [372, 322] on button at bounding box center [379, 316] width 23 height 21
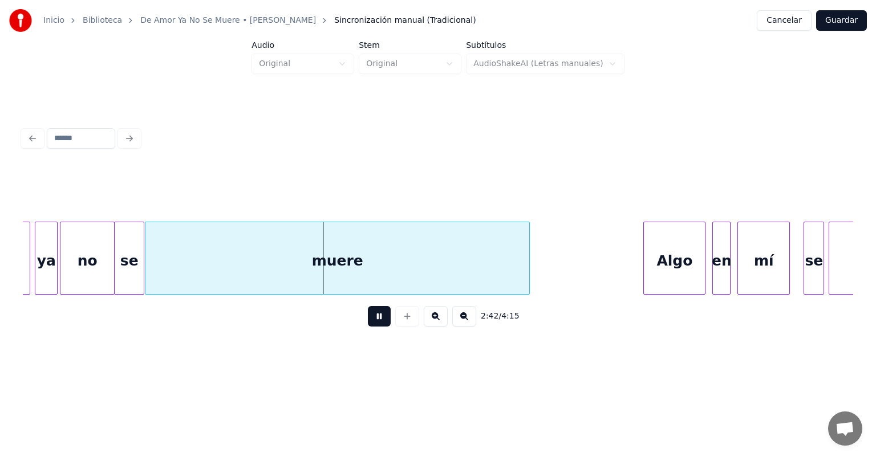
click at [650, 268] on div "Algo" at bounding box center [674, 261] width 61 height 78
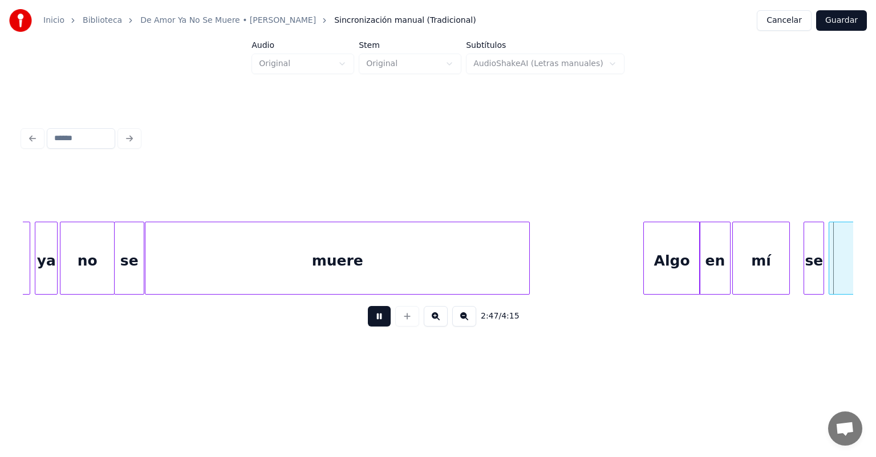
click at [739, 266] on div "mí" at bounding box center [761, 261] width 57 height 78
click at [787, 265] on div "mí" at bounding box center [760, 258] width 59 height 73
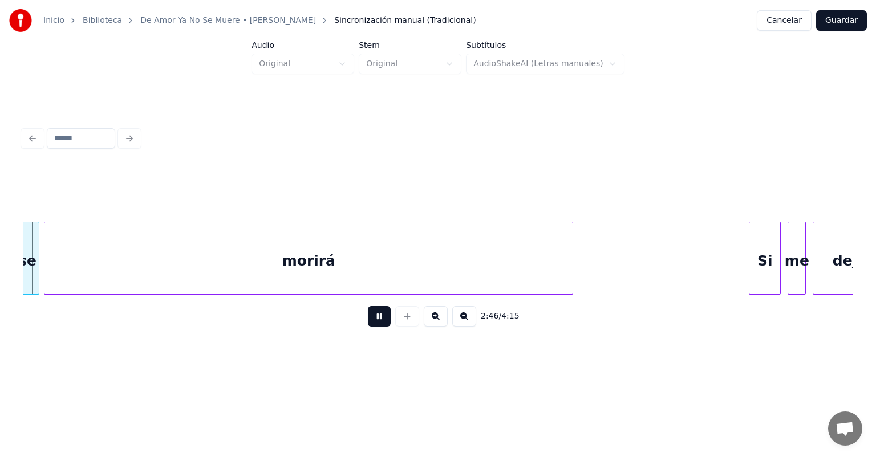
scroll to position [0, 19026]
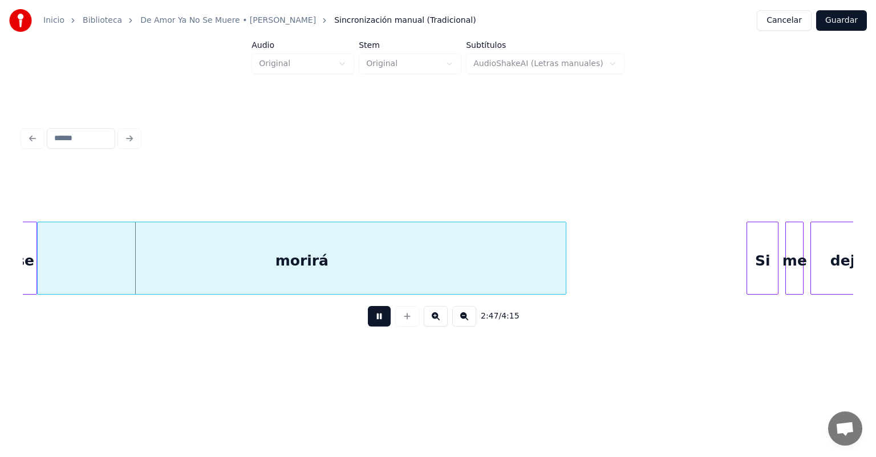
click at [374, 325] on button at bounding box center [379, 316] width 23 height 21
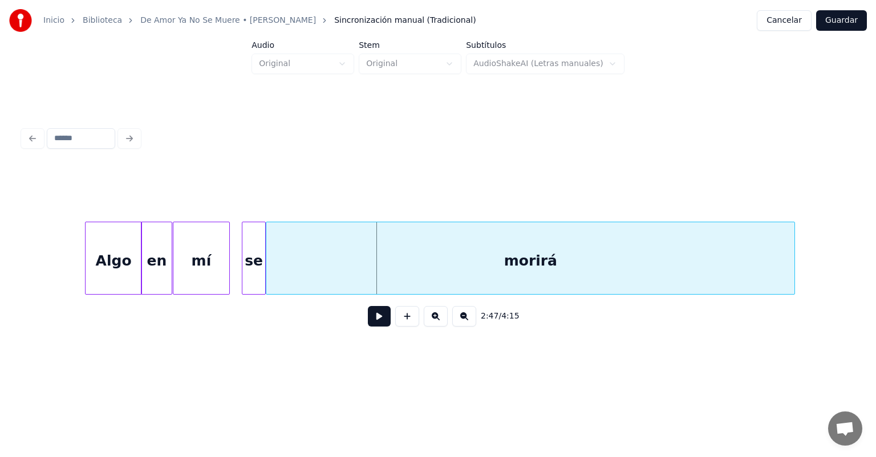
scroll to position [0, 18789]
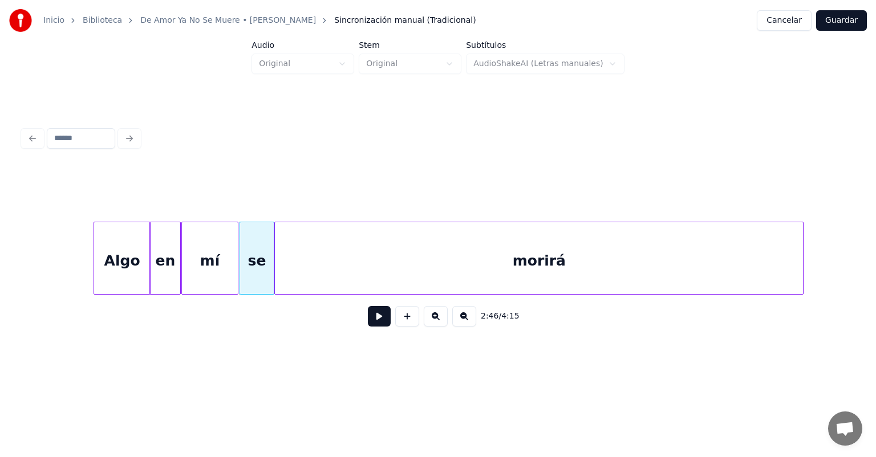
click at [368, 327] on button at bounding box center [379, 316] width 23 height 21
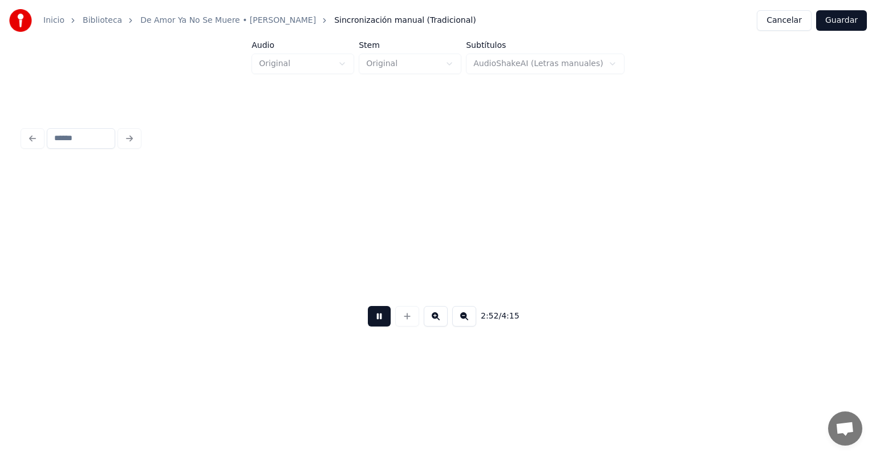
scroll to position [0, 19620]
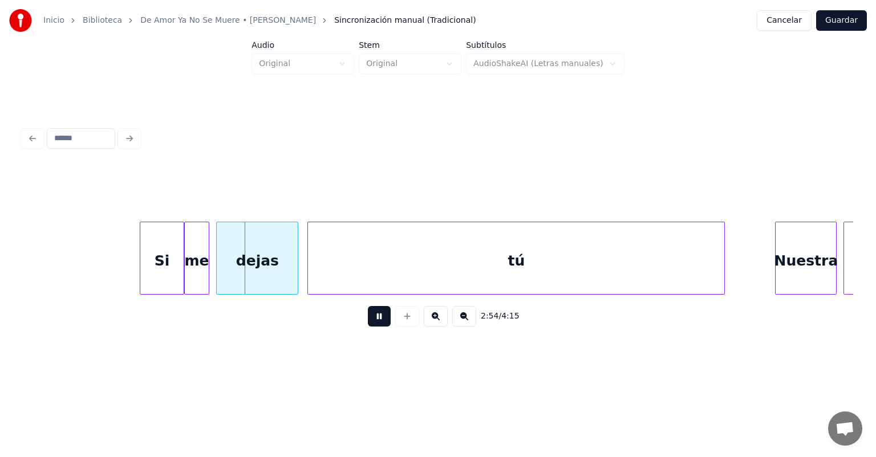
click at [192, 279] on div "me" at bounding box center [197, 261] width 25 height 78
click at [218, 280] on div "dejas" at bounding box center [255, 261] width 86 height 78
click at [291, 275] on div "dejas" at bounding box center [253, 261] width 82 height 78
click at [309, 276] on div "tú" at bounding box center [514, 261] width 422 height 78
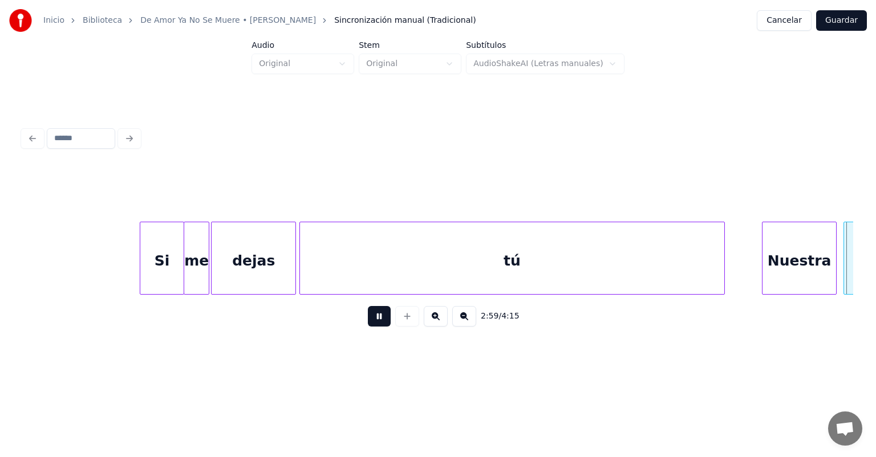
scroll to position [0, 20453]
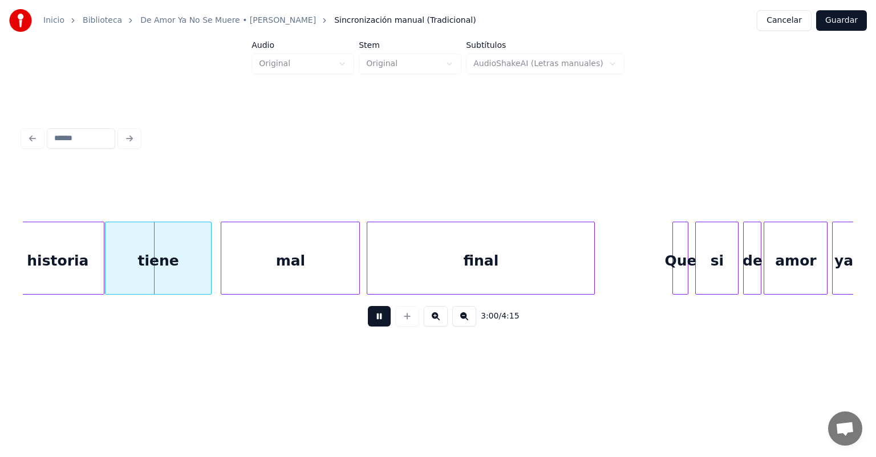
click at [115, 277] on div "tiene" at bounding box center [158, 261] width 106 height 78
click at [222, 274] on div "mal" at bounding box center [287, 261] width 146 height 78
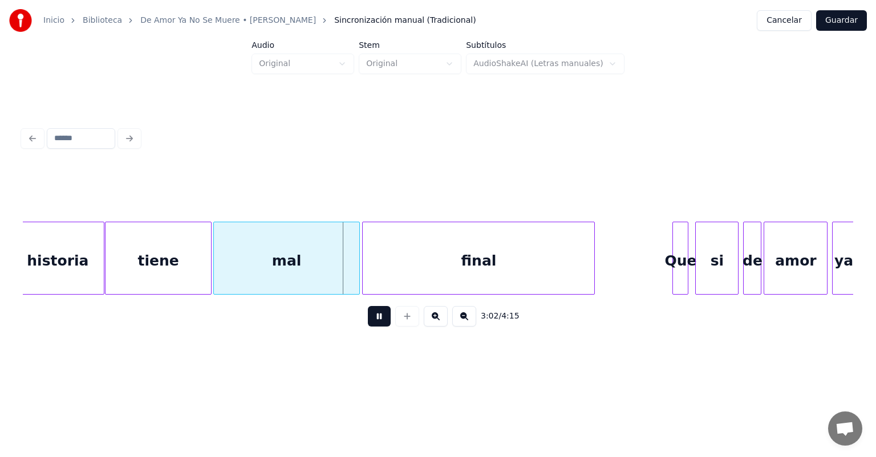
click at [369, 274] on div "final" at bounding box center [478, 261] width 231 height 78
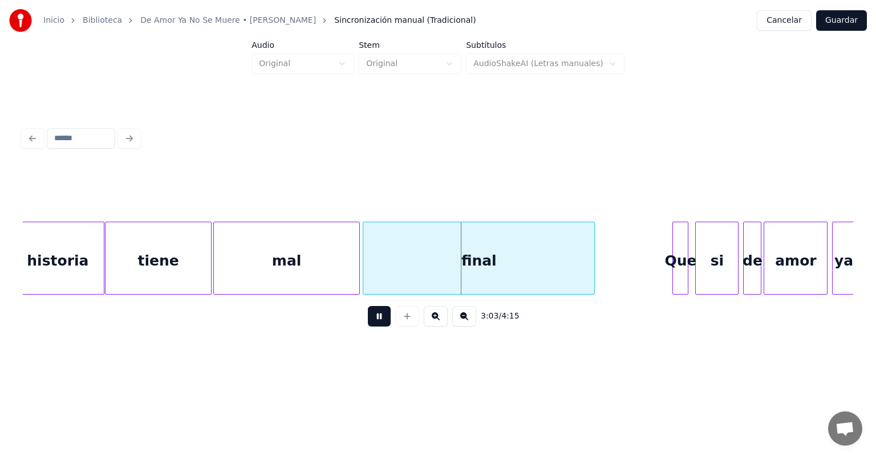
click at [674, 263] on div "Que" at bounding box center [680, 261] width 15 height 78
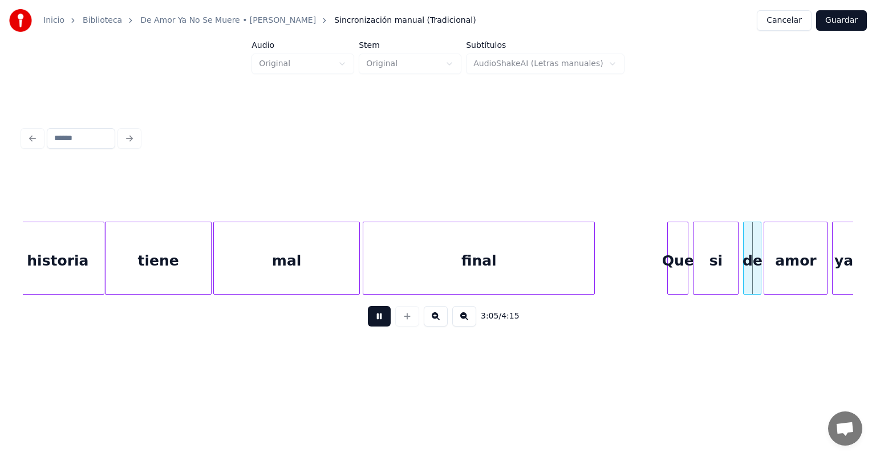
click at [698, 269] on div "si" at bounding box center [715, 261] width 44 height 78
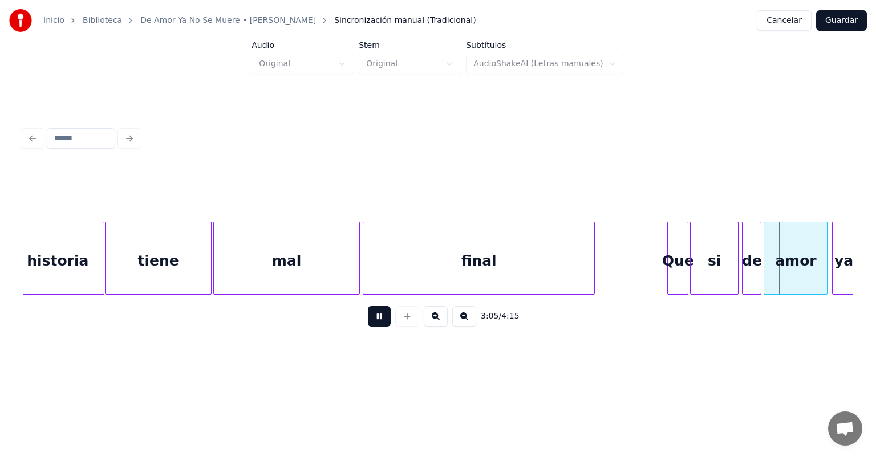
click at [743, 263] on div "de" at bounding box center [751, 261] width 18 height 78
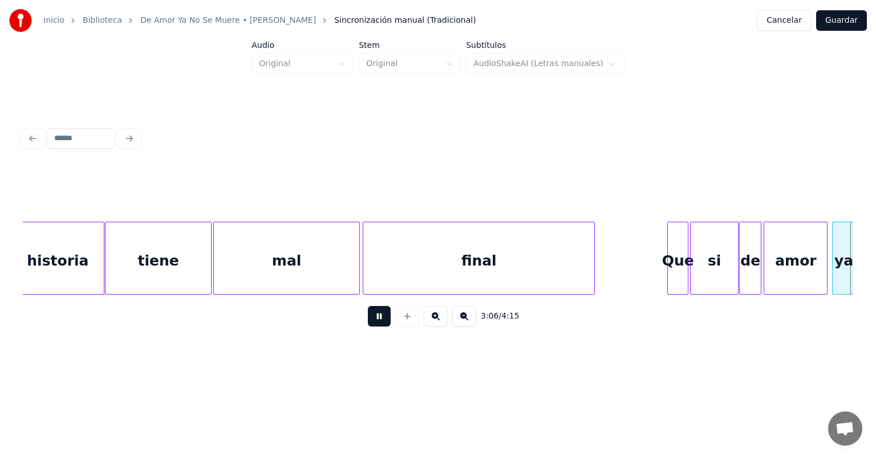
scroll to position [0, 21283]
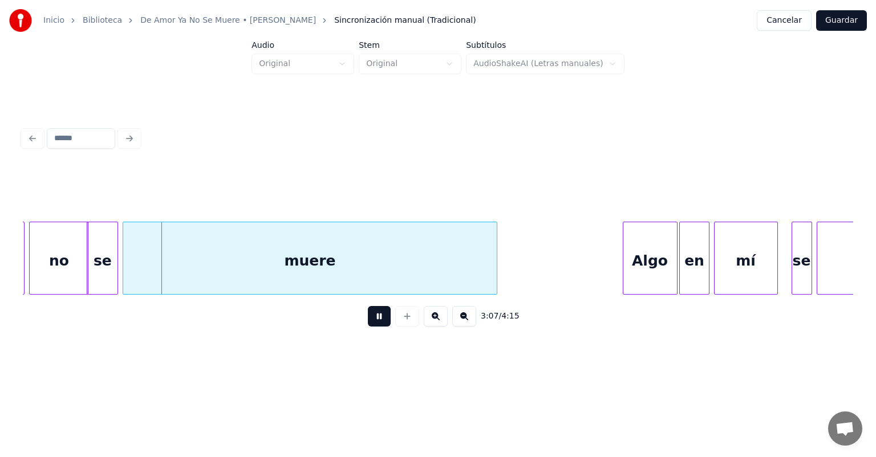
click at [95, 279] on div "se" at bounding box center [102, 261] width 30 height 78
click at [125, 275] on div "muere" at bounding box center [309, 261] width 375 height 78
click at [624, 267] on div "Algo" at bounding box center [646, 261] width 60 height 78
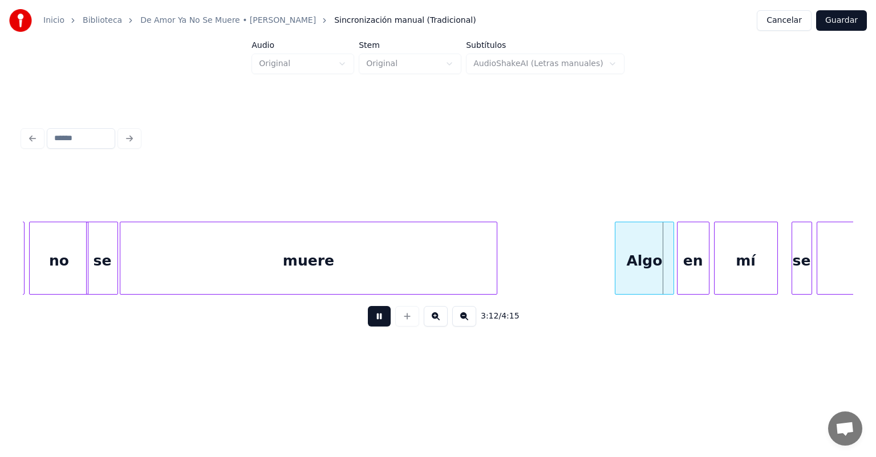
click at [681, 269] on div "en" at bounding box center [692, 261] width 31 height 78
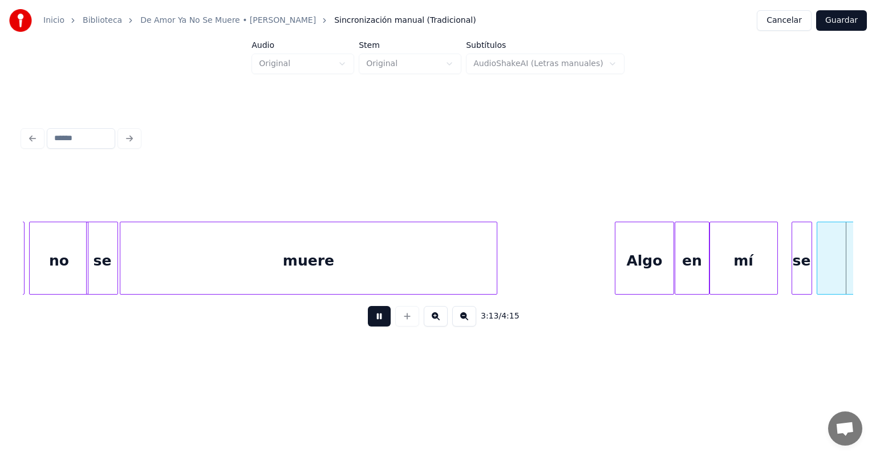
click at [714, 268] on div "mí" at bounding box center [743, 261] width 67 height 78
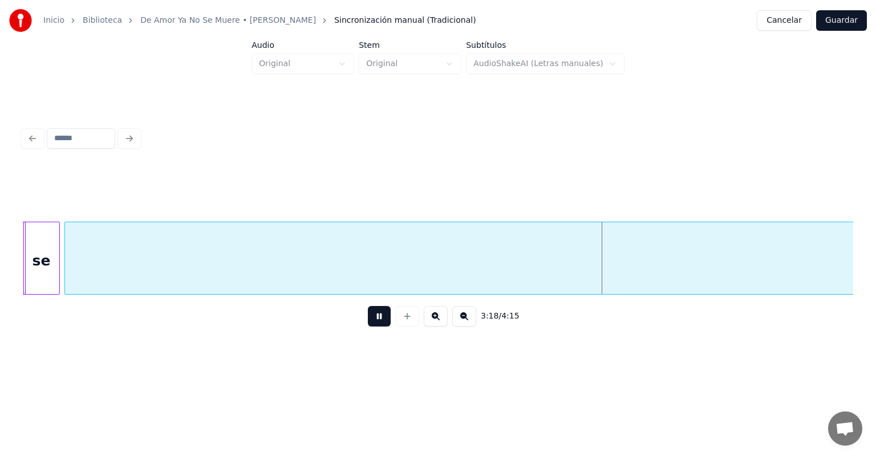
click at [371, 320] on button at bounding box center [379, 316] width 23 height 21
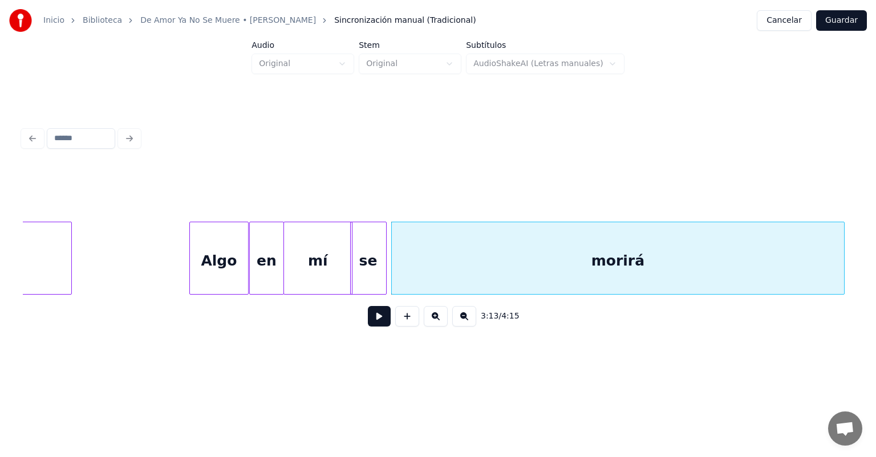
scroll to position [0, 21724]
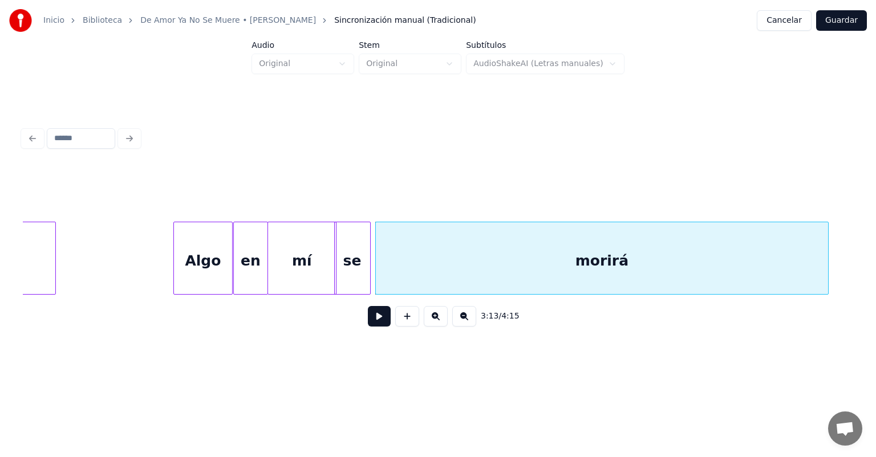
click at [381, 327] on button at bounding box center [379, 316] width 23 height 21
click at [376, 283] on div at bounding box center [374, 258] width 3 height 72
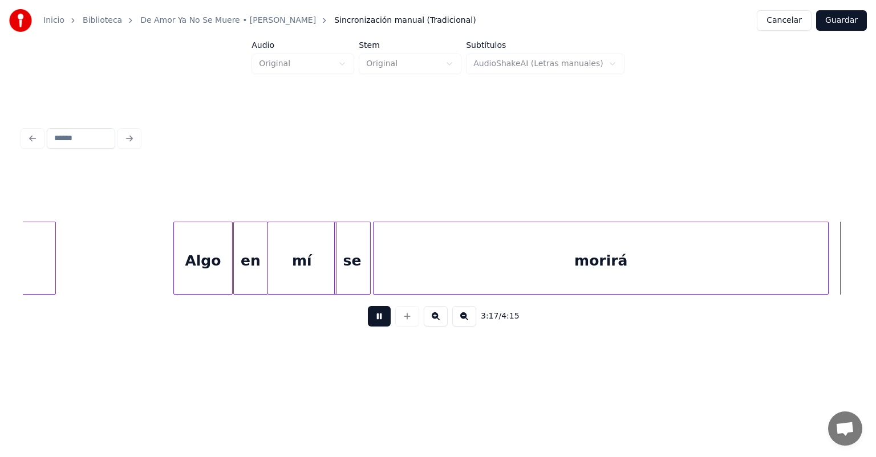
click at [368, 324] on button at bounding box center [379, 316] width 23 height 21
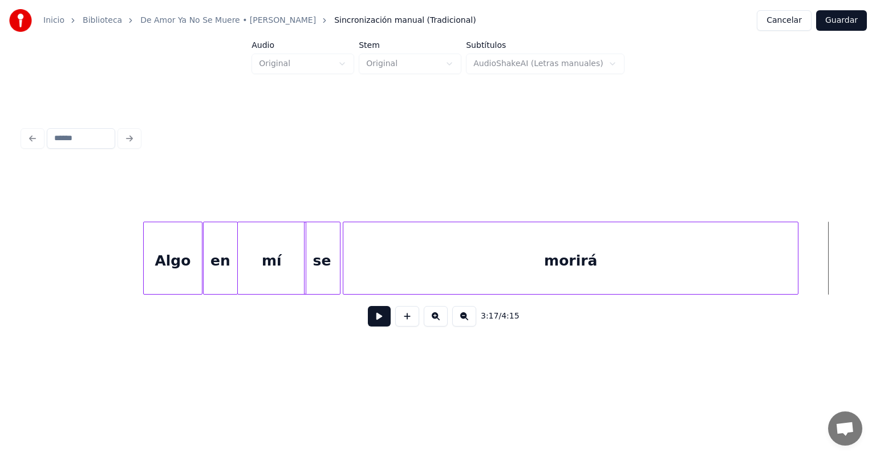
scroll to position [0, 21771]
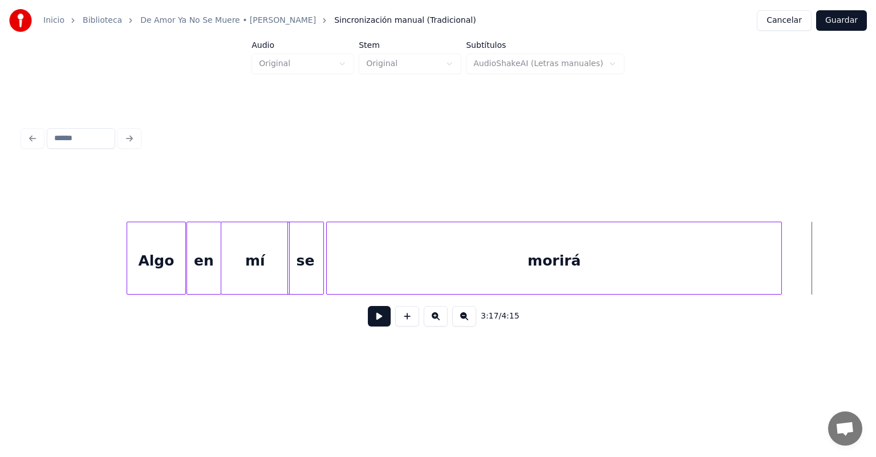
click at [587, 264] on div "morirá" at bounding box center [554, 261] width 454 height 78
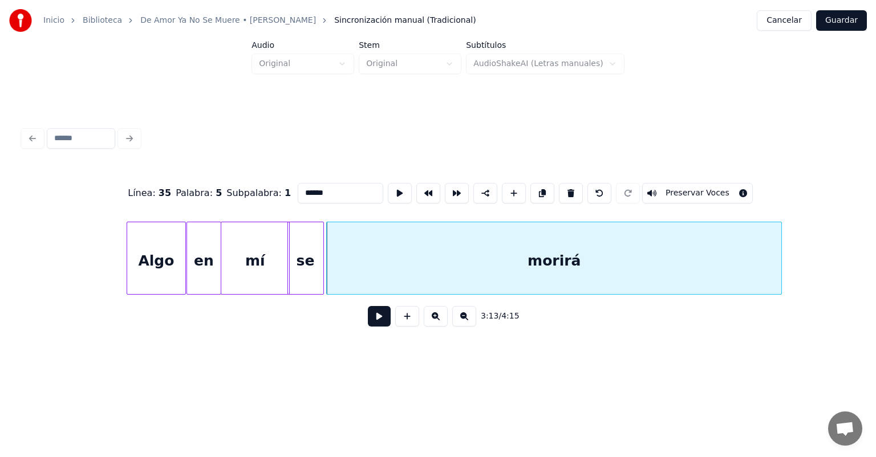
click at [371, 320] on button at bounding box center [379, 316] width 23 height 21
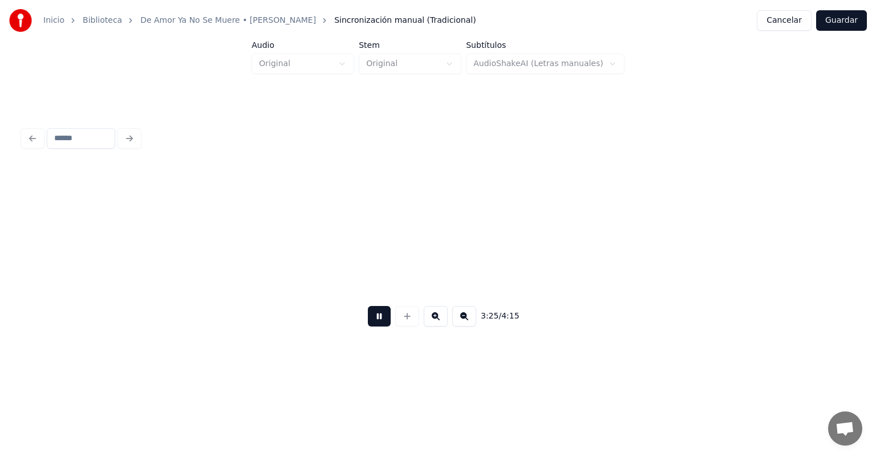
scroll to position [0, 23433]
click at [846, 22] on button "Guardar" at bounding box center [841, 20] width 51 height 21
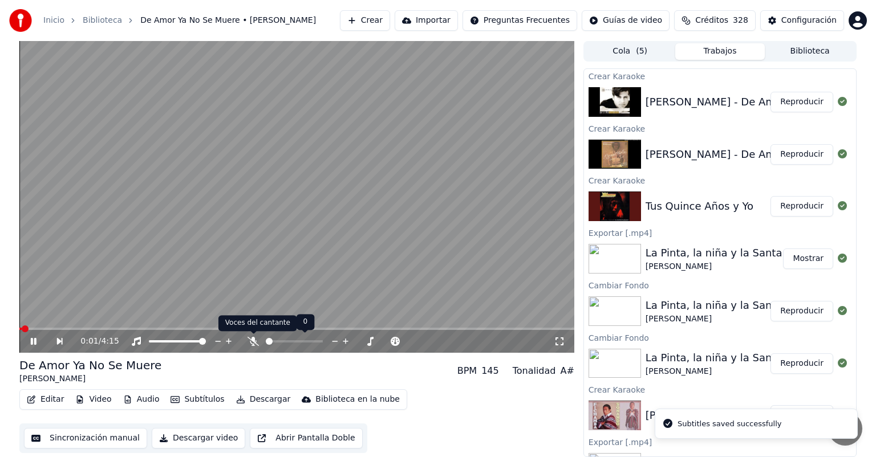
click at [252, 343] on icon at bounding box center [252, 341] width 11 height 9
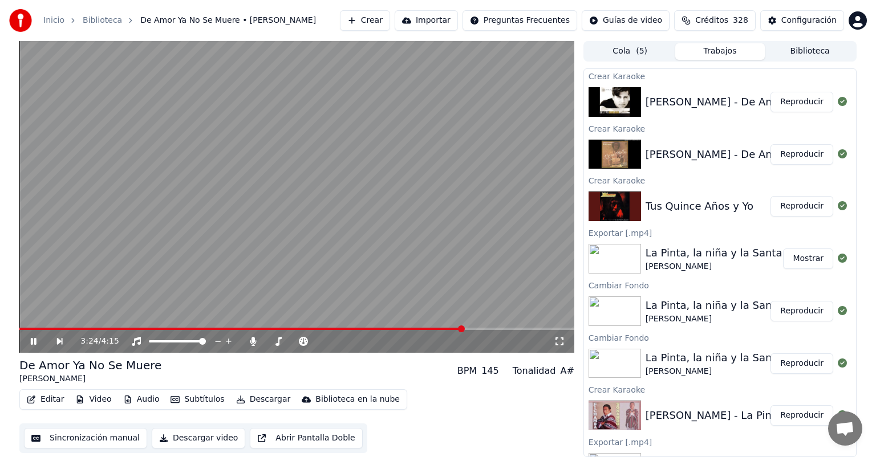
click at [463, 328] on span at bounding box center [296, 329] width 555 height 2
click at [425, 328] on span at bounding box center [428, 329] width 7 height 7
click at [51, 399] on button "Editar" at bounding box center [45, 400] width 46 height 16
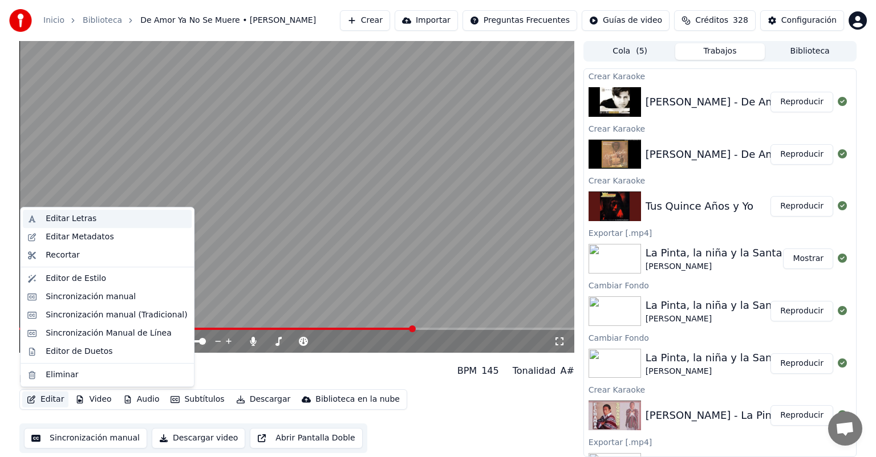
click at [88, 219] on div "Editar Letras" at bounding box center [71, 218] width 51 height 11
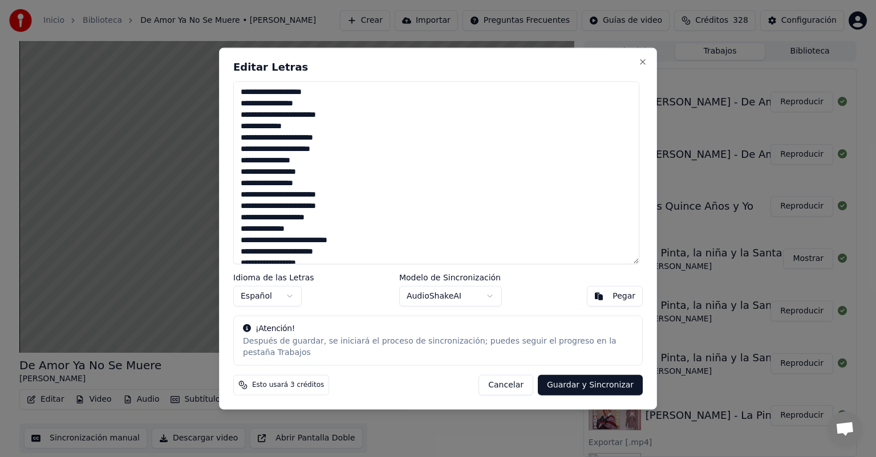
scroll to position [271, 0]
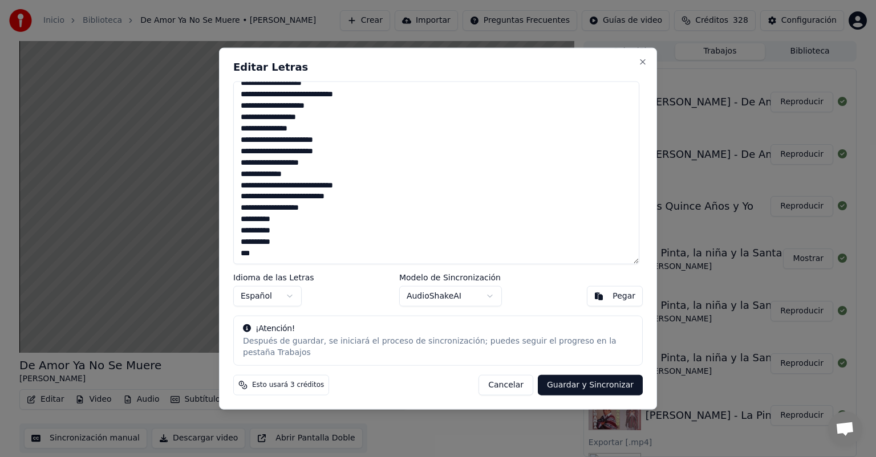
click at [345, 221] on textarea "**********" at bounding box center [436, 173] width 406 height 183
click at [334, 209] on textarea "**********" at bounding box center [436, 173] width 406 height 183
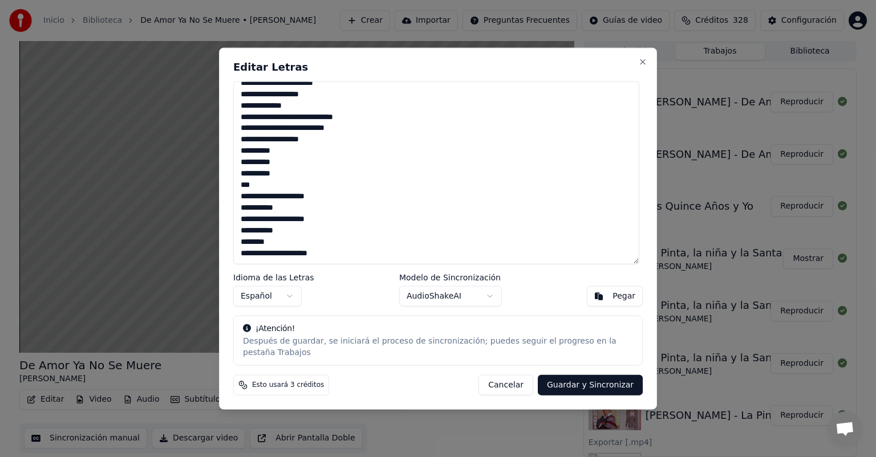
scroll to position [351, 0]
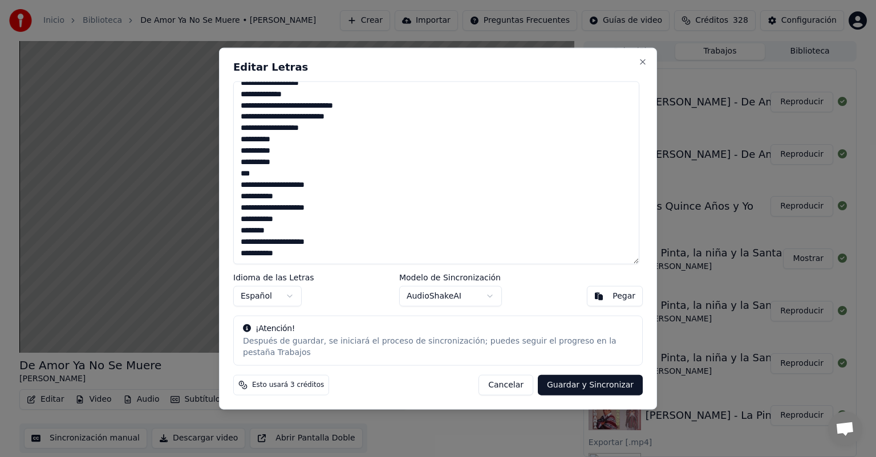
type textarea "**********"
click at [573, 381] on button "Guardar y Sincronizar" at bounding box center [590, 385] width 105 height 21
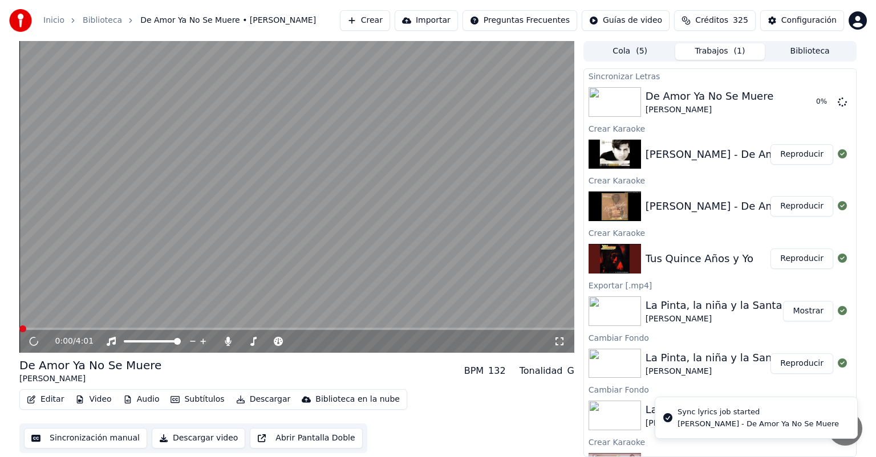
click at [780, 151] on button "Reproducir" at bounding box center [801, 154] width 63 height 21
click at [31, 343] on icon at bounding box center [33, 342] width 7 height 8
click at [46, 397] on button "Editar" at bounding box center [45, 400] width 46 height 16
click at [84, 397] on button "Video" at bounding box center [93, 400] width 45 height 16
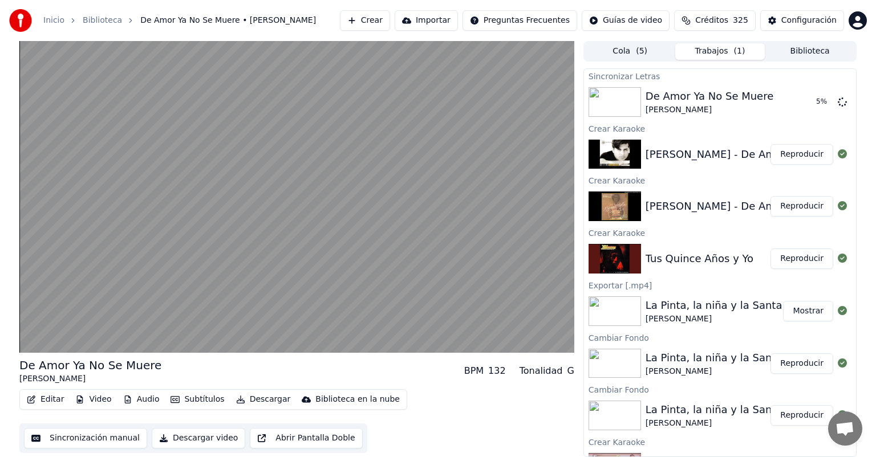
click at [100, 401] on button "Video" at bounding box center [93, 400] width 45 height 16
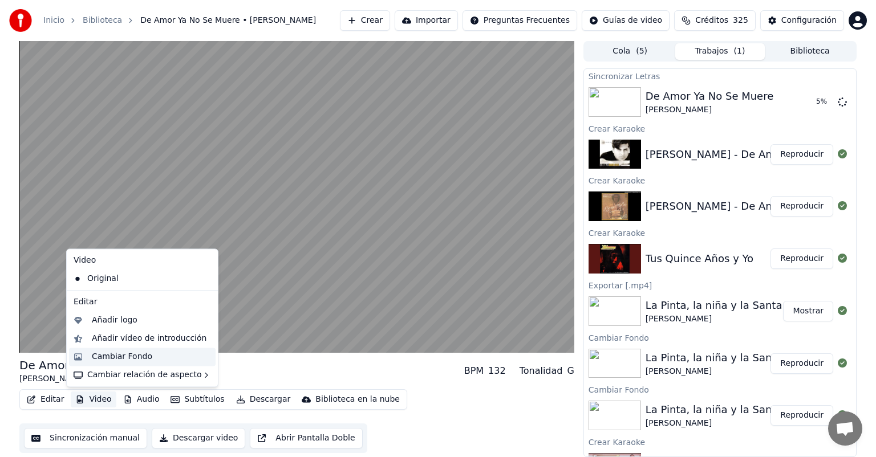
click at [109, 360] on div "Cambiar Fondo" at bounding box center [122, 356] width 60 height 11
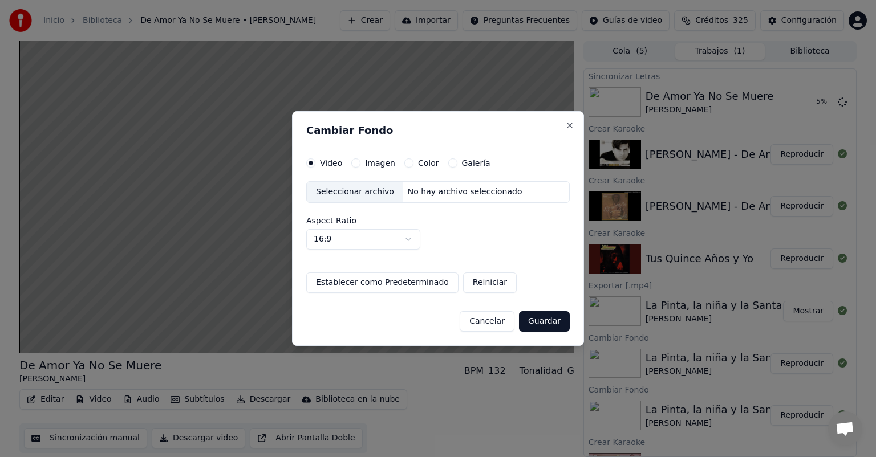
click at [361, 196] on div "Seleccionar archivo" at bounding box center [355, 192] width 96 height 21
click at [367, 164] on label "Imagen" at bounding box center [380, 163] width 30 height 8
click at [360, 164] on button "Imagen" at bounding box center [355, 162] width 9 height 9
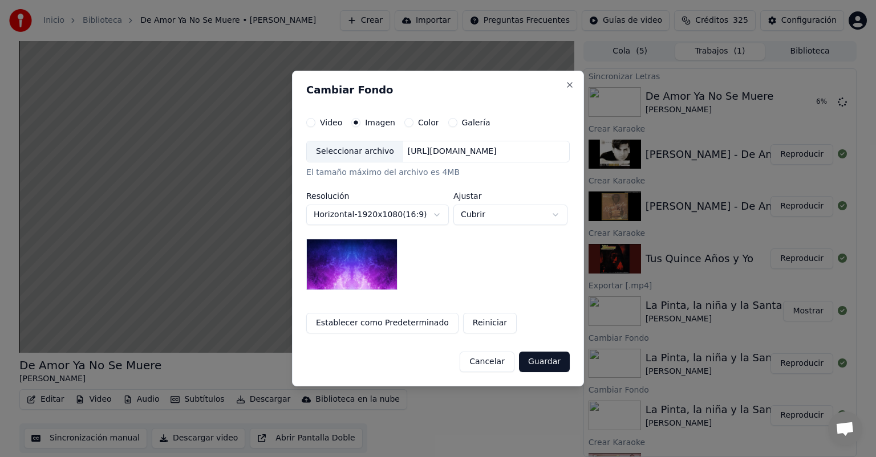
click at [356, 153] on div "Seleccionar archivo" at bounding box center [355, 151] width 96 height 21
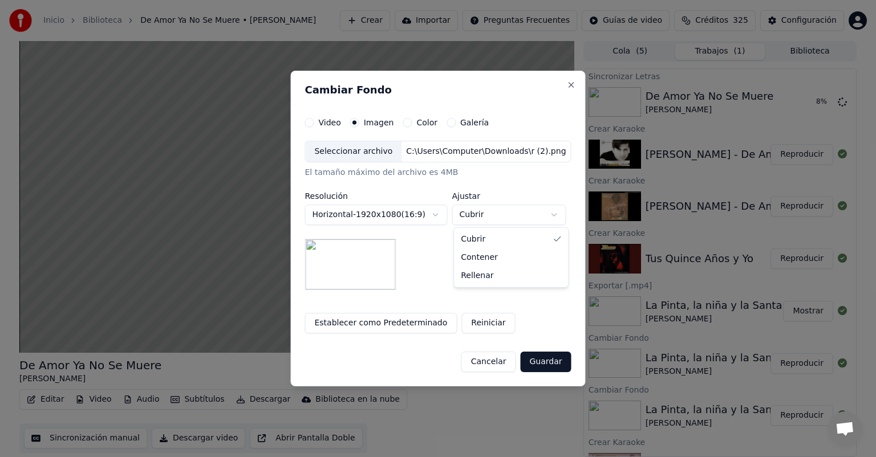
click at [489, 218] on body "Inicio Biblioteca De Amor Ya No Se Muere • [PERSON_NAME] Crear Importar Pregunt…" at bounding box center [438, 228] width 876 height 457
select select "*******"
click at [544, 363] on button "Guardar" at bounding box center [545, 362] width 51 height 21
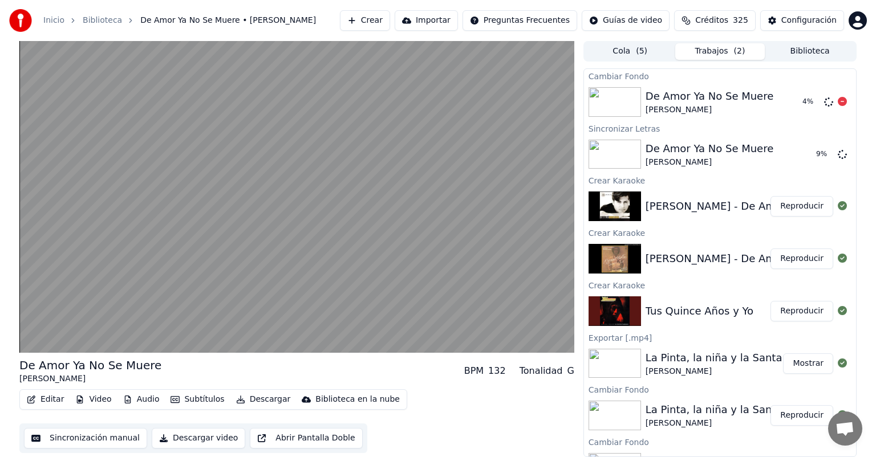
click at [607, 120] on div "De Amor Ya No Se Muere [PERSON_NAME] 4 %" at bounding box center [720, 102] width 272 height 39
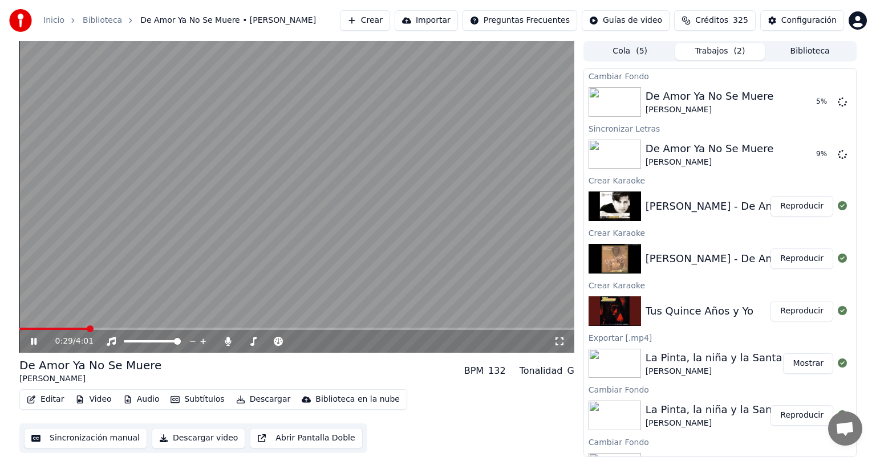
click at [494, 149] on video at bounding box center [296, 197] width 555 height 312
click at [796, 152] on button "Reproducir" at bounding box center [801, 154] width 63 height 21
click at [42, 396] on button "Editar" at bounding box center [45, 400] width 46 height 16
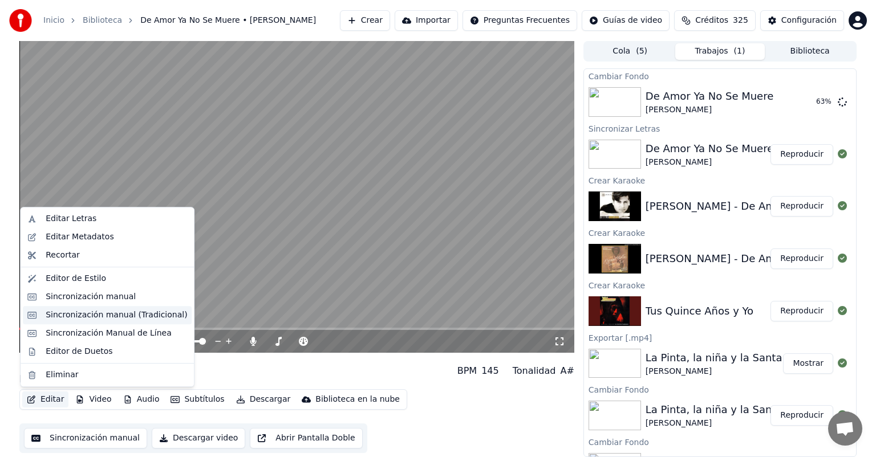
click at [101, 318] on div "Sincronización manual (Tradicional)" at bounding box center [116, 315] width 141 height 11
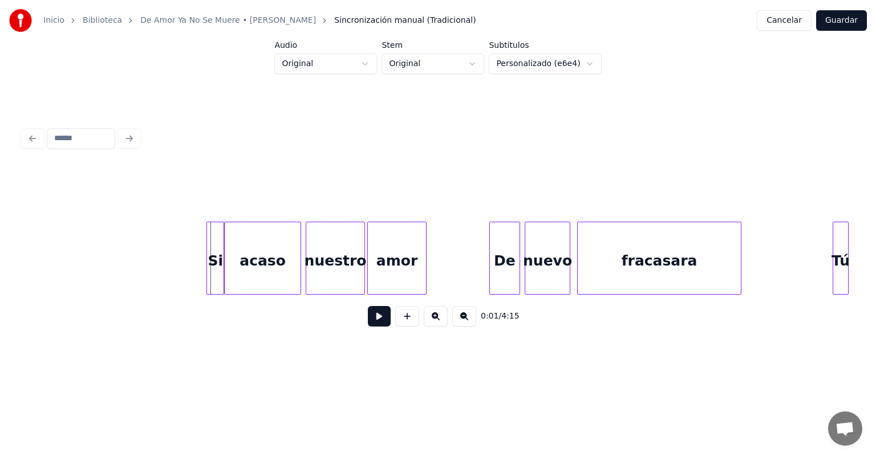
click at [209, 275] on div at bounding box center [208, 258] width 3 height 72
click at [370, 320] on button at bounding box center [379, 316] width 23 height 21
click at [303, 283] on div at bounding box center [304, 258] width 3 height 72
click at [491, 275] on div "De" at bounding box center [503, 261] width 34 height 78
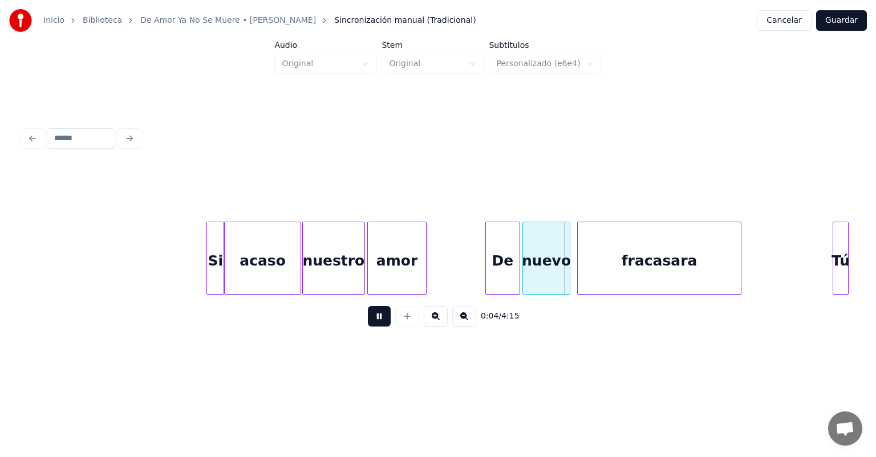
click at [526, 267] on div "nuevo" at bounding box center [546, 261] width 47 height 78
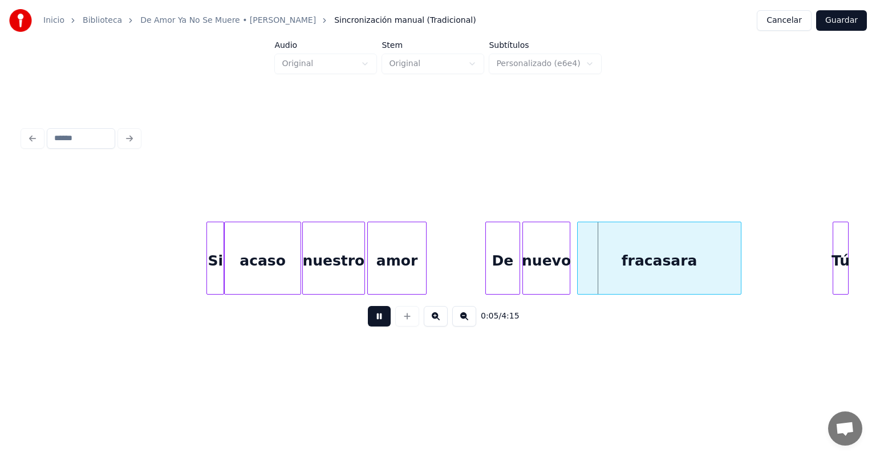
click at [525, 265] on div at bounding box center [524, 258] width 3 height 72
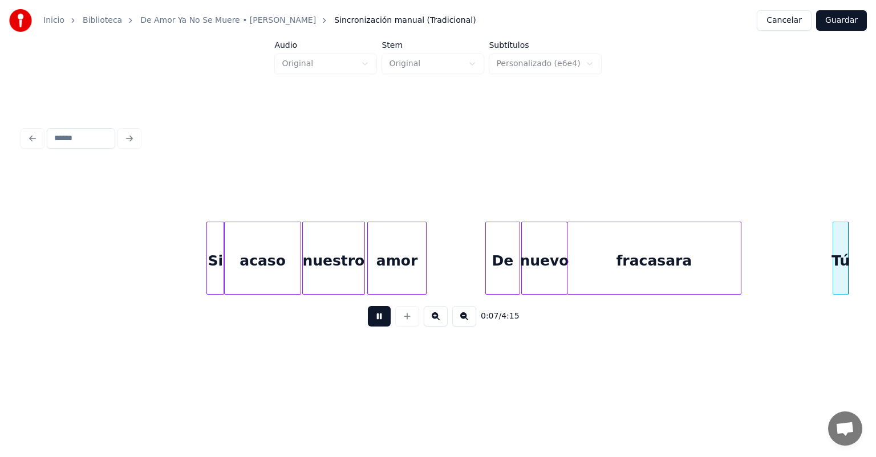
scroll to position [0, 831]
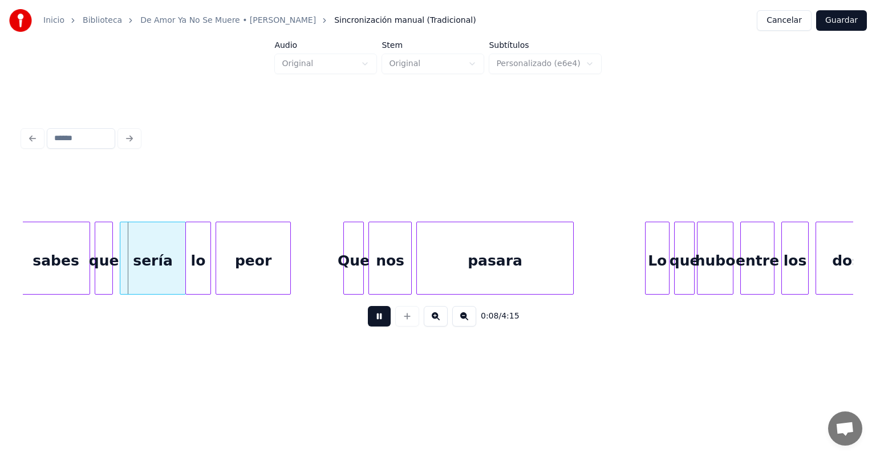
click at [96, 270] on div at bounding box center [96, 258] width 3 height 72
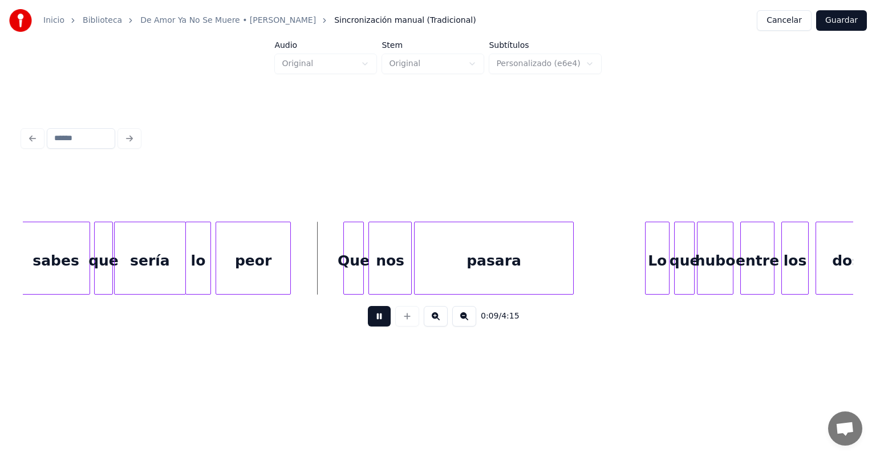
click at [417, 267] on div "pasara" at bounding box center [493, 261] width 158 height 78
click at [676, 266] on div "que" at bounding box center [683, 261] width 21 height 78
click at [698, 265] on div "hubo" at bounding box center [713, 261] width 39 height 78
click at [714, 270] on div "hubo" at bounding box center [713, 261] width 40 height 78
click at [717, 272] on div "hubo" at bounding box center [716, 261] width 40 height 78
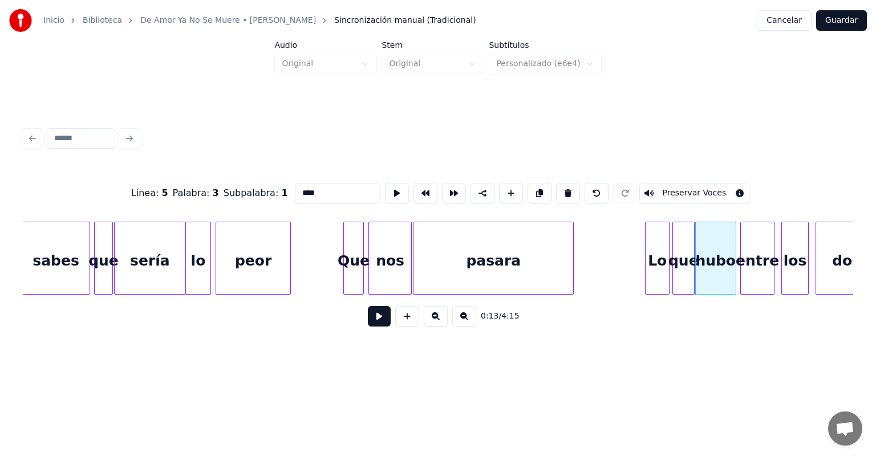
click at [742, 266] on div "entre" at bounding box center [757, 261] width 33 height 78
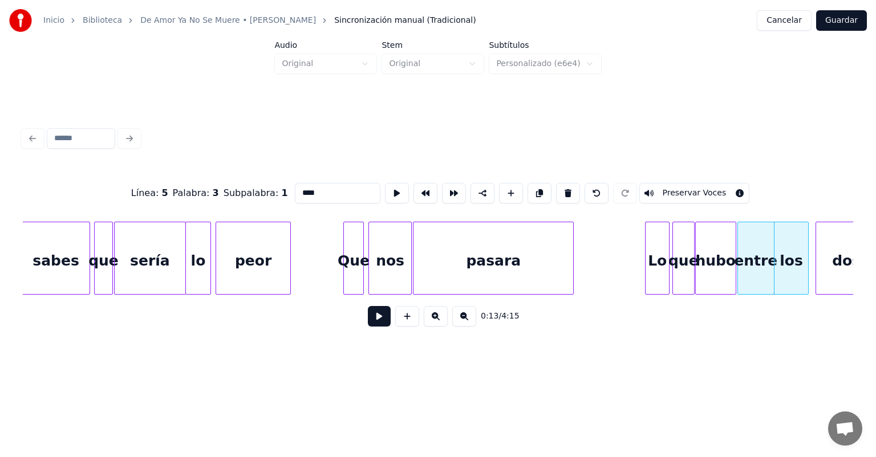
click at [369, 320] on button at bounding box center [379, 316] width 23 height 21
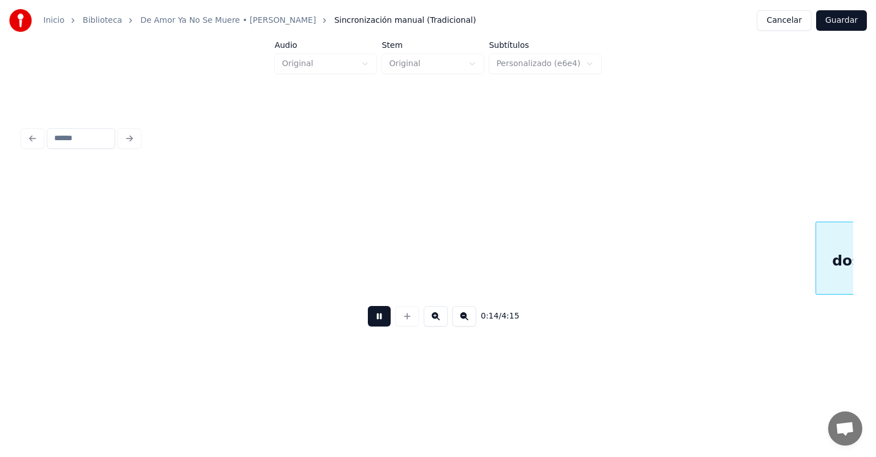
scroll to position [0, 1662]
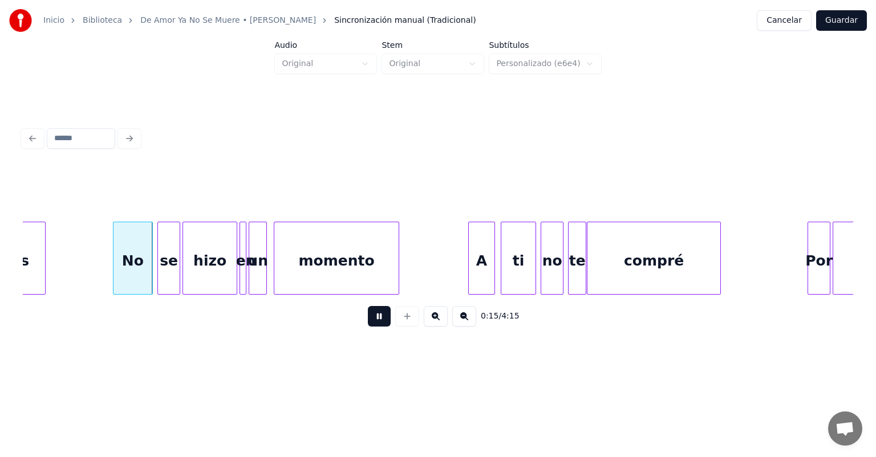
click at [117, 277] on div "No" at bounding box center [132, 261] width 39 height 78
click at [159, 275] on div "se" at bounding box center [168, 261] width 22 height 78
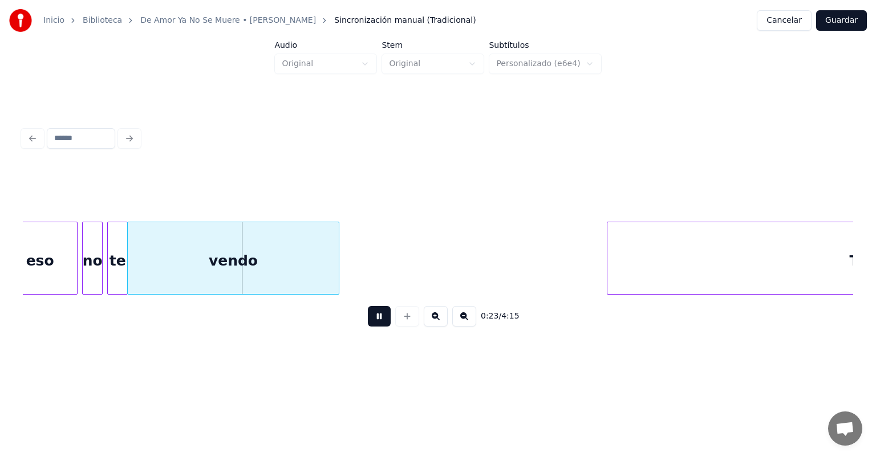
click at [140, 275] on div "vendo" at bounding box center [233, 261] width 211 height 78
click at [620, 259] on div "Tú," at bounding box center [860, 261] width 507 height 78
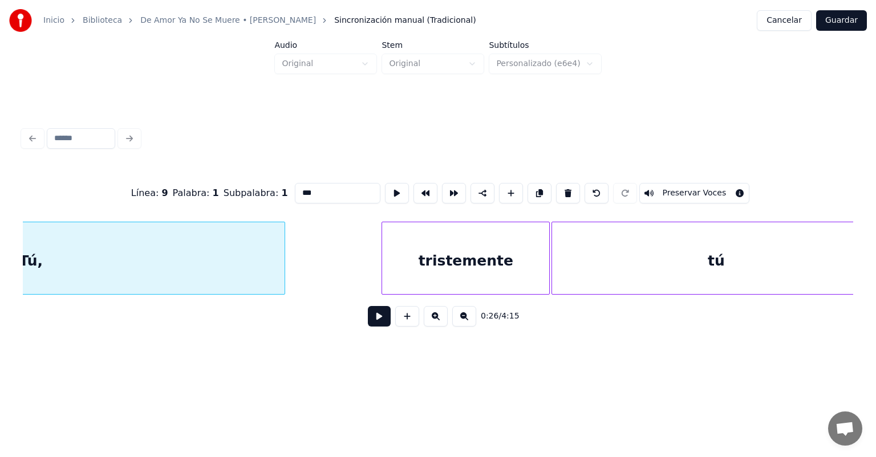
scroll to position [0, 3076]
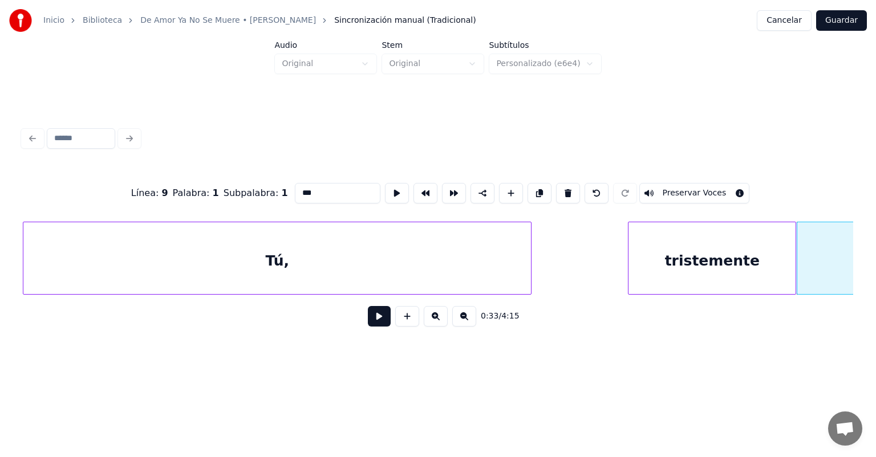
click at [371, 316] on button at bounding box center [379, 316] width 23 height 21
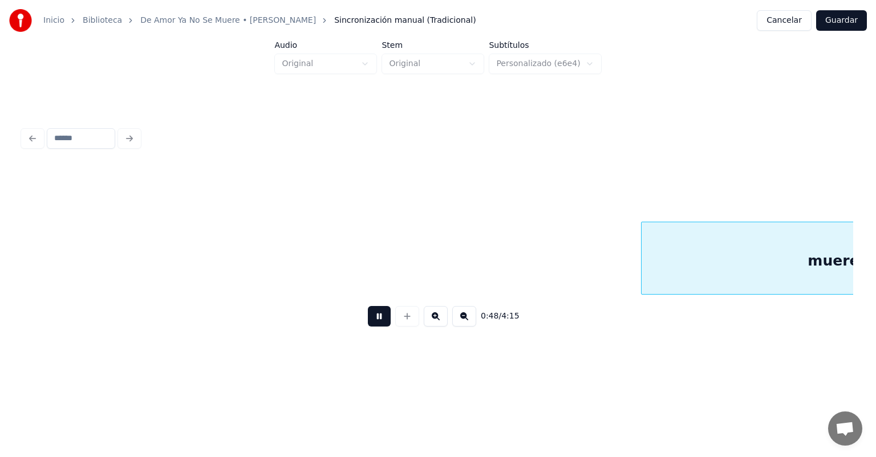
scroll to position [0, 5570]
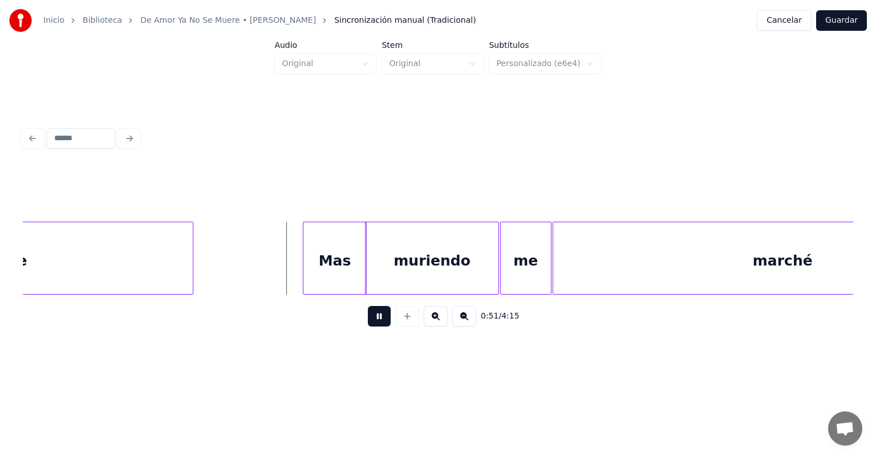
click at [843, 23] on button "Guardar" at bounding box center [841, 20] width 51 height 21
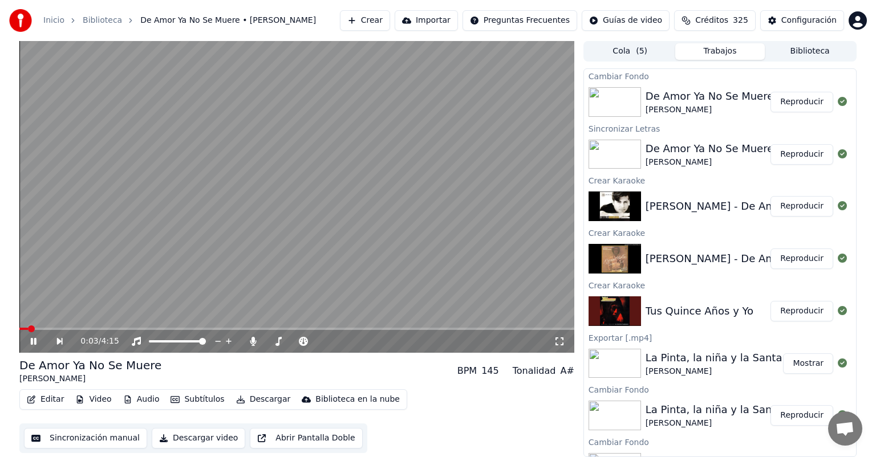
click at [98, 401] on button "Video" at bounding box center [93, 400] width 45 height 16
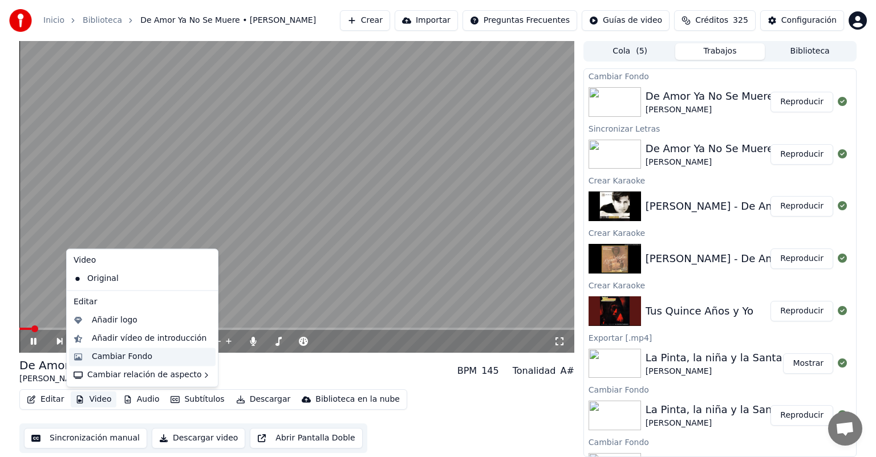
click at [99, 357] on div "Cambiar Fondo" at bounding box center [122, 356] width 60 height 11
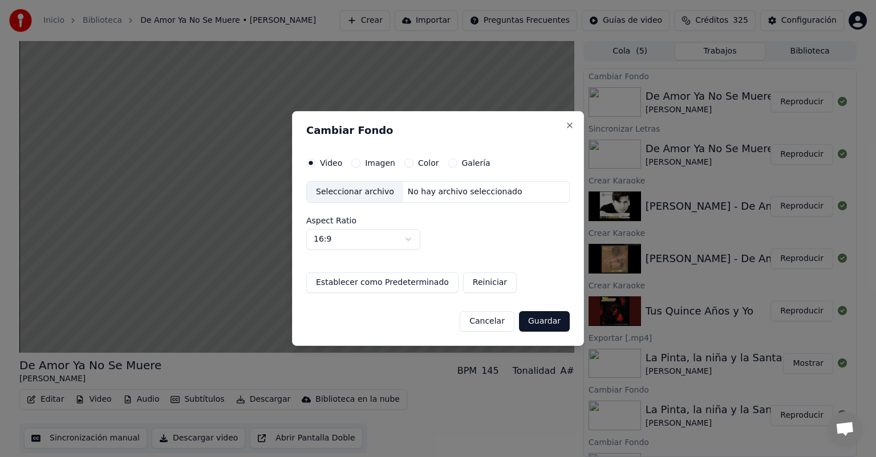
click at [372, 162] on label "Imagen" at bounding box center [380, 163] width 30 height 8
click at [360, 162] on button "Imagen" at bounding box center [355, 162] width 9 height 9
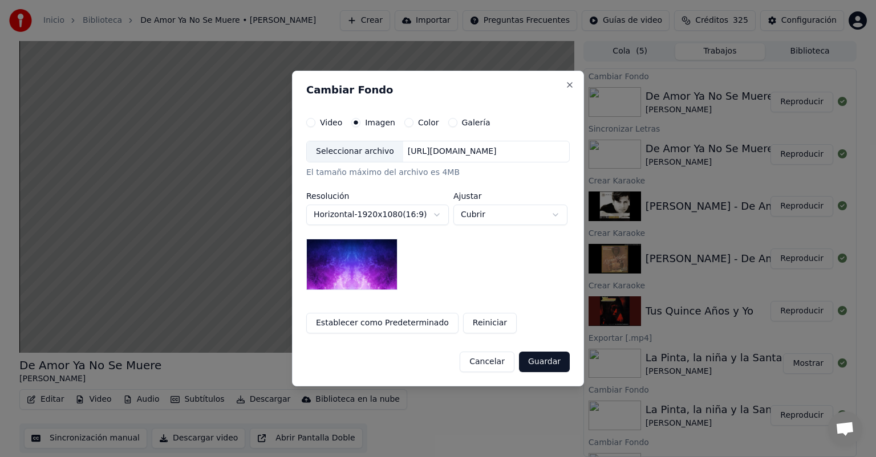
click at [369, 151] on div "Seleccionar archivo" at bounding box center [355, 151] width 96 height 21
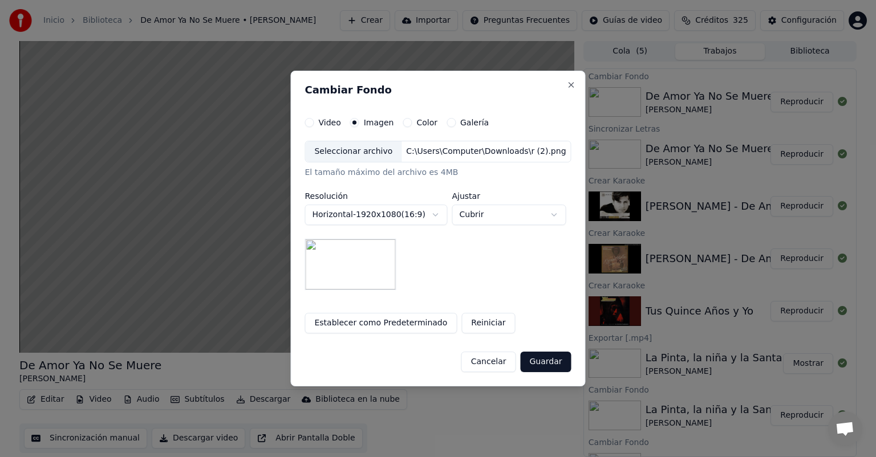
click at [474, 221] on body "Inicio Biblioteca De Amor Ya No Se Muere • [PERSON_NAME] Importar Preguntas Fre…" at bounding box center [438, 228] width 876 height 457
select select "*******"
click at [549, 360] on button "Guardar" at bounding box center [545, 362] width 51 height 21
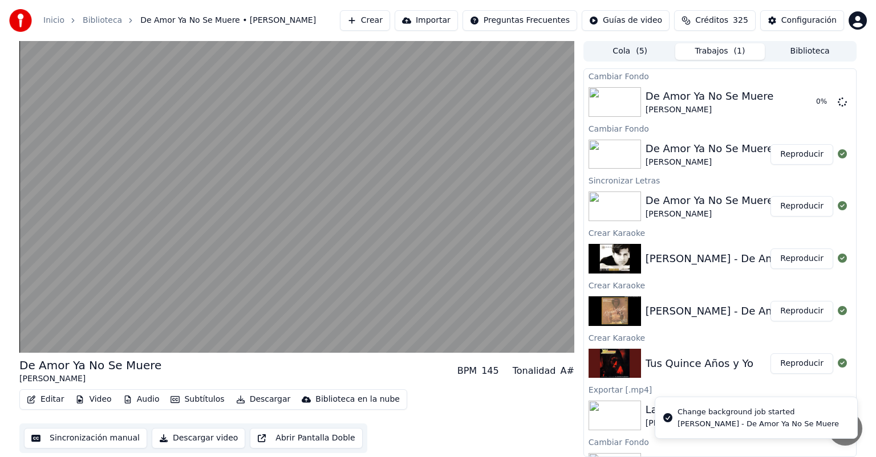
click at [795, 155] on button "Reproducir" at bounding box center [801, 154] width 63 height 21
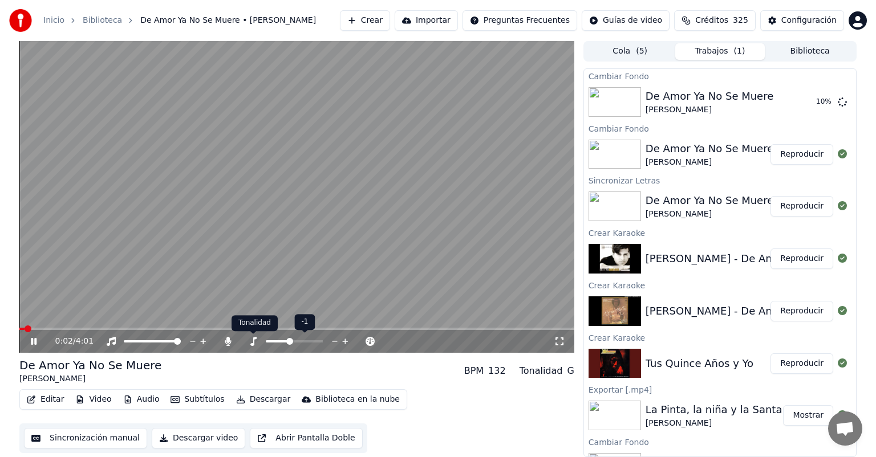
click at [255, 342] on icon at bounding box center [252, 341] width 11 height 9
click at [225, 342] on icon at bounding box center [228, 341] width 6 height 9
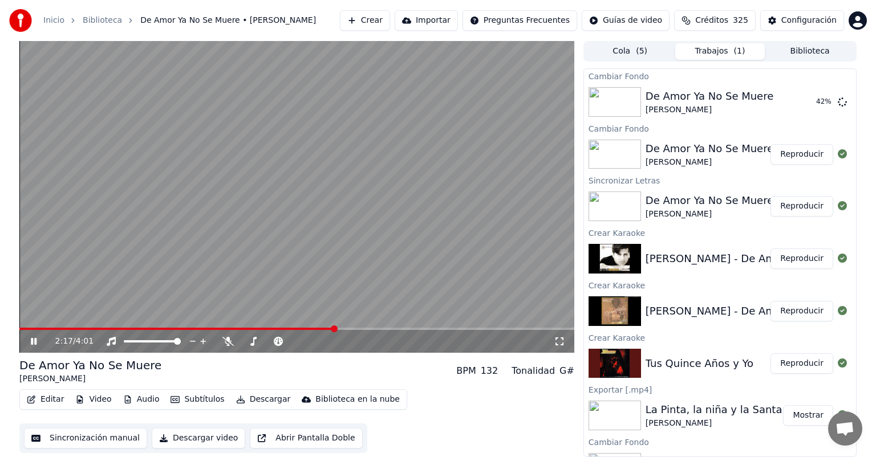
click at [334, 328] on span at bounding box center [296, 329] width 555 height 2
click at [433, 330] on span at bounding box center [296, 329] width 555 height 2
click at [54, 396] on button "Editar" at bounding box center [45, 400] width 46 height 16
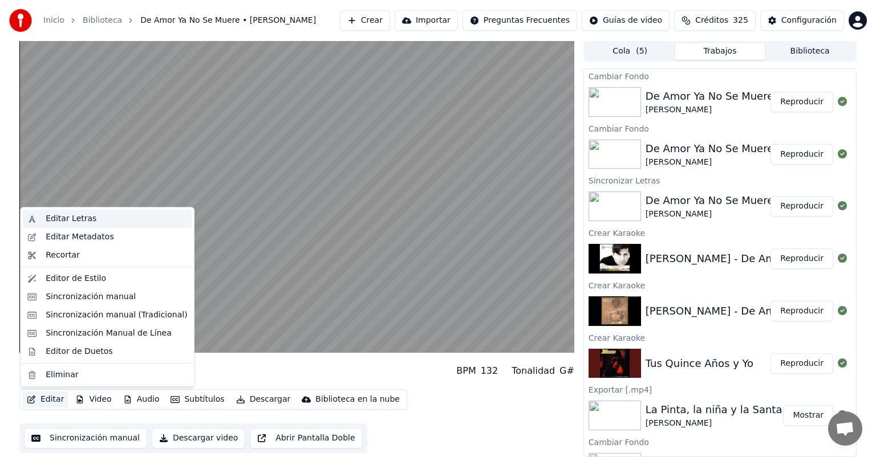
click at [97, 217] on div "Editar Letras" at bounding box center [116, 218] width 141 height 11
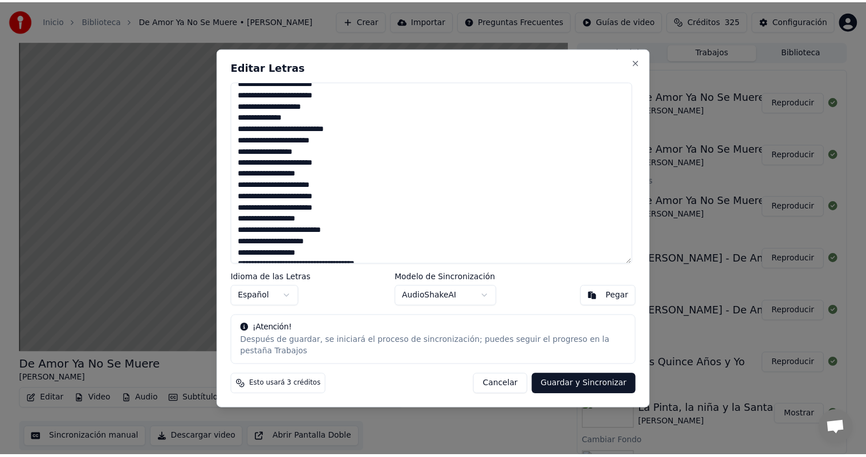
scroll to position [295, 0]
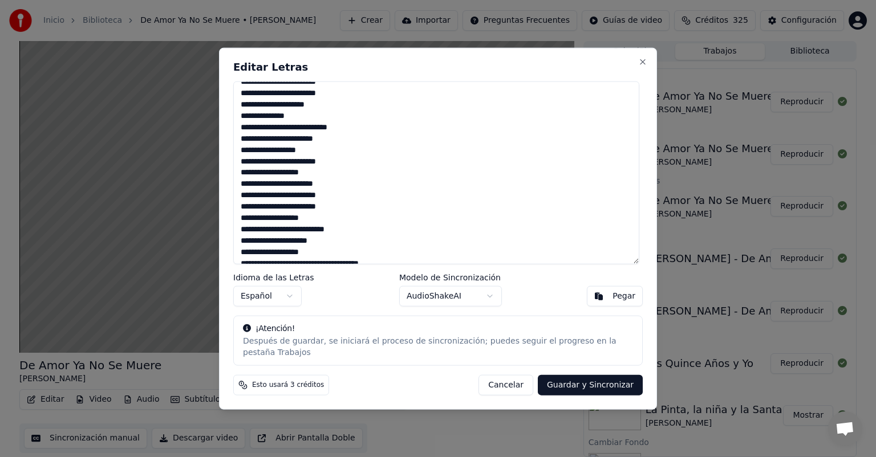
click at [500, 385] on button "Cancelar" at bounding box center [505, 385] width 55 height 21
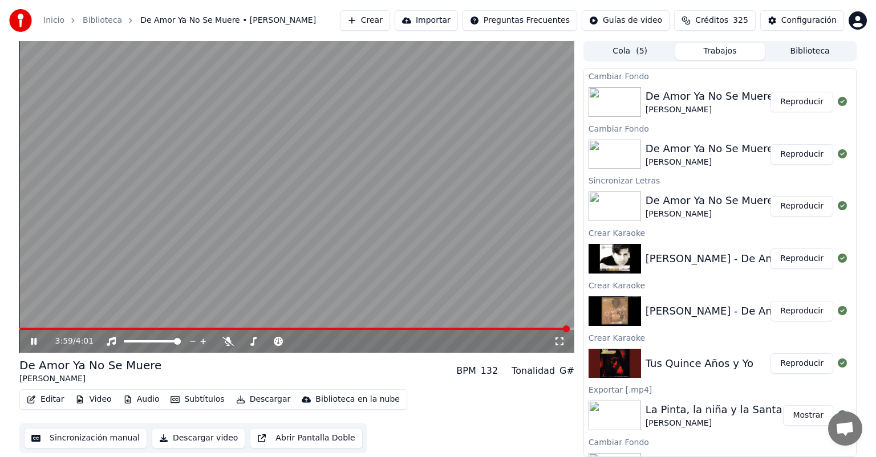
click at [37, 402] on button "Editar" at bounding box center [45, 400] width 46 height 16
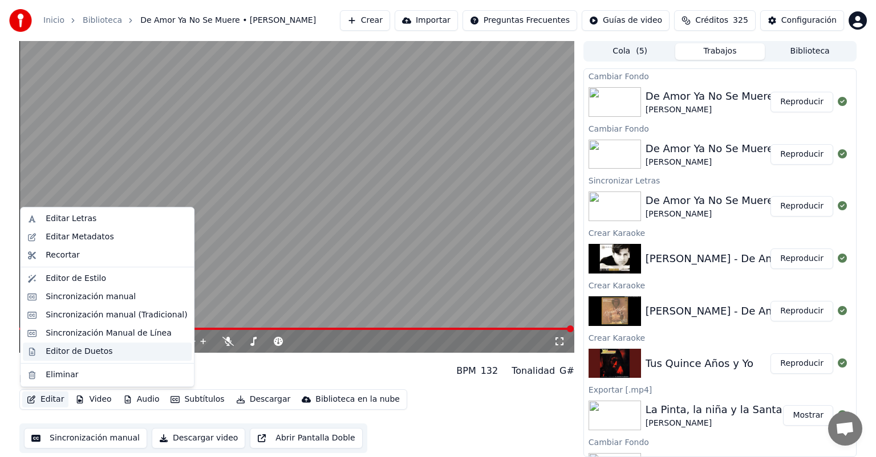
click at [51, 352] on div "Editor de Duetos" at bounding box center [79, 351] width 67 height 11
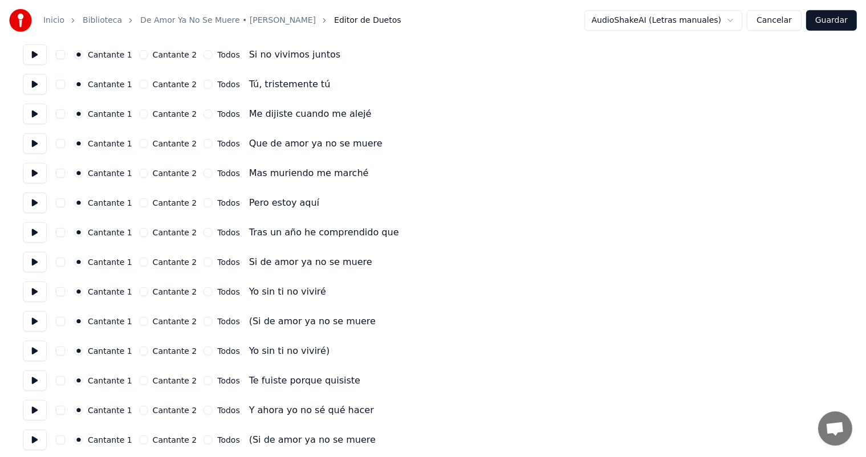
scroll to position [790, 0]
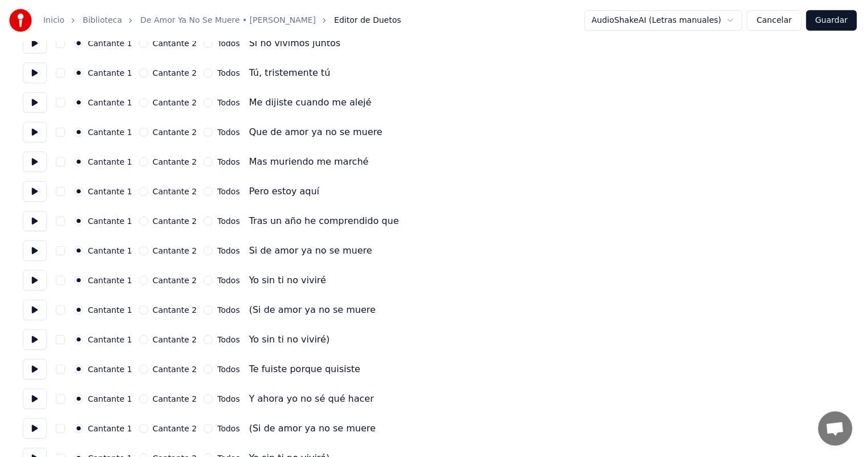
click at [46, 280] on button at bounding box center [35, 280] width 24 height 21
click at [45, 313] on button at bounding box center [35, 310] width 24 height 21
click at [204, 314] on button "Todos" at bounding box center [208, 310] width 9 height 9
click at [204, 342] on button "Todos" at bounding box center [208, 339] width 9 height 9
click at [38, 341] on button at bounding box center [35, 340] width 24 height 21
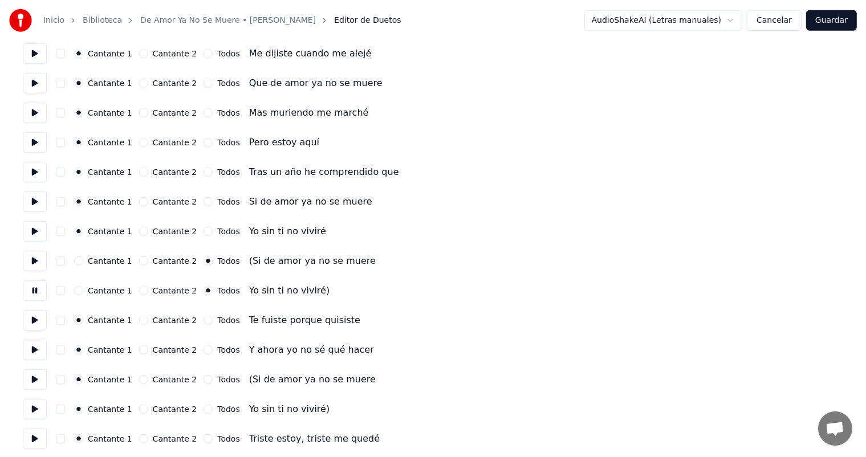
scroll to position [857, 0]
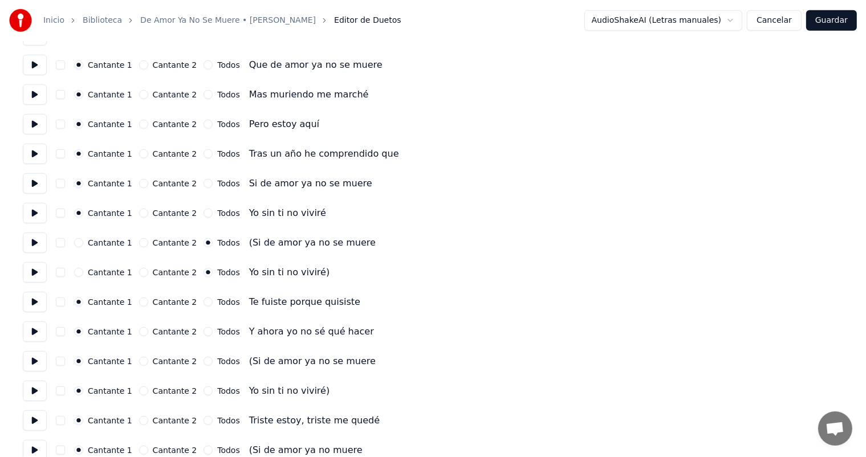
click at [34, 299] on button at bounding box center [35, 302] width 24 height 21
click at [35, 333] on button at bounding box center [35, 332] width 24 height 21
click at [42, 363] on button at bounding box center [35, 361] width 24 height 21
click at [204, 363] on button "Todos" at bounding box center [208, 361] width 9 height 9
click at [204, 389] on button "Todos" at bounding box center [208, 391] width 9 height 9
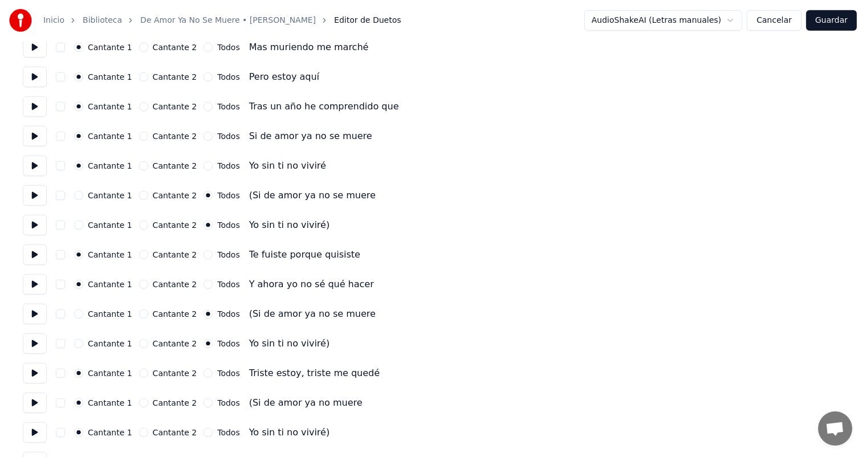
scroll to position [905, 0]
click at [26, 382] on button at bounding box center [35, 373] width 24 height 21
click at [204, 403] on button "Todos" at bounding box center [208, 402] width 9 height 9
click at [204, 431] on button "Todos" at bounding box center [208, 432] width 9 height 9
click at [36, 404] on button at bounding box center [35, 402] width 24 height 21
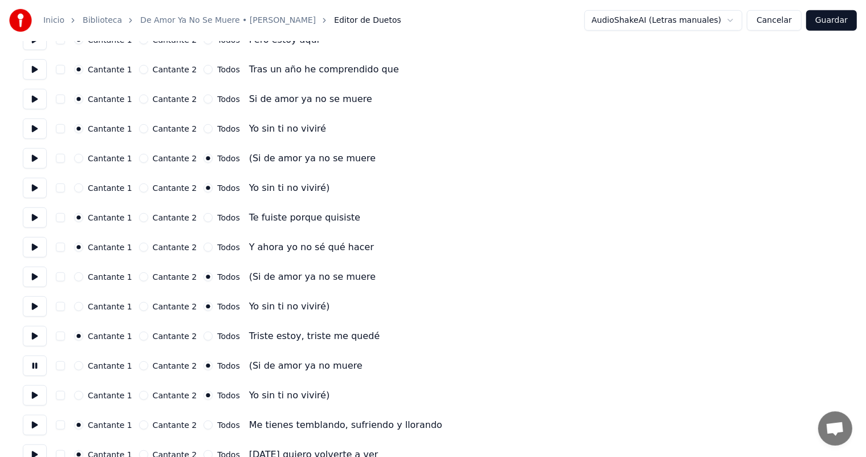
scroll to position [945, 0]
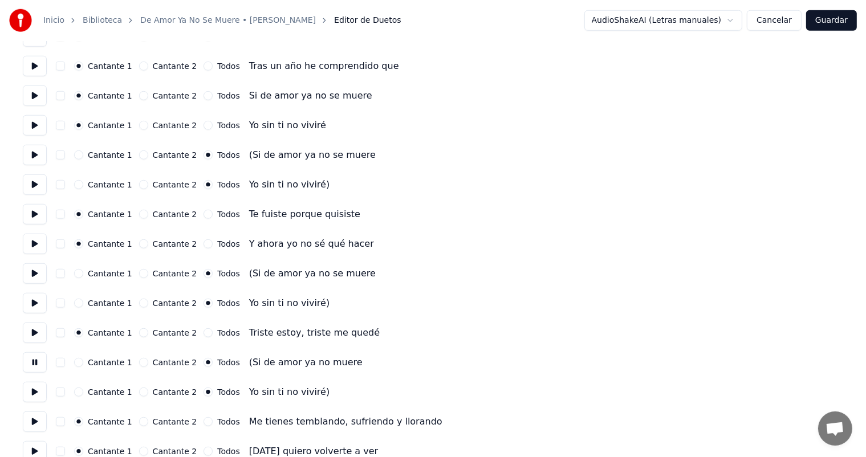
click at [40, 393] on button at bounding box center [35, 392] width 24 height 21
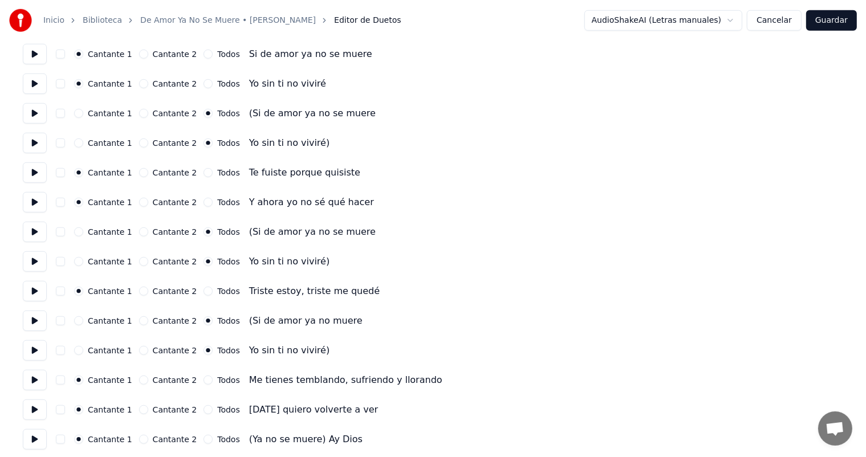
scroll to position [987, 0]
click at [37, 439] on button at bounding box center [35, 439] width 24 height 21
click at [204, 439] on button "Todos" at bounding box center [208, 438] width 9 height 9
click at [206, 439] on circle "button" at bounding box center [208, 439] width 4 height 4
click at [830, 18] on button "Guardar" at bounding box center [831, 20] width 51 height 21
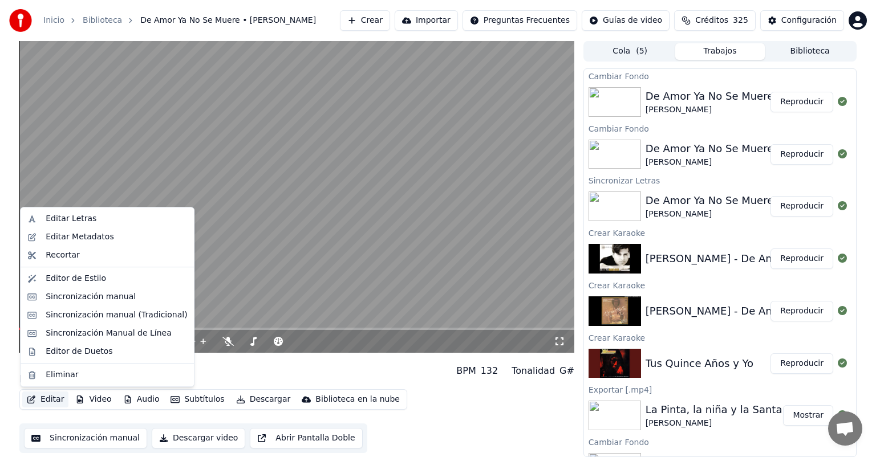
click at [38, 398] on button "Editar" at bounding box center [45, 400] width 46 height 16
click at [79, 216] on div "Editar Letras" at bounding box center [71, 218] width 51 height 11
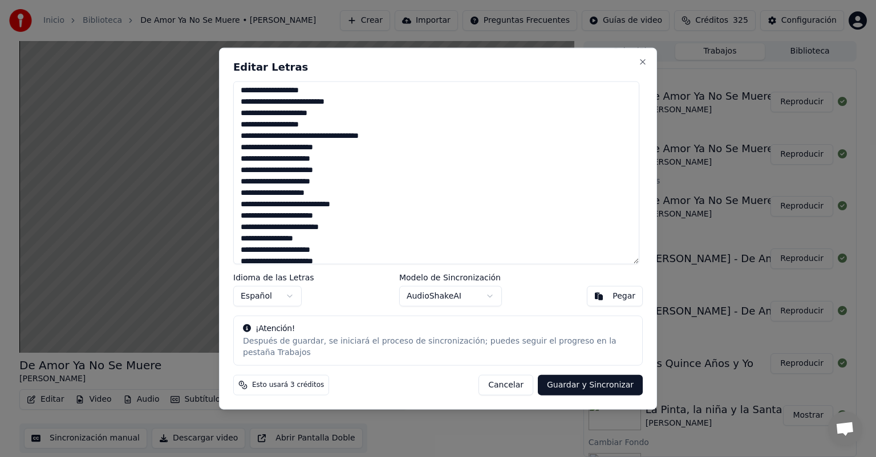
scroll to position [488, 0]
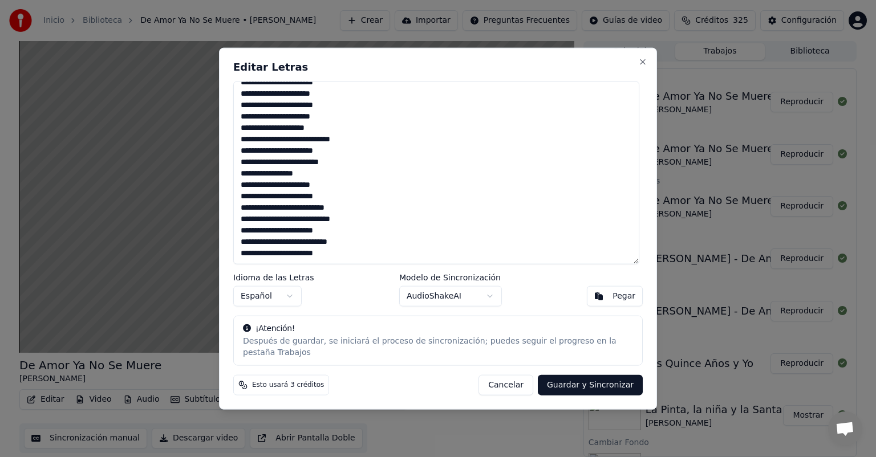
click at [303, 192] on textarea at bounding box center [436, 173] width 406 height 183
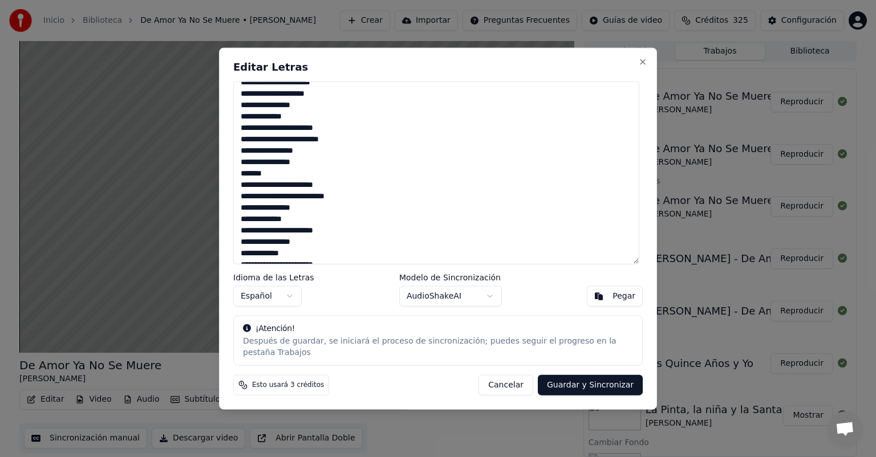
scroll to position [545, 0]
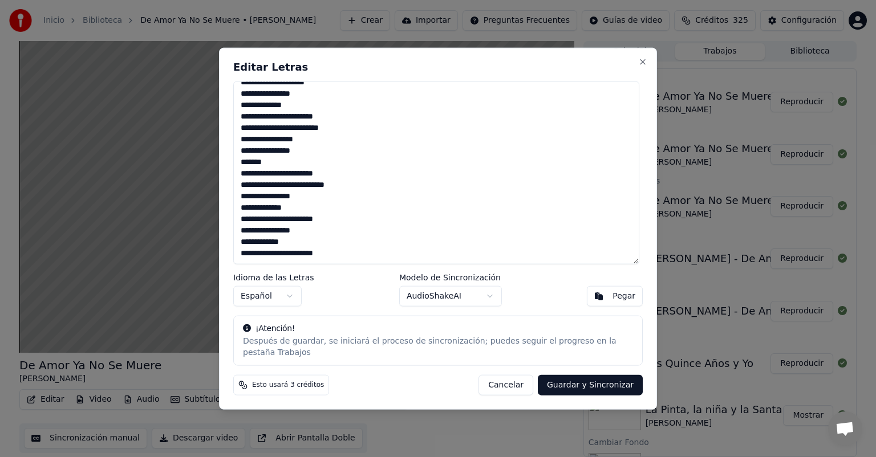
type textarea "**********"
click at [584, 380] on button "Guardar y Sincronizar" at bounding box center [590, 385] width 105 height 21
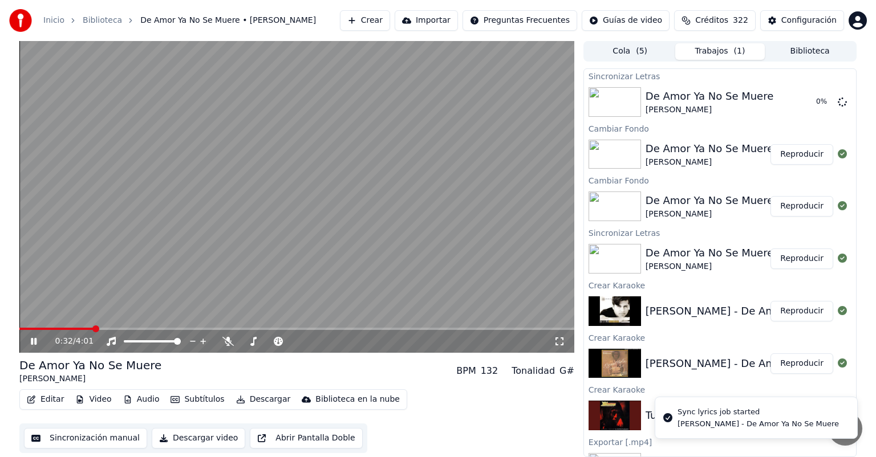
click at [35, 343] on icon at bounding box center [34, 341] width 6 height 7
click at [775, 149] on button "Reproducir" at bounding box center [801, 154] width 63 height 21
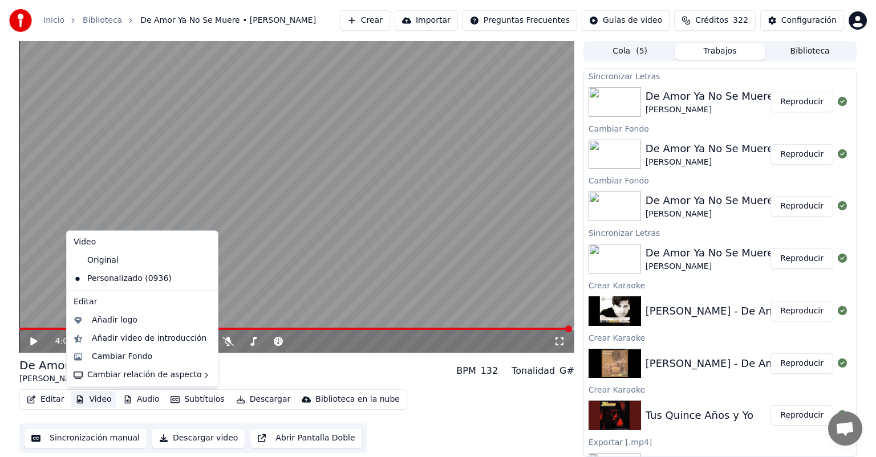
click at [99, 400] on button "Video" at bounding box center [93, 400] width 45 height 16
click at [117, 354] on div "Cambiar Fondo" at bounding box center [122, 356] width 60 height 11
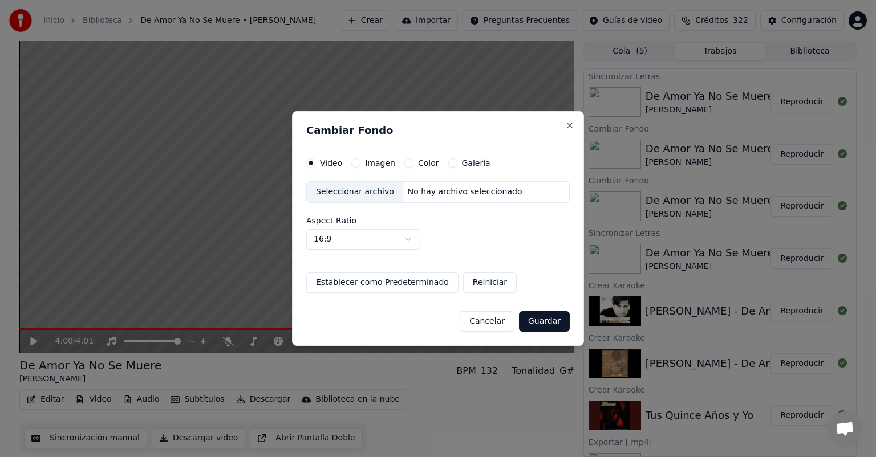
click at [357, 165] on button "Imagen" at bounding box center [355, 162] width 9 height 9
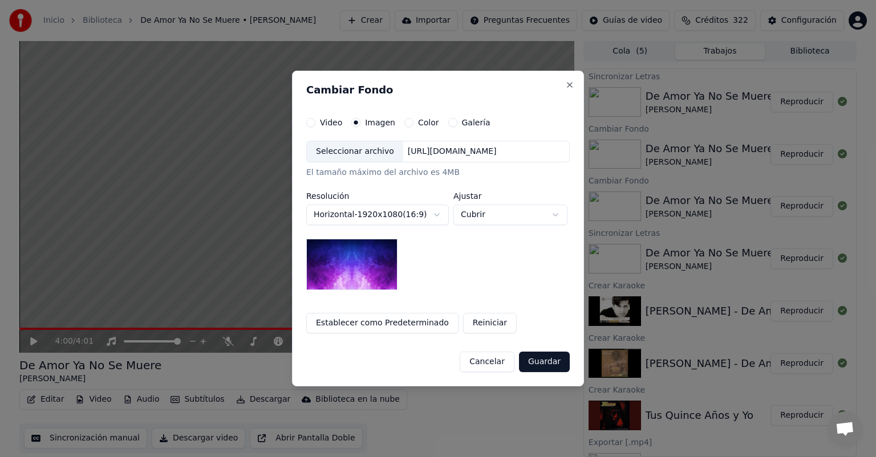
click at [350, 153] on div "Seleccionar archivo" at bounding box center [355, 151] width 96 height 21
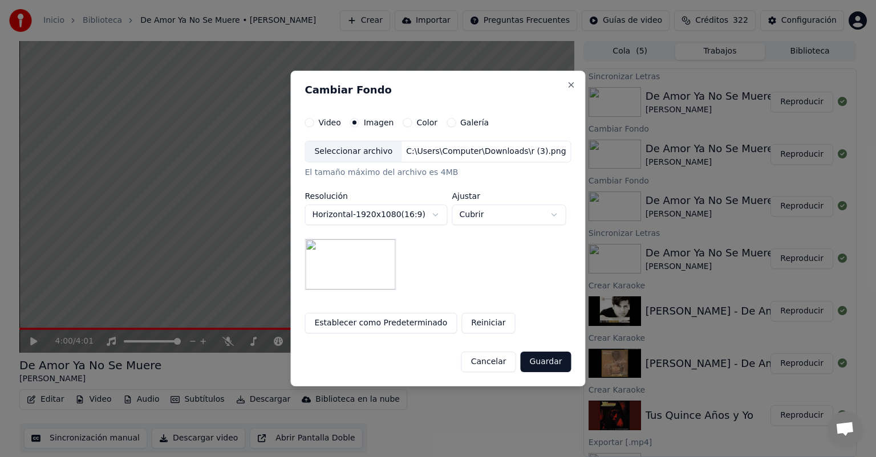
click at [489, 215] on body "Inicio Biblioteca De Amor Ya No Se Muere • [PERSON_NAME] Crear Importar Pregunt…" at bounding box center [438, 228] width 876 height 457
select select "*******"
click at [545, 361] on button "Guardar" at bounding box center [545, 362] width 51 height 21
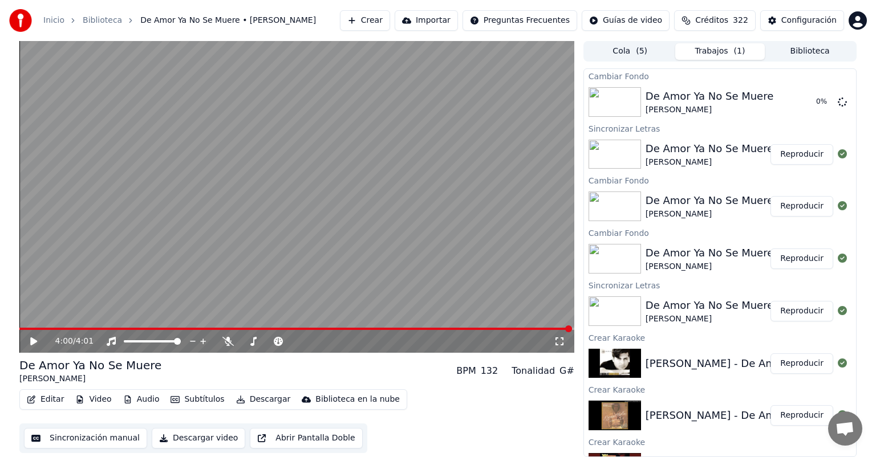
click at [800, 204] on button "Reproducir" at bounding box center [801, 206] width 63 height 21
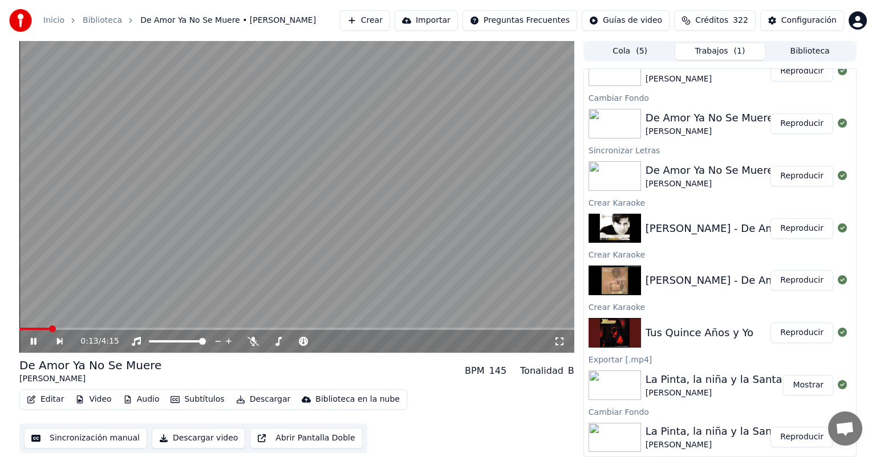
scroll to position [165, 0]
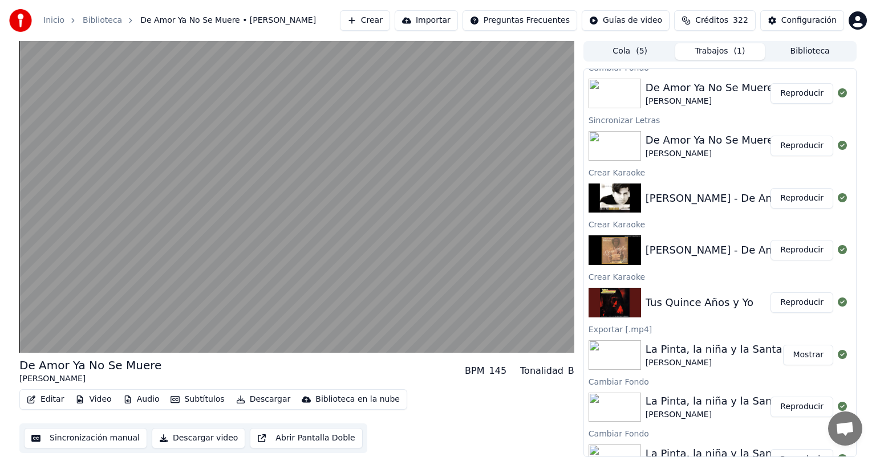
click at [790, 302] on button "Reproducir" at bounding box center [801, 302] width 63 height 21
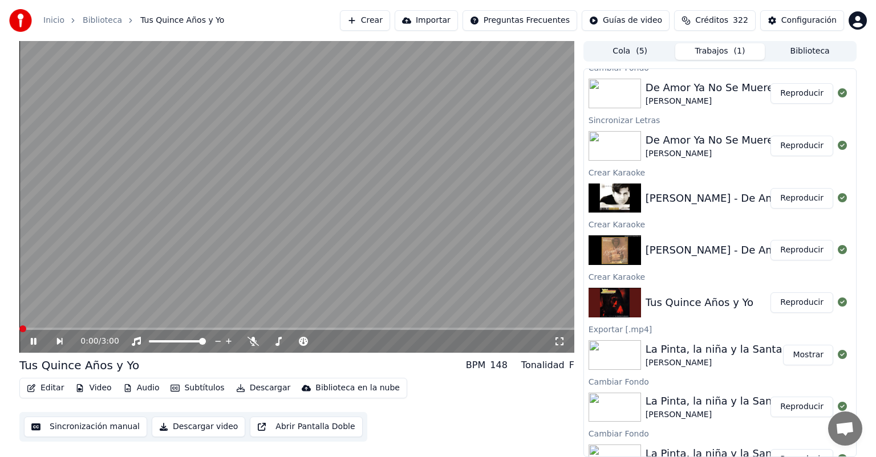
click at [59, 388] on button "Editar" at bounding box center [45, 388] width 46 height 16
click at [101, 392] on button "Video" at bounding box center [93, 388] width 45 height 16
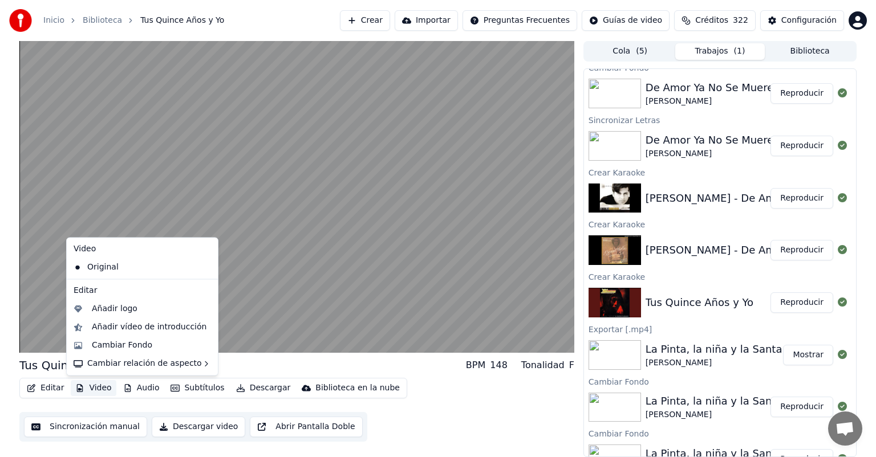
click at [103, 385] on button "Video" at bounding box center [93, 388] width 45 height 16
click at [124, 343] on div "Cambiar Fondo" at bounding box center [122, 345] width 60 height 11
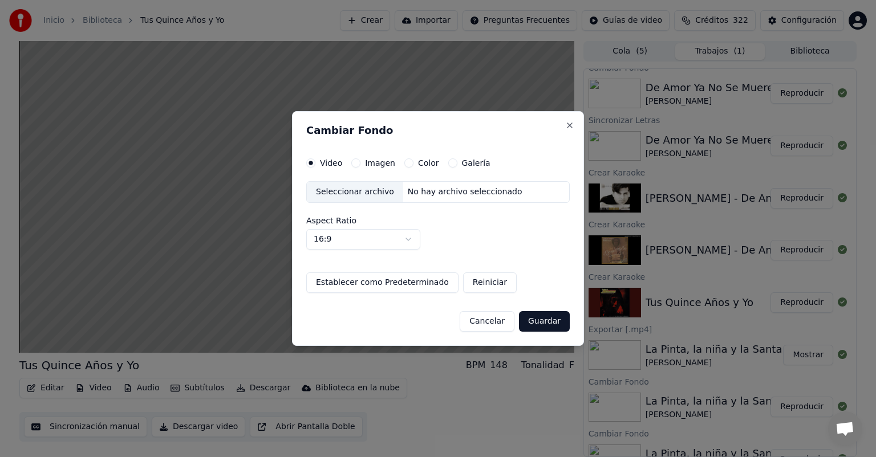
click at [351, 166] on div "Imagen" at bounding box center [373, 162] width 44 height 9
click at [357, 165] on button "Imagen" at bounding box center [355, 162] width 9 height 9
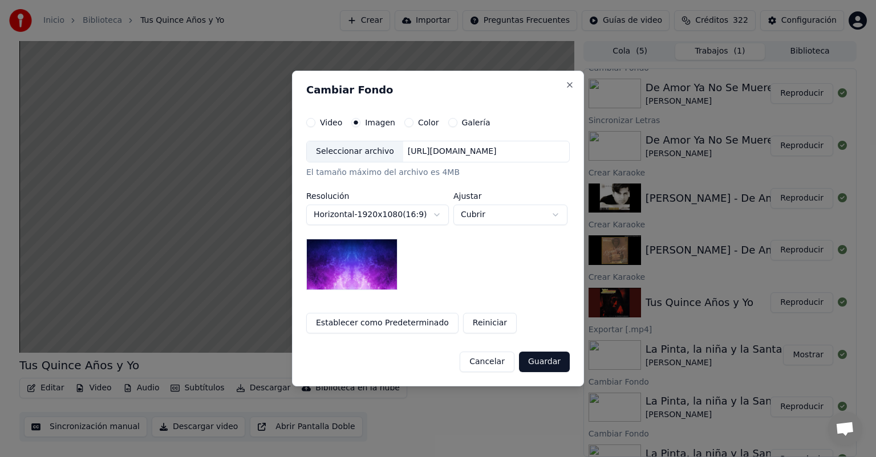
click at [366, 162] on div "Seleccionar archivo [URL][DOMAIN_NAME]" at bounding box center [437, 152] width 263 height 22
click at [497, 220] on button "Cubrir" at bounding box center [510, 215] width 114 height 21
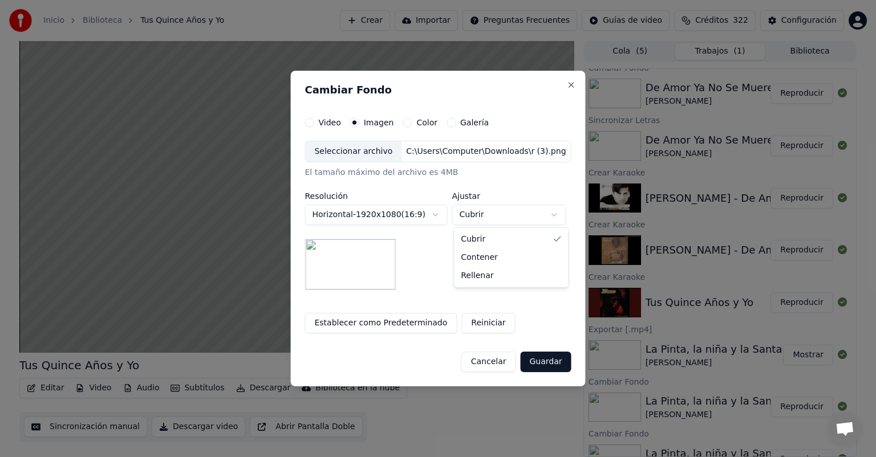
select select "*******"
click at [539, 359] on button "Guardar" at bounding box center [545, 362] width 51 height 21
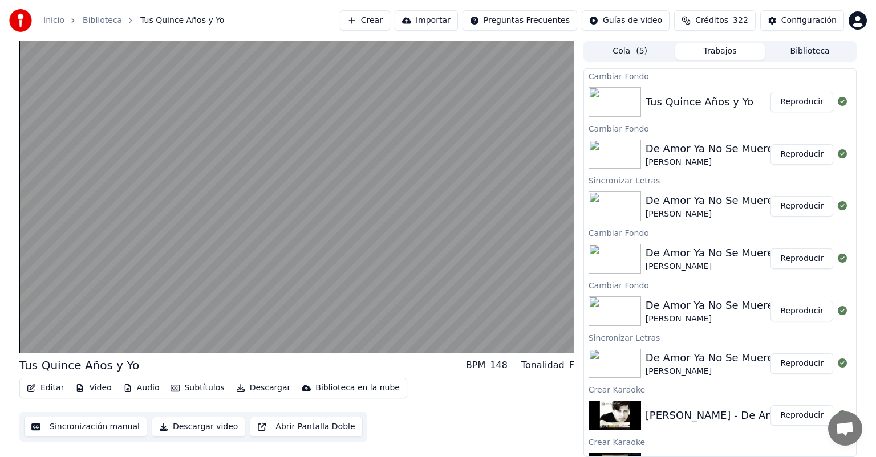
click at [798, 107] on button "Reproducir" at bounding box center [801, 102] width 63 height 21
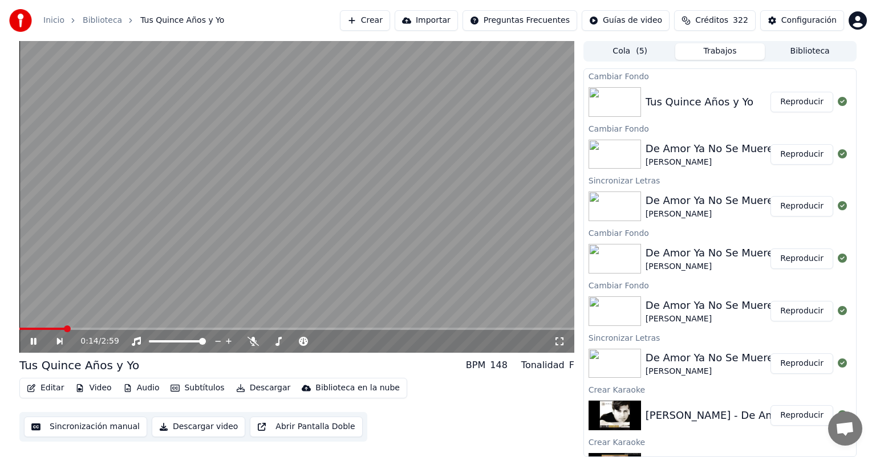
click at [787, 144] on button "Reproducir" at bounding box center [801, 154] width 63 height 21
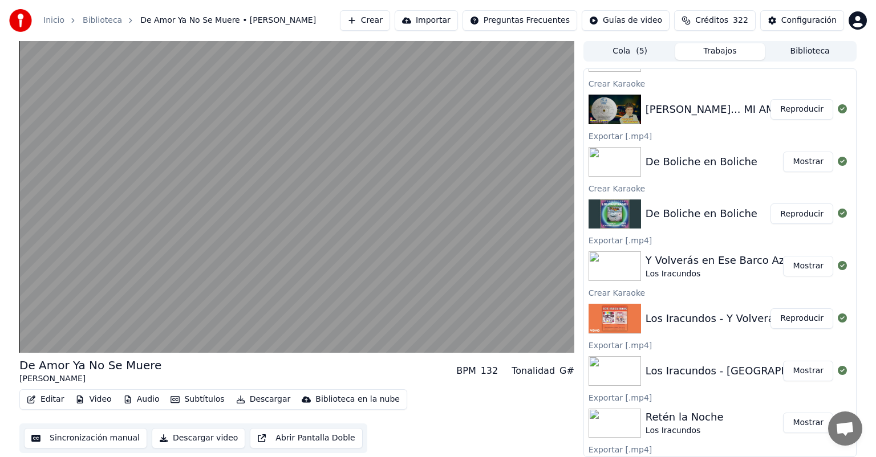
scroll to position [1146, 0]
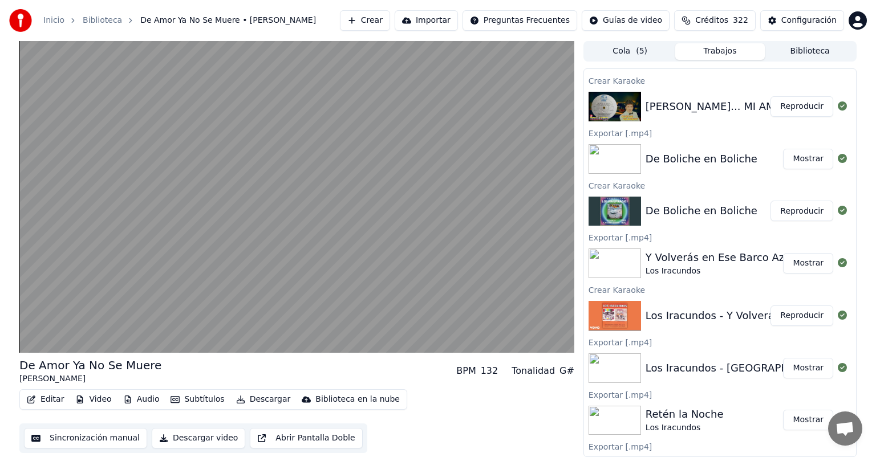
click at [797, 268] on button "Mostrar" at bounding box center [808, 263] width 50 height 21
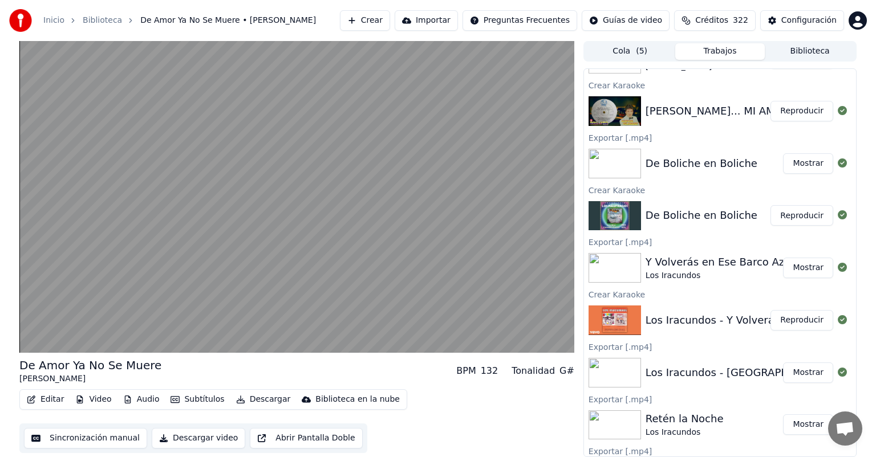
scroll to position [1141, 0]
click at [795, 326] on button "Reproducir" at bounding box center [801, 320] width 63 height 21
click at [779, 225] on button "Reproducir" at bounding box center [801, 215] width 63 height 21
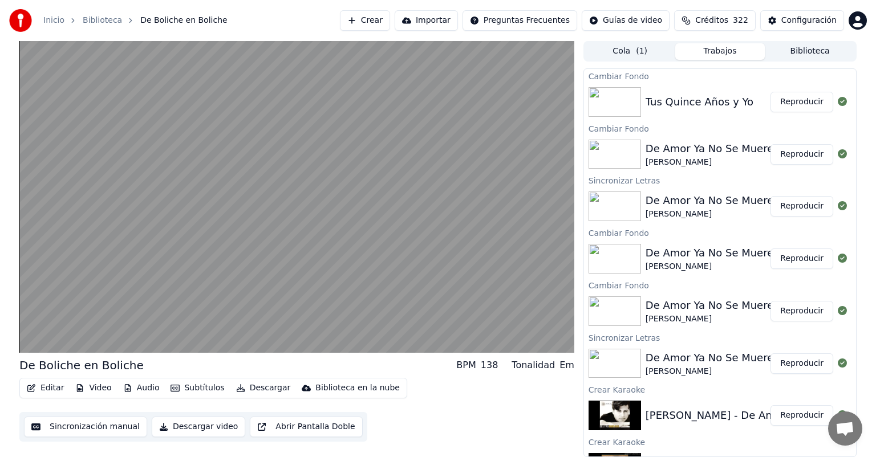
click at [791, 103] on button "Reproducir" at bounding box center [801, 102] width 63 height 21
click at [788, 156] on button "Reproducir" at bounding box center [801, 154] width 63 height 21
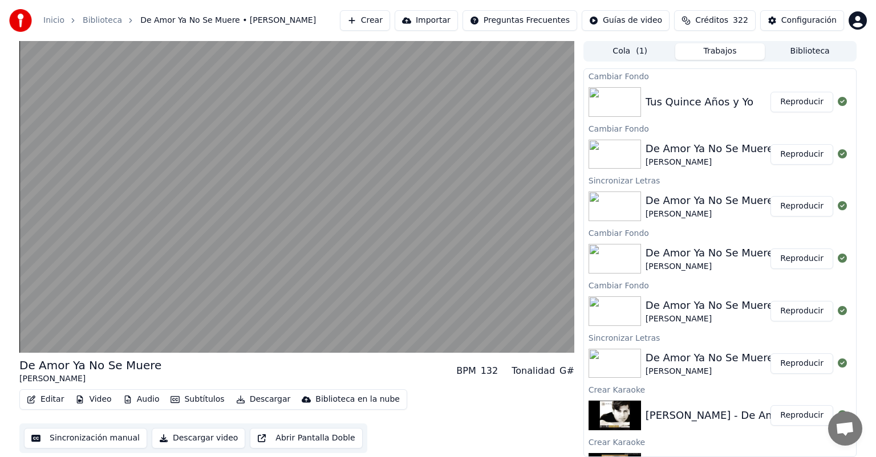
click at [43, 400] on button "Editar" at bounding box center [45, 400] width 46 height 16
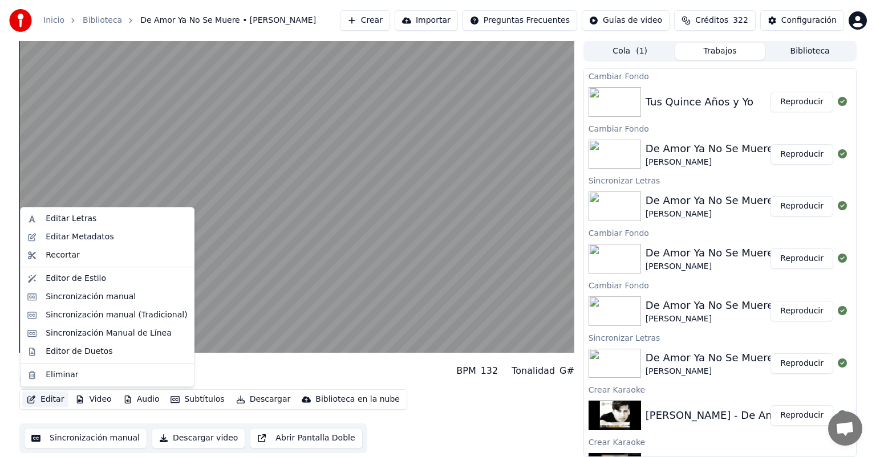
click at [50, 353] on div "Editor de Duetos" at bounding box center [79, 351] width 67 height 11
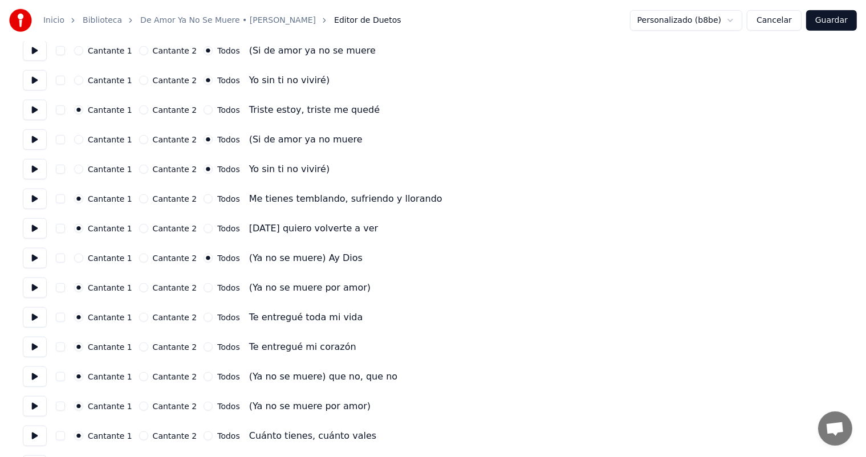
scroll to position [1165, 0]
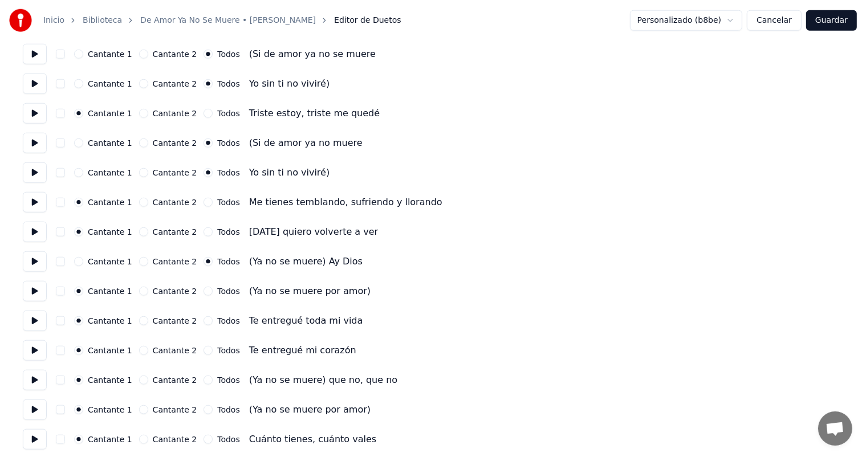
click at [43, 262] on button at bounding box center [35, 261] width 24 height 21
click at [31, 384] on button at bounding box center [35, 380] width 24 height 21
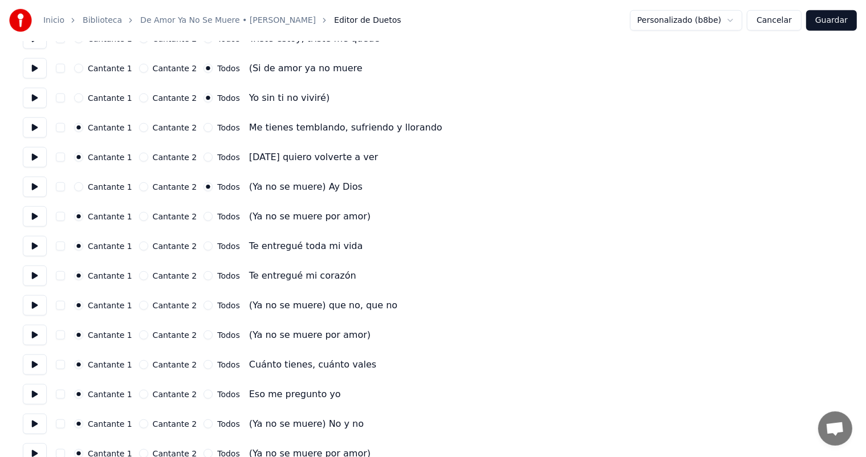
scroll to position [1242, 0]
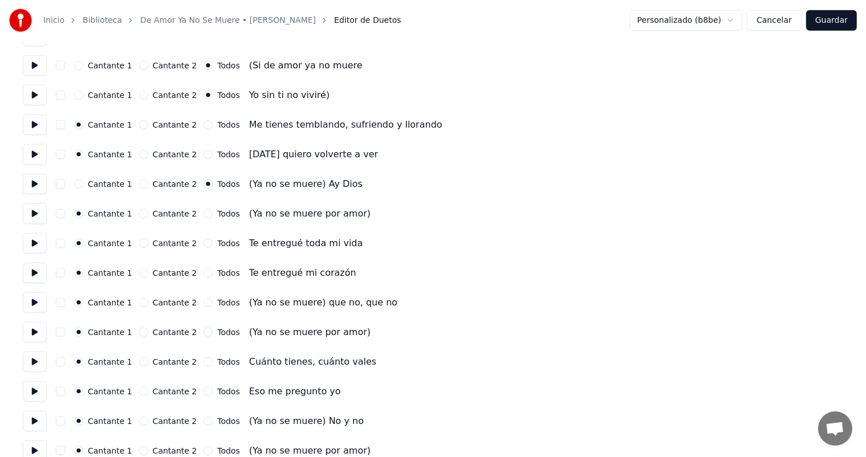
click at [204, 333] on button "Todos" at bounding box center [208, 332] width 9 height 9
click at [33, 368] on button at bounding box center [35, 362] width 24 height 21
click at [204, 421] on button "Todos" at bounding box center [208, 421] width 9 height 9
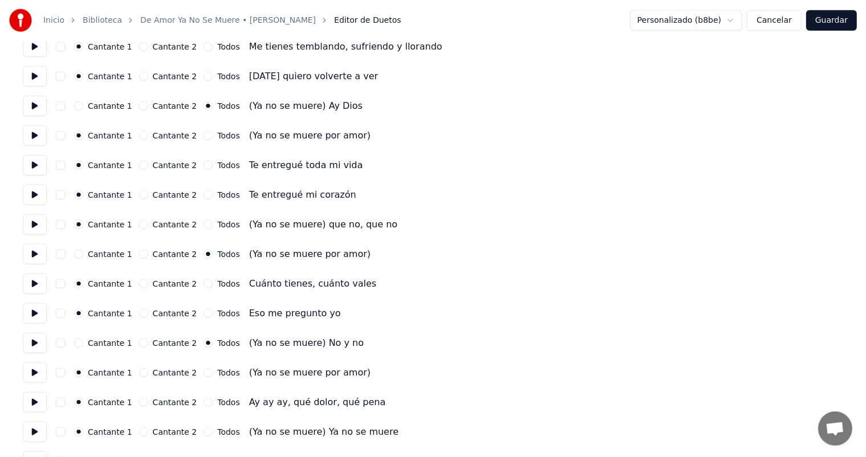
scroll to position [1326, 0]
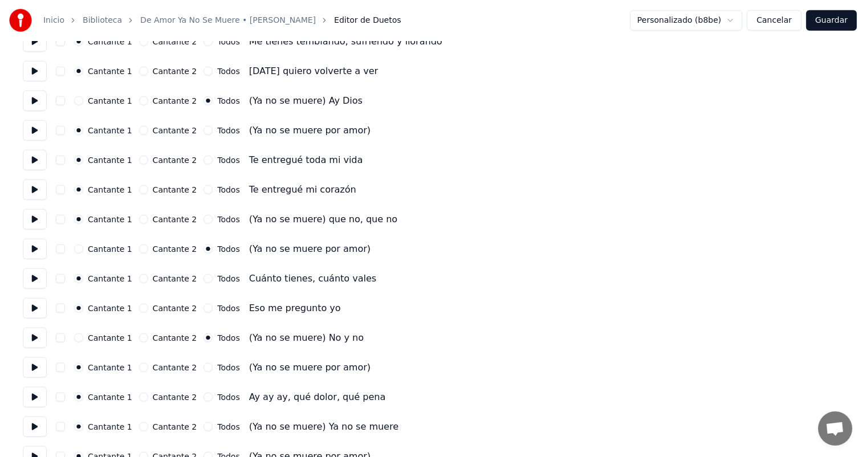
click at [204, 372] on button "Todos" at bounding box center [208, 367] width 9 height 9
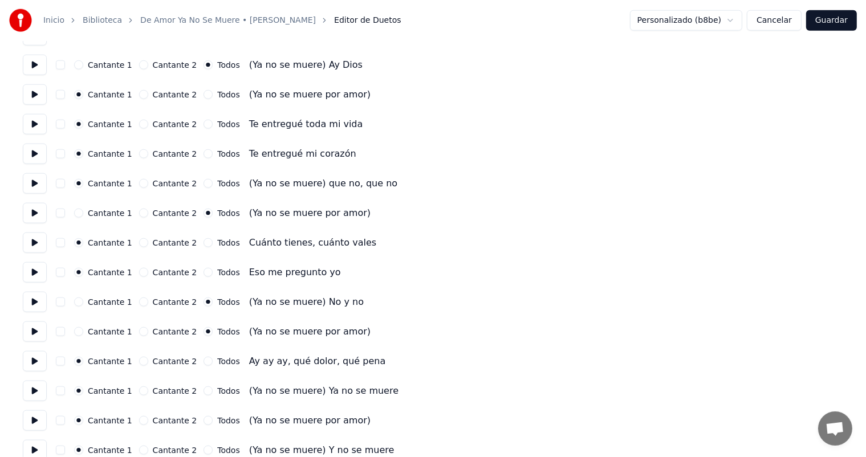
scroll to position [1372, 0]
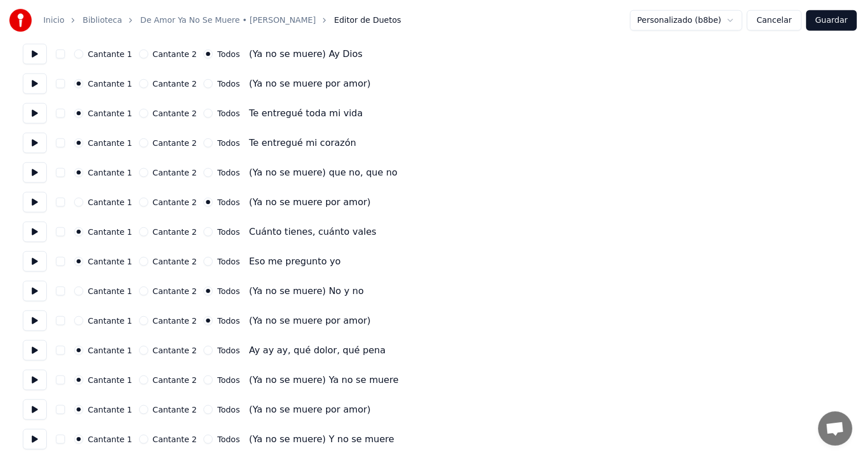
click at [204, 380] on button "Todos" at bounding box center [208, 380] width 9 height 9
click at [204, 409] on button "Todos" at bounding box center [208, 409] width 9 height 9
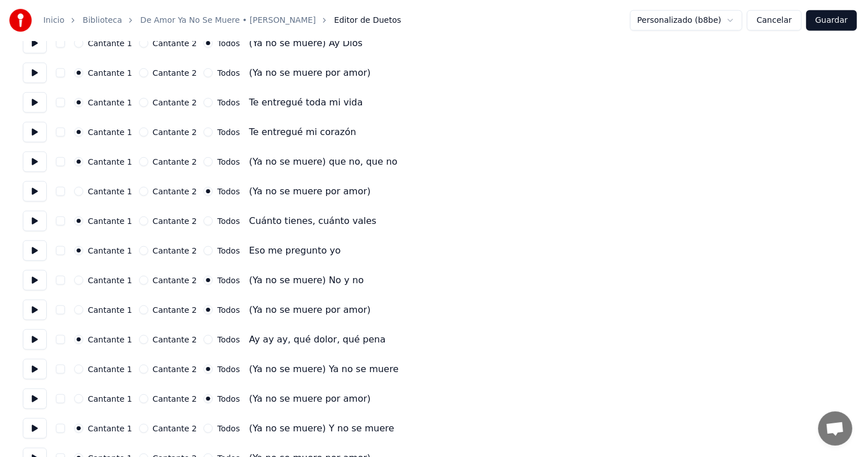
scroll to position [1406, 0]
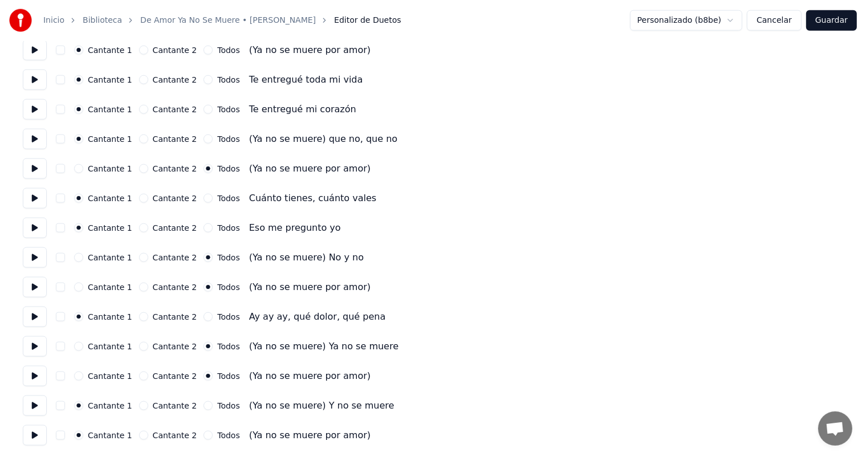
click at [205, 405] on button "Todos" at bounding box center [208, 405] width 9 height 9
click at [204, 436] on button "Todos" at bounding box center [208, 435] width 9 height 9
click at [23, 440] on button at bounding box center [35, 435] width 24 height 21
click at [841, 18] on button "Guardar" at bounding box center [831, 20] width 51 height 21
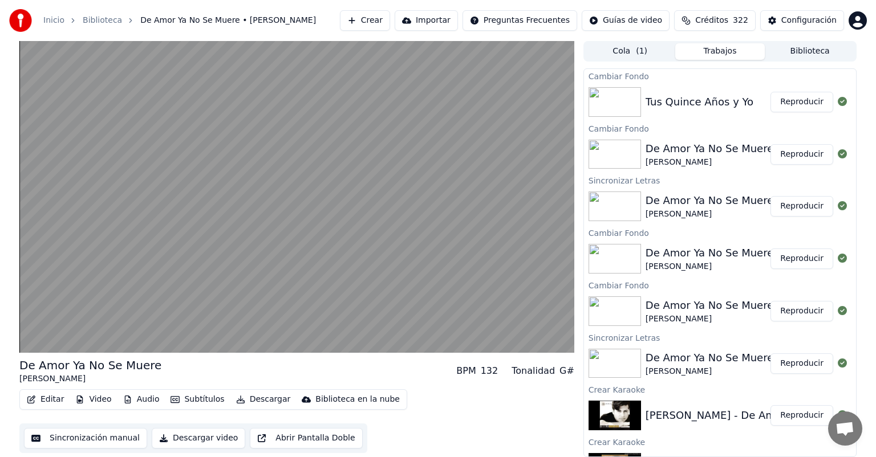
click at [64, 307] on video at bounding box center [296, 197] width 555 height 312
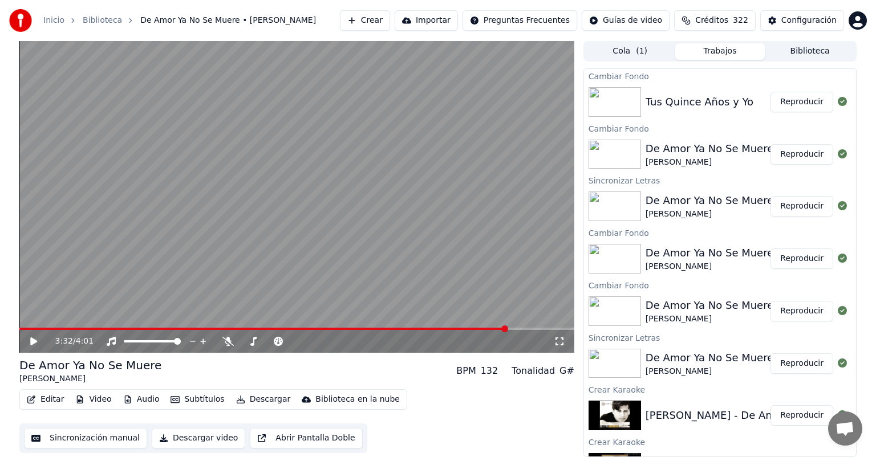
click at [38, 340] on icon at bounding box center [42, 341] width 27 height 9
click at [170, 397] on icon "button" at bounding box center [174, 400] width 9 height 8
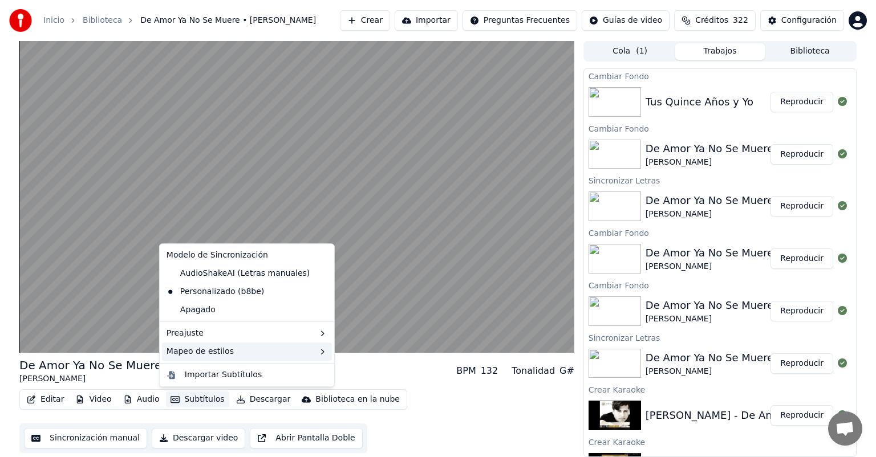
click at [173, 353] on div "Mapeo de estilos" at bounding box center [247, 352] width 170 height 18
click at [781, 15] on button "Configuración" at bounding box center [802, 20] width 84 height 21
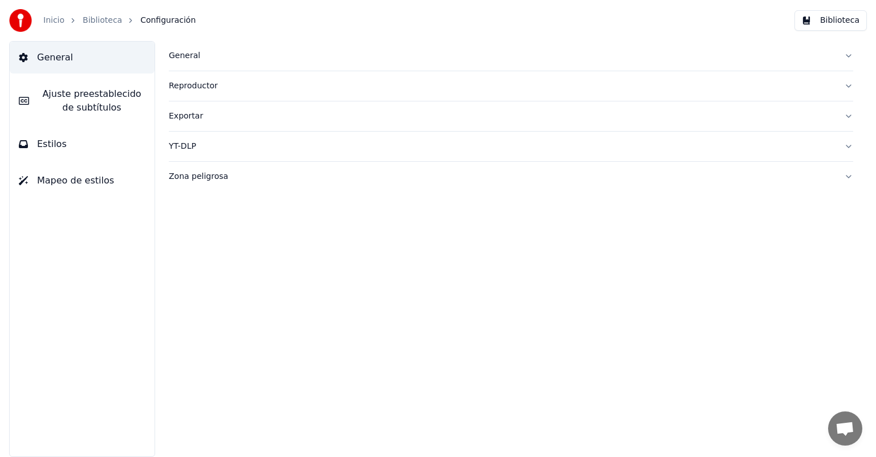
click at [182, 54] on div "General" at bounding box center [502, 55] width 666 height 11
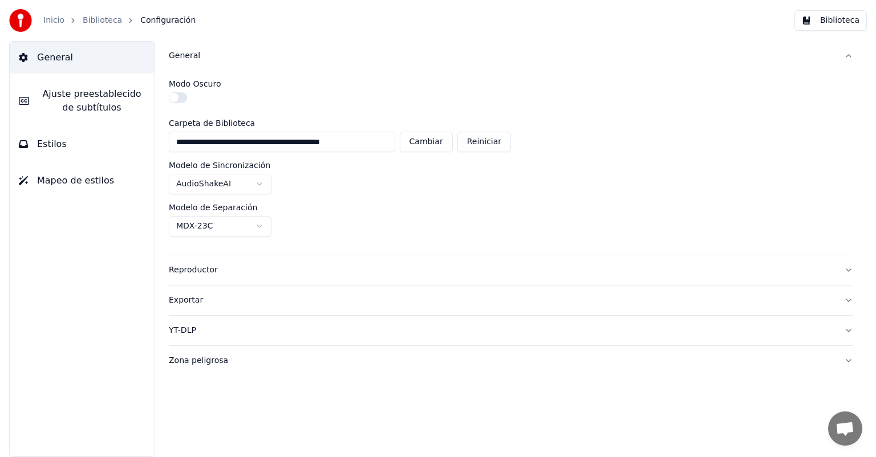
click at [180, 274] on div "Reproductor" at bounding box center [502, 270] width 666 height 11
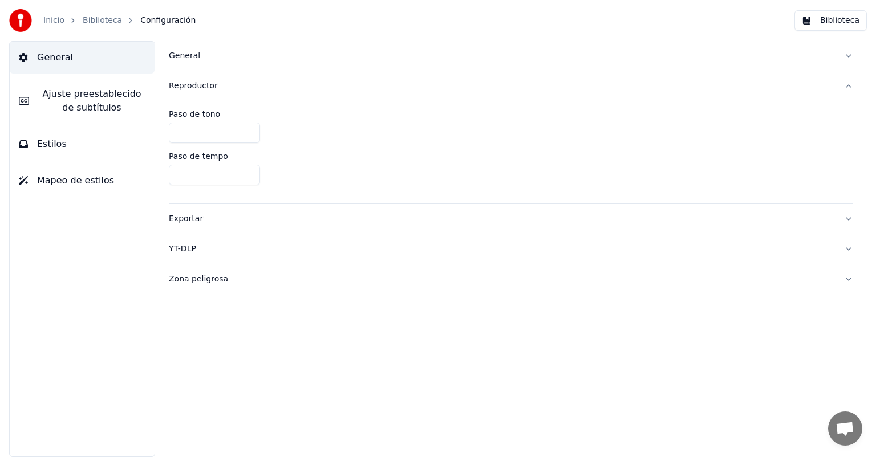
click at [180, 221] on div "Exportar" at bounding box center [502, 218] width 666 height 11
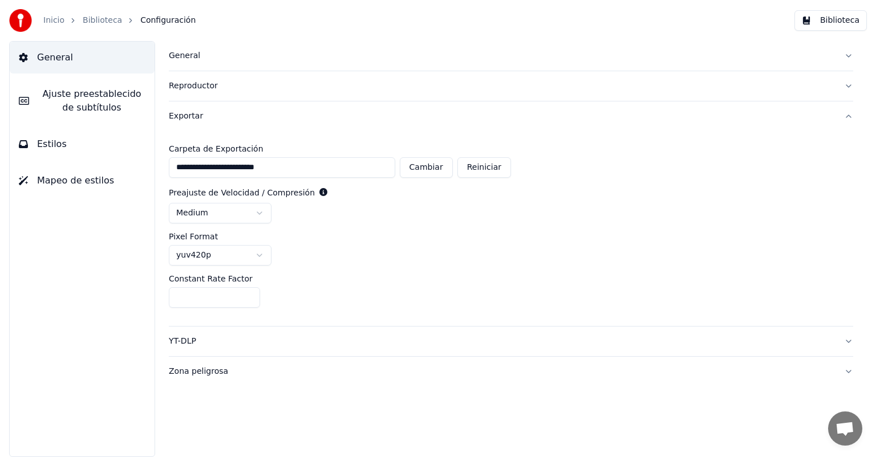
click at [36, 138] on button "Estilos" at bounding box center [82, 144] width 145 height 32
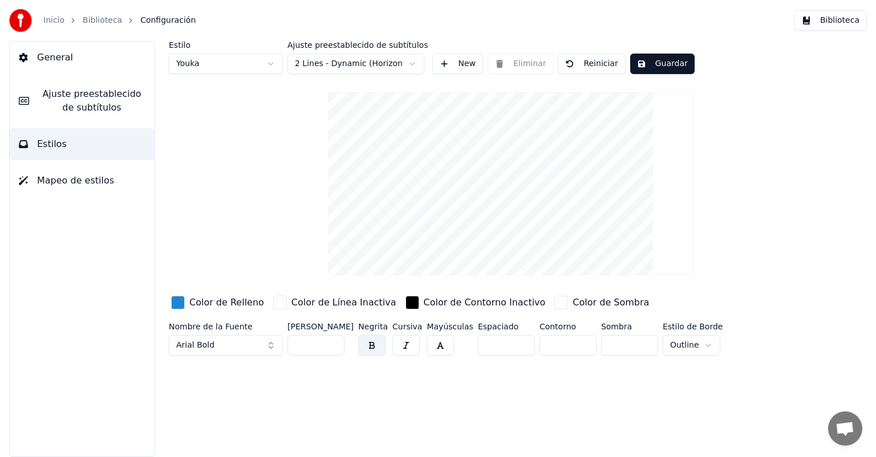
click at [109, 179] on button "Mapeo de estilos" at bounding box center [82, 181] width 145 height 32
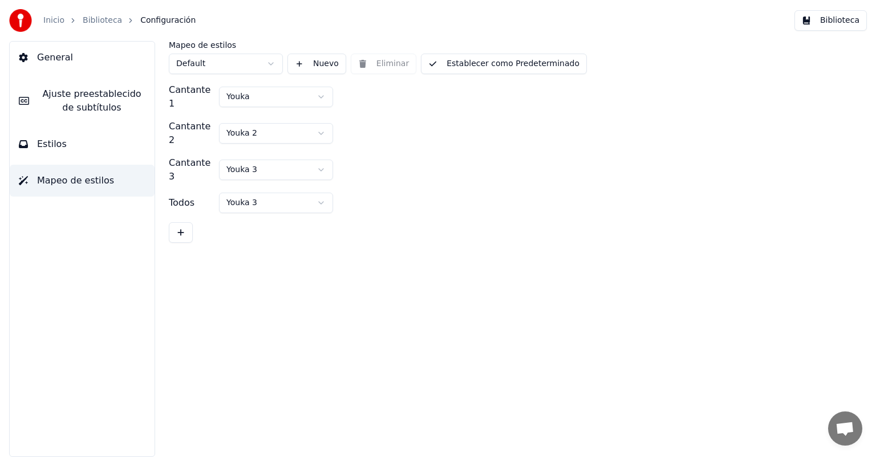
click at [311, 193] on button "Youka 3" at bounding box center [276, 203] width 114 height 21
click at [250, 245] on span "Youka 3" at bounding box center [241, 243] width 31 height 11
click at [35, 150] on button "Estilos" at bounding box center [82, 144] width 145 height 32
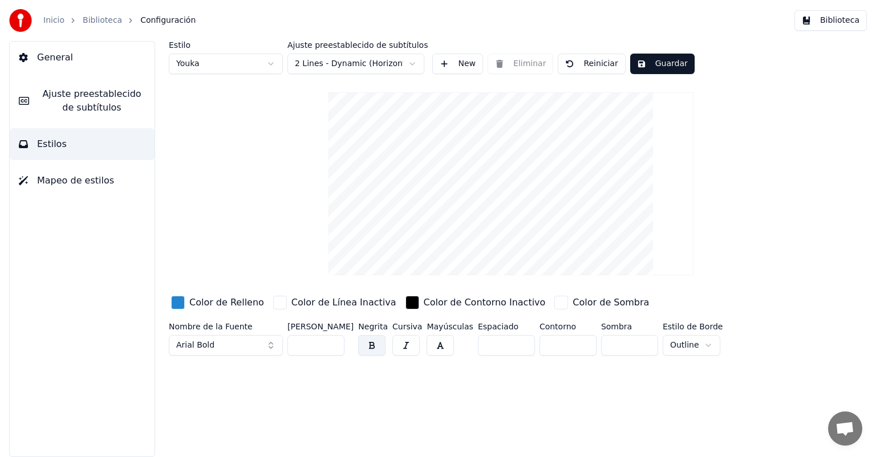
click at [187, 54] on button "Youka" at bounding box center [226, 64] width 114 height 21
click at [189, 125] on span "Youka 3" at bounding box center [191, 124] width 31 height 11
click at [178, 303] on div "button" at bounding box center [178, 303] width 14 height 14
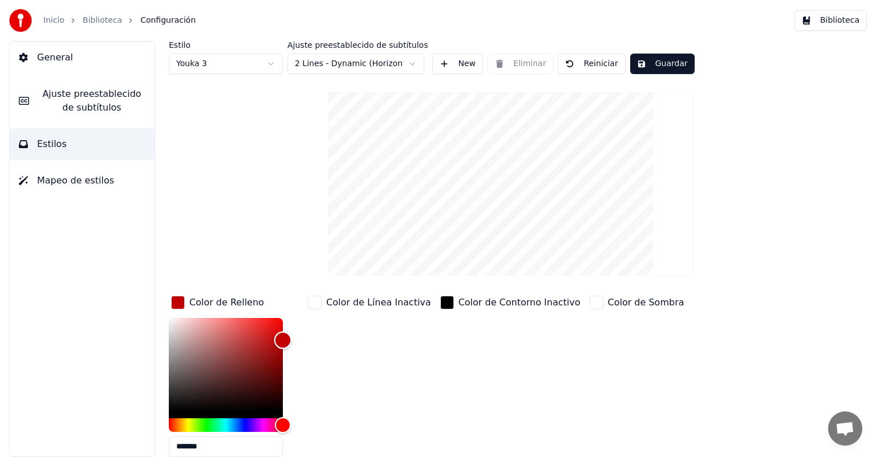
type input "*******"
click at [647, 63] on button "Guardar" at bounding box center [662, 64] width 64 height 21
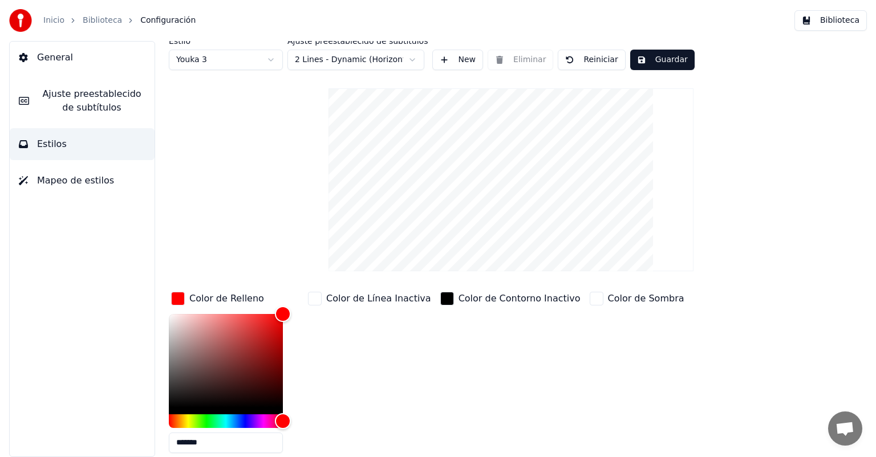
scroll to position [5, 0]
click at [101, 22] on link "Biblioteca" at bounding box center [102, 20] width 39 height 11
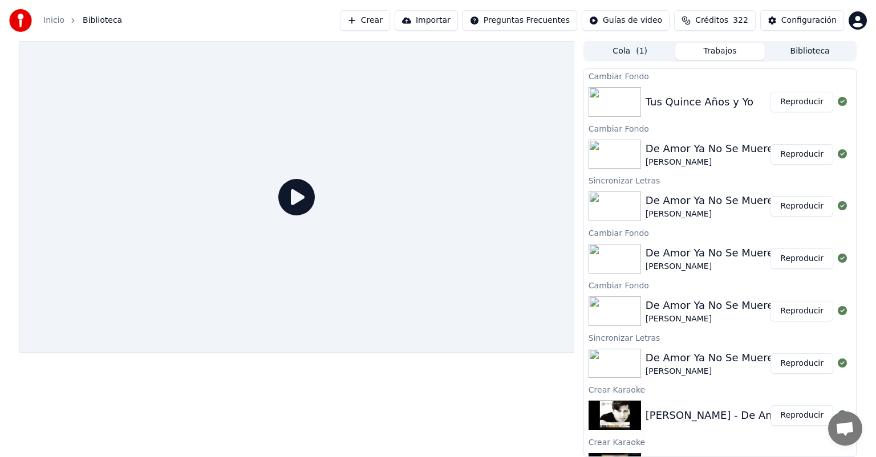
click at [784, 153] on button "Reproducir" at bounding box center [801, 154] width 63 height 21
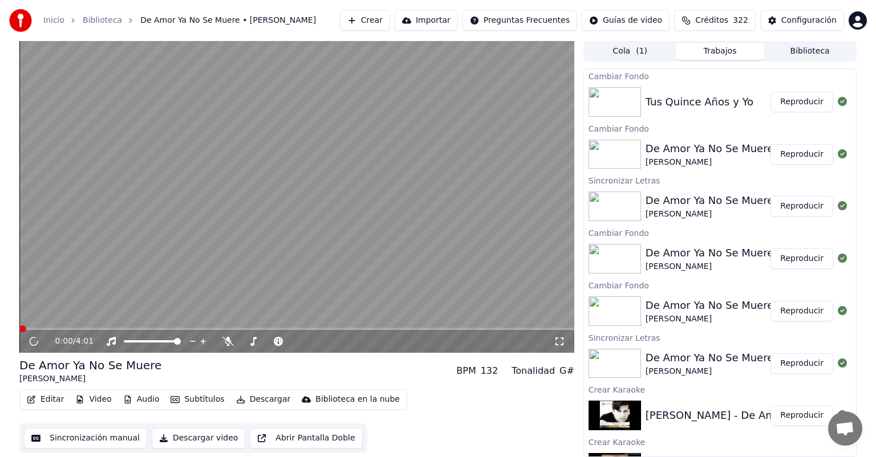
click at [106, 261] on video at bounding box center [296, 197] width 555 height 312
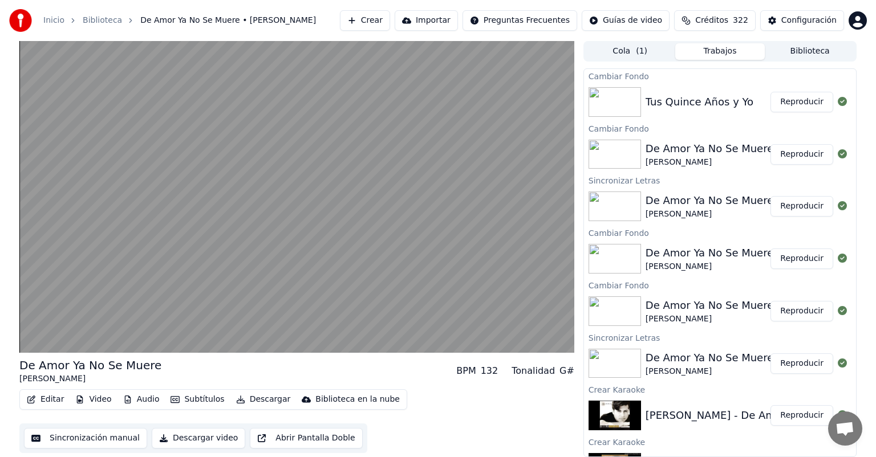
click at [790, 99] on button "Reproducir" at bounding box center [801, 102] width 63 height 21
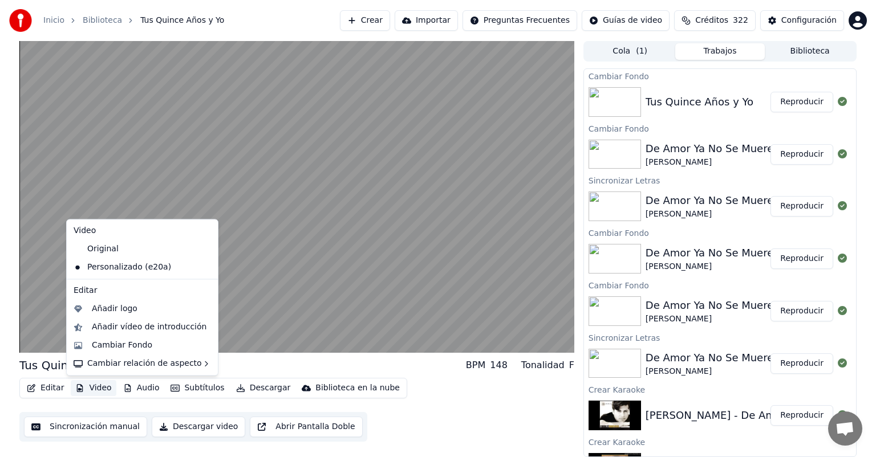
click at [89, 388] on button "Video" at bounding box center [93, 388] width 45 height 16
click at [185, 390] on button "Subtítulos" at bounding box center [197, 388] width 63 height 16
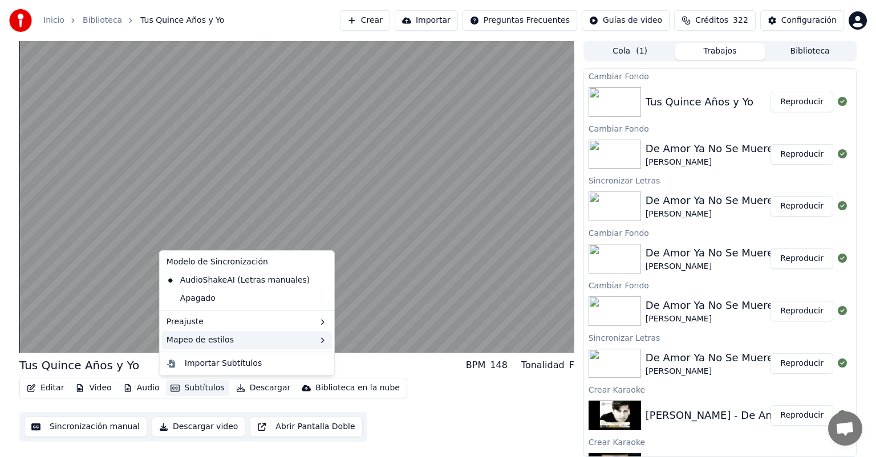
click at [168, 343] on div "Mapeo de estilos" at bounding box center [247, 340] width 170 height 18
click at [170, 343] on div "Mapeo de estilos" at bounding box center [247, 340] width 170 height 18
click at [178, 326] on div "Preajuste" at bounding box center [247, 322] width 170 height 18
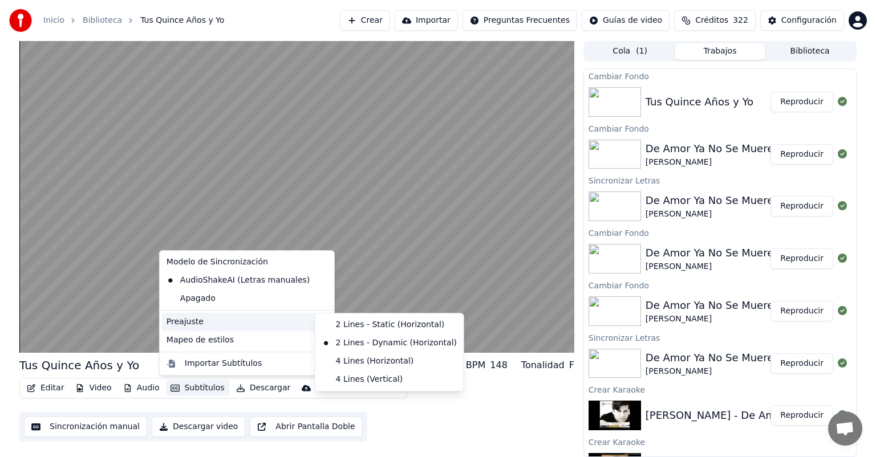
click at [177, 323] on div "Preajuste" at bounding box center [247, 322] width 170 height 18
click at [103, 303] on video at bounding box center [296, 197] width 555 height 312
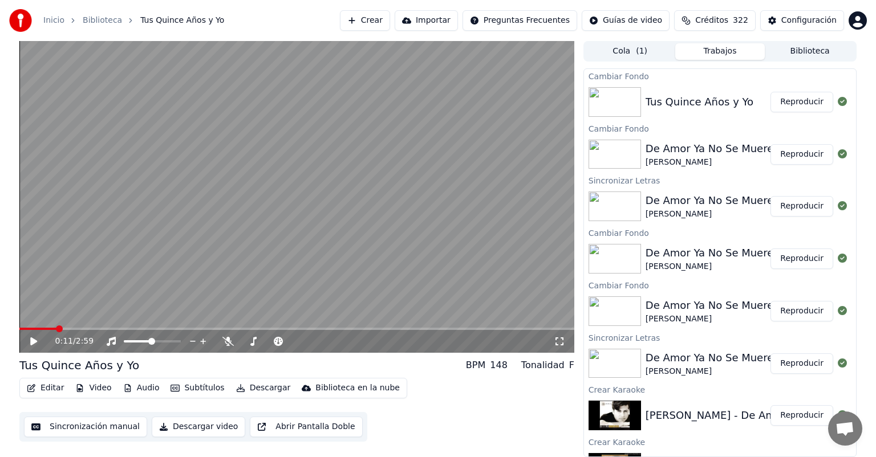
click at [790, 105] on button "Reproducir" at bounding box center [801, 102] width 63 height 21
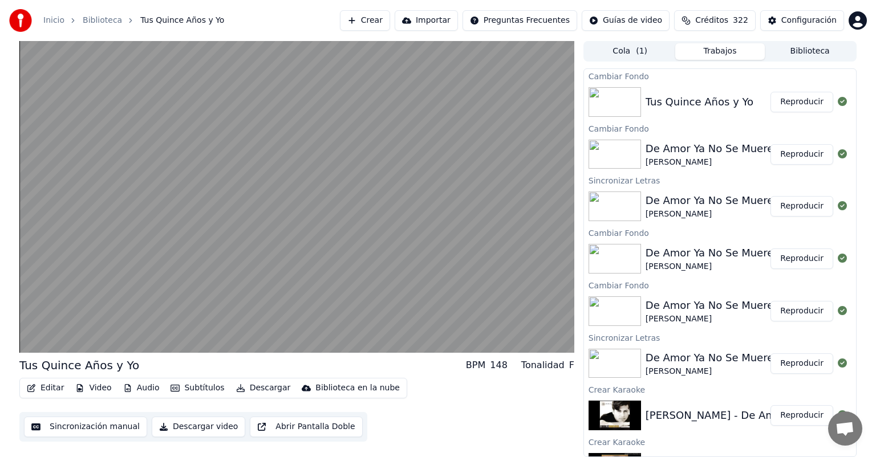
click at [788, 257] on button "Reproducir" at bounding box center [801, 259] width 63 height 21
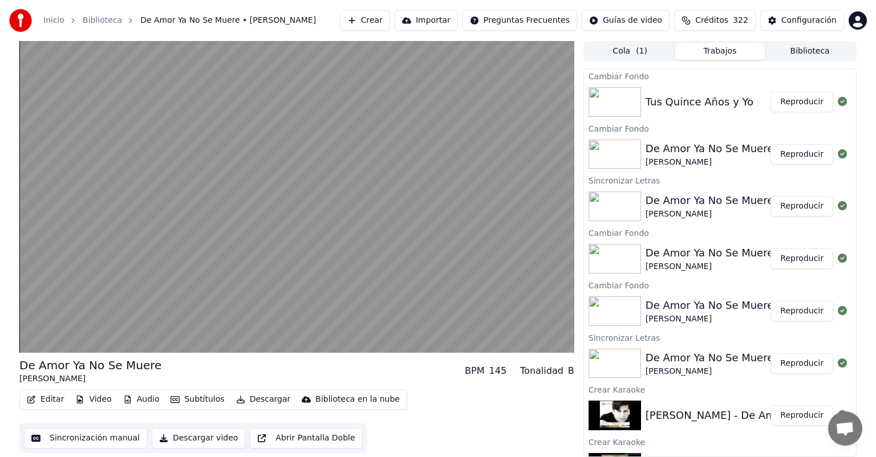
click at [109, 244] on video at bounding box center [296, 197] width 555 height 312
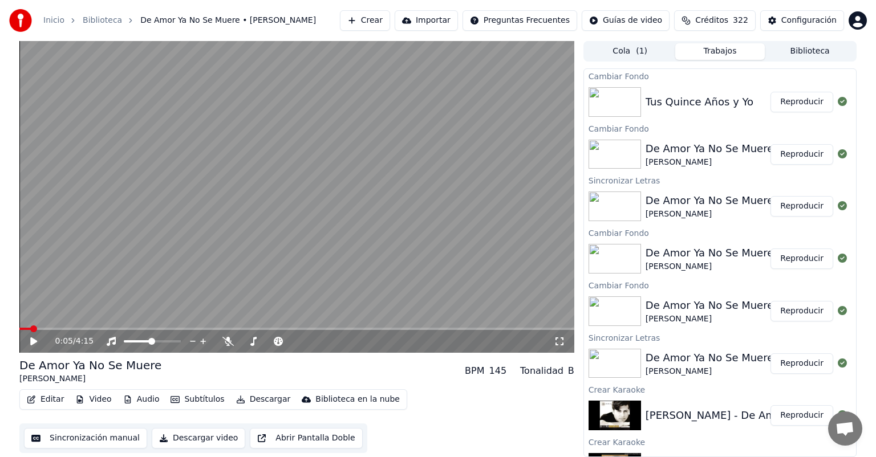
click at [29, 340] on icon at bounding box center [42, 341] width 27 height 9
click at [28, 348] on div "0:05 / 4:15" at bounding box center [296, 341] width 555 height 23
click at [34, 352] on div "0:06 / 4:15" at bounding box center [296, 341] width 555 height 23
click at [27, 340] on div "0:06 / 4:15" at bounding box center [297, 341] width 546 height 11
click at [37, 342] on icon at bounding box center [42, 341] width 27 height 9
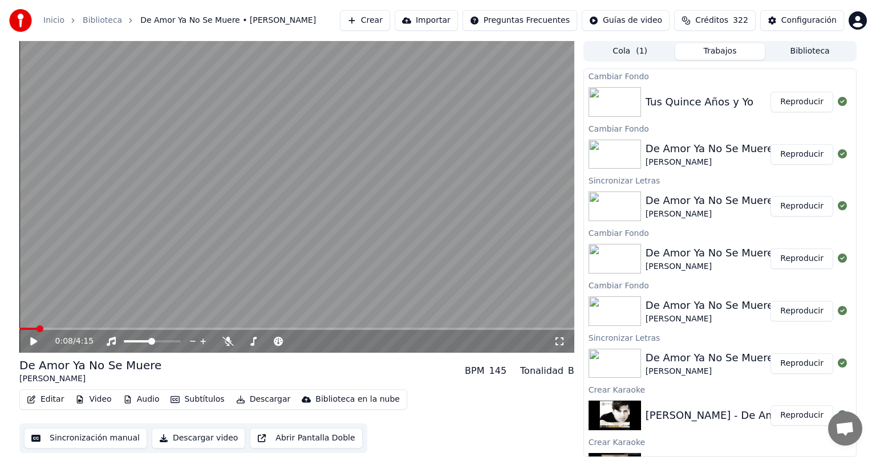
click at [769, 25] on button "Configuración" at bounding box center [802, 20] width 84 height 21
